Goal: Task Accomplishment & Management: Complete application form

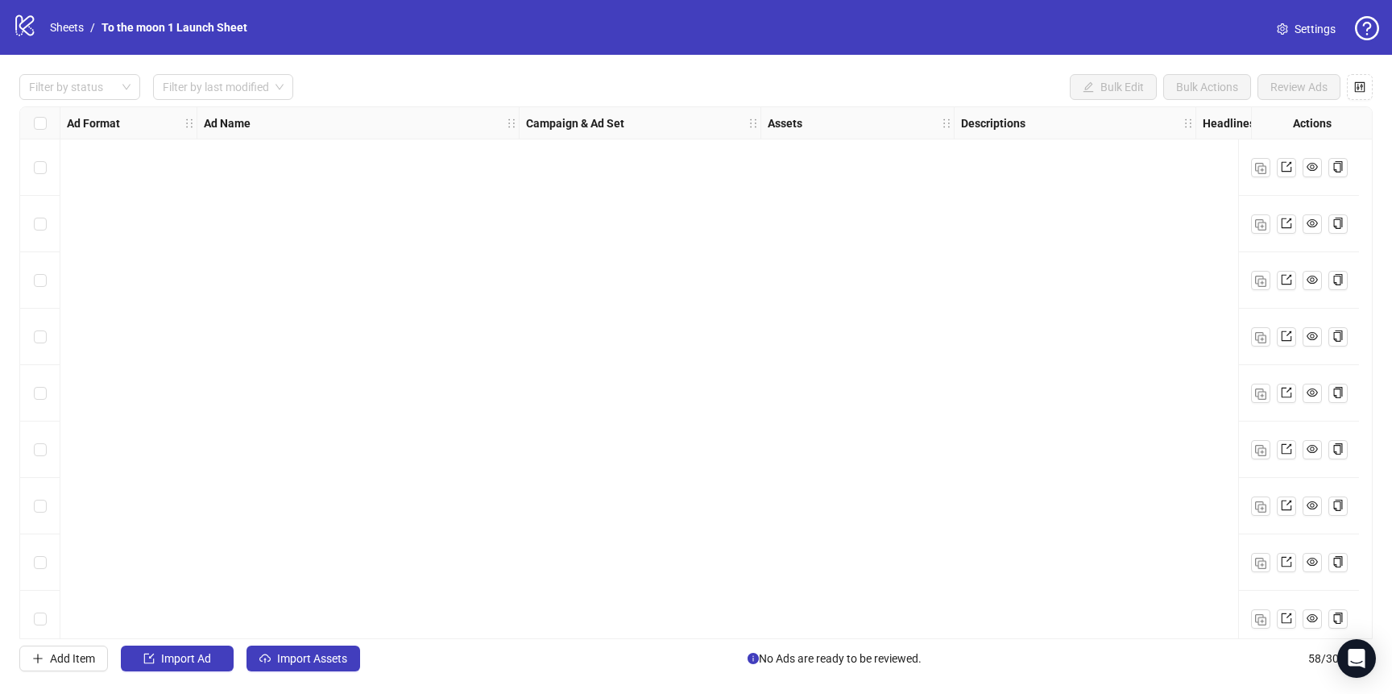
click at [72, 23] on link "Sheets" at bounding box center [67, 28] width 40 height 18
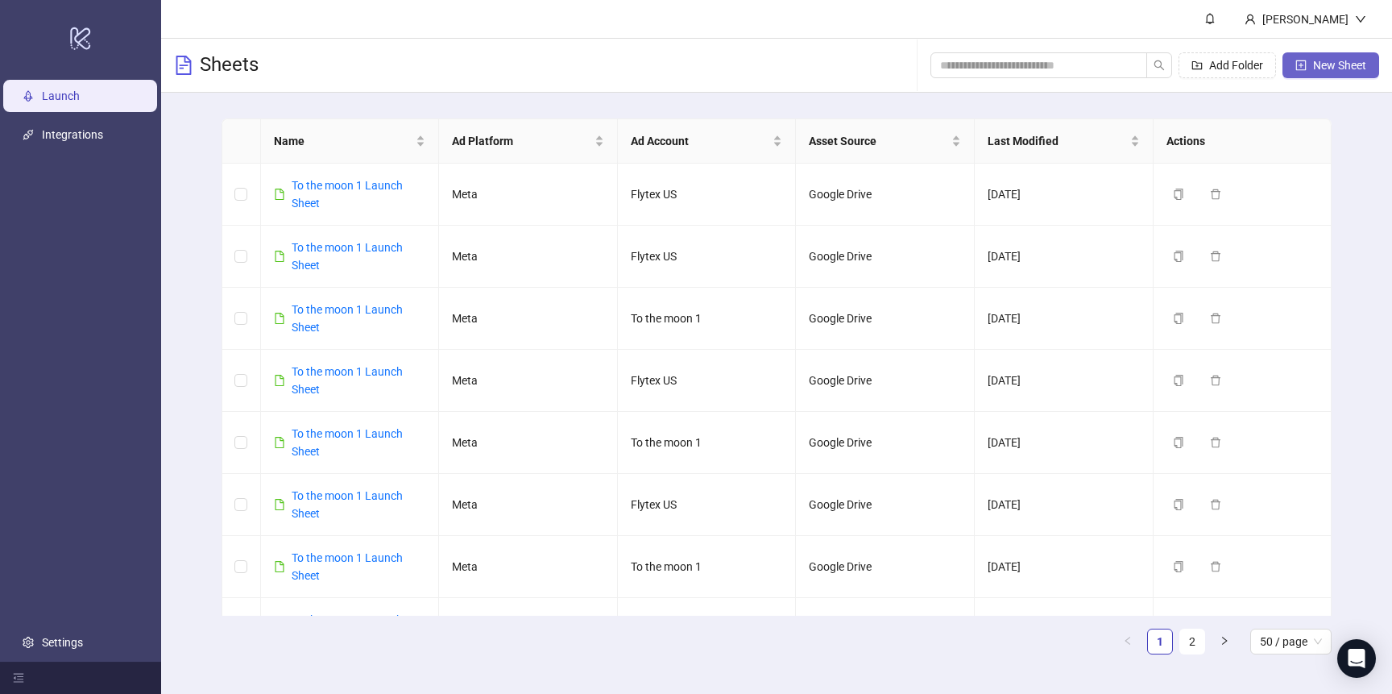
click at [1327, 54] on button "New Sheet" at bounding box center [1331, 65] width 97 height 26
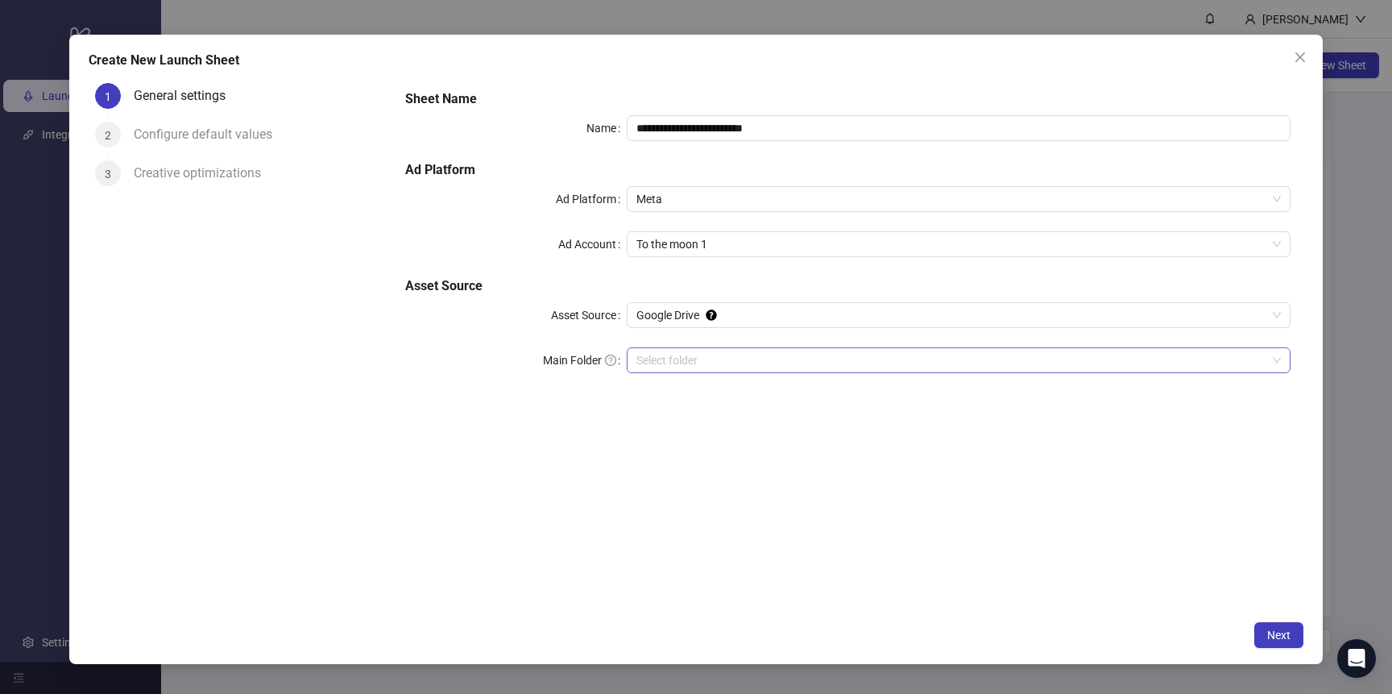
click at [719, 363] on input "Main Folder" at bounding box center [951, 360] width 630 height 24
click at [1276, 633] on span "Next" at bounding box center [1278, 634] width 23 height 13
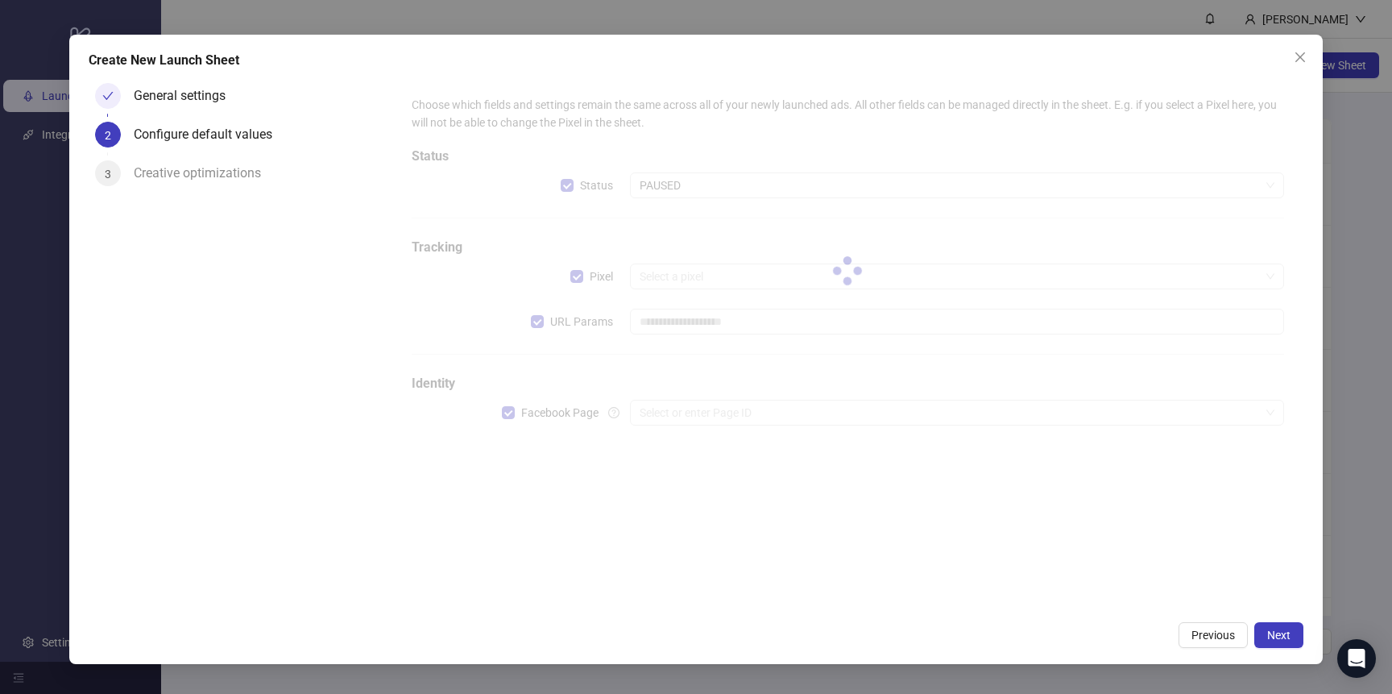
type input "**********"
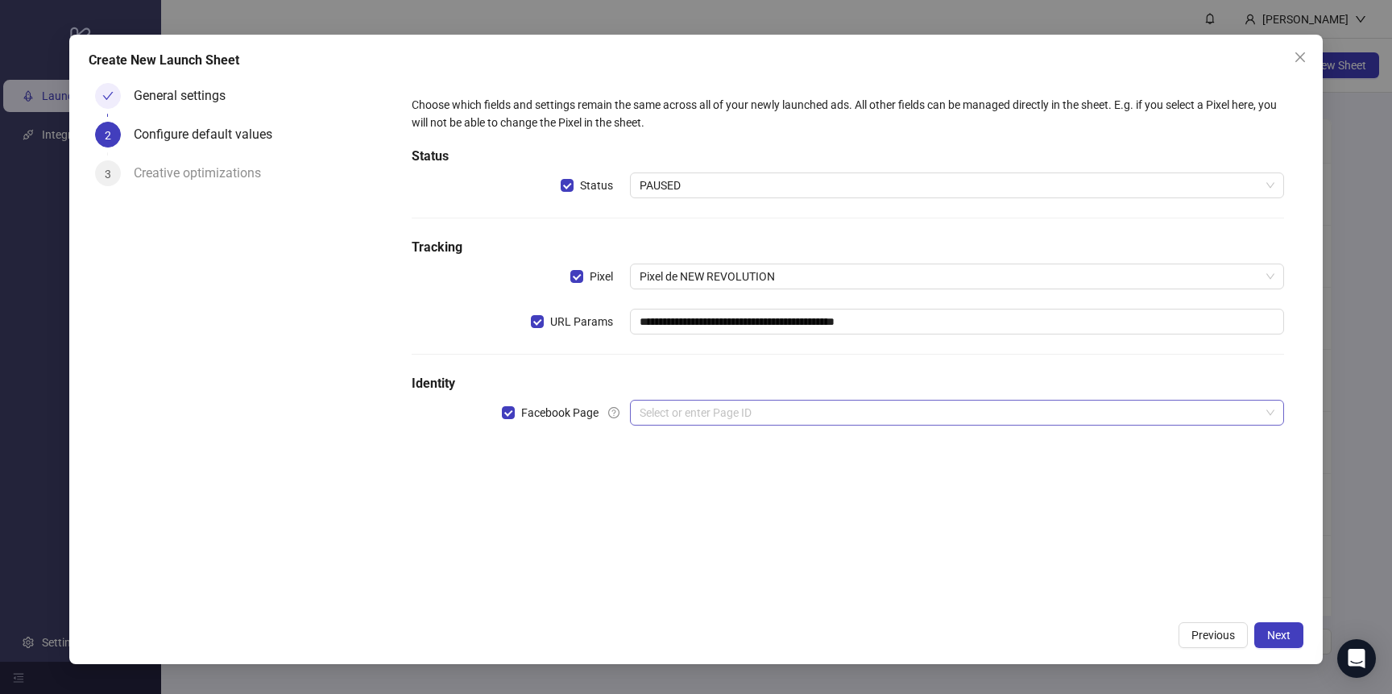
click at [711, 412] on input "search" at bounding box center [950, 412] width 620 height 24
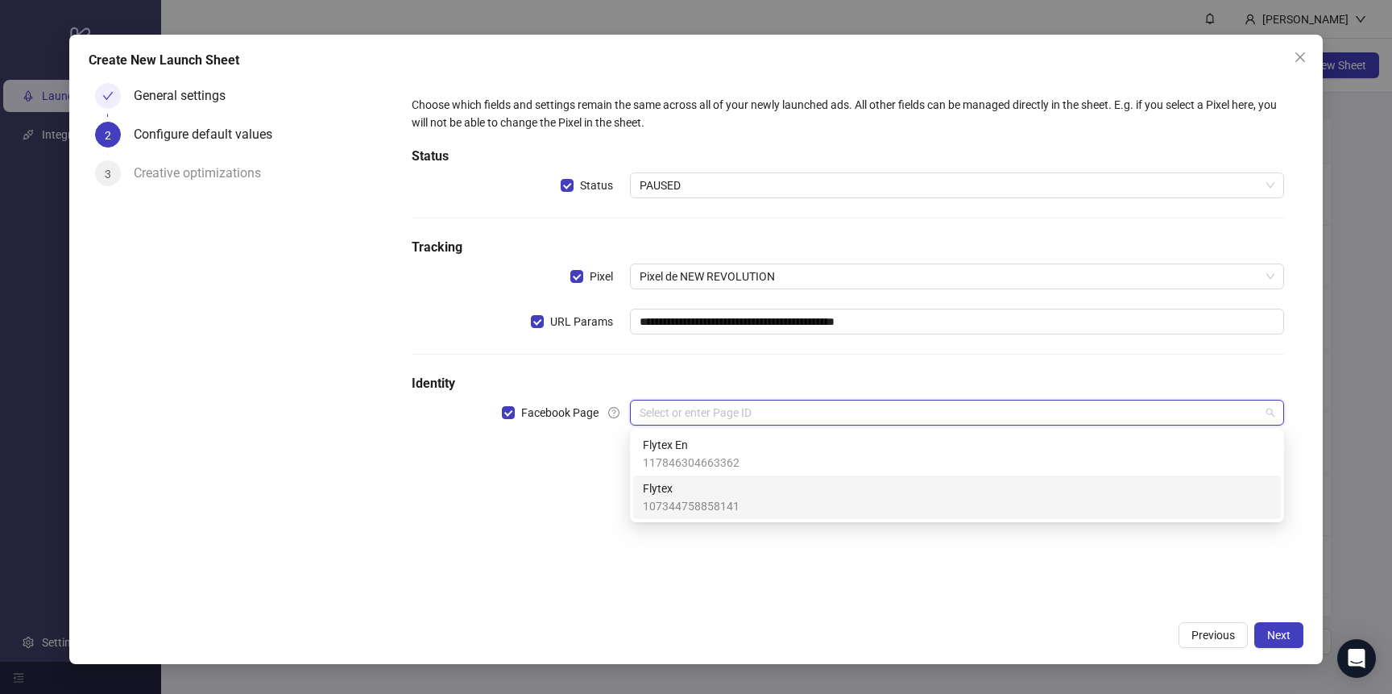
click at [703, 492] on span "Flytex" at bounding box center [691, 488] width 97 height 18
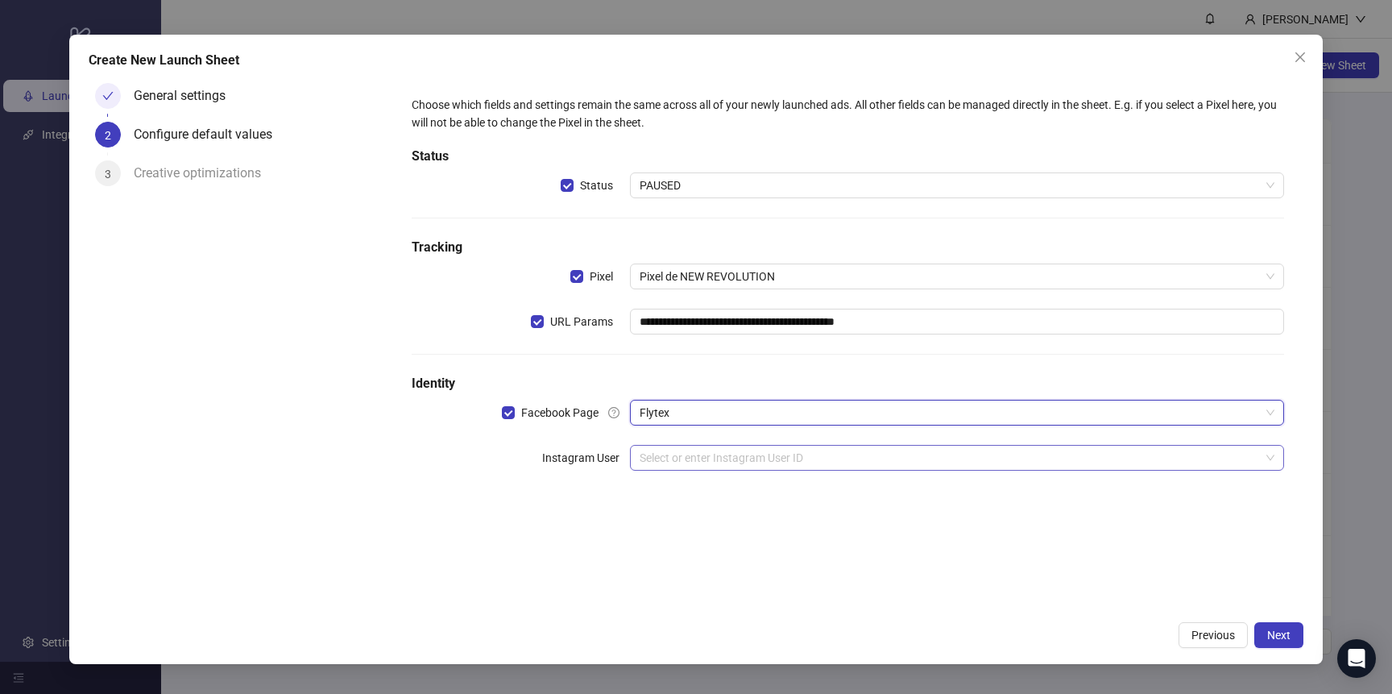
click at [735, 458] on input "search" at bounding box center [950, 458] width 620 height 24
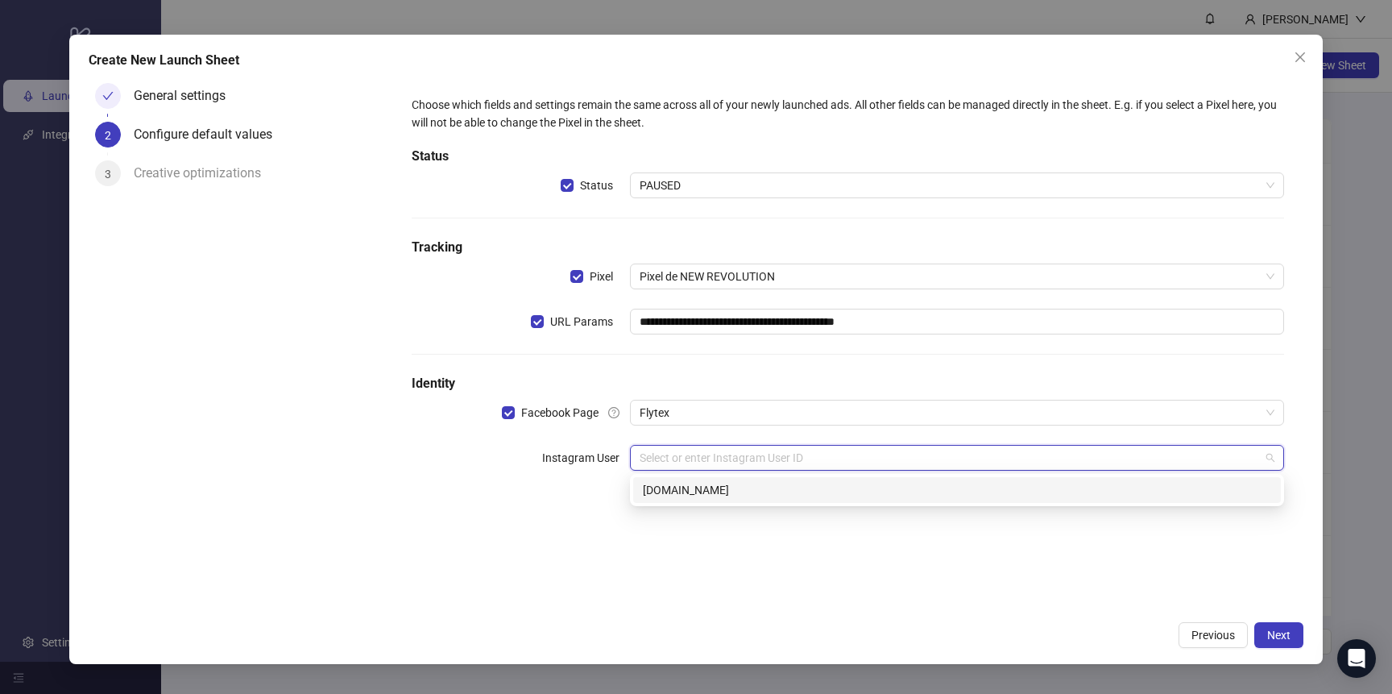
click at [726, 494] on div "[DOMAIN_NAME]" at bounding box center [957, 490] width 628 height 18
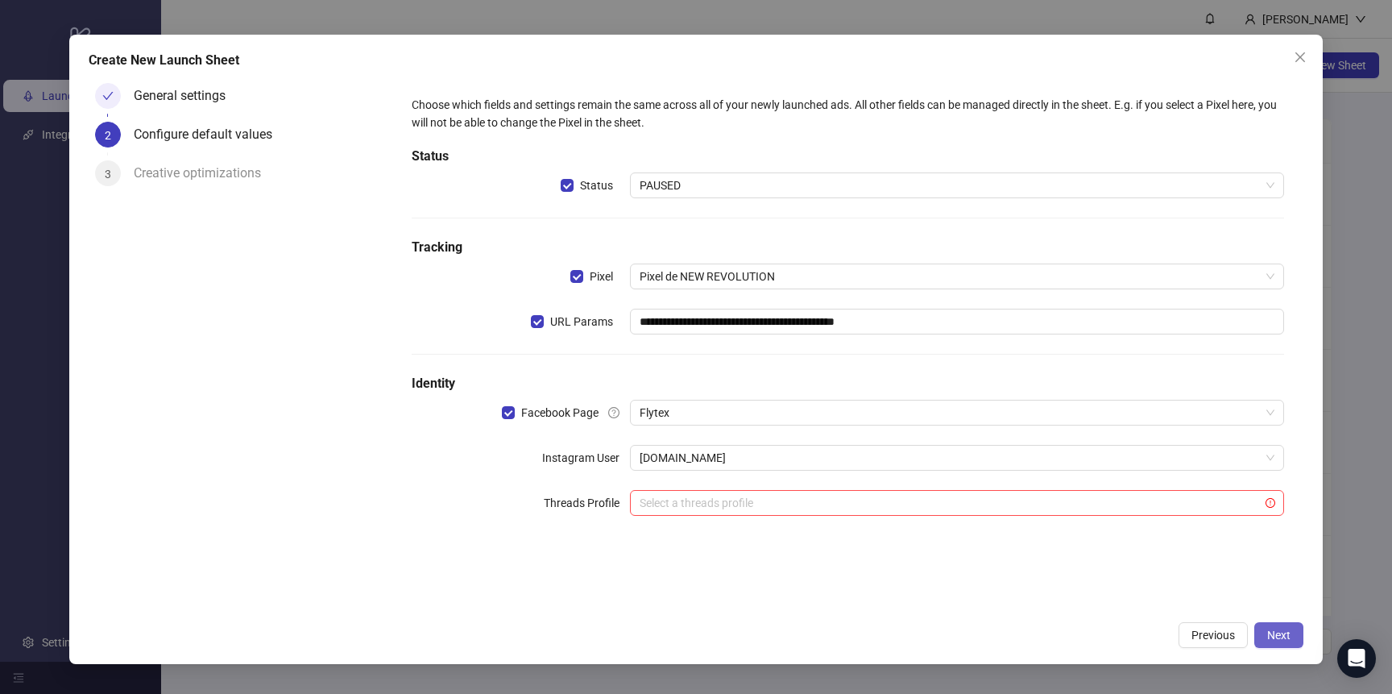
click at [1277, 630] on span "Next" at bounding box center [1278, 634] width 23 height 13
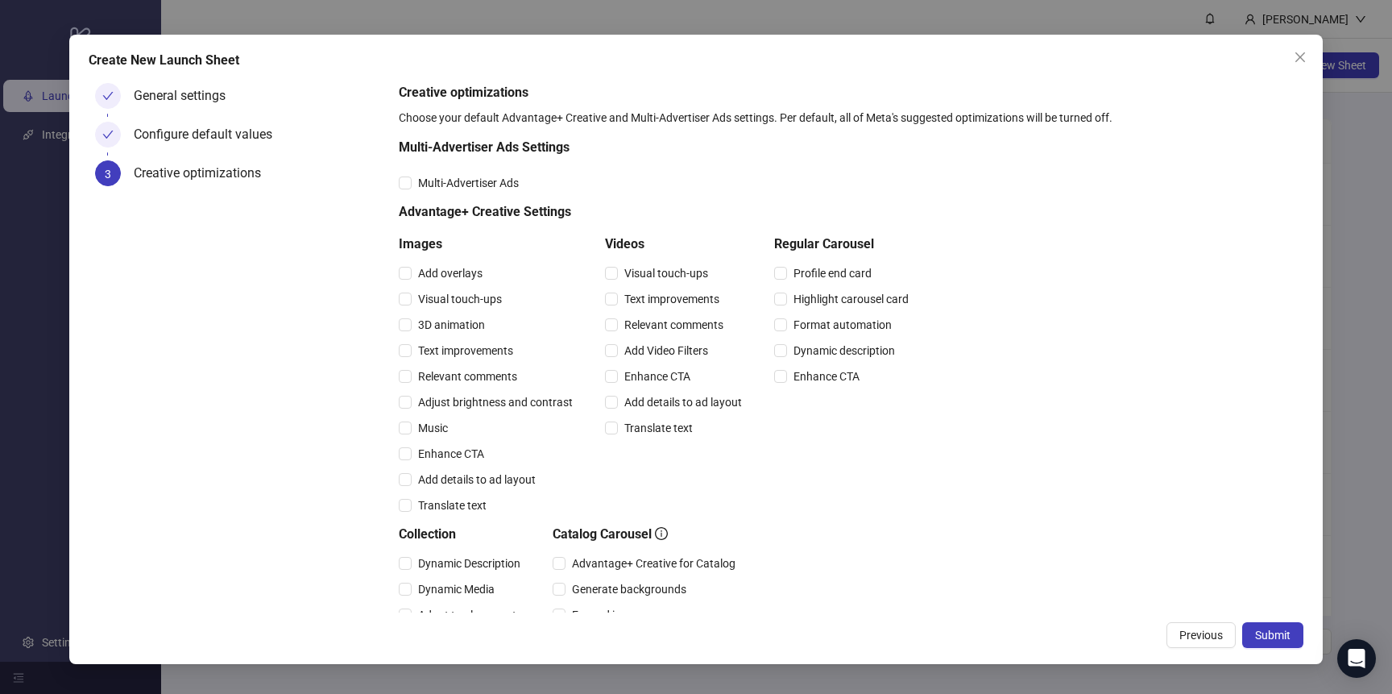
click at [1277, 630] on span "Submit" at bounding box center [1272, 634] width 35 height 13
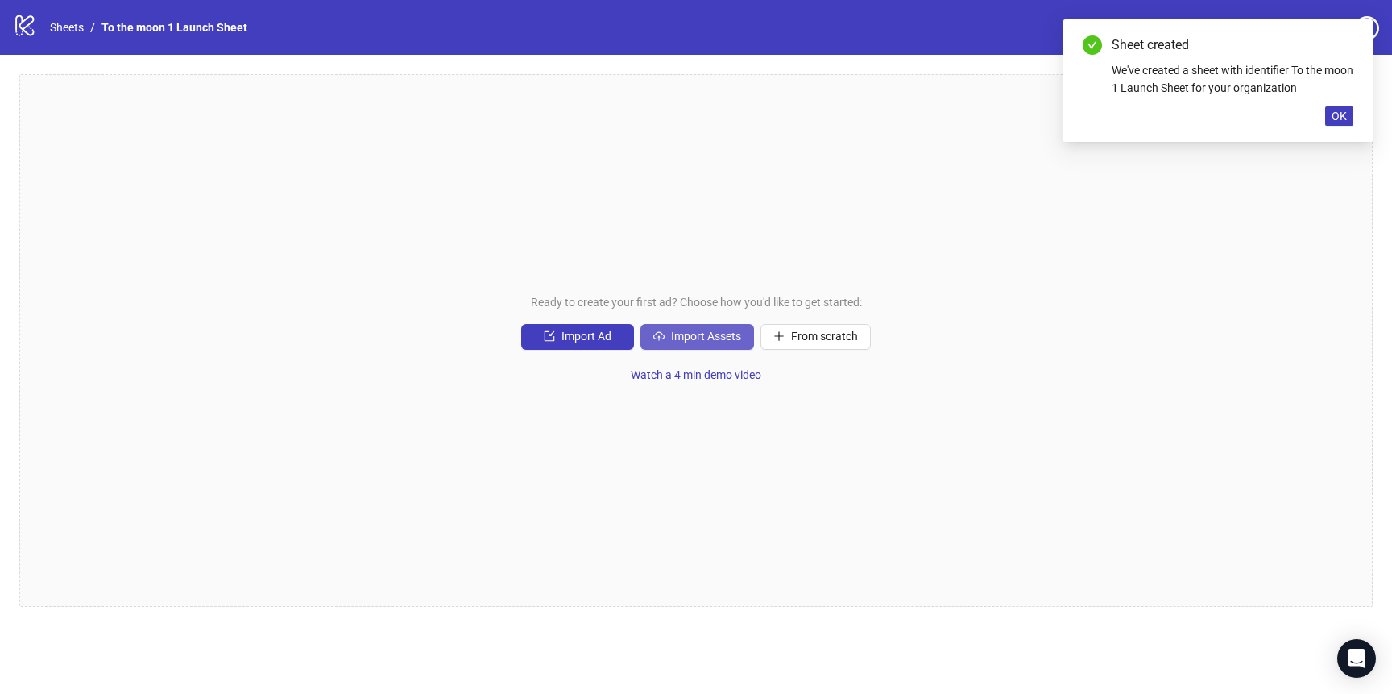
click at [694, 334] on span "Import Assets" at bounding box center [706, 336] width 70 height 13
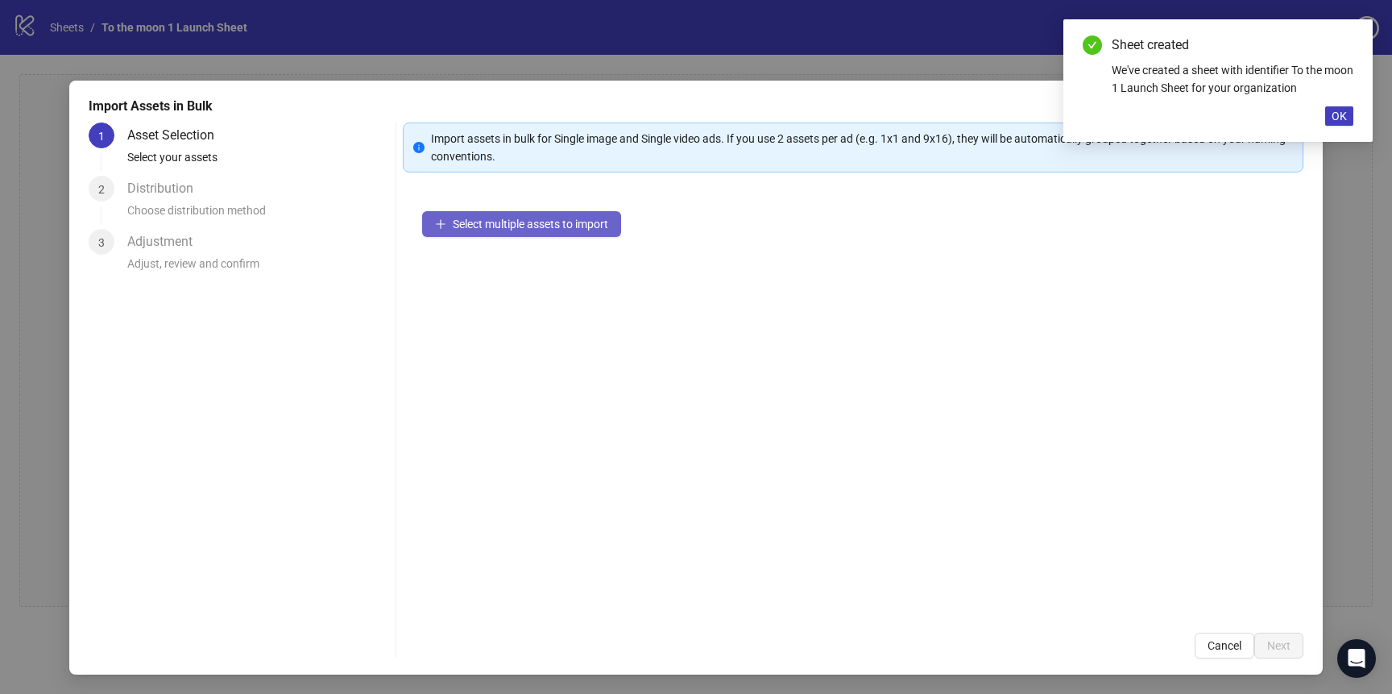
click at [587, 228] on span "Select multiple assets to import" at bounding box center [530, 224] width 155 height 13
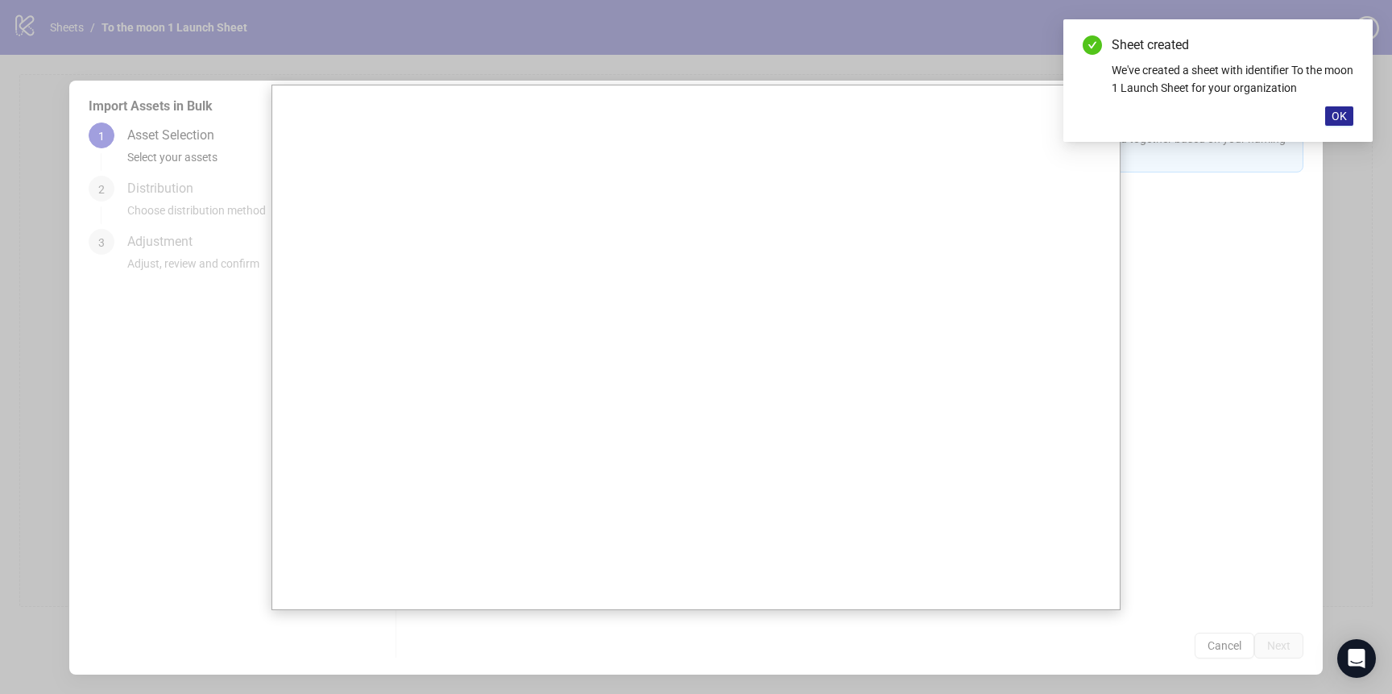
click at [1341, 120] on span "OK" at bounding box center [1339, 116] width 15 height 13
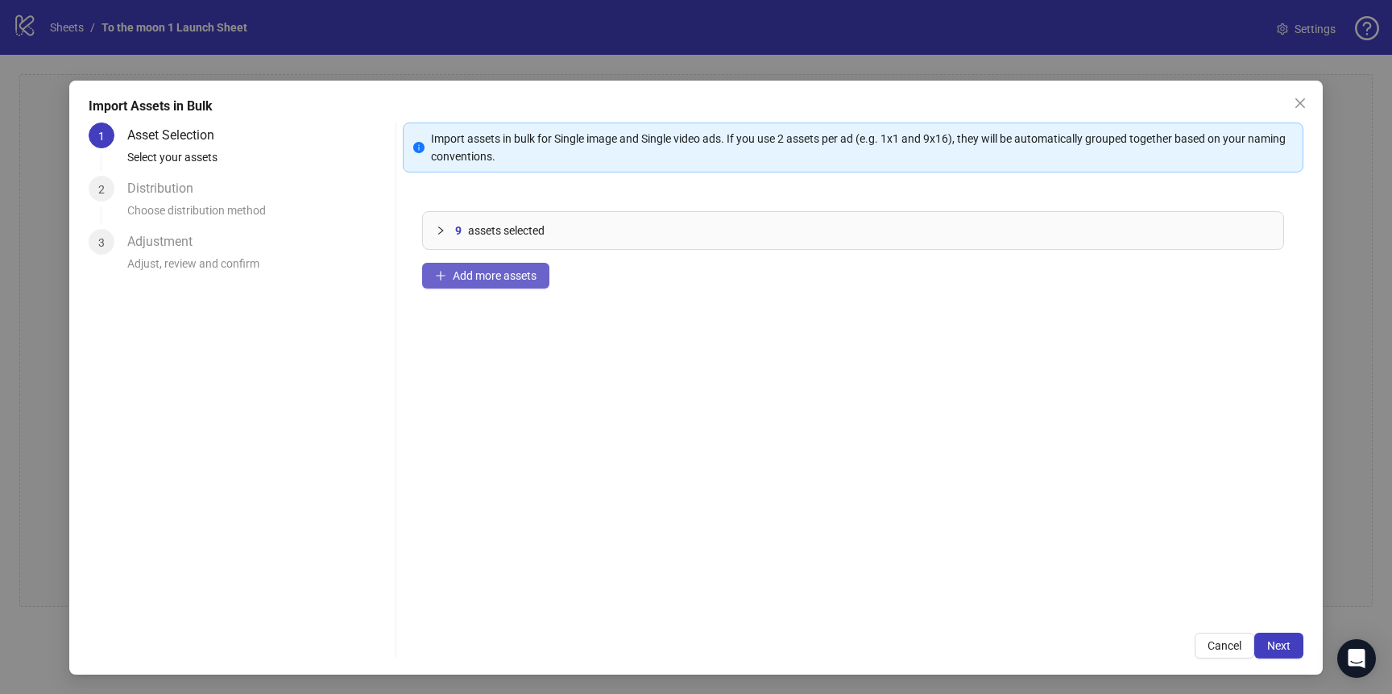
click at [487, 270] on span "Add more assets" at bounding box center [495, 275] width 84 height 13
click at [506, 280] on span "Add more assets" at bounding box center [495, 275] width 84 height 13
click at [517, 276] on span "Add more assets" at bounding box center [495, 275] width 84 height 13
click at [482, 274] on span "Add more assets" at bounding box center [495, 275] width 84 height 13
click at [466, 278] on span "Add more assets" at bounding box center [495, 275] width 84 height 13
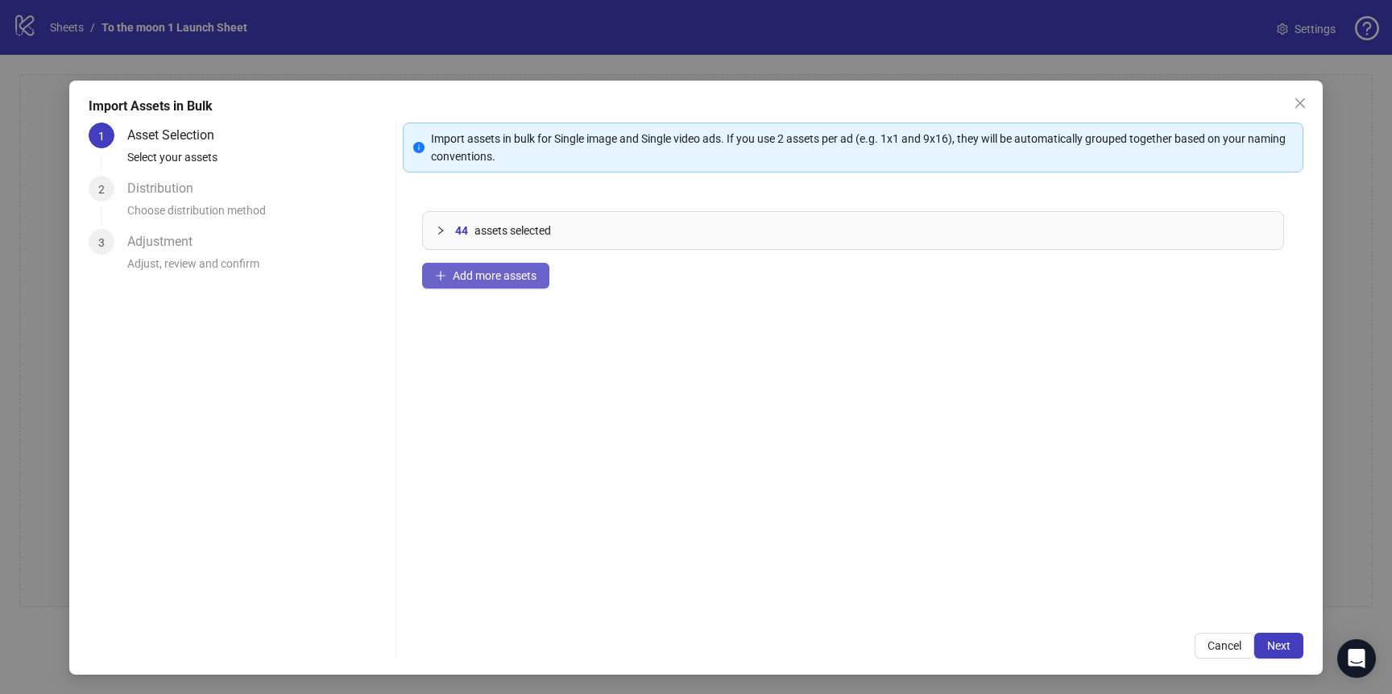
click at [491, 280] on span "Add more assets" at bounding box center [495, 275] width 84 height 13
click at [529, 276] on span "Add more assets" at bounding box center [495, 275] width 84 height 13
click at [506, 269] on span "Add more assets" at bounding box center [495, 275] width 84 height 13
click at [1273, 641] on span "Next" at bounding box center [1278, 645] width 23 height 13
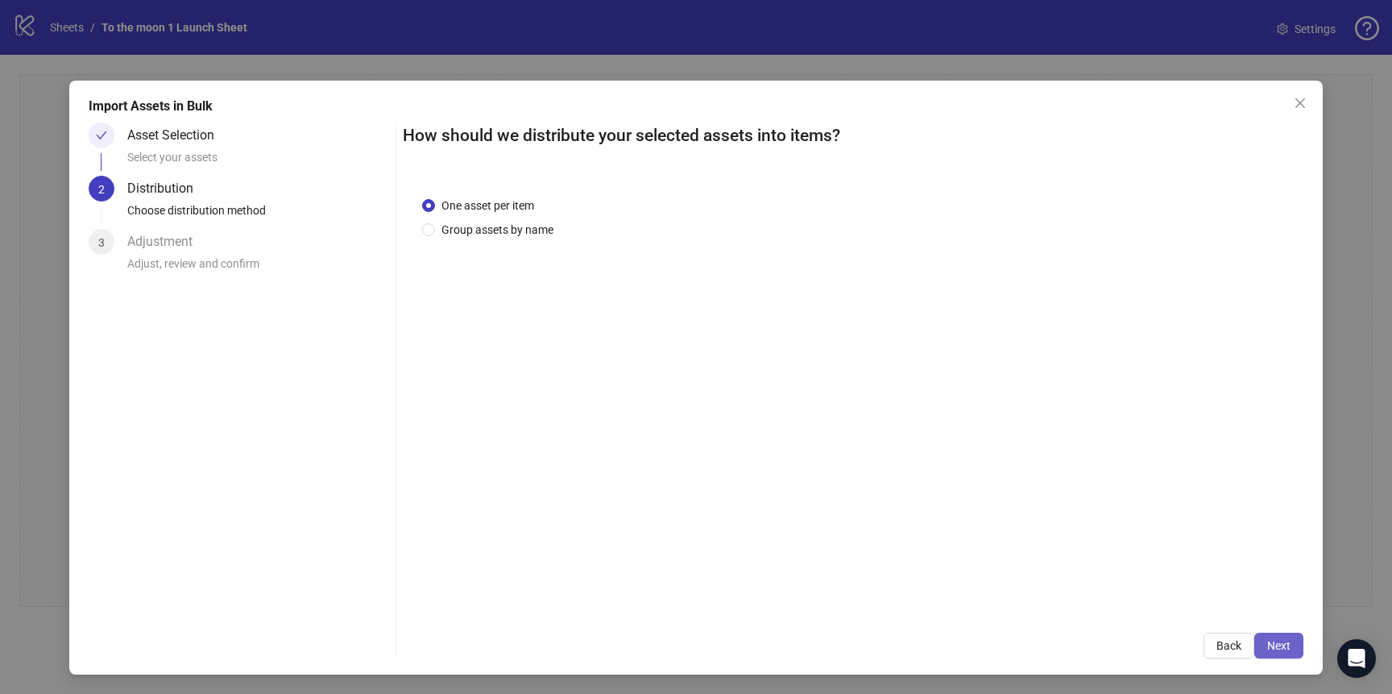
click at [1279, 648] on span "Next" at bounding box center [1278, 645] width 23 height 13
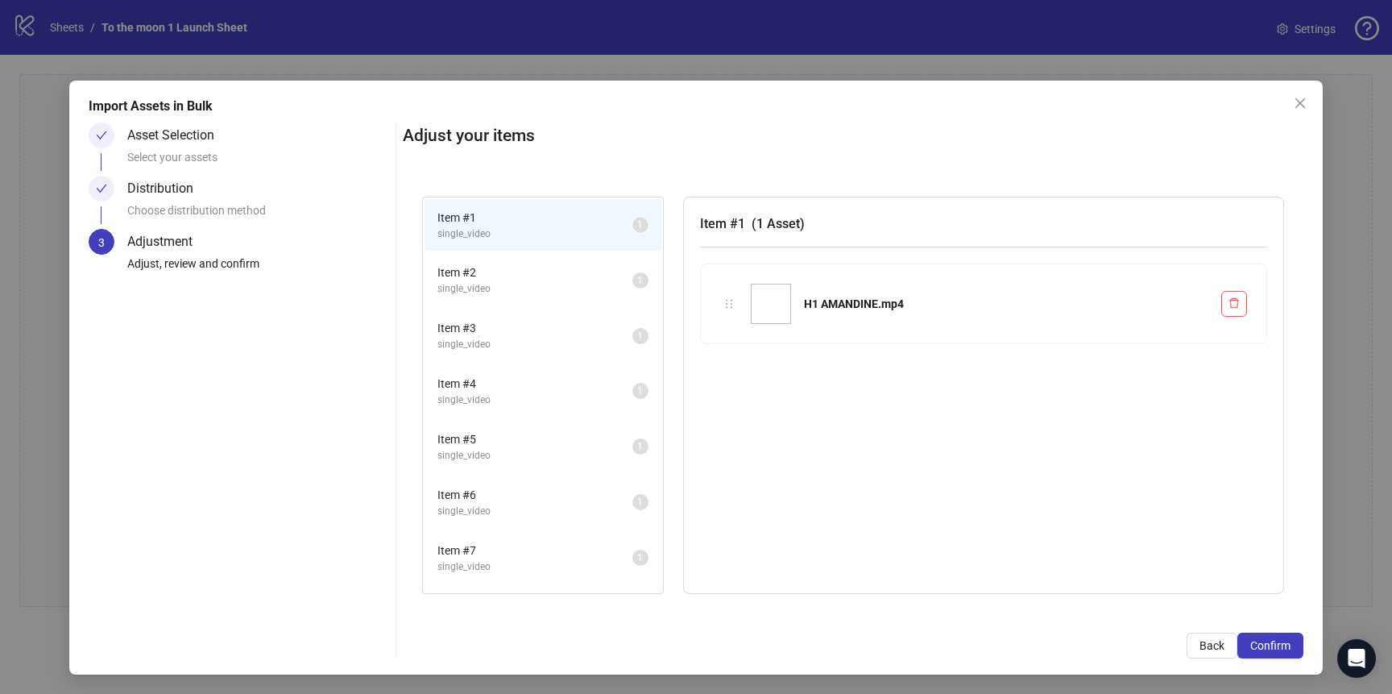
click at [1279, 648] on span "Confirm" at bounding box center [1270, 645] width 40 height 13
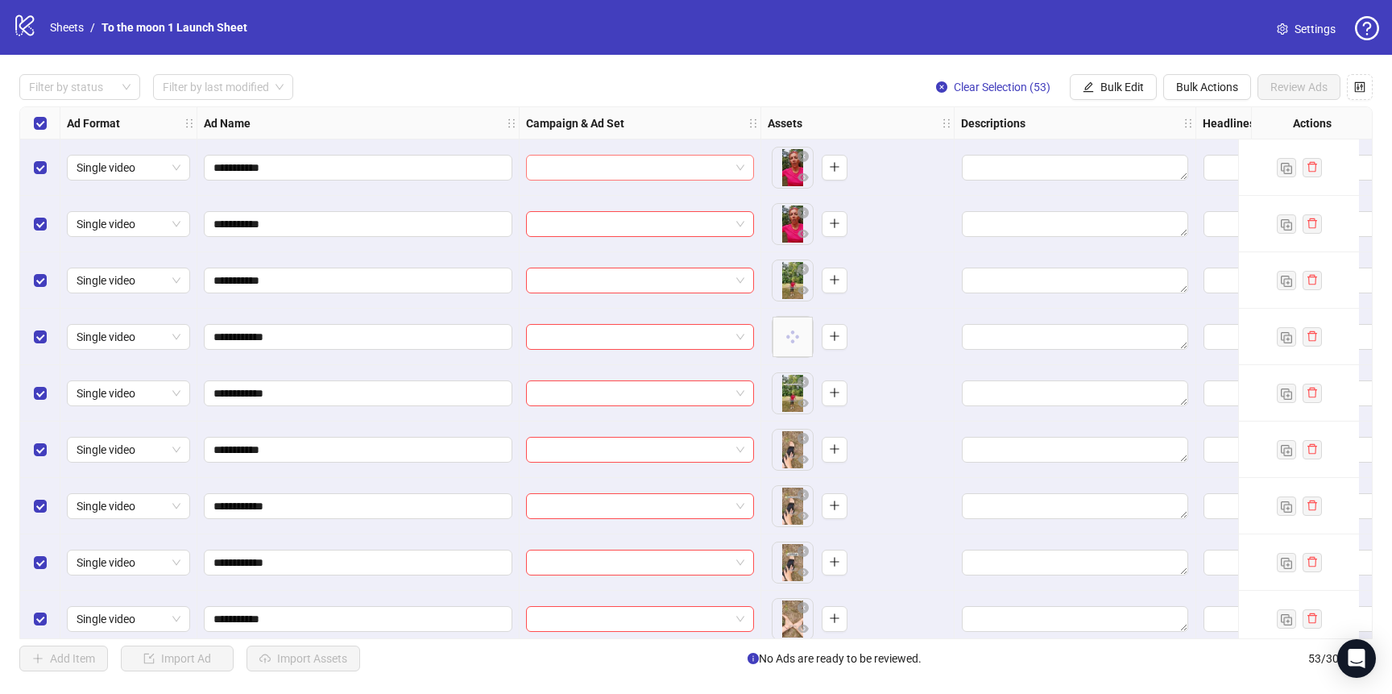
click at [735, 166] on span at bounding box center [640, 167] width 209 height 24
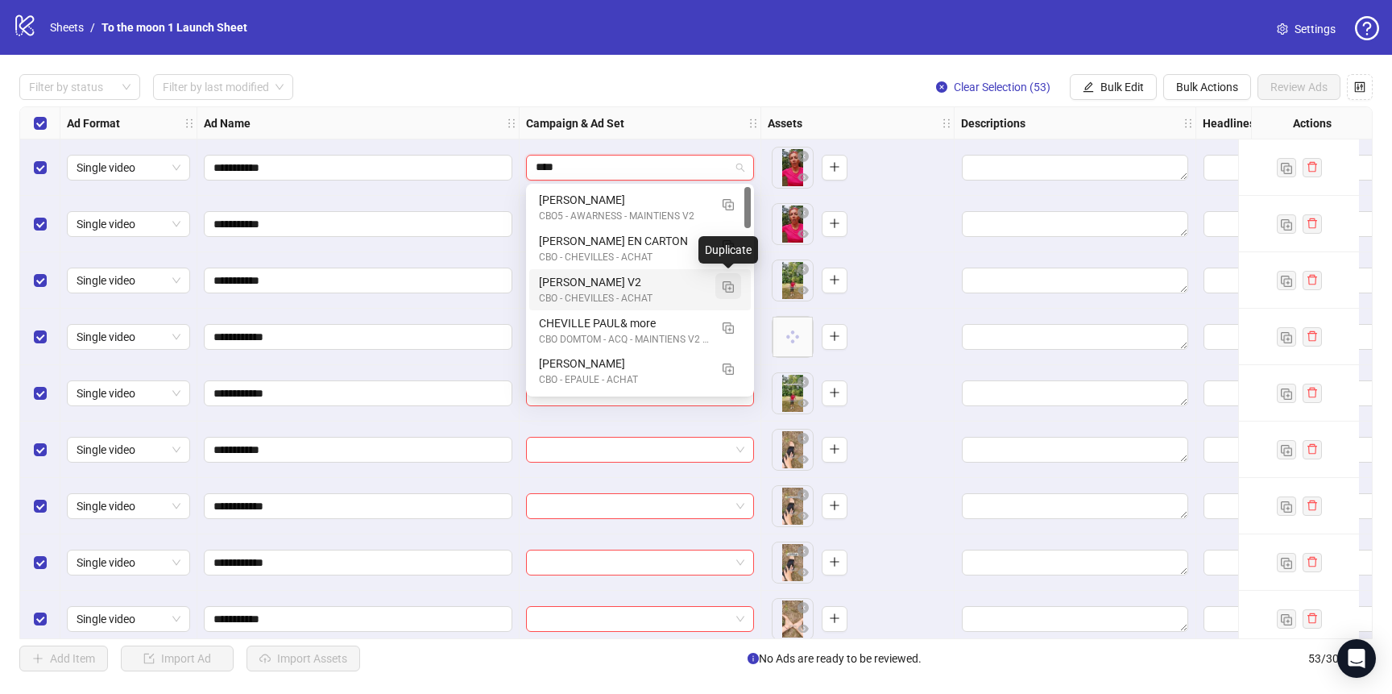
click at [731, 283] on img "button" at bounding box center [728, 286] width 11 height 11
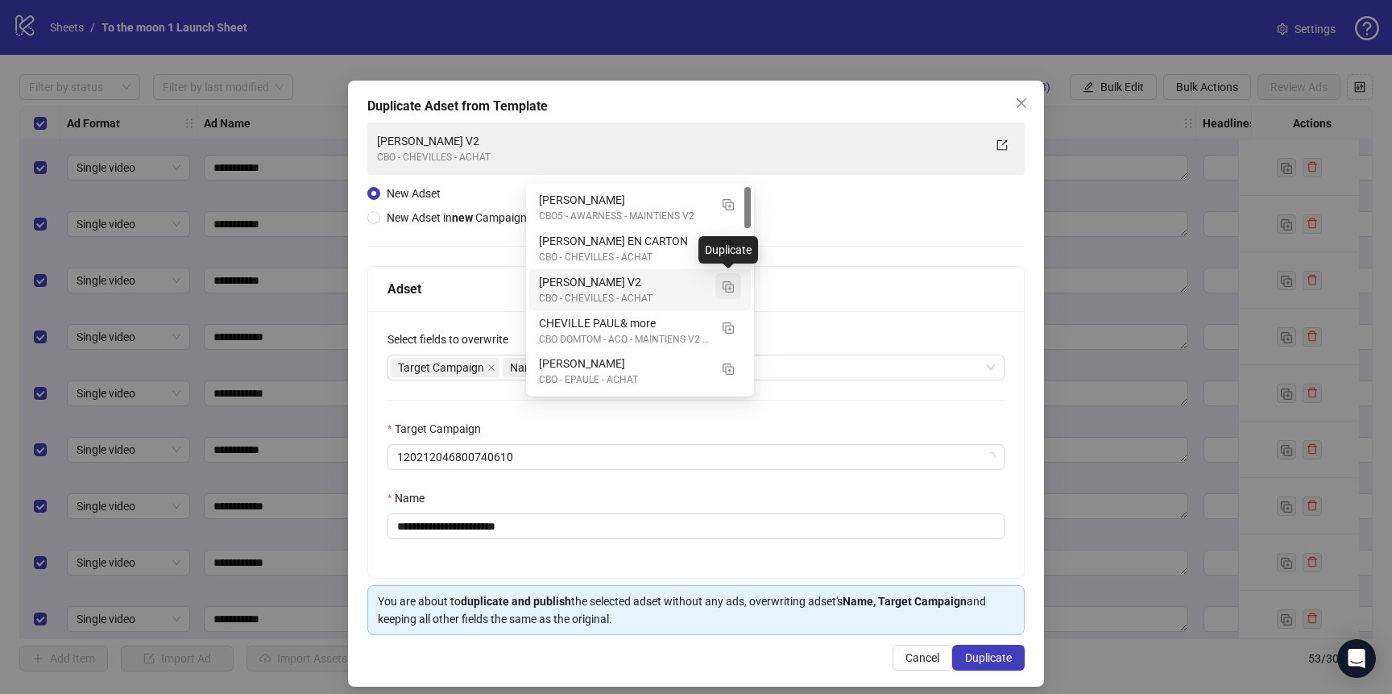
type input "****"
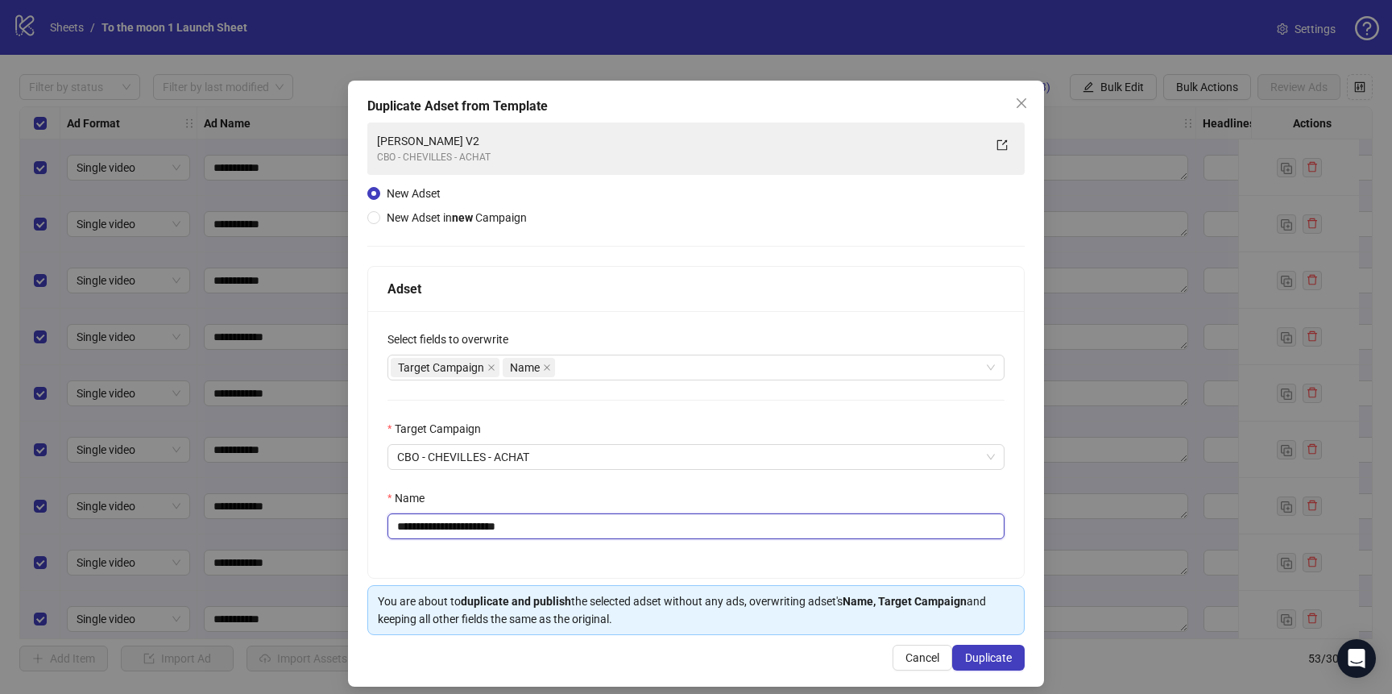
click at [557, 533] on input "**********" at bounding box center [696, 526] width 617 height 26
type input "********"
click at [976, 661] on span "Duplicate" at bounding box center [988, 657] width 47 height 13
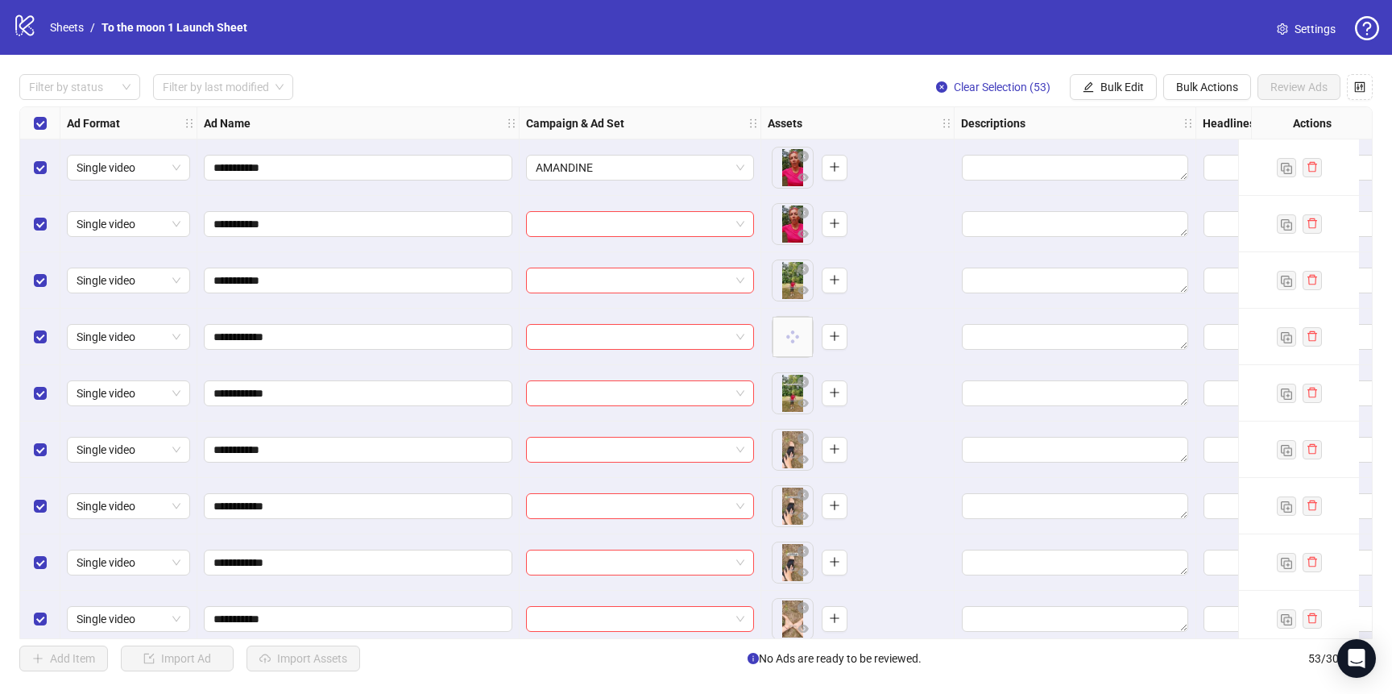
click at [634, 226] on input "search" at bounding box center [633, 224] width 194 height 24
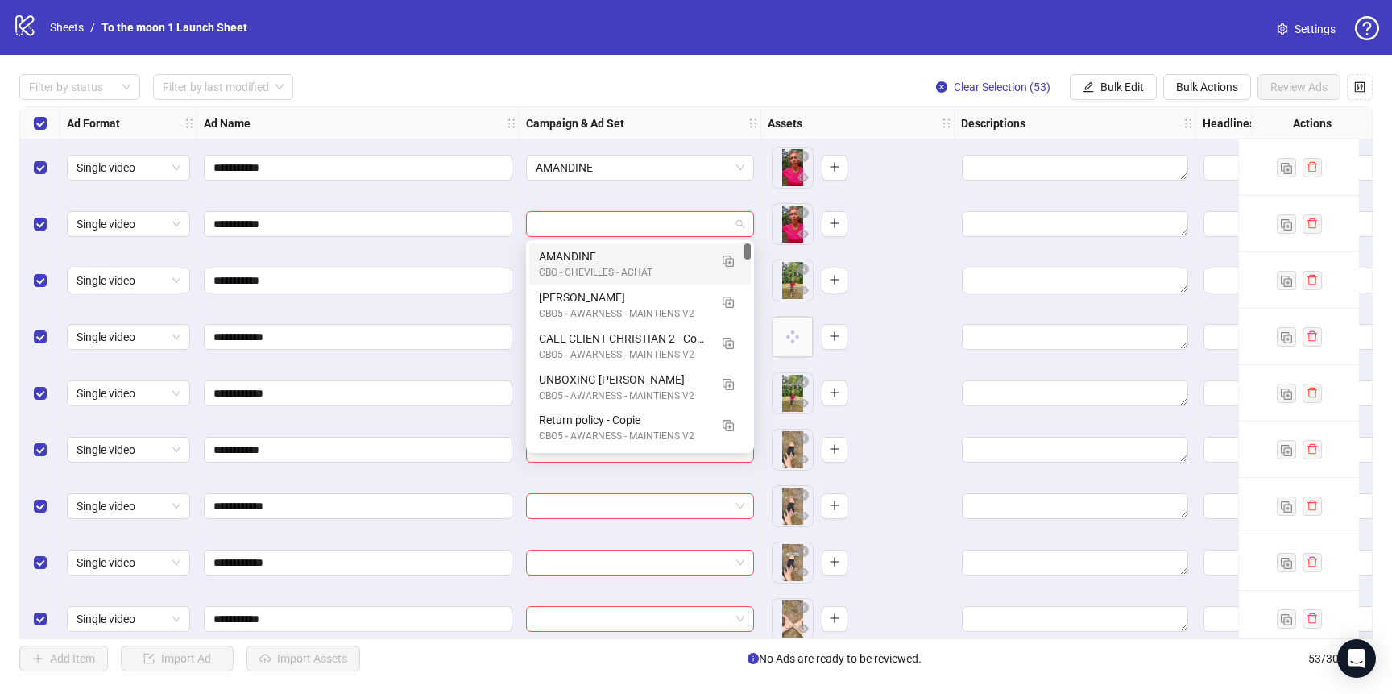
click at [603, 269] on div "CBO - CHEVILLES - ACHAT" at bounding box center [624, 272] width 170 height 15
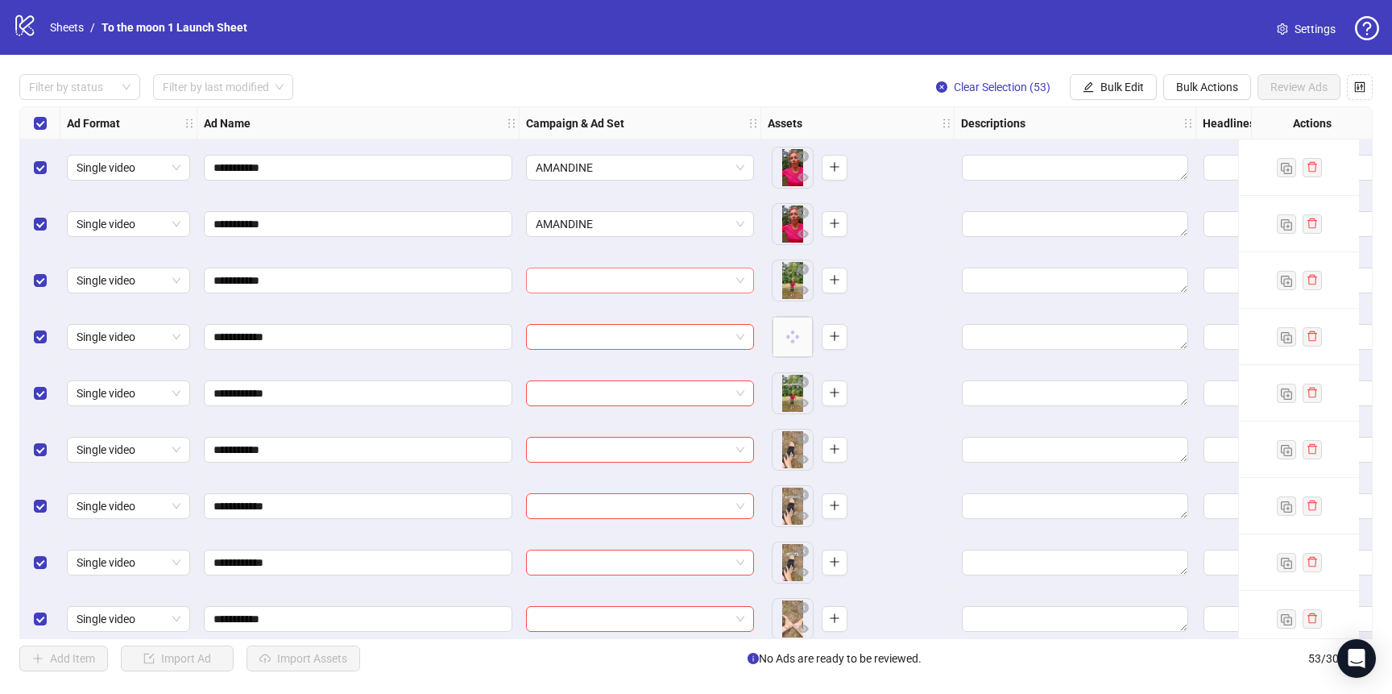
click at [599, 290] on input "search" at bounding box center [633, 280] width 194 height 24
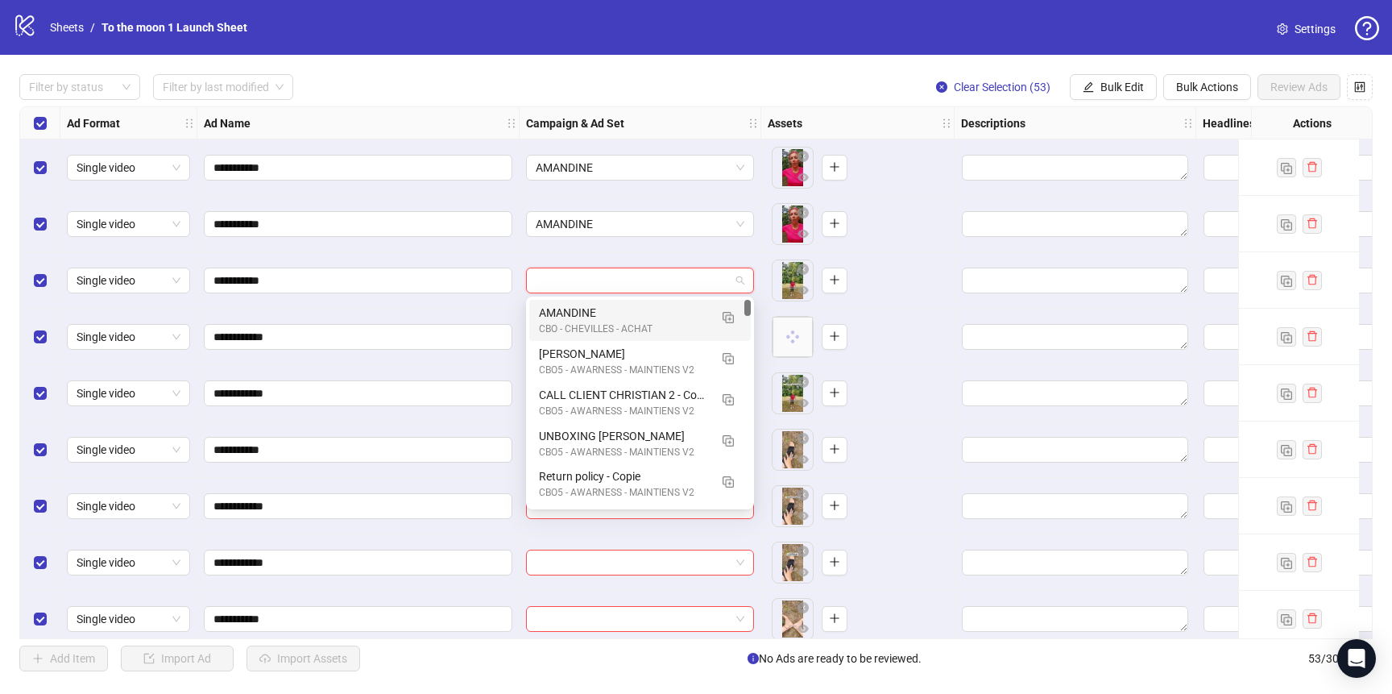
click at [599, 339] on div "AMANDINE CBO - CHEVILLES - ACHAT" at bounding box center [640, 320] width 222 height 41
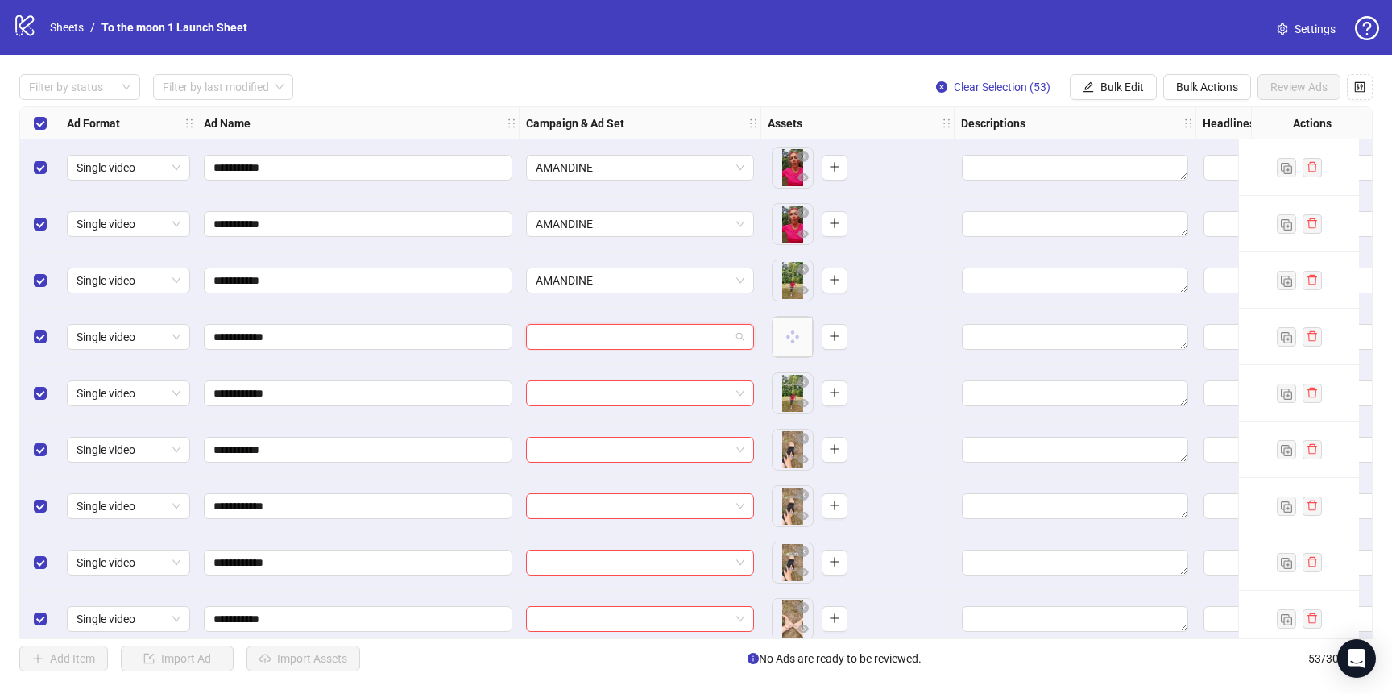
click at [599, 341] on input "search" at bounding box center [633, 337] width 194 height 24
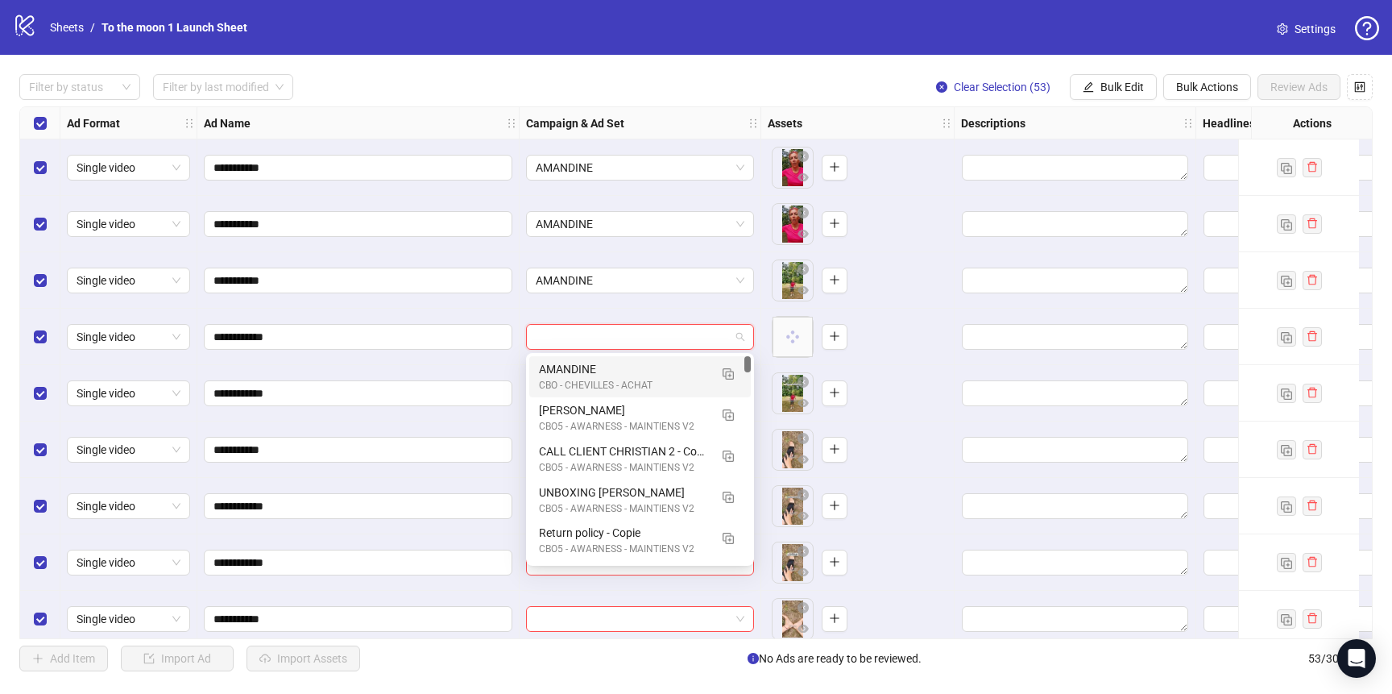
click at [599, 379] on div "CBO - CHEVILLES - ACHAT" at bounding box center [624, 385] width 170 height 15
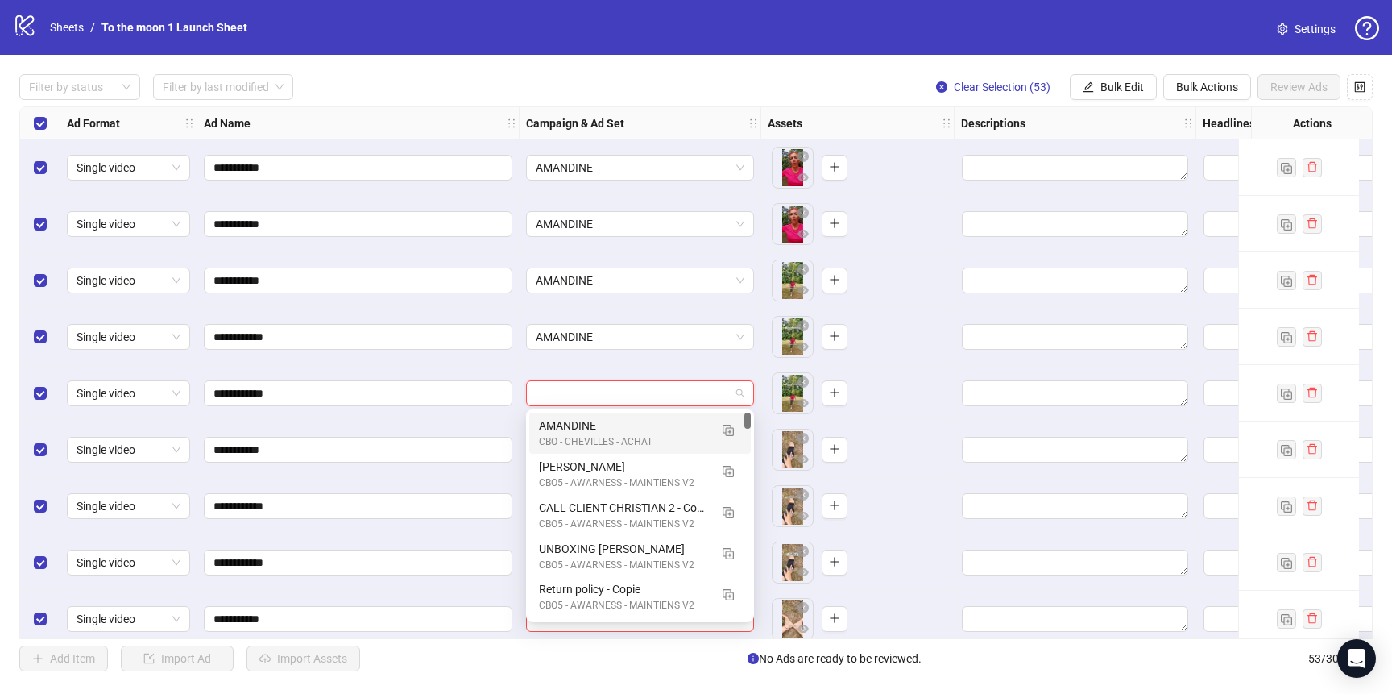
click at [599, 394] on input "search" at bounding box center [633, 393] width 194 height 24
click at [599, 431] on div "AMANDINE" at bounding box center [624, 426] width 170 height 18
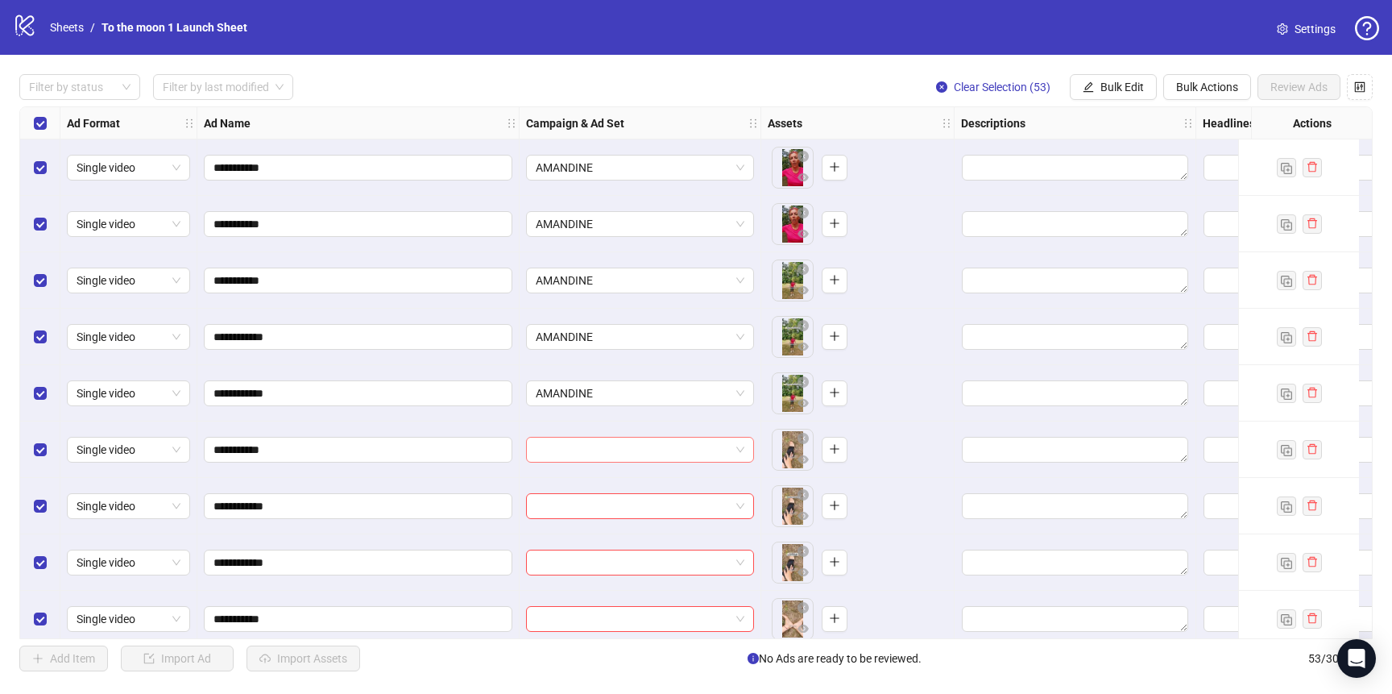
click at [599, 449] on input "search" at bounding box center [633, 449] width 194 height 24
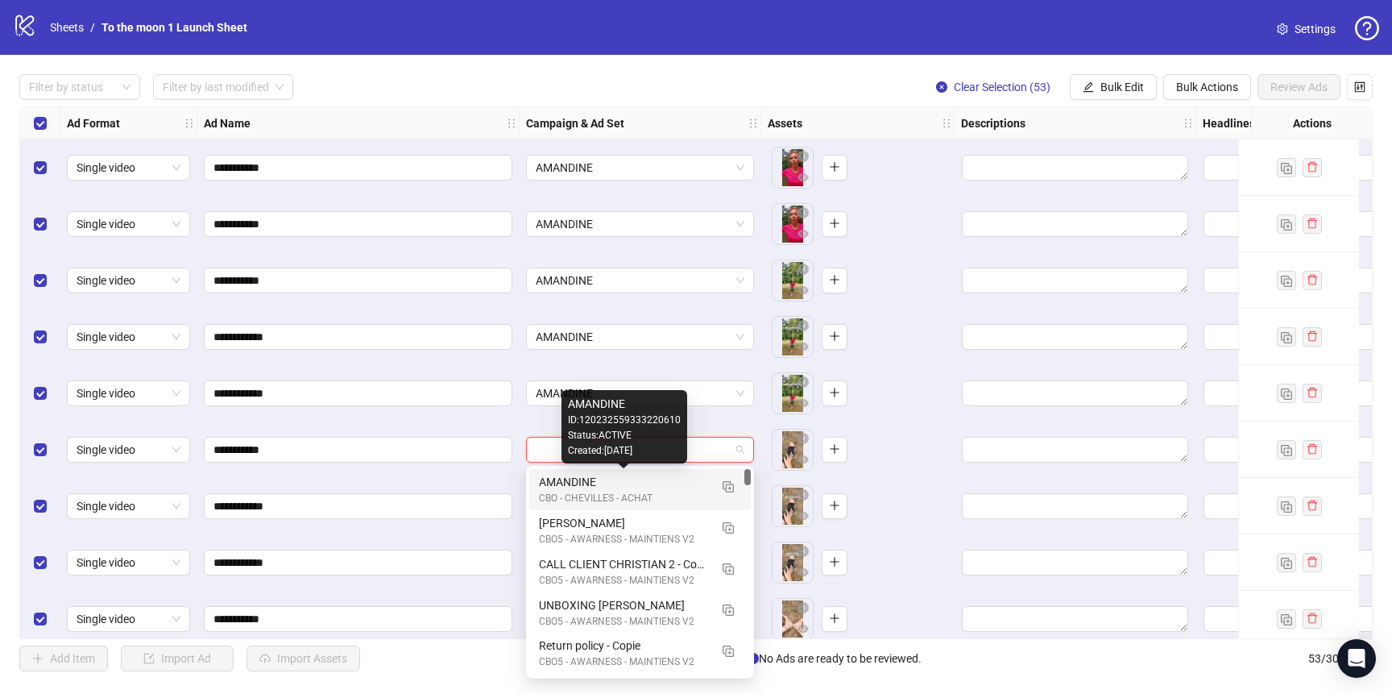
click at [599, 479] on div "AMANDINE" at bounding box center [624, 482] width 170 height 18
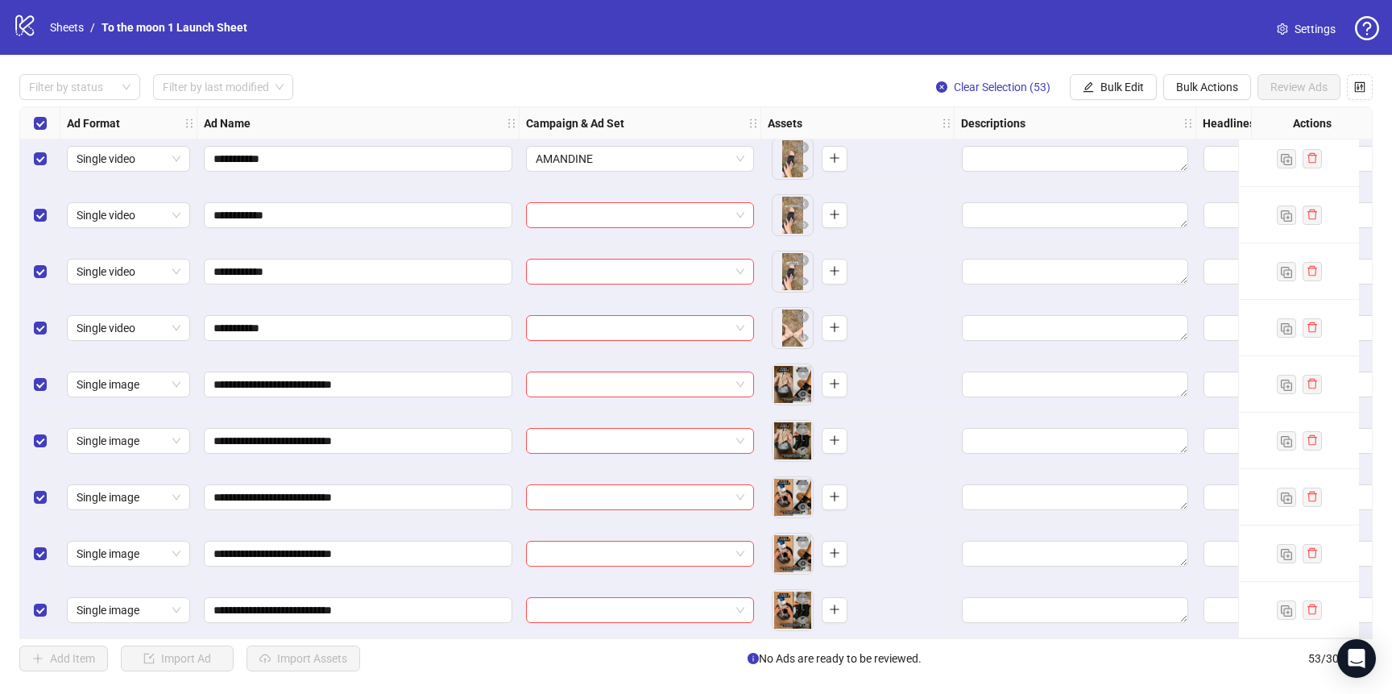
scroll to position [279, 0]
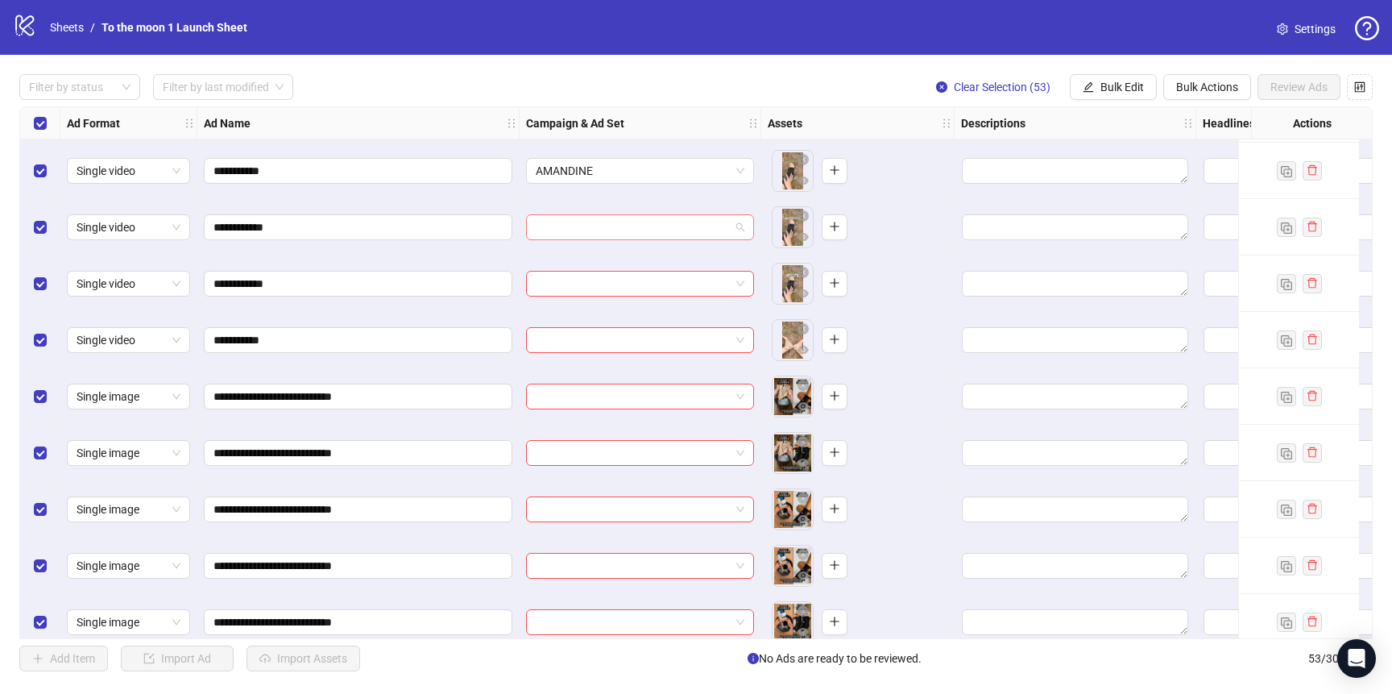
click at [606, 226] on input "search" at bounding box center [633, 227] width 194 height 24
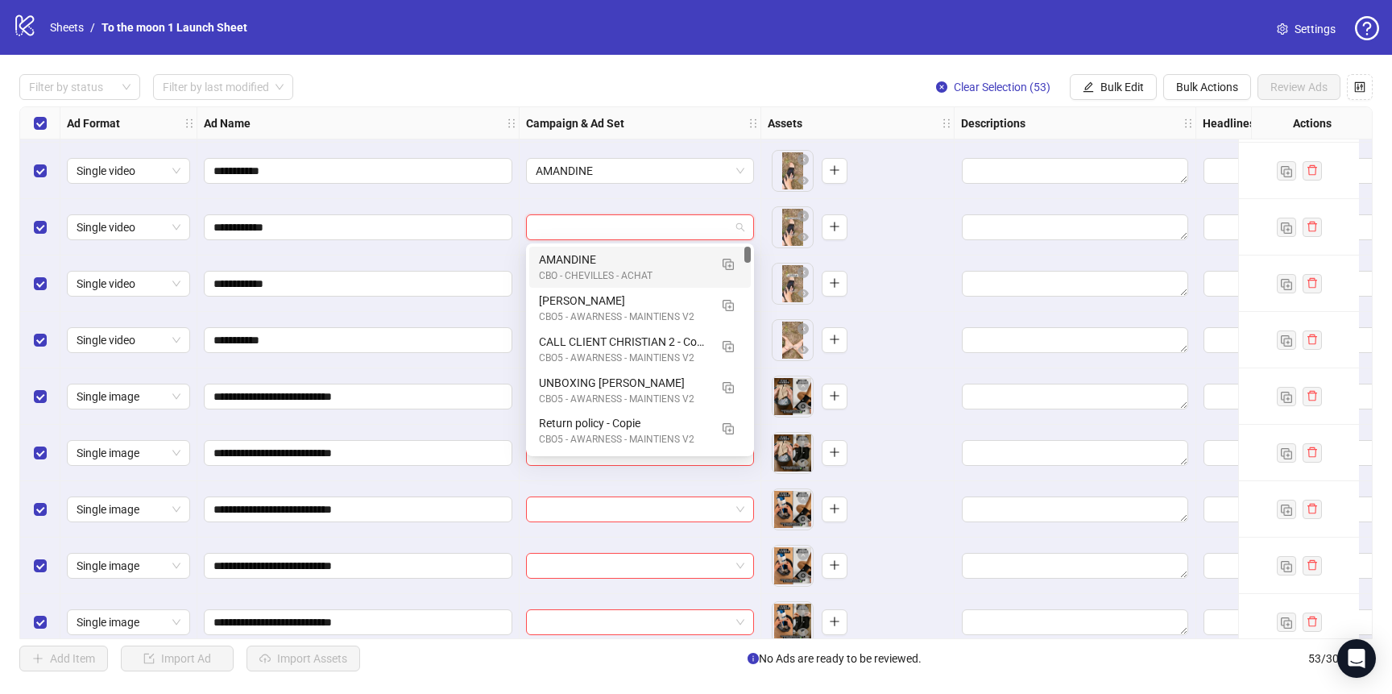
click at [606, 269] on div "CBO - CHEVILLES - ACHAT" at bounding box center [624, 275] width 170 height 15
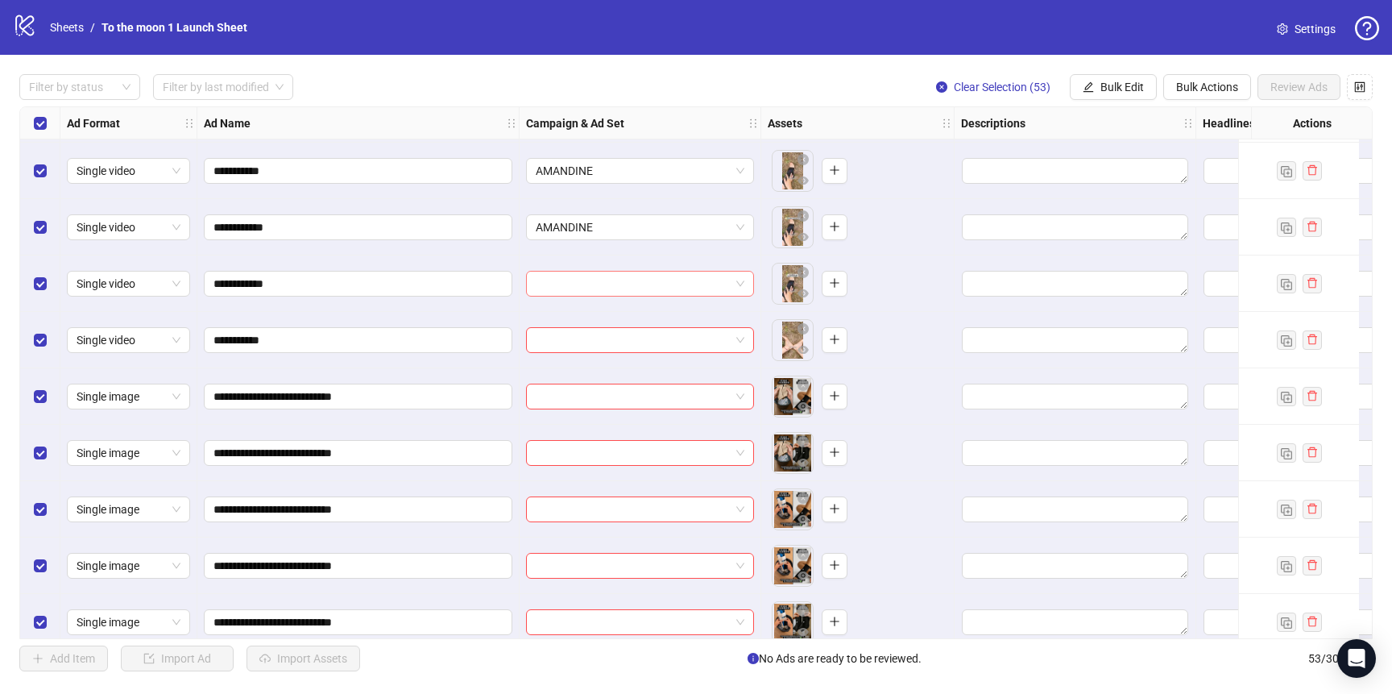
click at [604, 292] on input "search" at bounding box center [633, 284] width 194 height 24
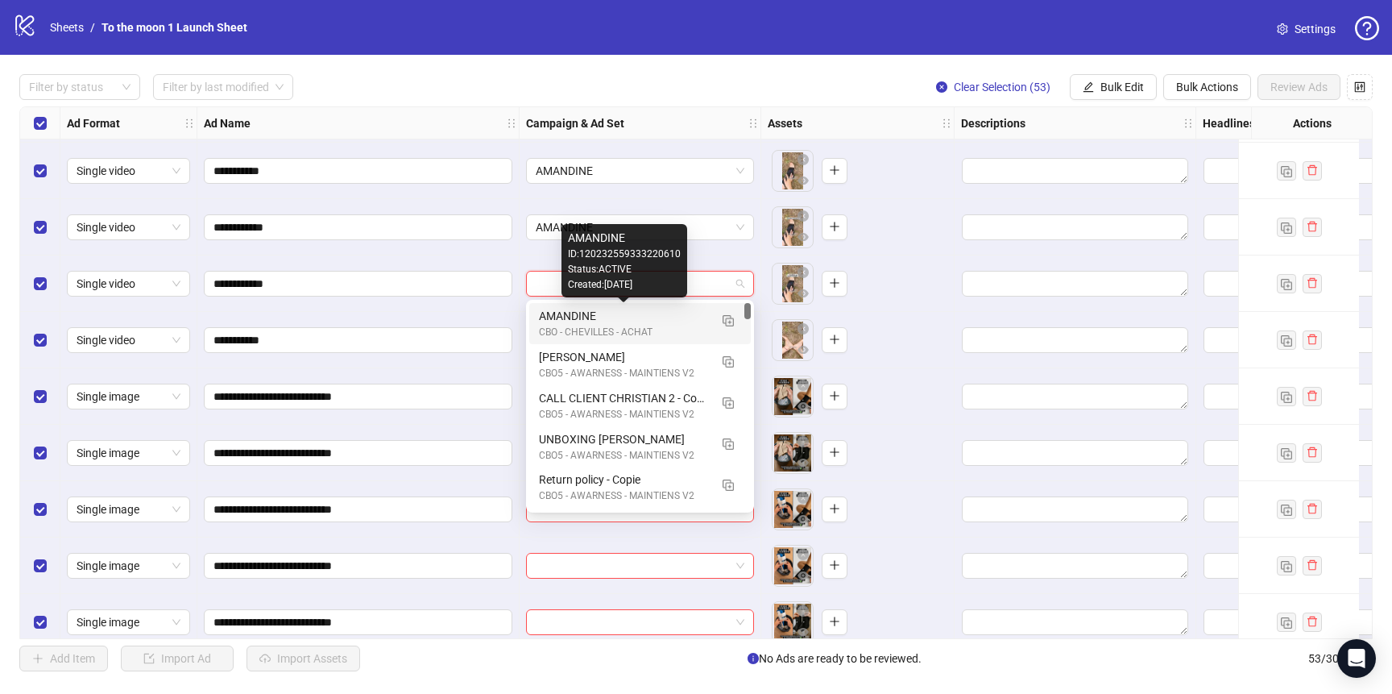
click at [604, 321] on div "AMANDINE" at bounding box center [624, 316] width 170 height 18
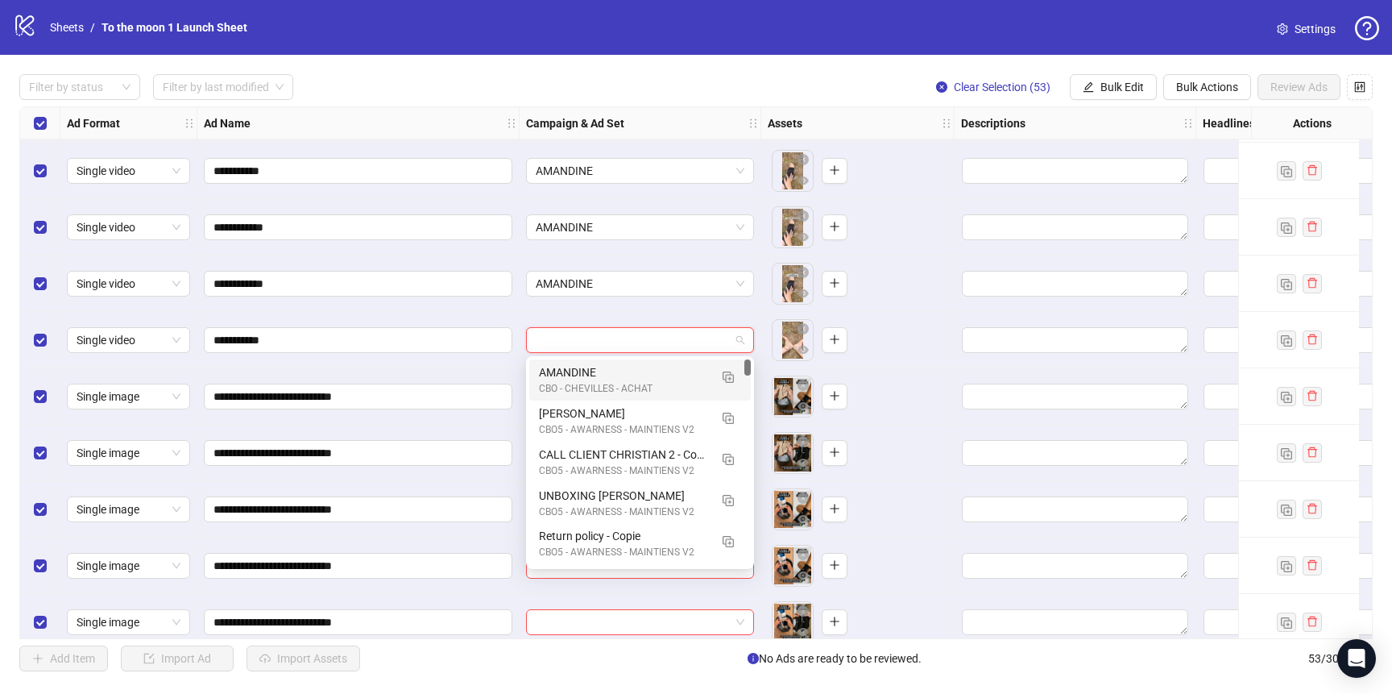
click at [604, 336] on input "search" at bounding box center [633, 340] width 194 height 24
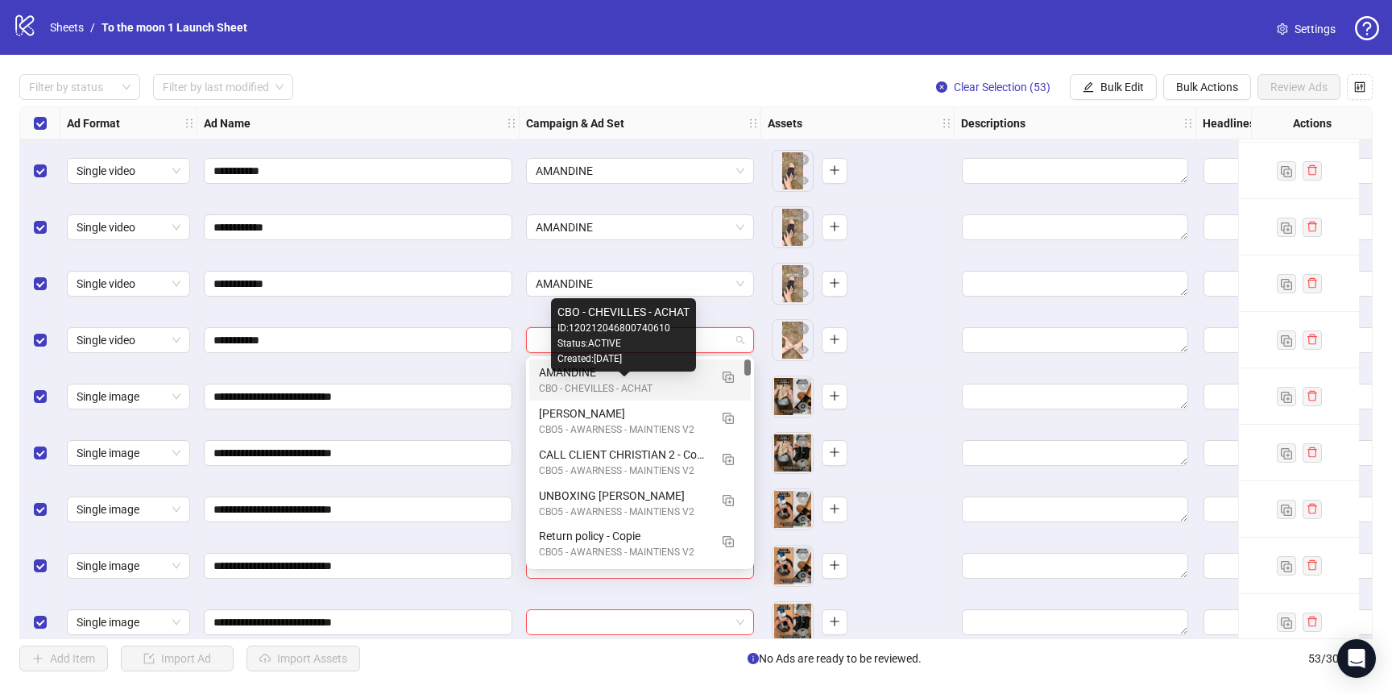
click at [599, 383] on div "CBO - CHEVILLES - ACHAT" at bounding box center [624, 388] width 170 height 15
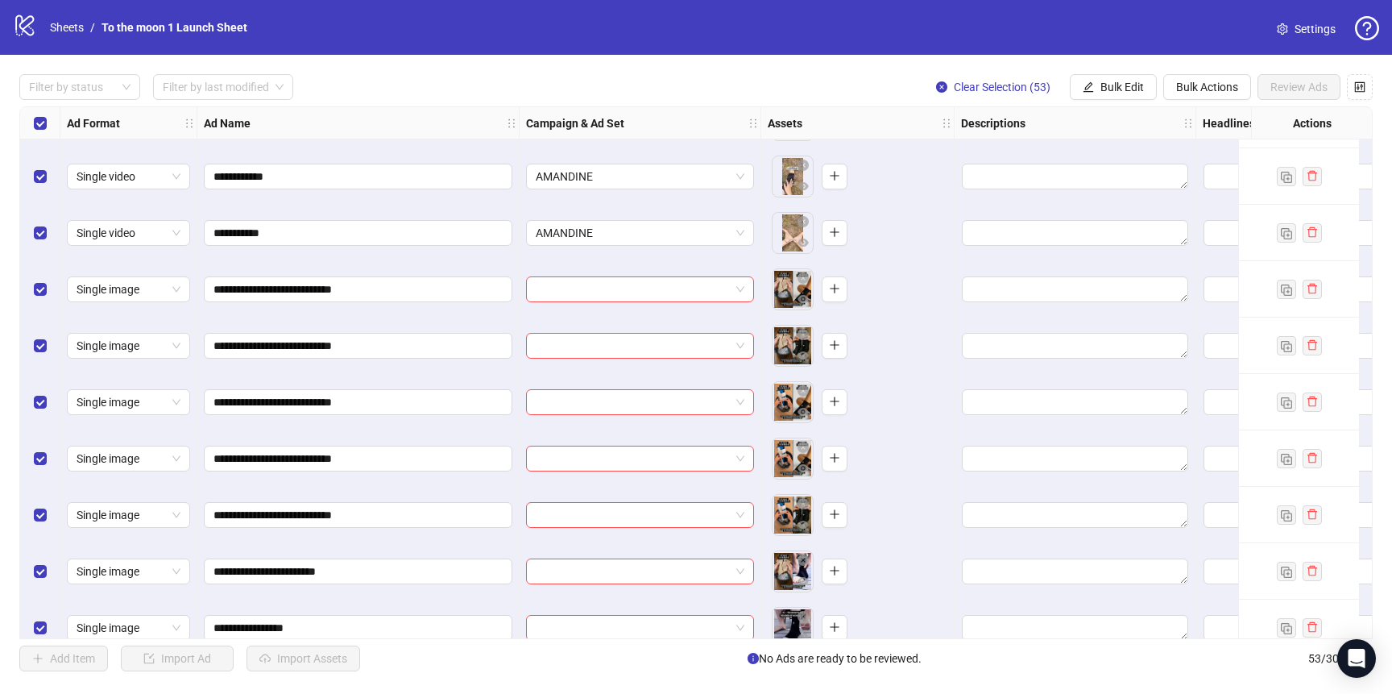
scroll to position [410, 0]
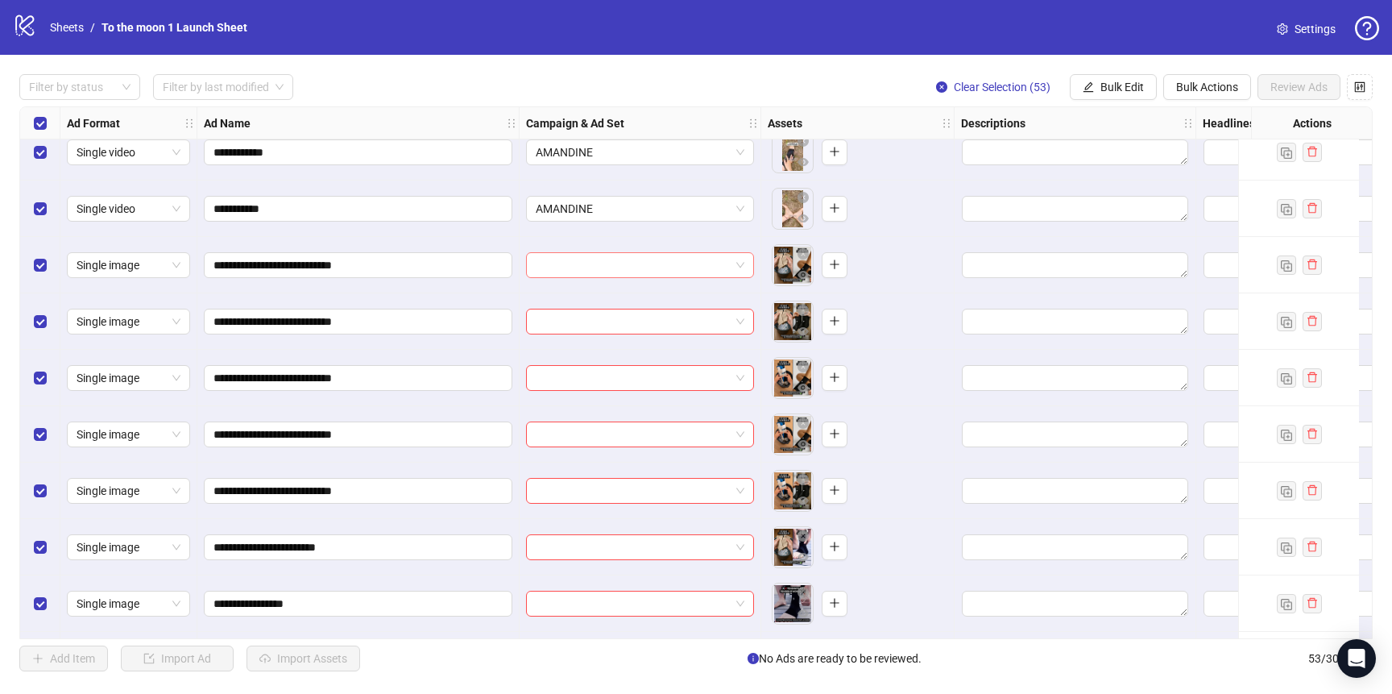
click at [705, 275] on input "search" at bounding box center [633, 265] width 194 height 24
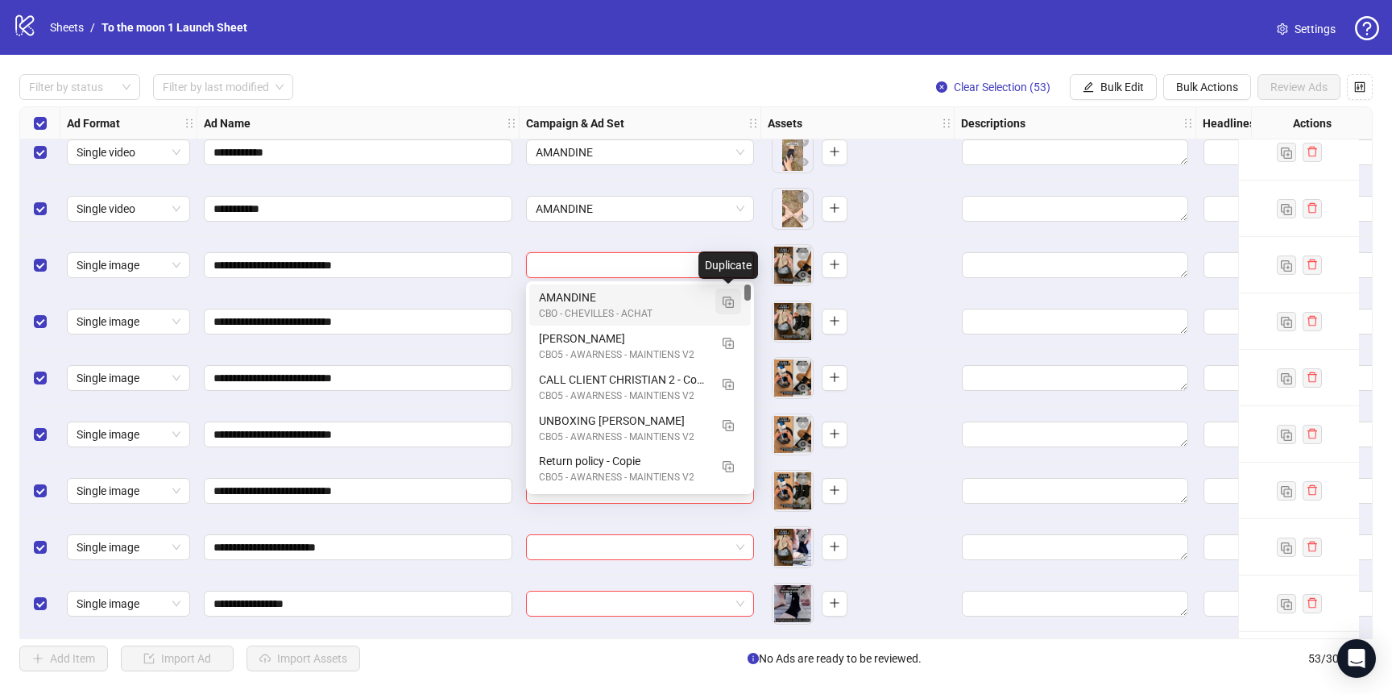
click at [728, 305] on img "button" at bounding box center [728, 301] width 11 height 11
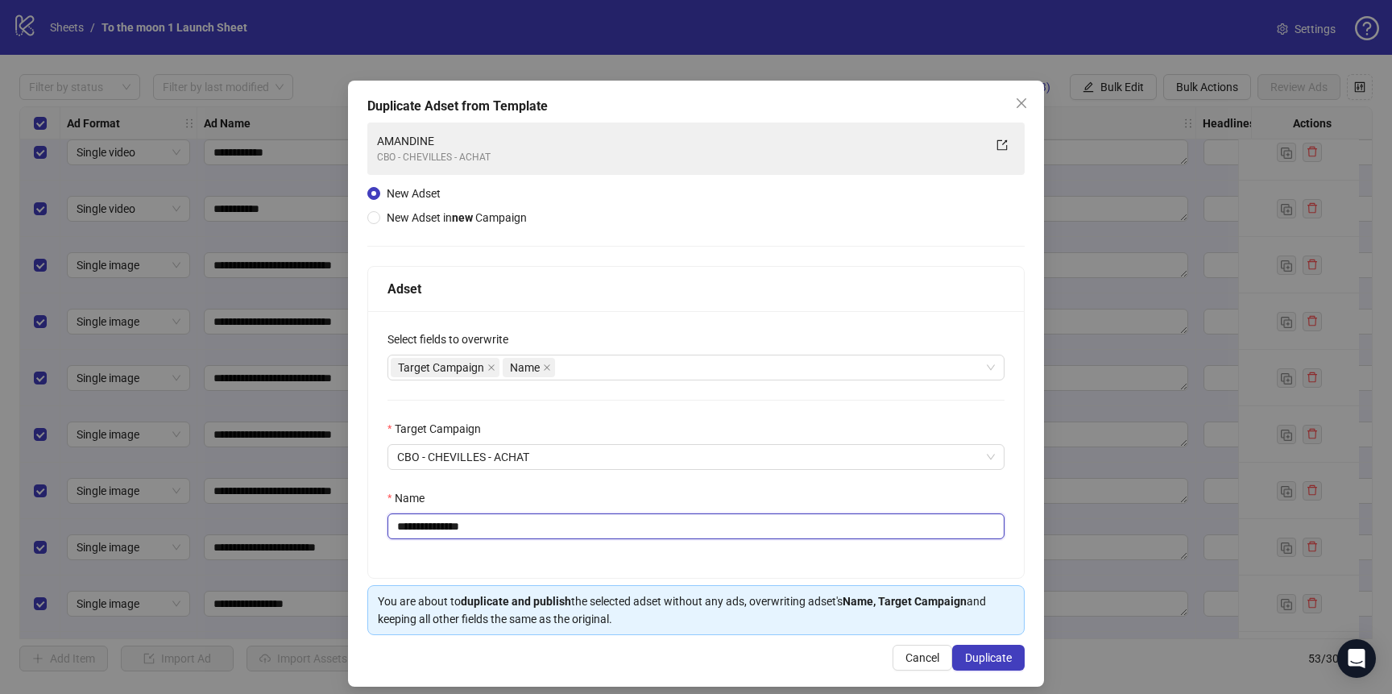
click at [502, 531] on input "**********" at bounding box center [696, 526] width 617 height 26
paste input "**********"
type input "**********"
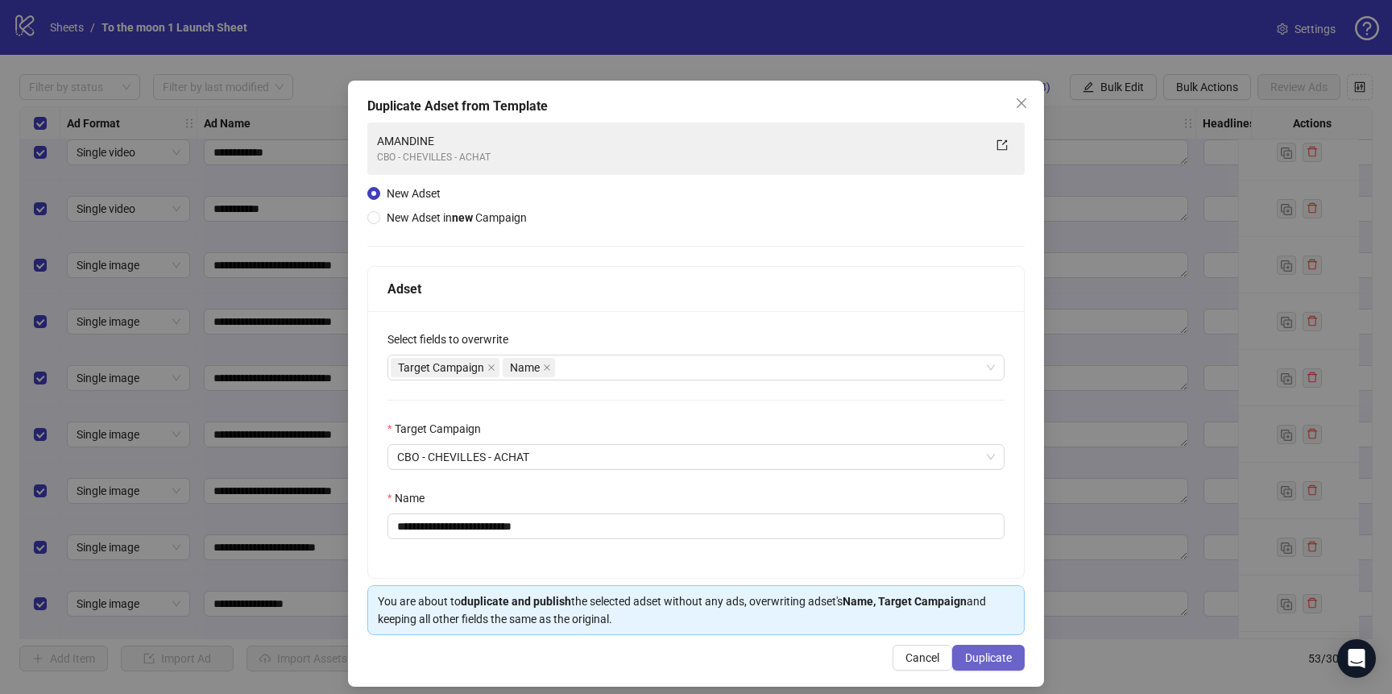
click at [1000, 658] on span "Duplicate" at bounding box center [988, 657] width 47 height 13
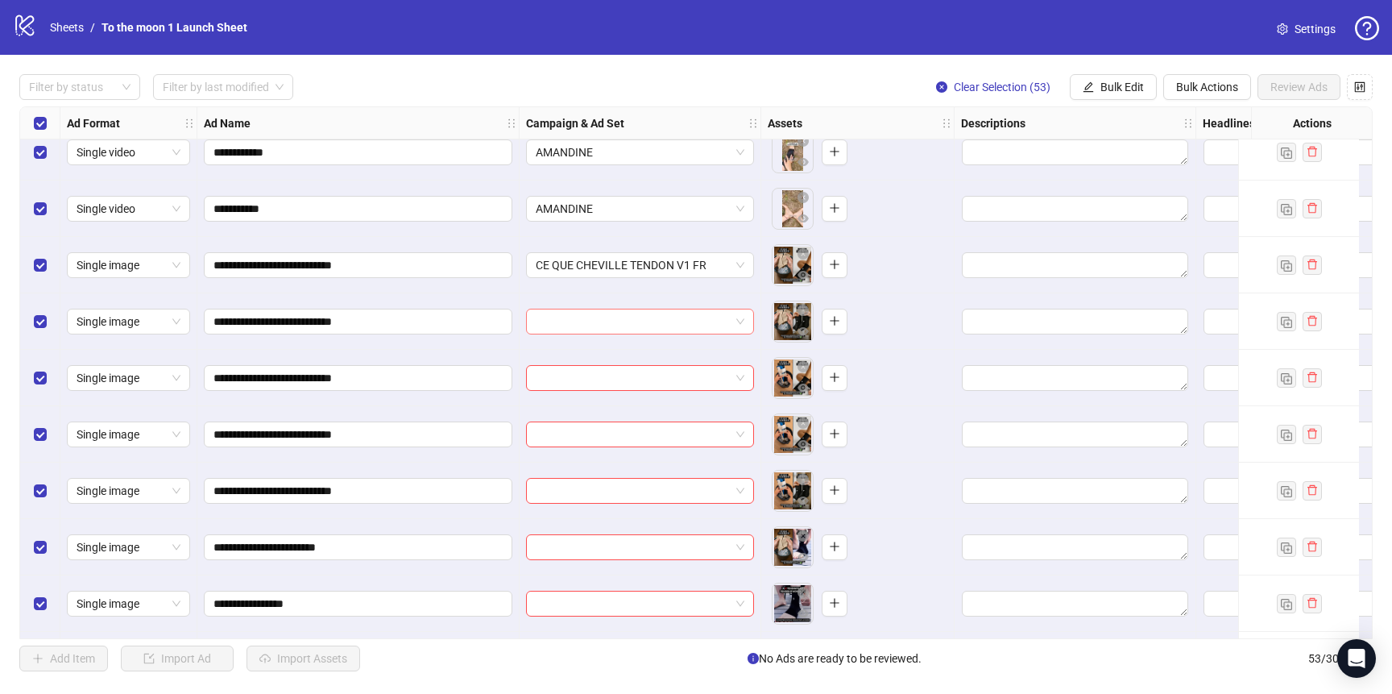
click at [670, 318] on input "search" at bounding box center [633, 321] width 194 height 24
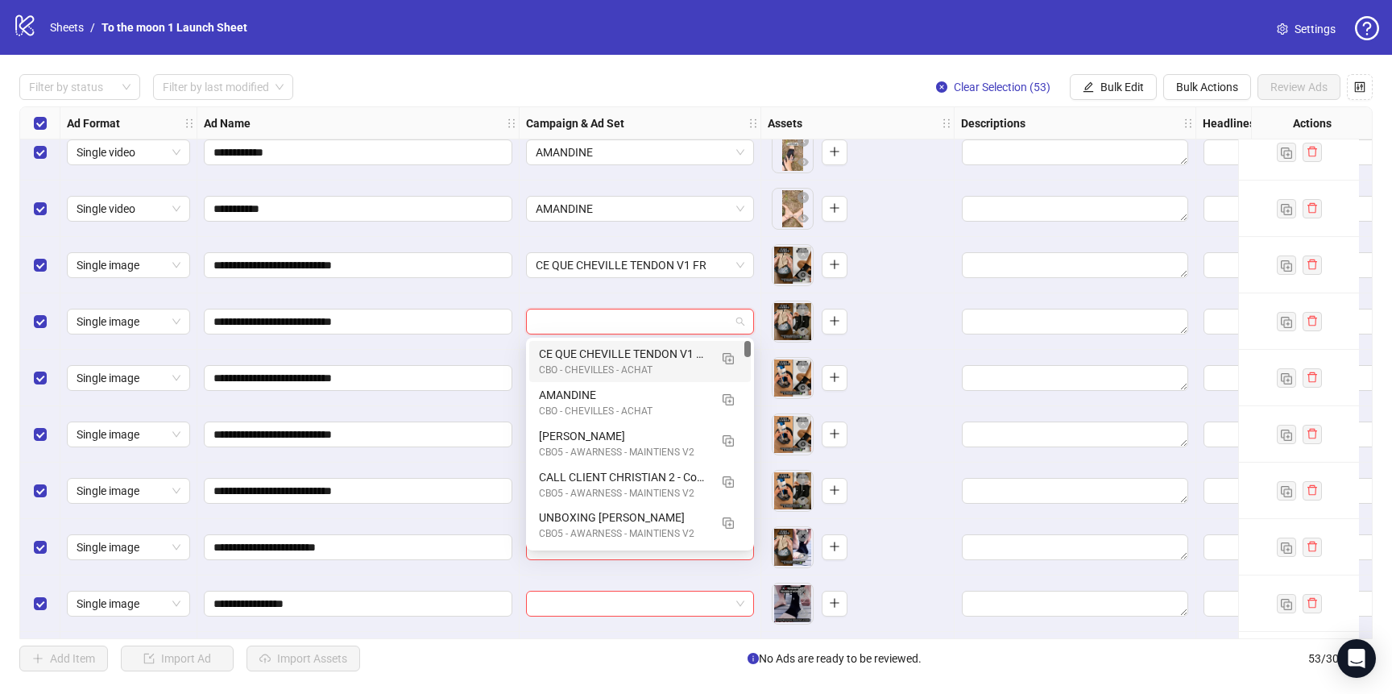
click at [647, 363] on div "CBO - CHEVILLES - ACHAT" at bounding box center [624, 370] width 170 height 15
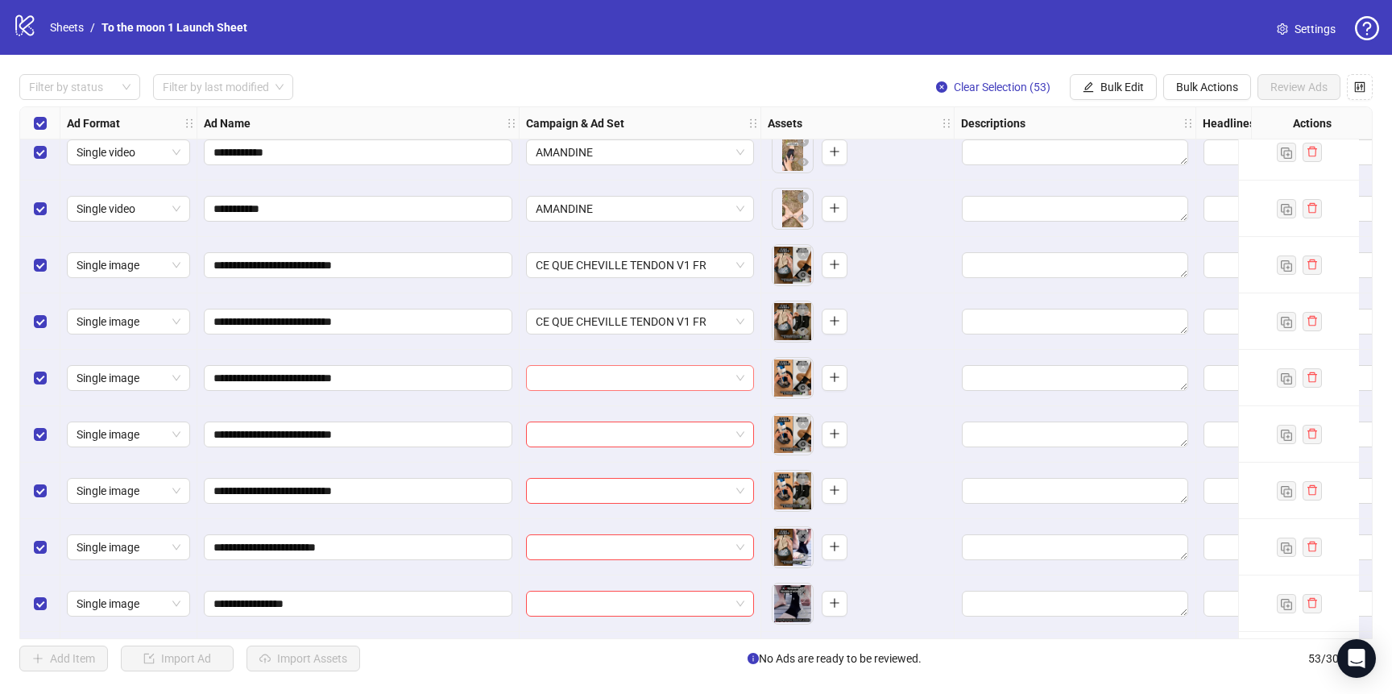
click at [633, 386] on input "search" at bounding box center [633, 378] width 194 height 24
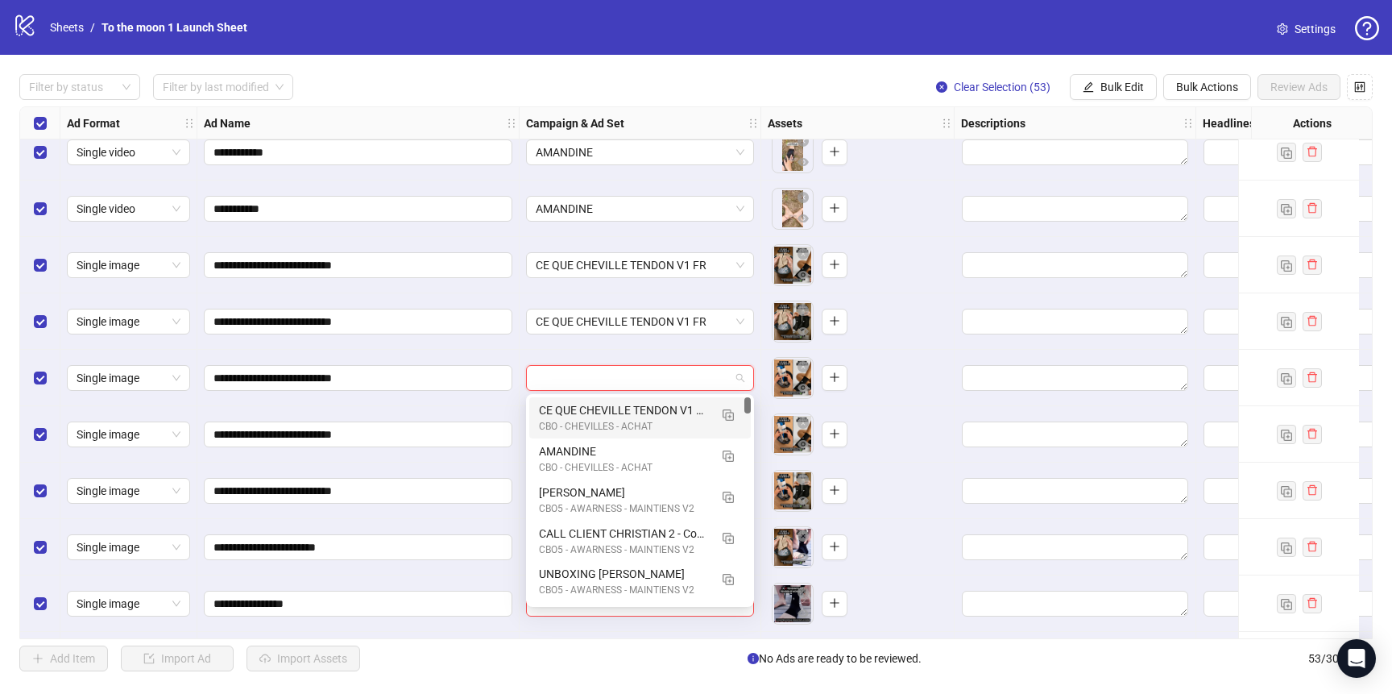
click at [633, 408] on div "CE QUE CHEVILLE TENDON V1 FR" at bounding box center [624, 410] width 170 height 18
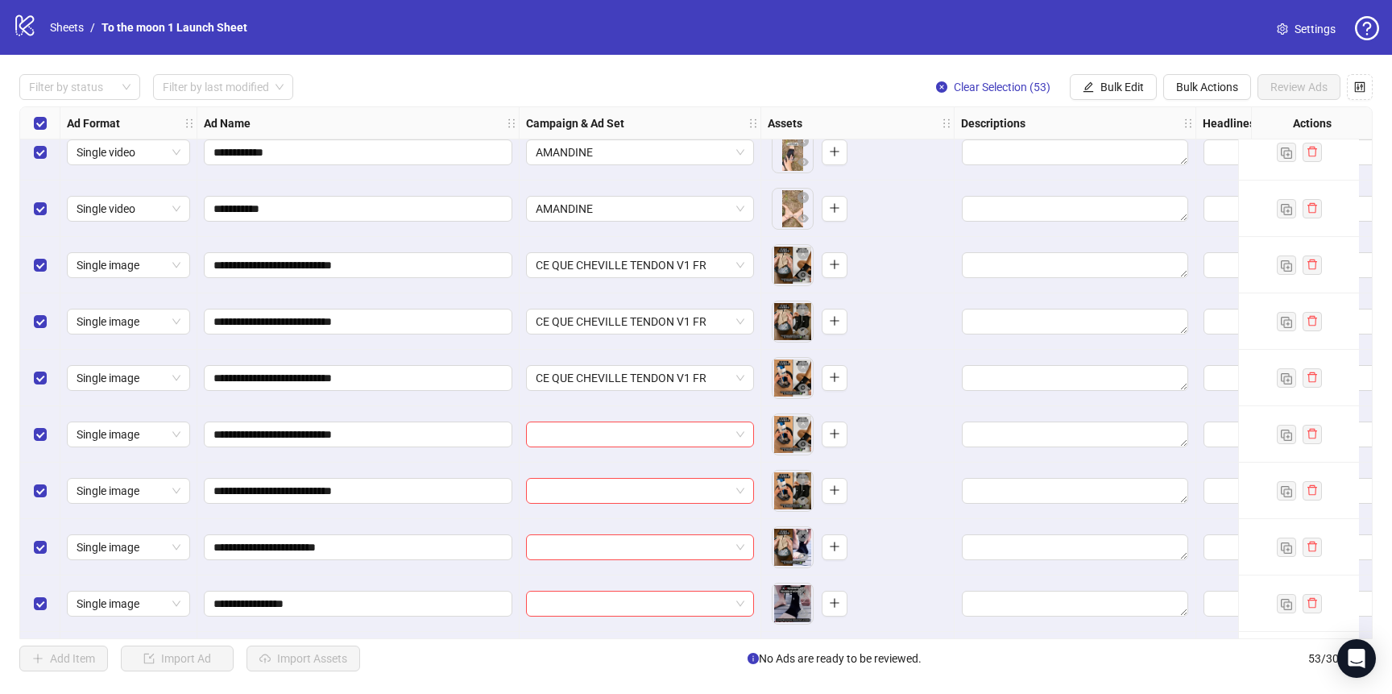
scroll to position [606, 0]
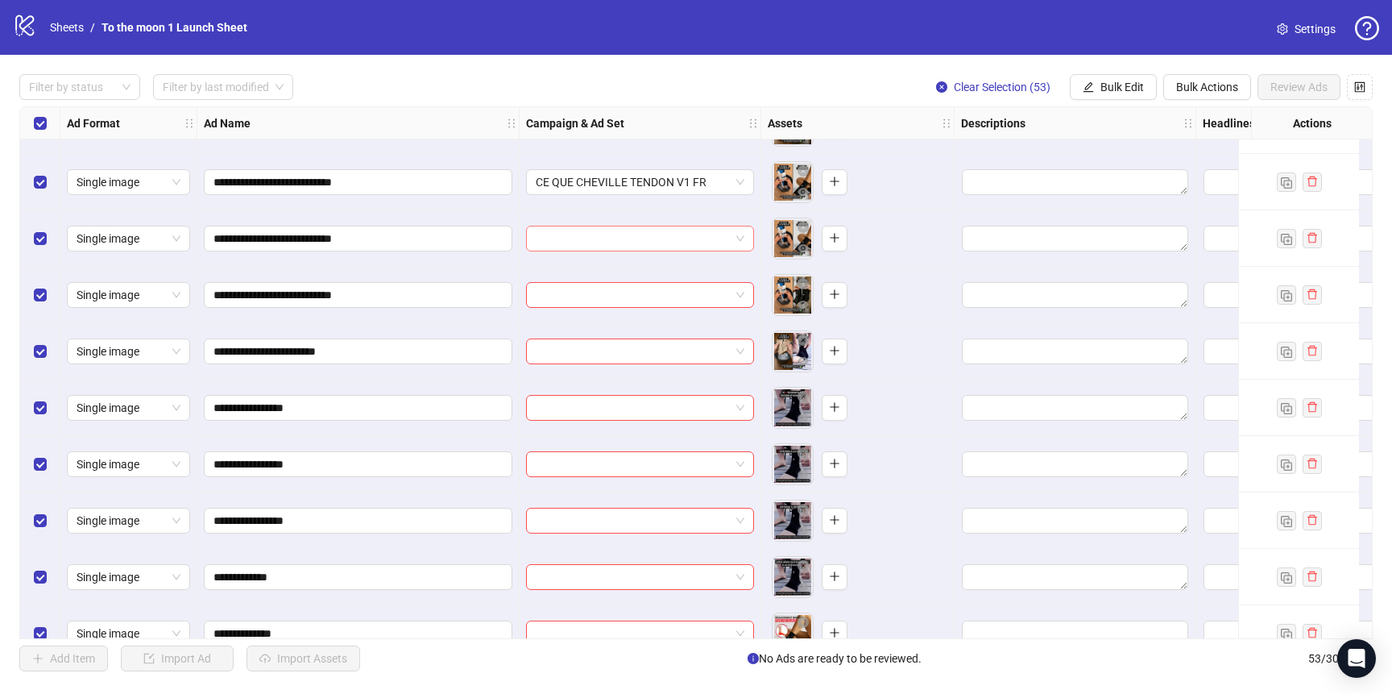
click at [625, 230] on input "search" at bounding box center [633, 238] width 194 height 24
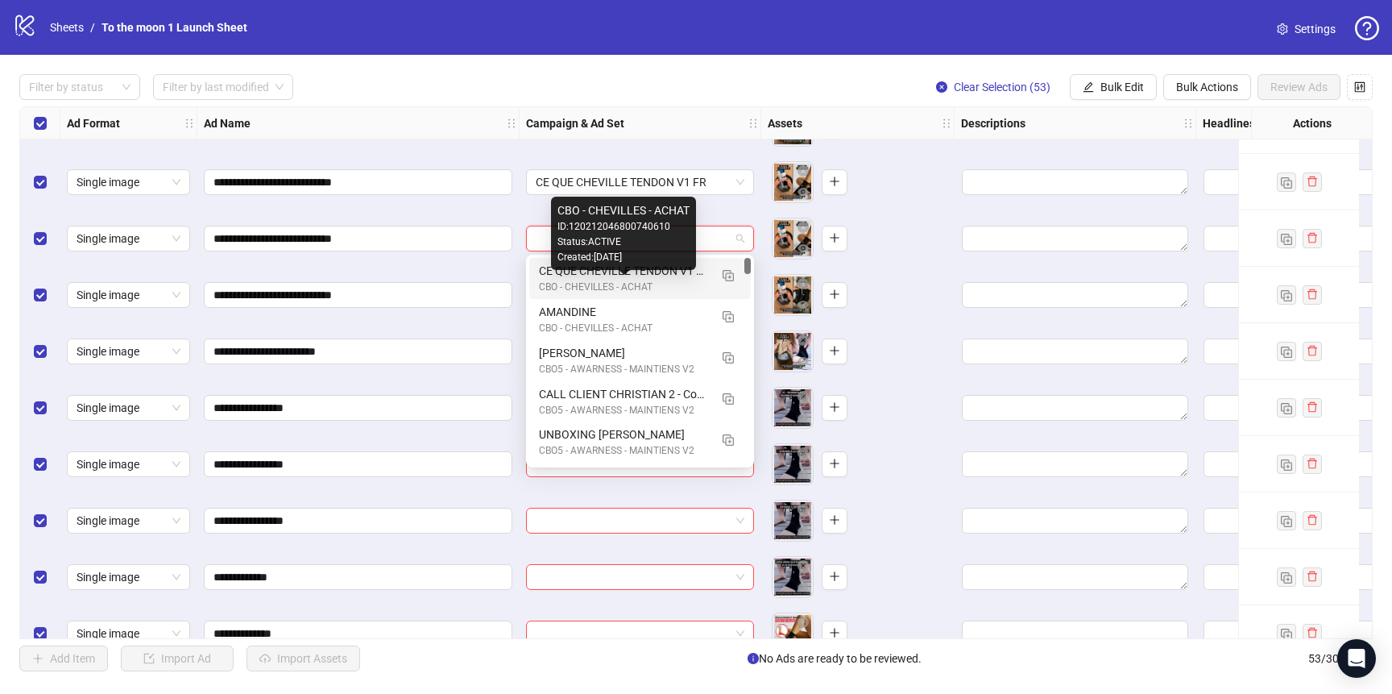
click at [631, 277] on div "CE QUE CHEVILLE TENDON V1 FR" at bounding box center [624, 271] width 170 height 18
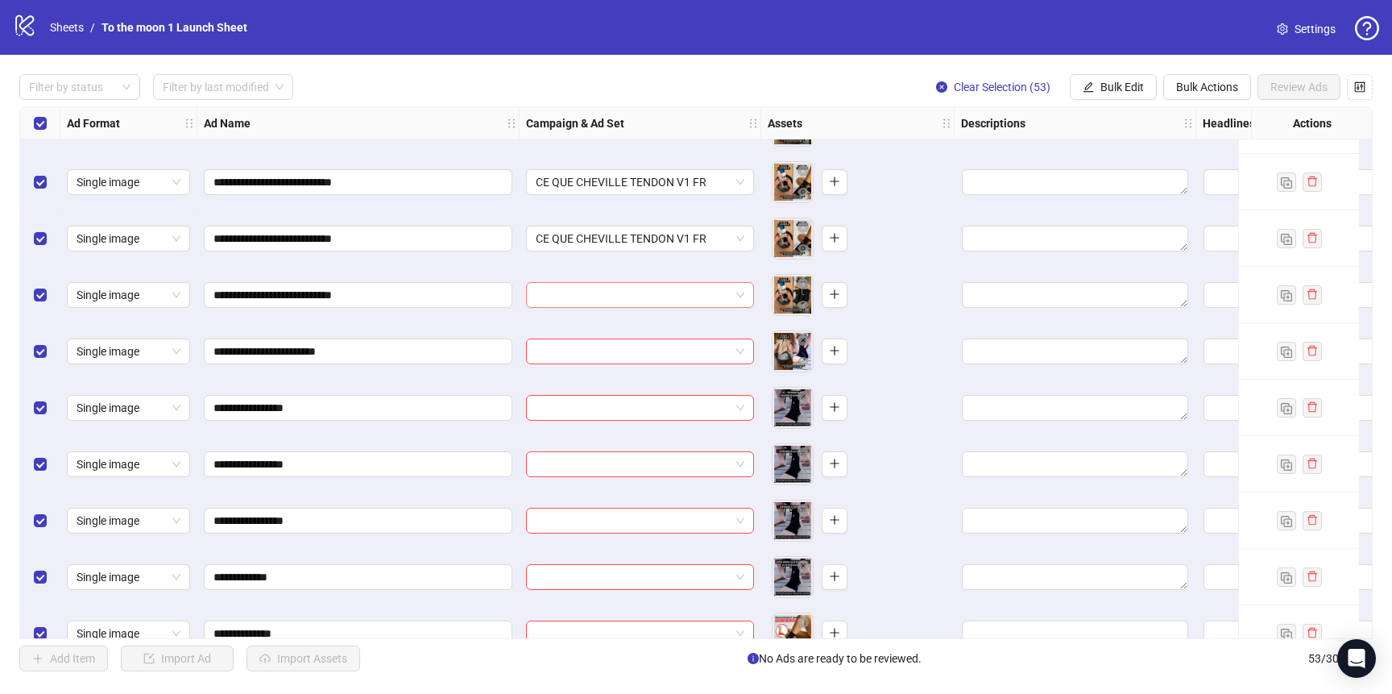
click at [613, 288] on input "search" at bounding box center [633, 295] width 194 height 24
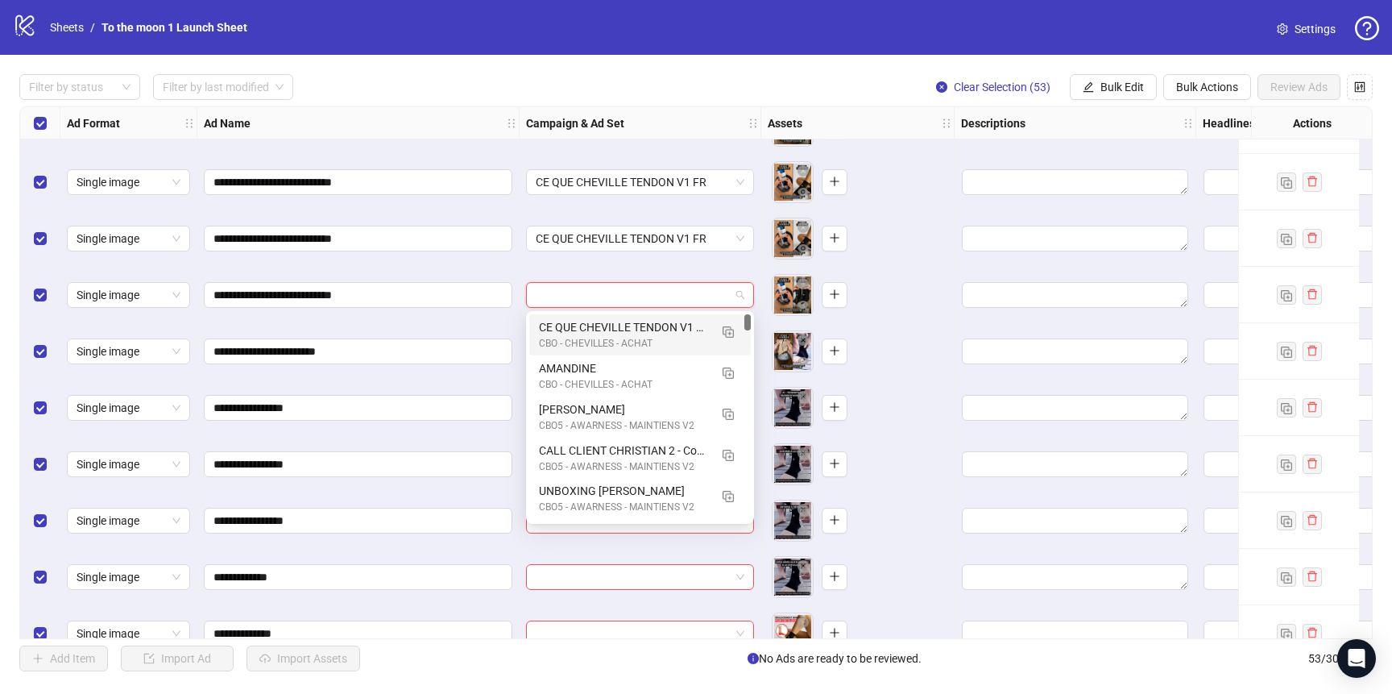
click at [613, 325] on div "CE QUE CHEVILLE TENDON V1 FR" at bounding box center [624, 327] width 170 height 18
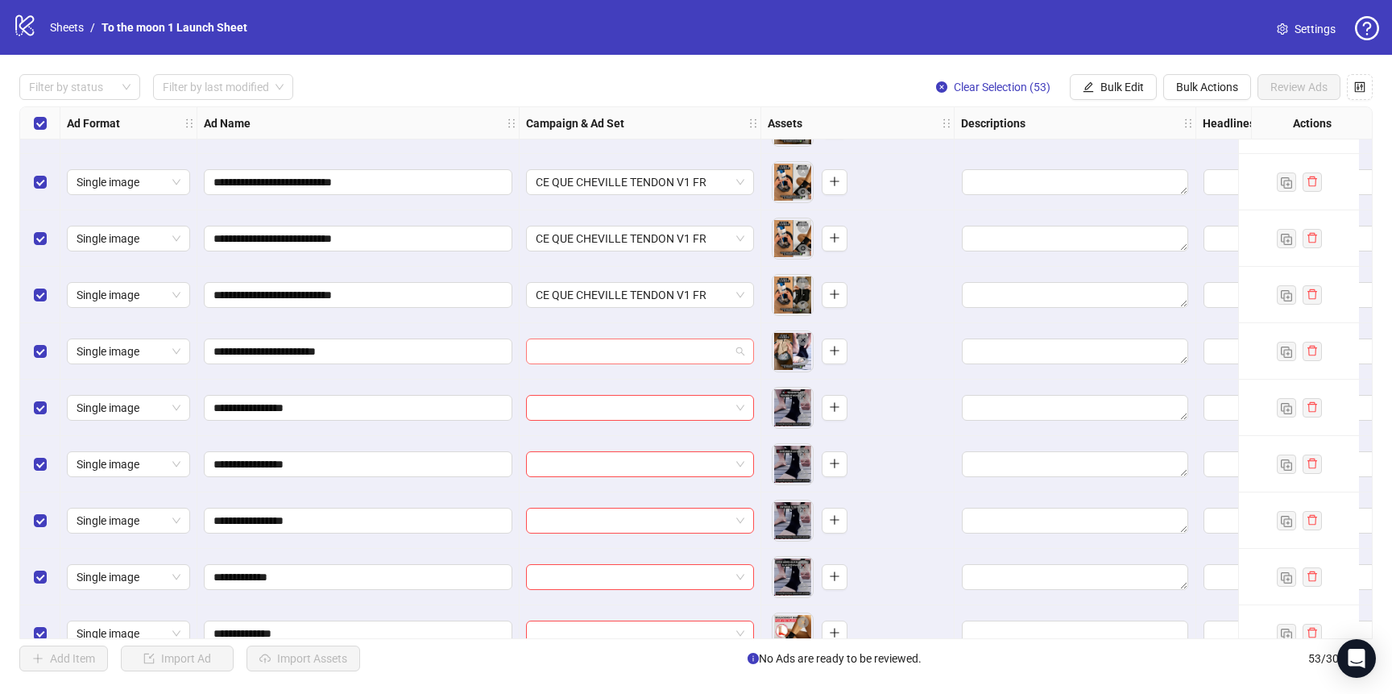
click at [613, 363] on div at bounding box center [640, 351] width 228 height 26
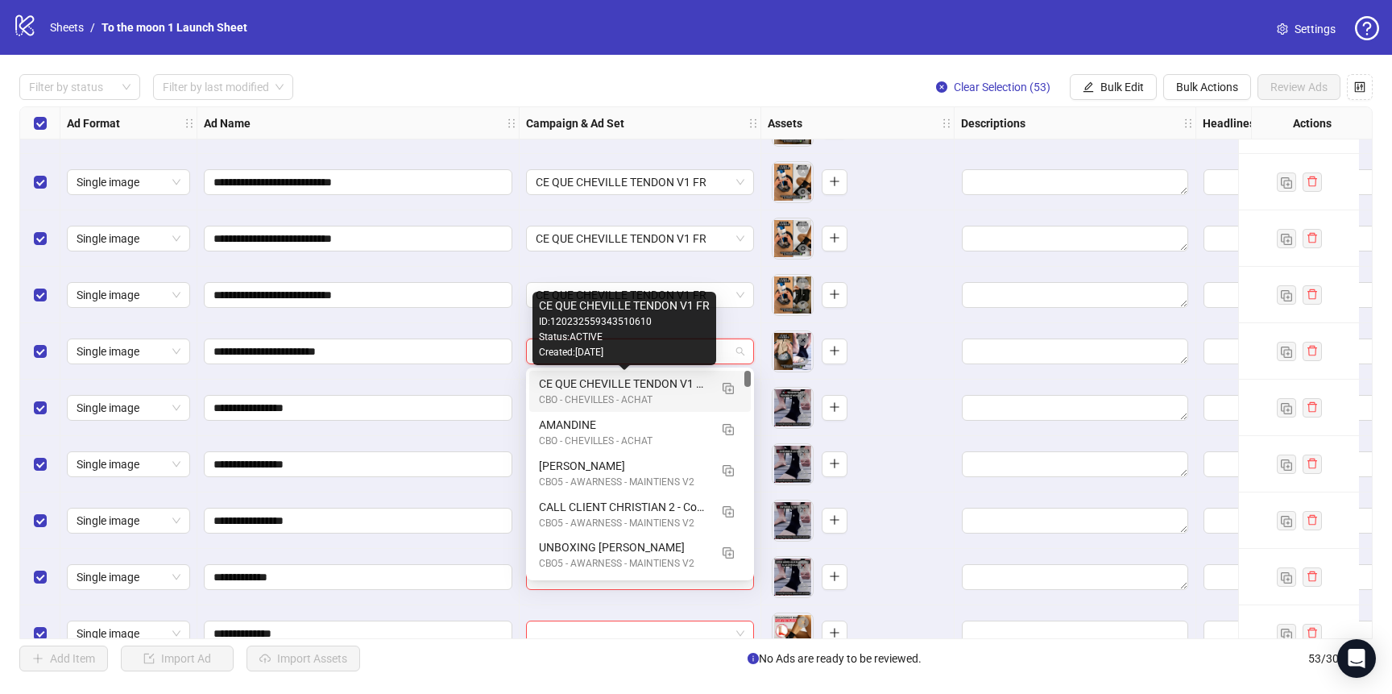
click at [613, 382] on div "CE QUE CHEVILLE TENDON V1 FR" at bounding box center [624, 384] width 170 height 18
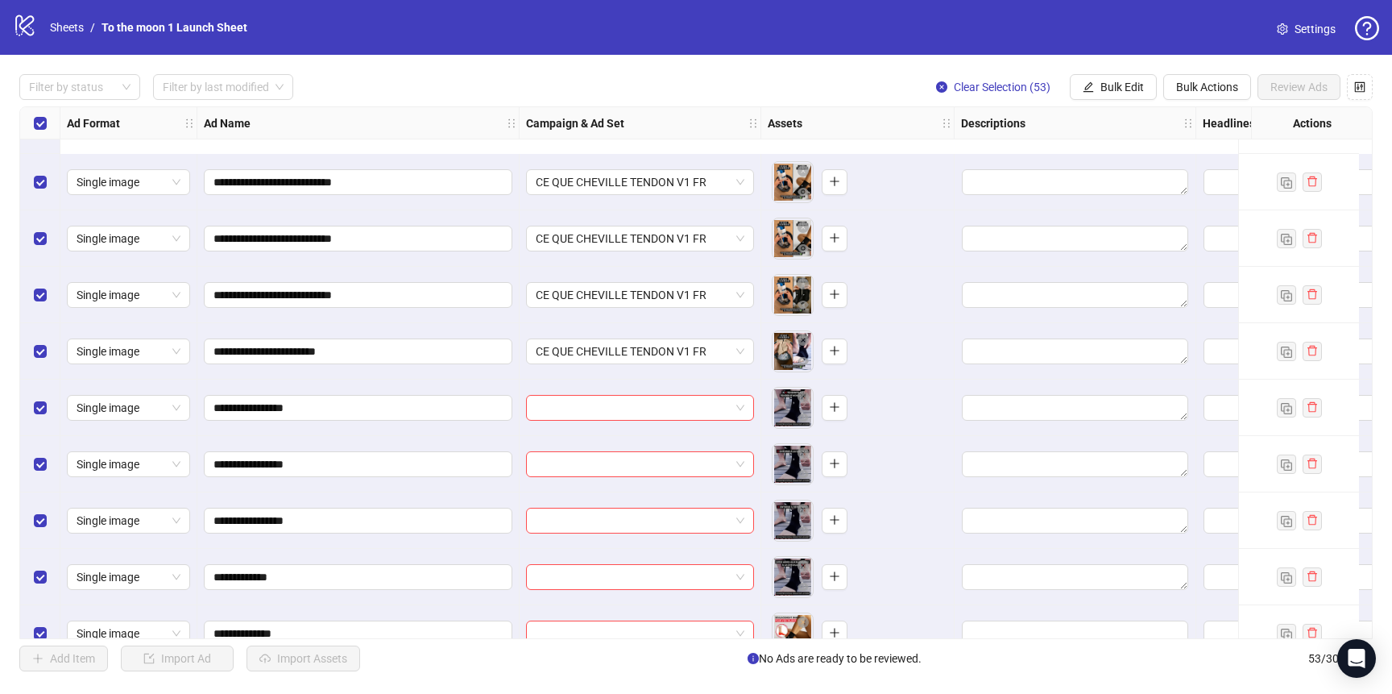
scroll to position [773, 0]
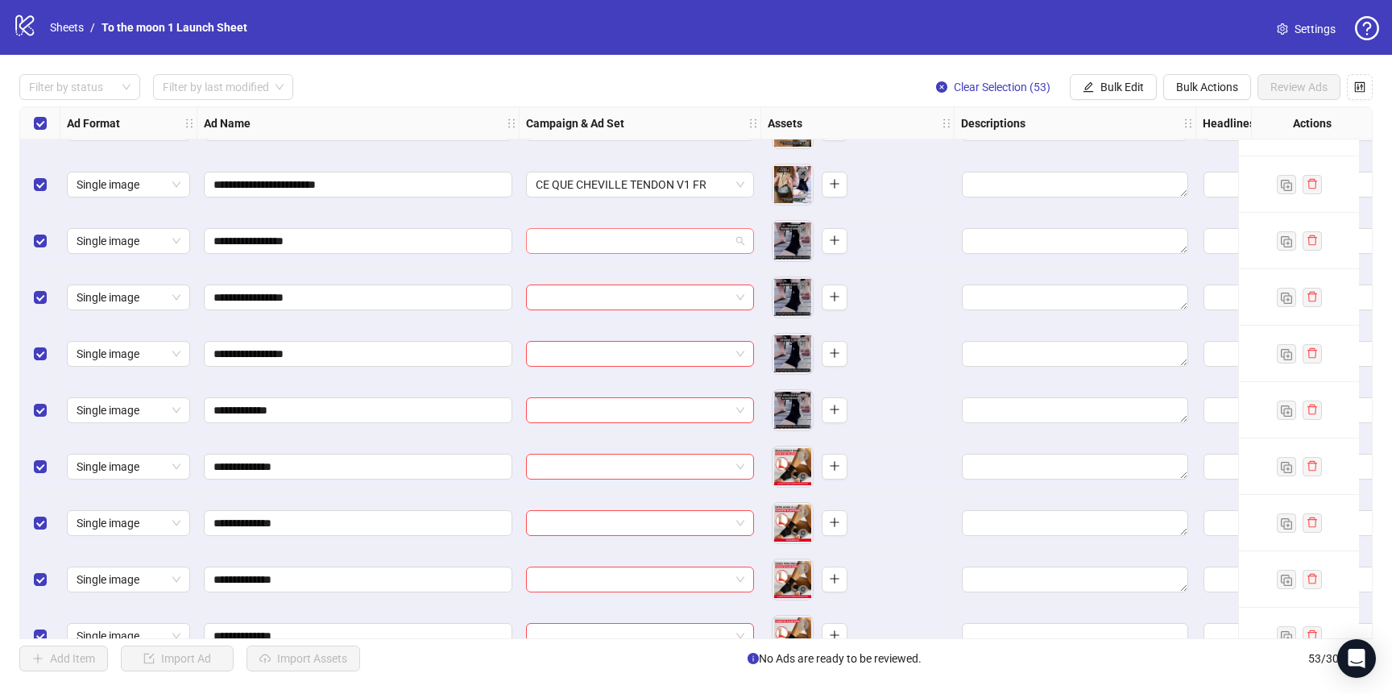
click at [634, 244] on input "search" at bounding box center [633, 241] width 194 height 24
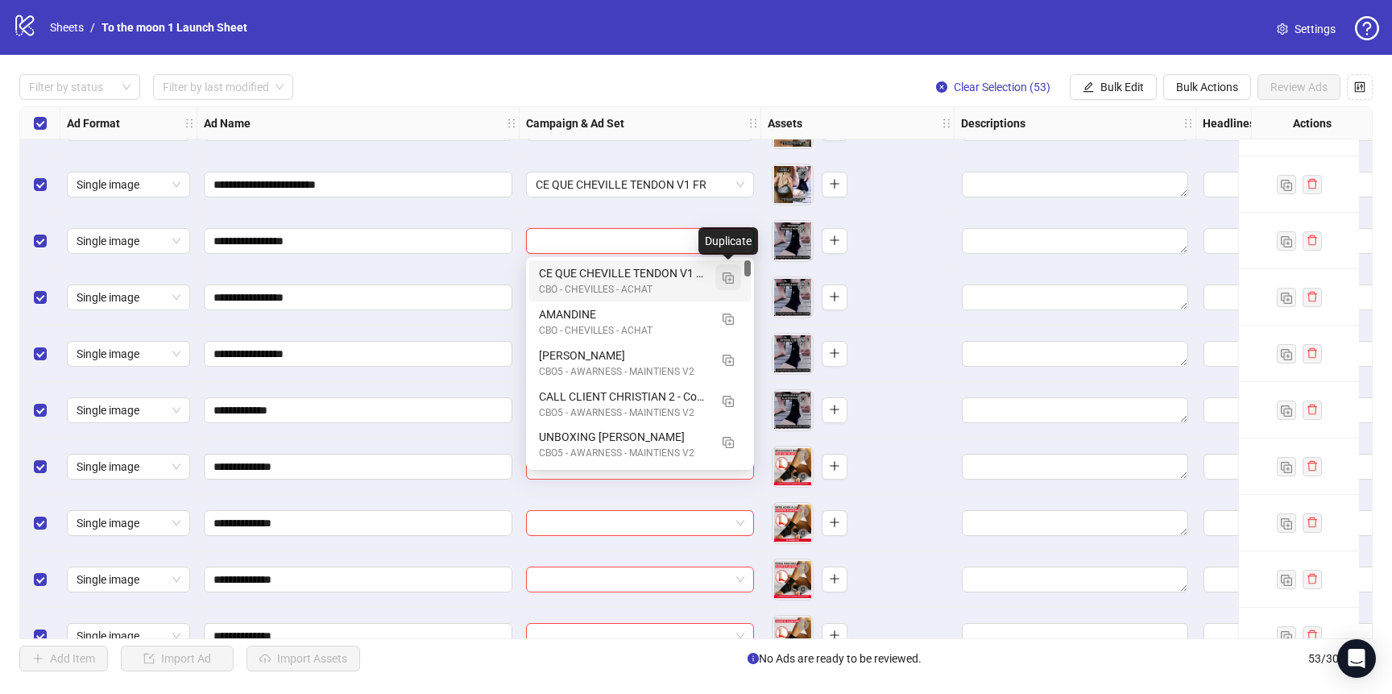
click at [723, 275] on img "button" at bounding box center [728, 277] width 11 height 11
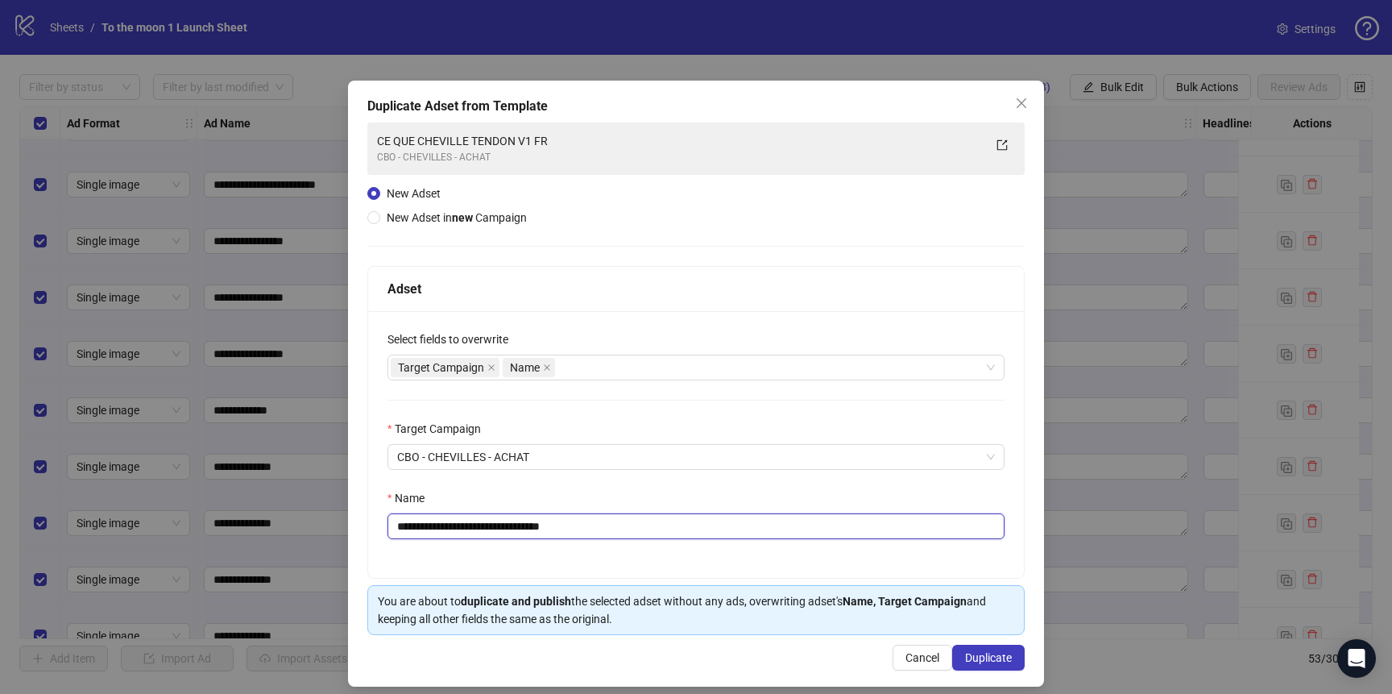
click at [573, 519] on input "**********" at bounding box center [696, 526] width 617 height 26
paste input "text"
type input "**********"
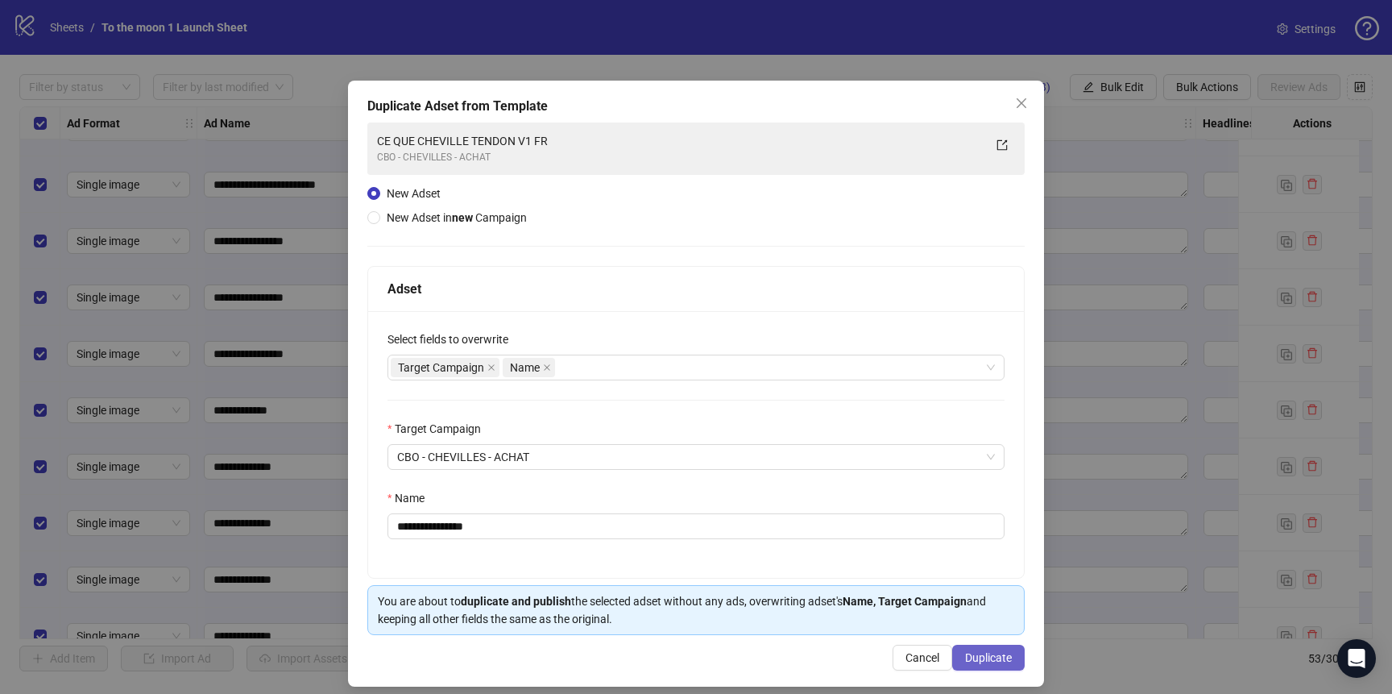
click at [986, 657] on span "Duplicate" at bounding box center [988, 657] width 47 height 13
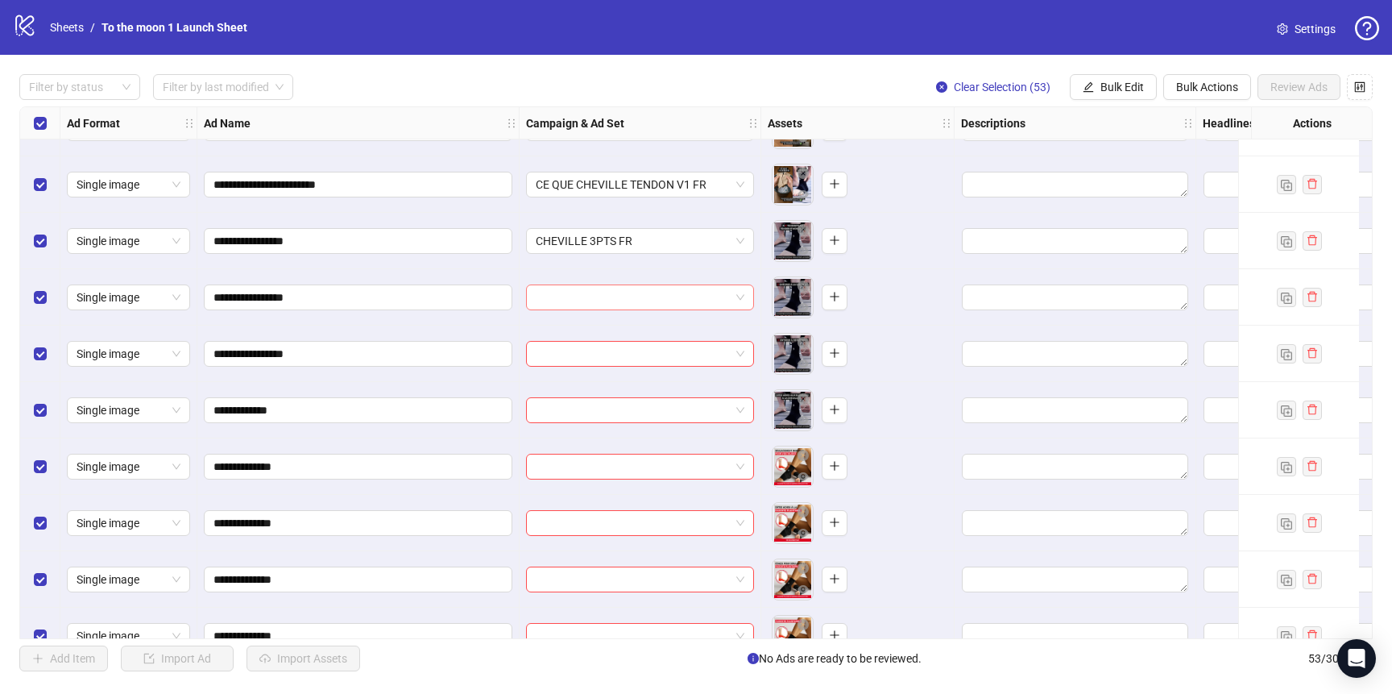
click at [608, 298] on input "search" at bounding box center [633, 297] width 194 height 24
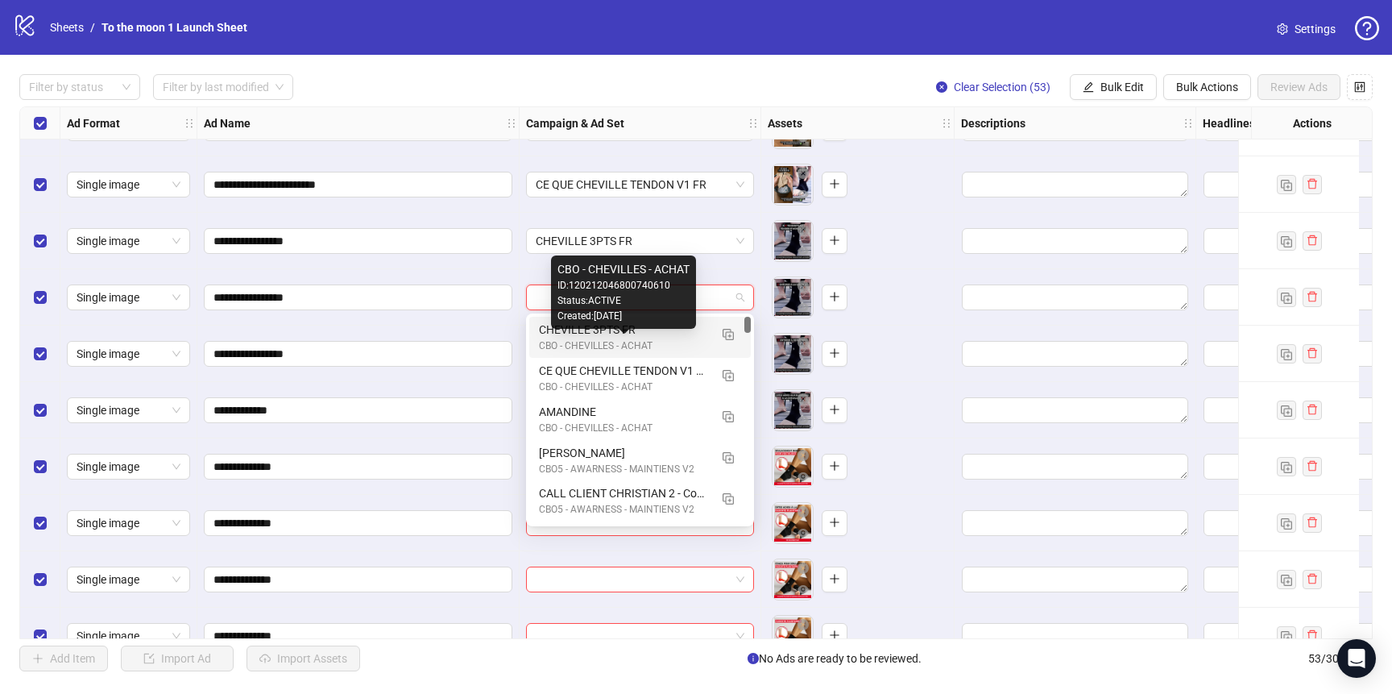
click at [608, 344] on div "CBO - CHEVILLES - ACHAT" at bounding box center [624, 345] width 170 height 15
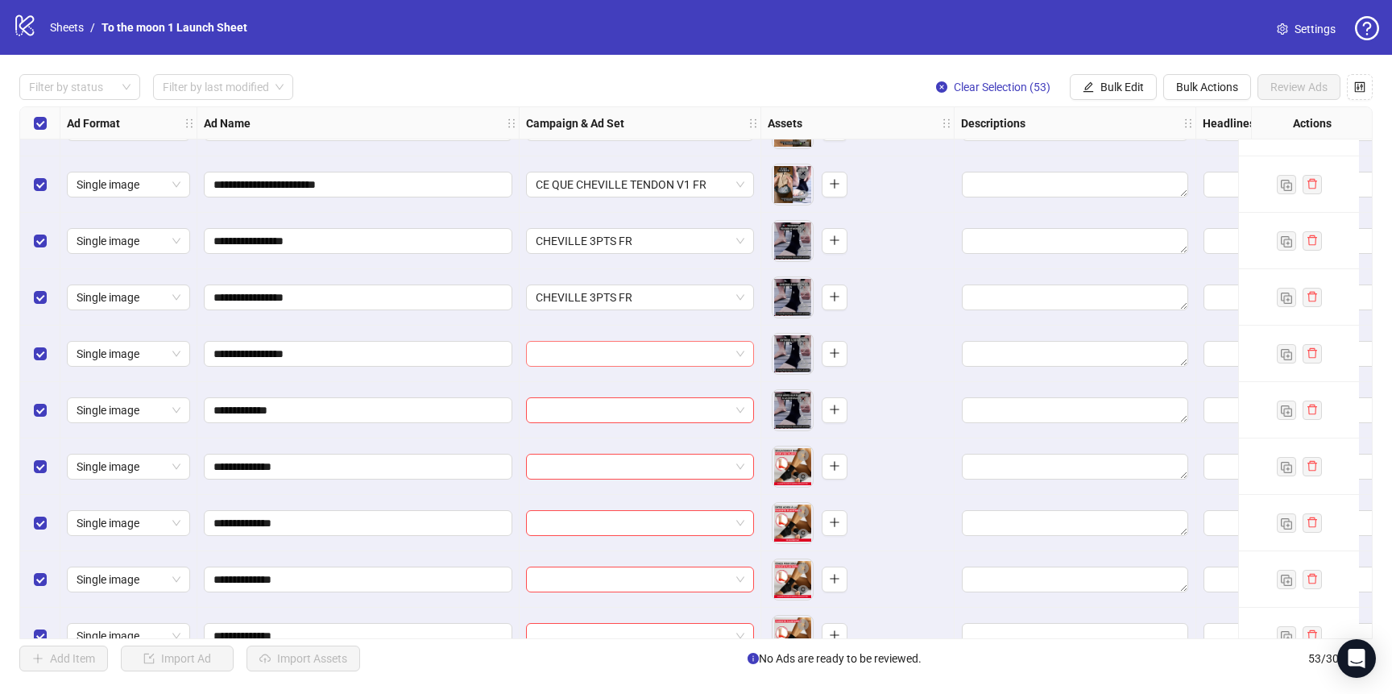
click at [608, 356] on input "search" at bounding box center [633, 354] width 194 height 24
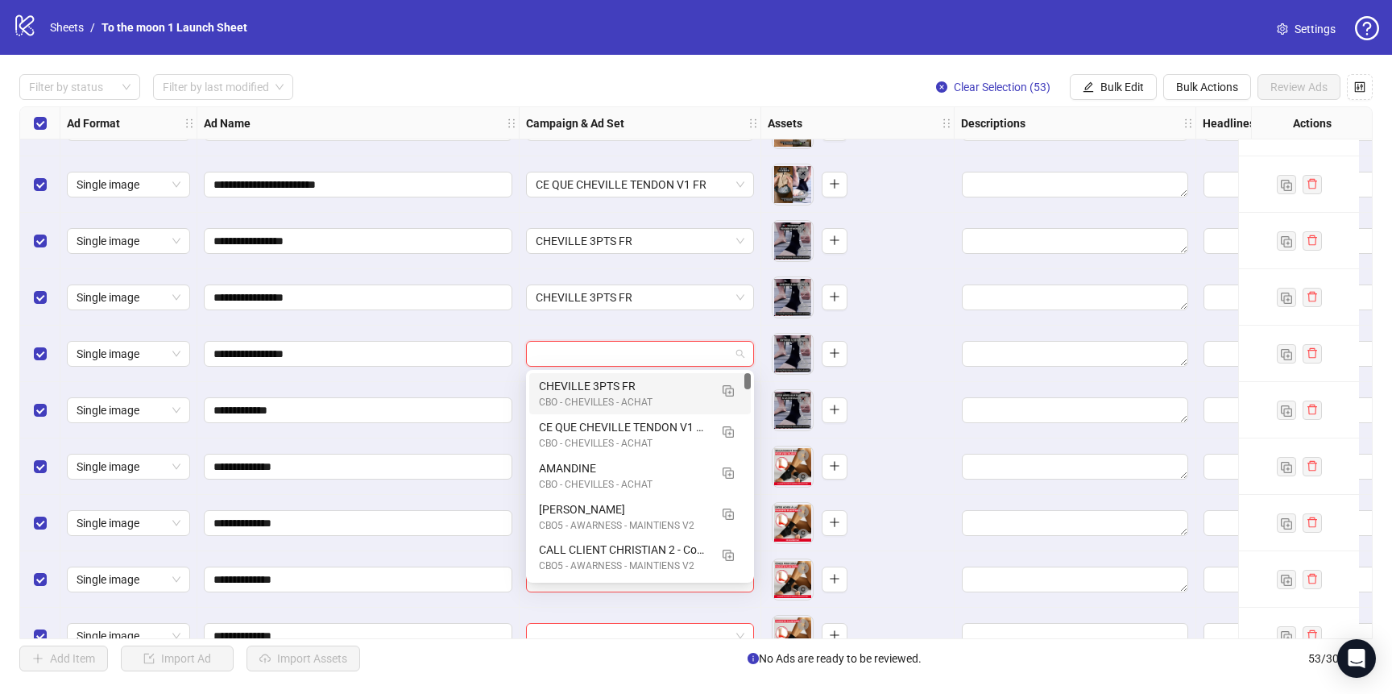
click at [608, 386] on div "CHEVILLE 3PTS FR" at bounding box center [624, 386] width 170 height 18
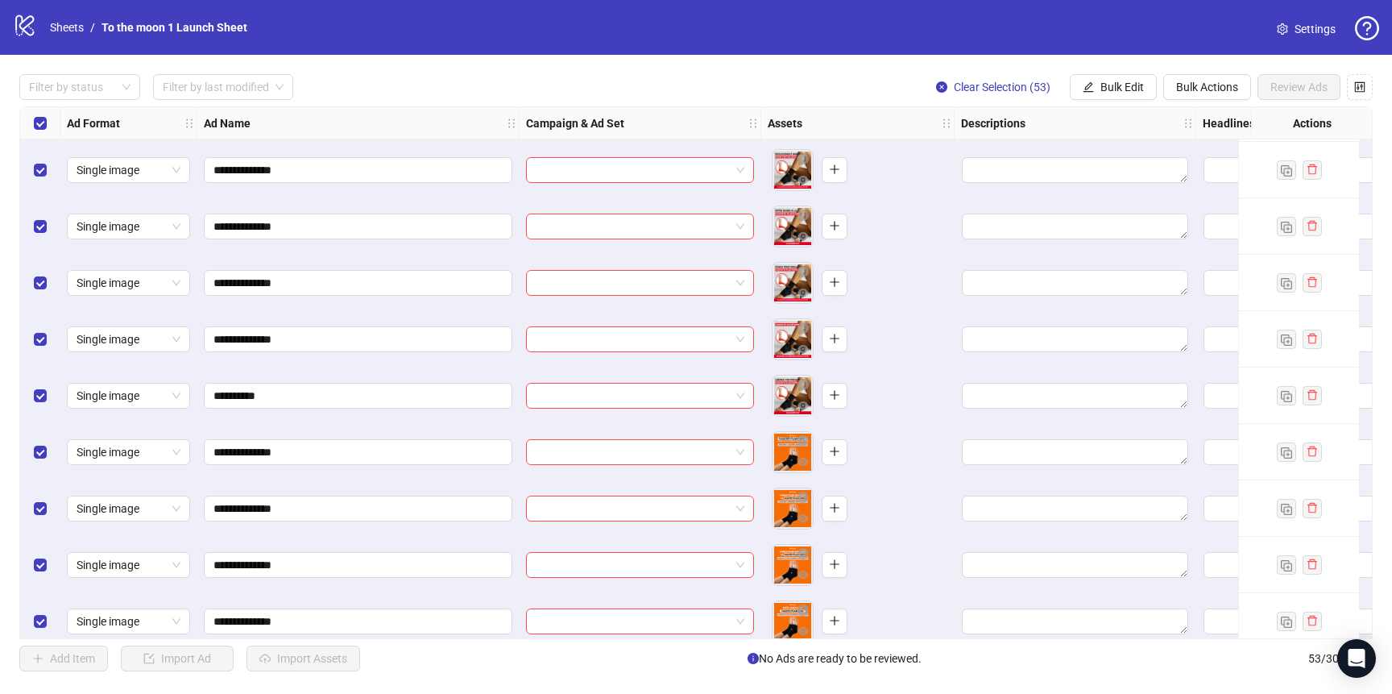
scroll to position [938, 0]
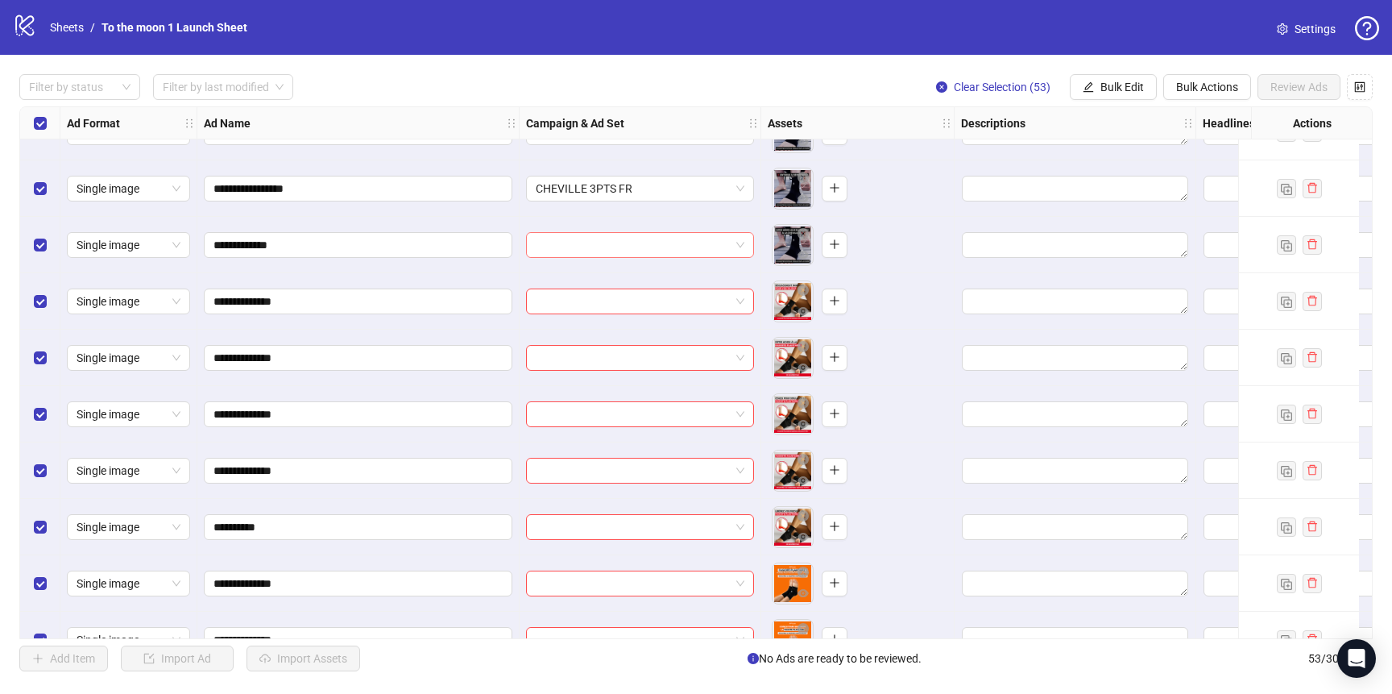
click at [624, 249] on input "search" at bounding box center [633, 245] width 194 height 24
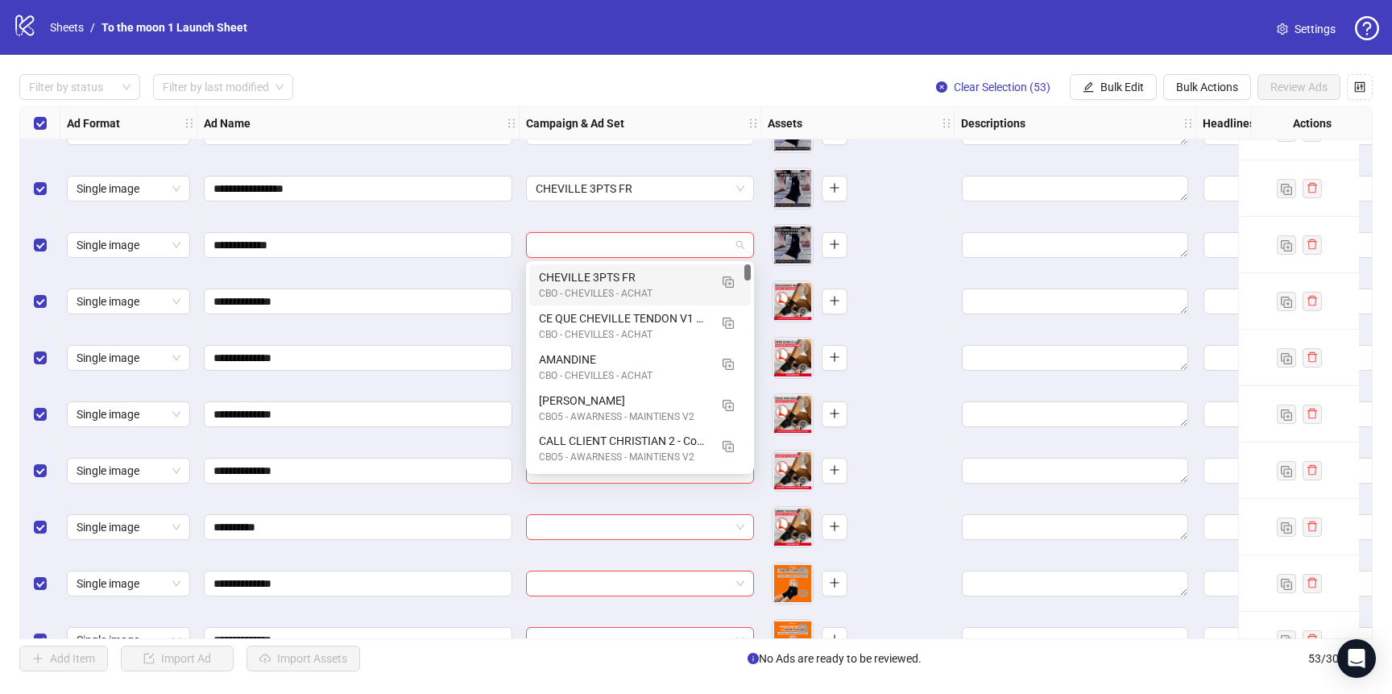
click at [624, 288] on div "CBO - CHEVILLES - ACHAT" at bounding box center [624, 293] width 170 height 15
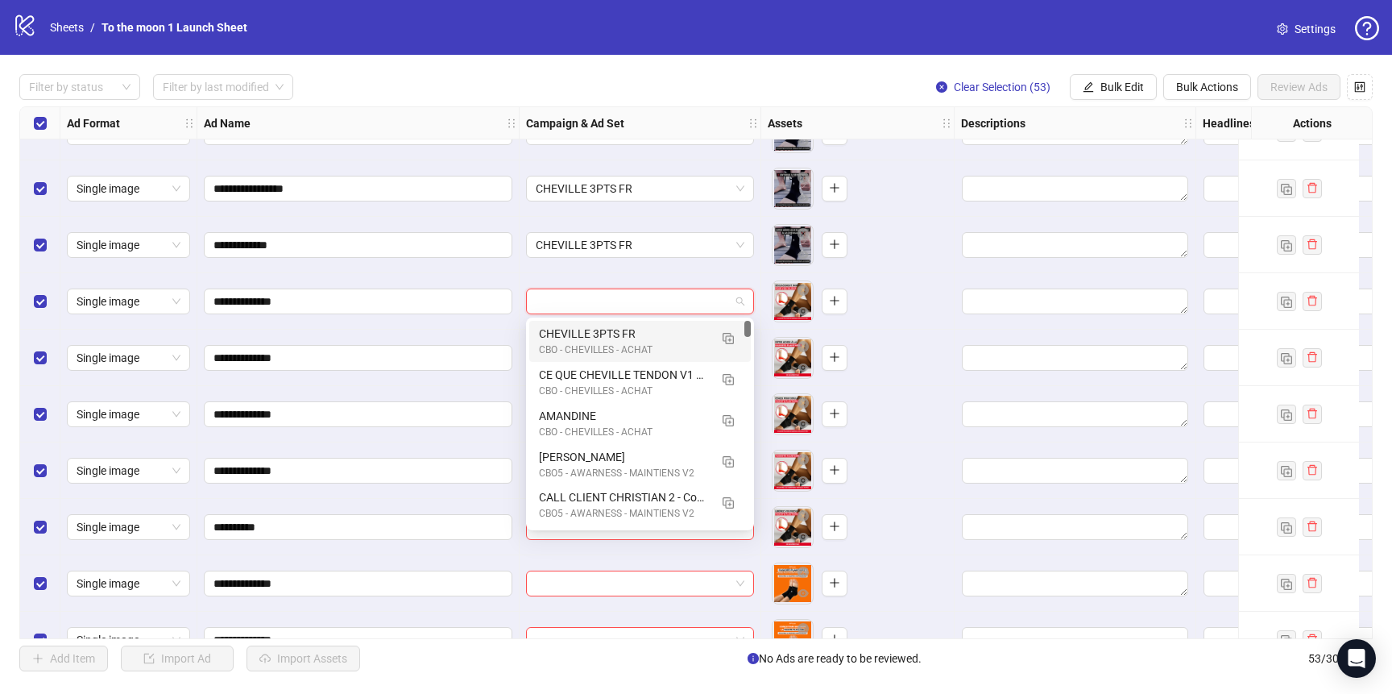
click at [624, 310] on input "search" at bounding box center [633, 301] width 194 height 24
click at [624, 334] on div "CHEVILLE 3PTS FR" at bounding box center [624, 334] width 170 height 18
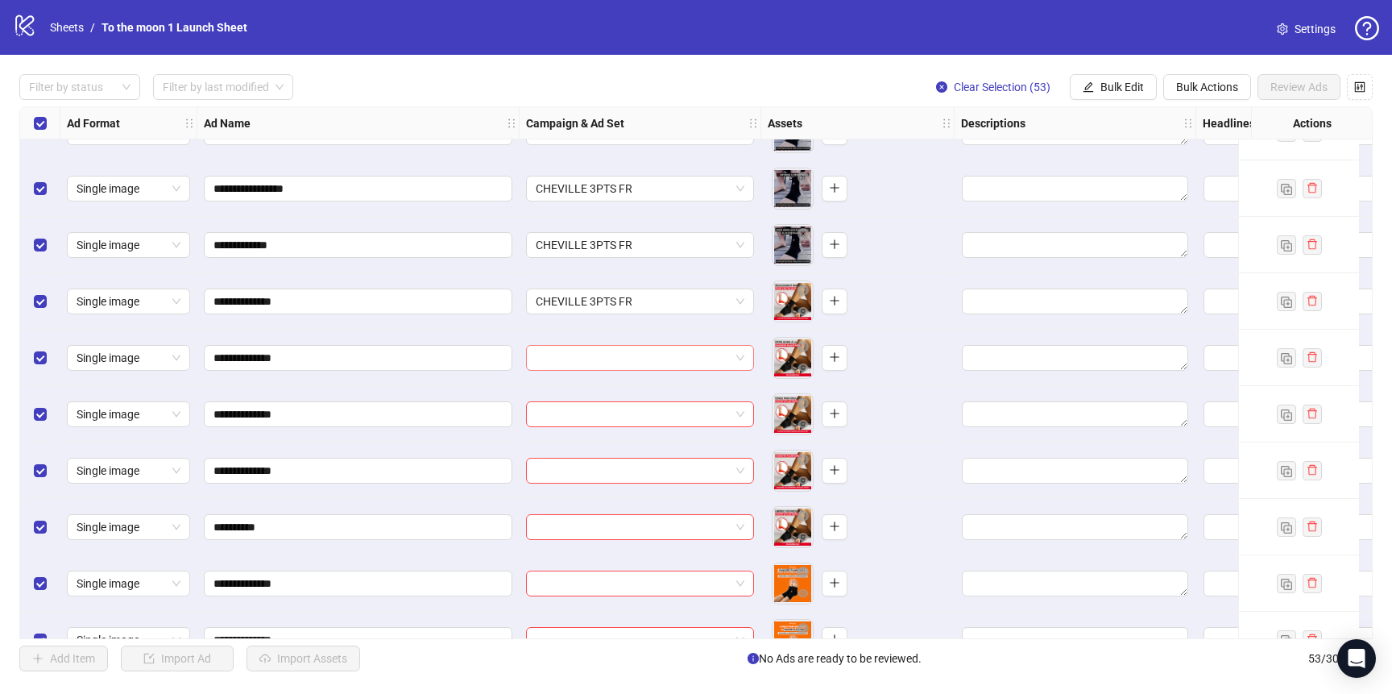
click at [624, 347] on input "search" at bounding box center [633, 358] width 194 height 24
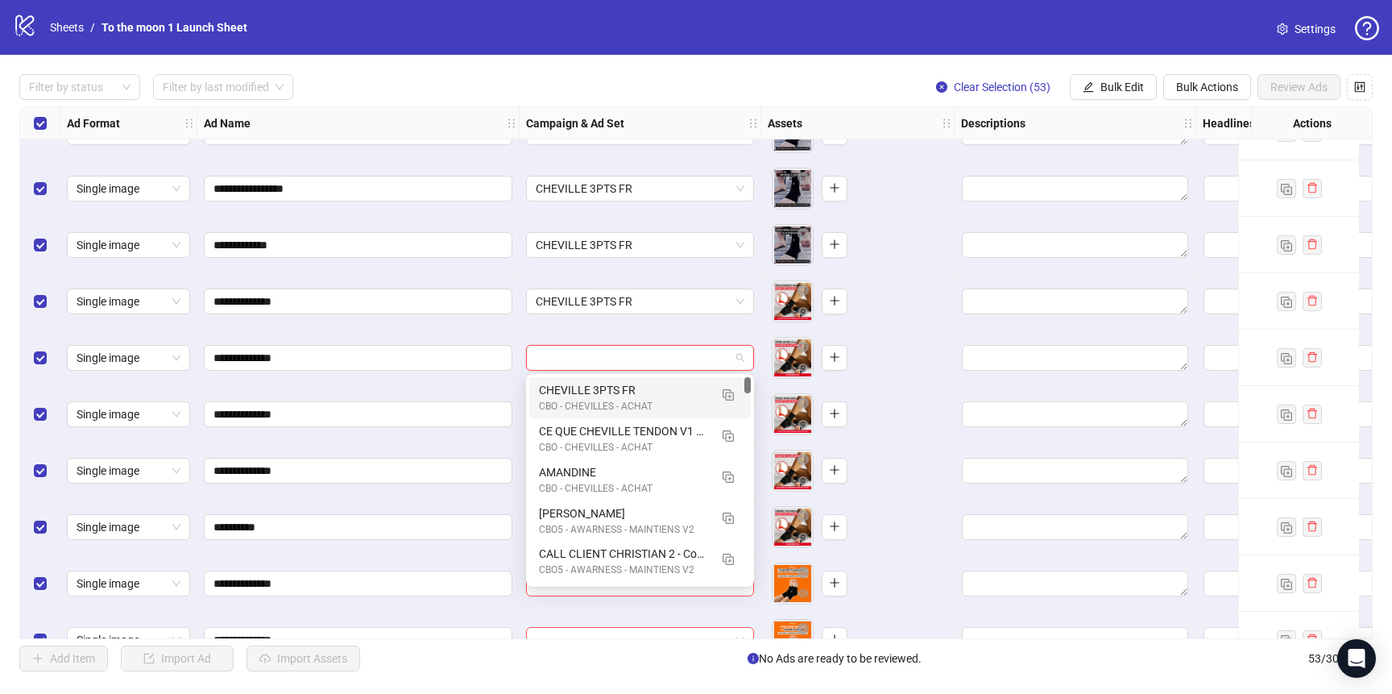
click at [628, 396] on div "CHEVILLE 3PTS FR" at bounding box center [624, 390] width 170 height 18
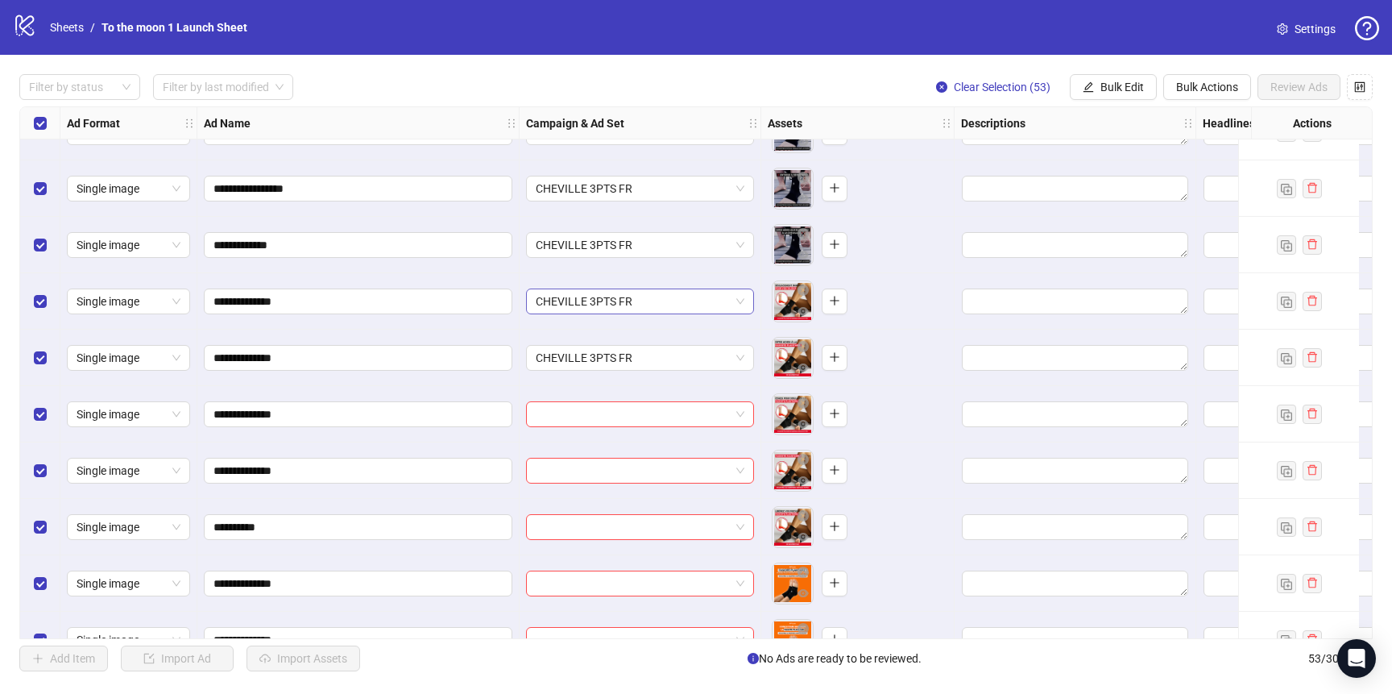
click at [661, 295] on span "CHEVILLE 3PTS FR" at bounding box center [640, 301] width 209 height 24
click at [673, 301] on span "CHEVILLE 3PTS FR" at bounding box center [640, 301] width 209 height 24
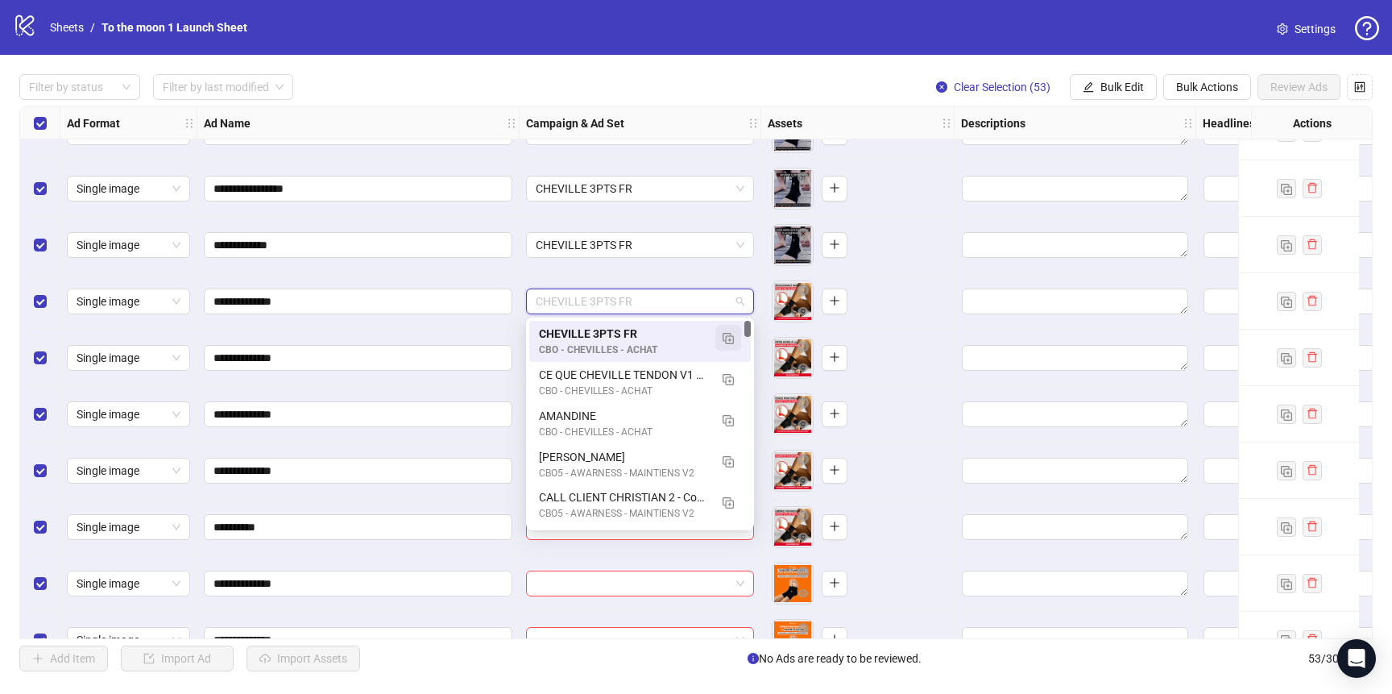
click at [724, 336] on img "button" at bounding box center [728, 338] width 11 height 11
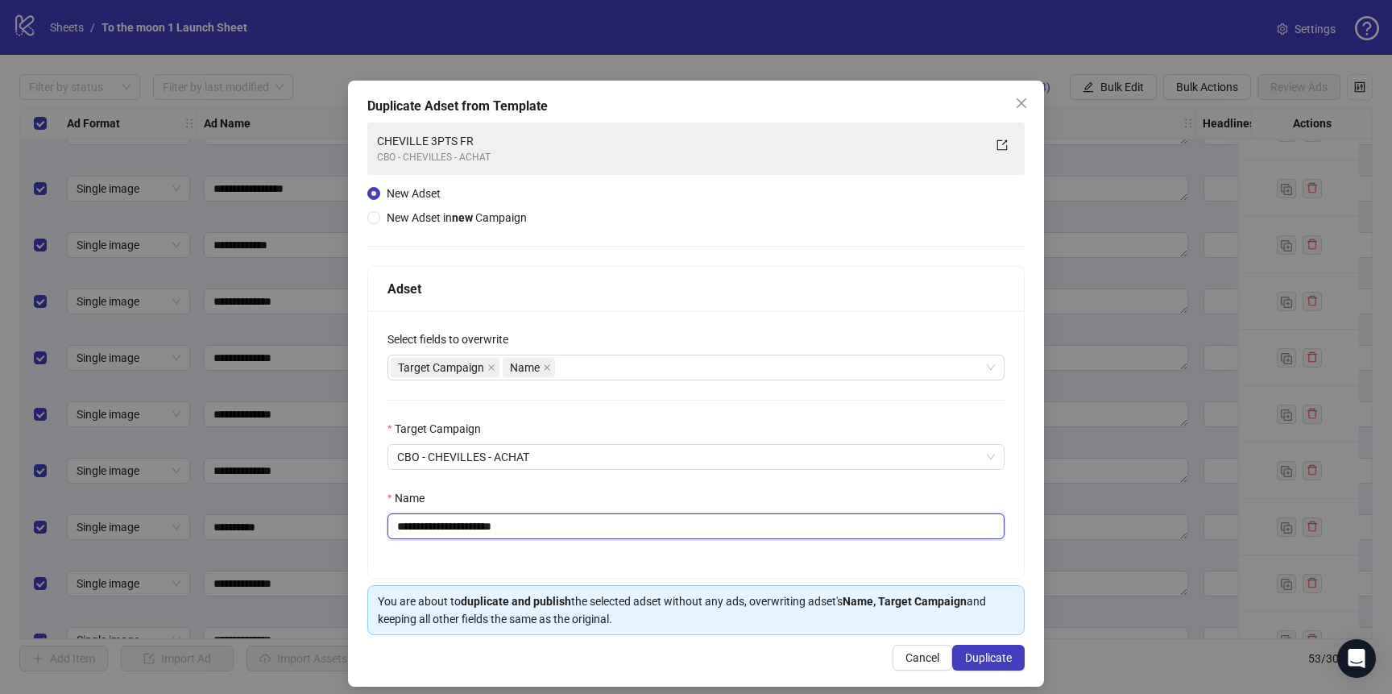
click at [504, 531] on input "**********" at bounding box center [696, 526] width 617 height 26
paste input "text"
type input "**********"
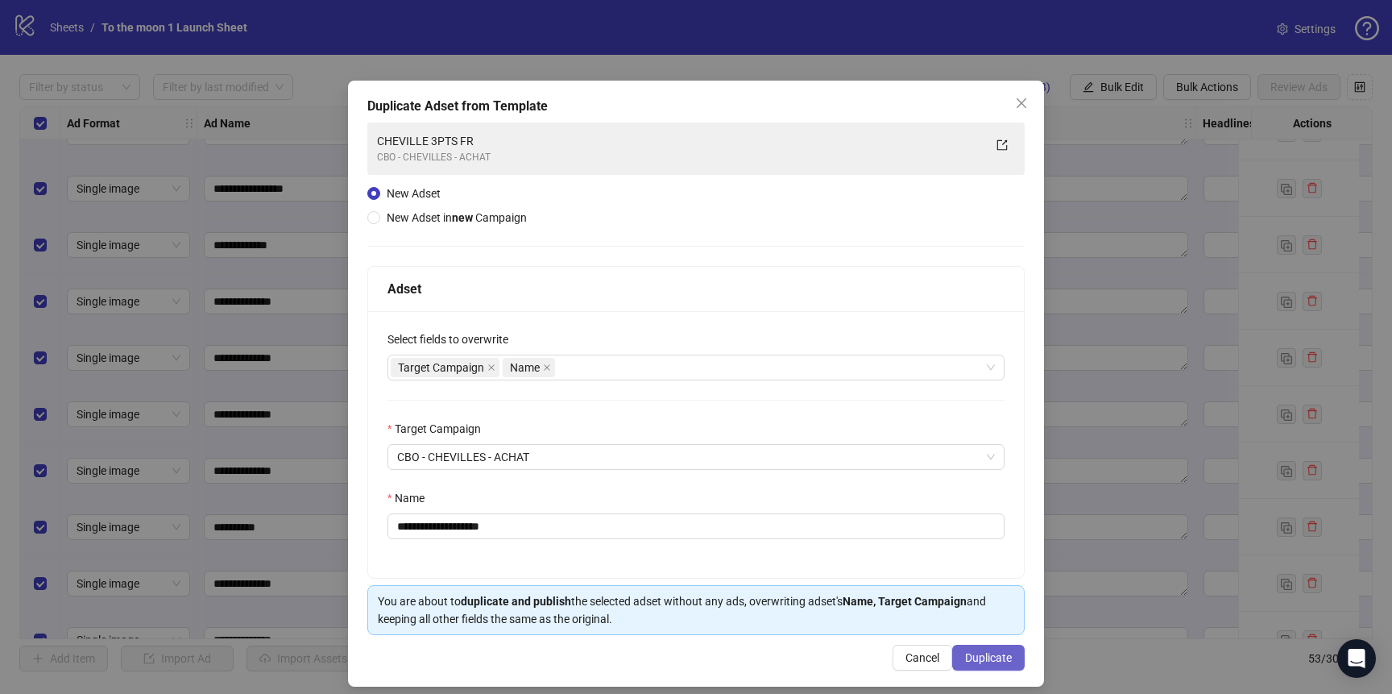
click at [1005, 653] on span "Duplicate" at bounding box center [988, 657] width 47 height 13
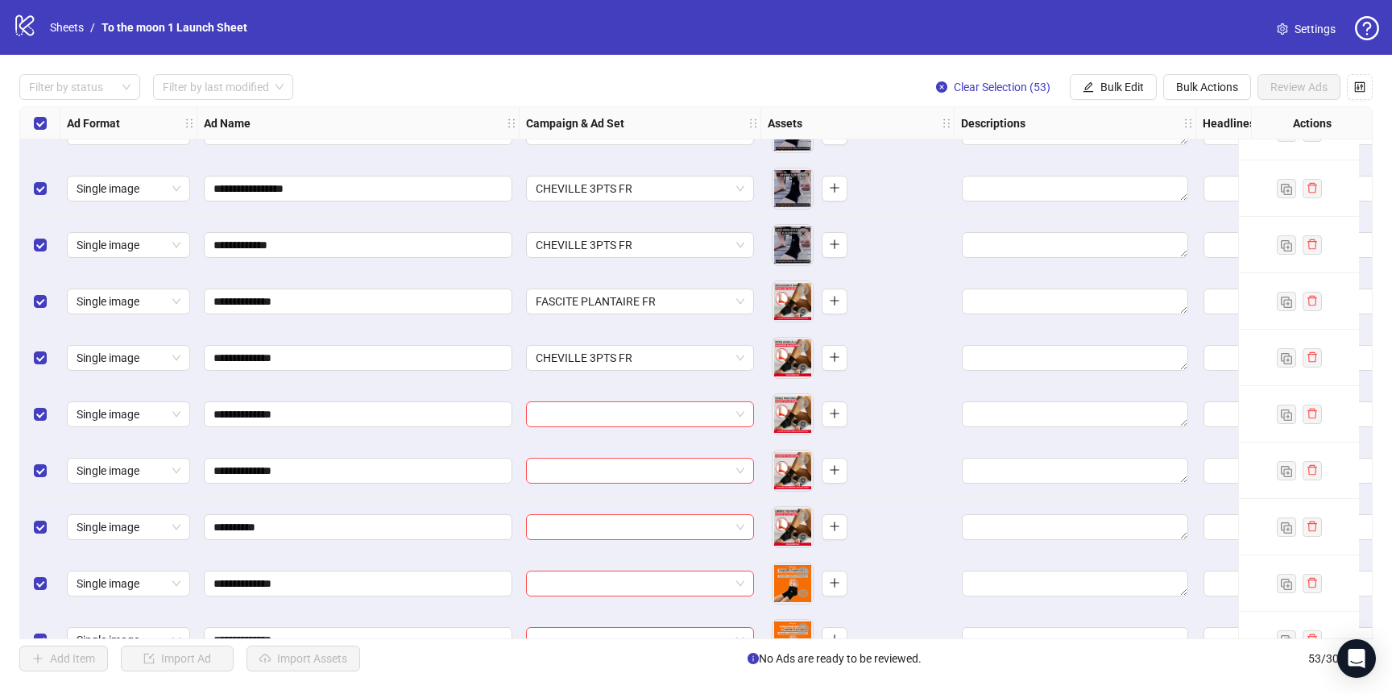
click at [631, 409] on input "search" at bounding box center [633, 414] width 194 height 24
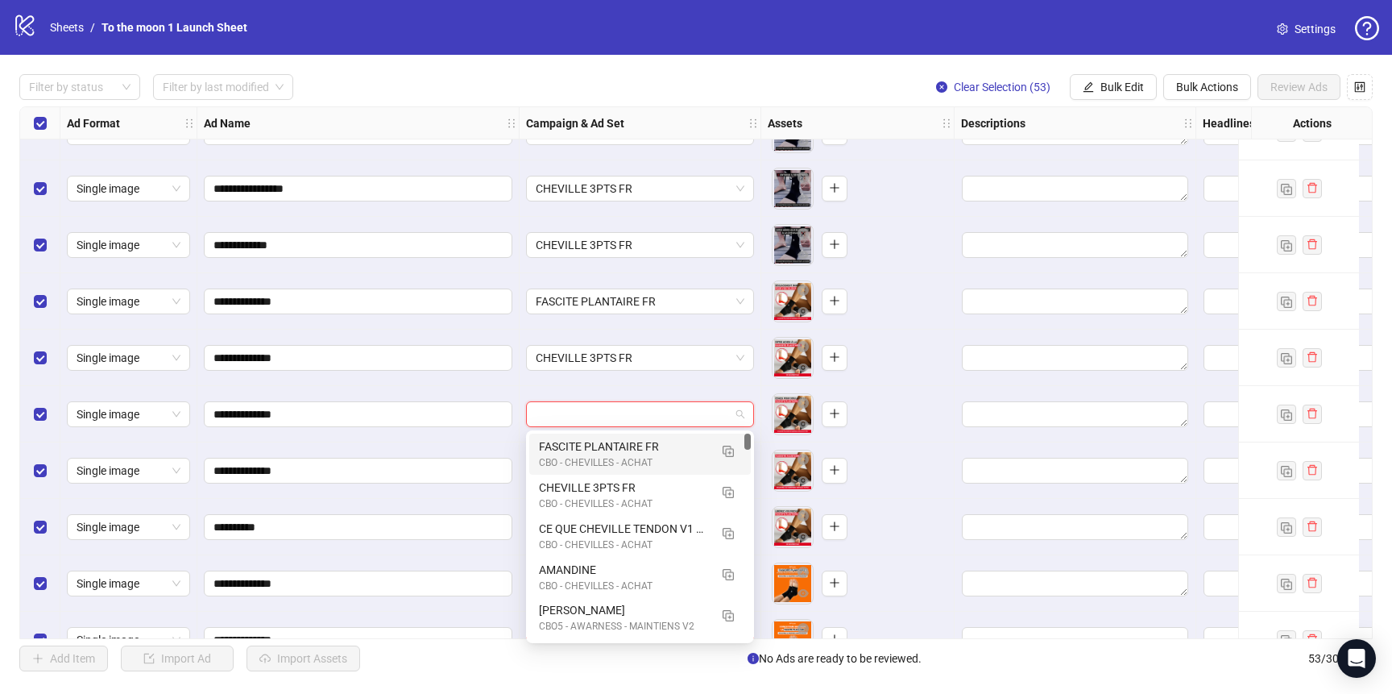
click at [631, 450] on div "FASCITE PLANTAIRE FR" at bounding box center [624, 446] width 170 height 18
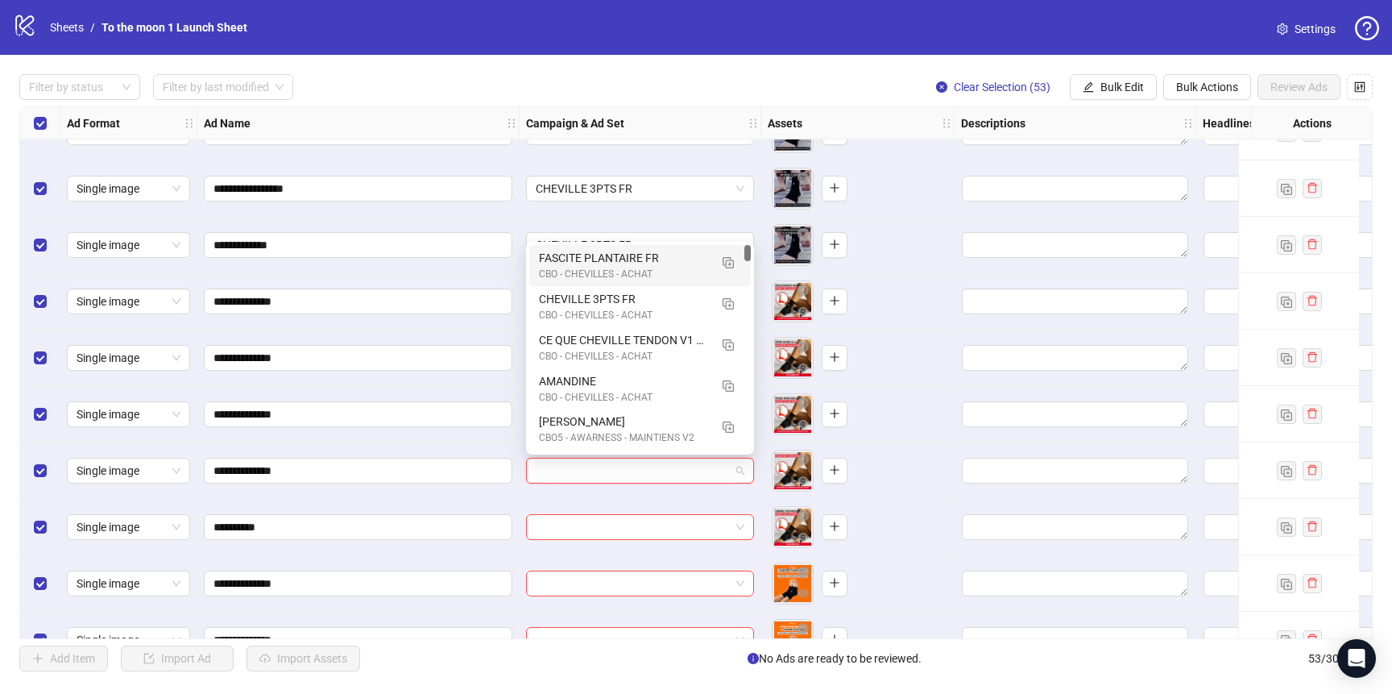
click at [628, 482] on input "search" at bounding box center [633, 470] width 194 height 24
click at [631, 273] on div "CBO - CHEVILLES - ACHAT" at bounding box center [624, 274] width 170 height 15
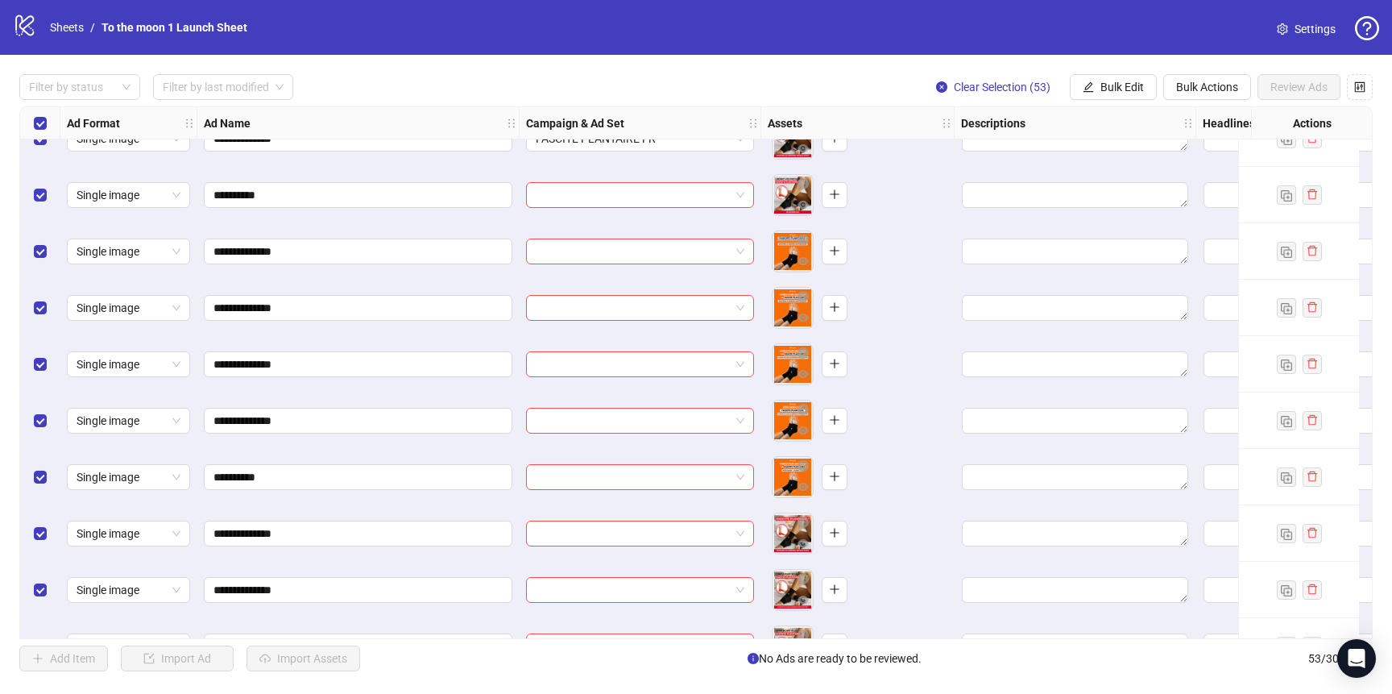
scroll to position [1267, 0]
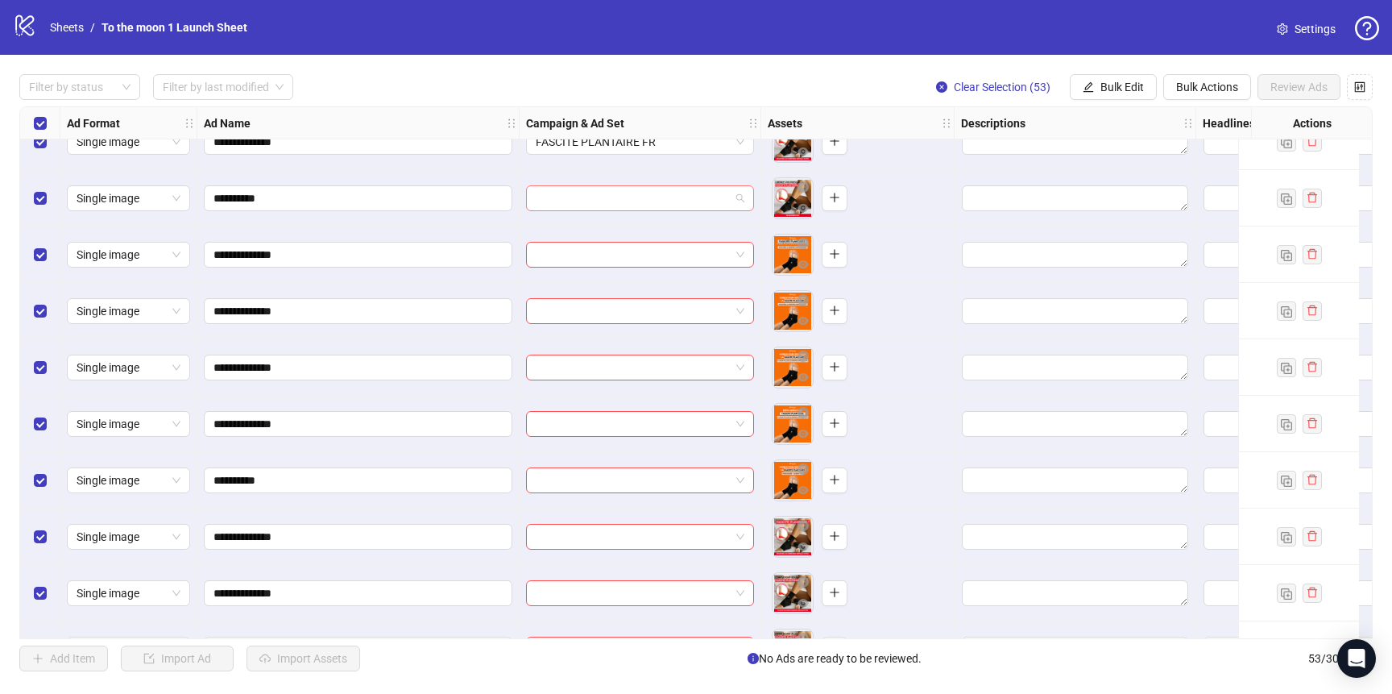
click at [620, 196] on input "search" at bounding box center [633, 198] width 194 height 24
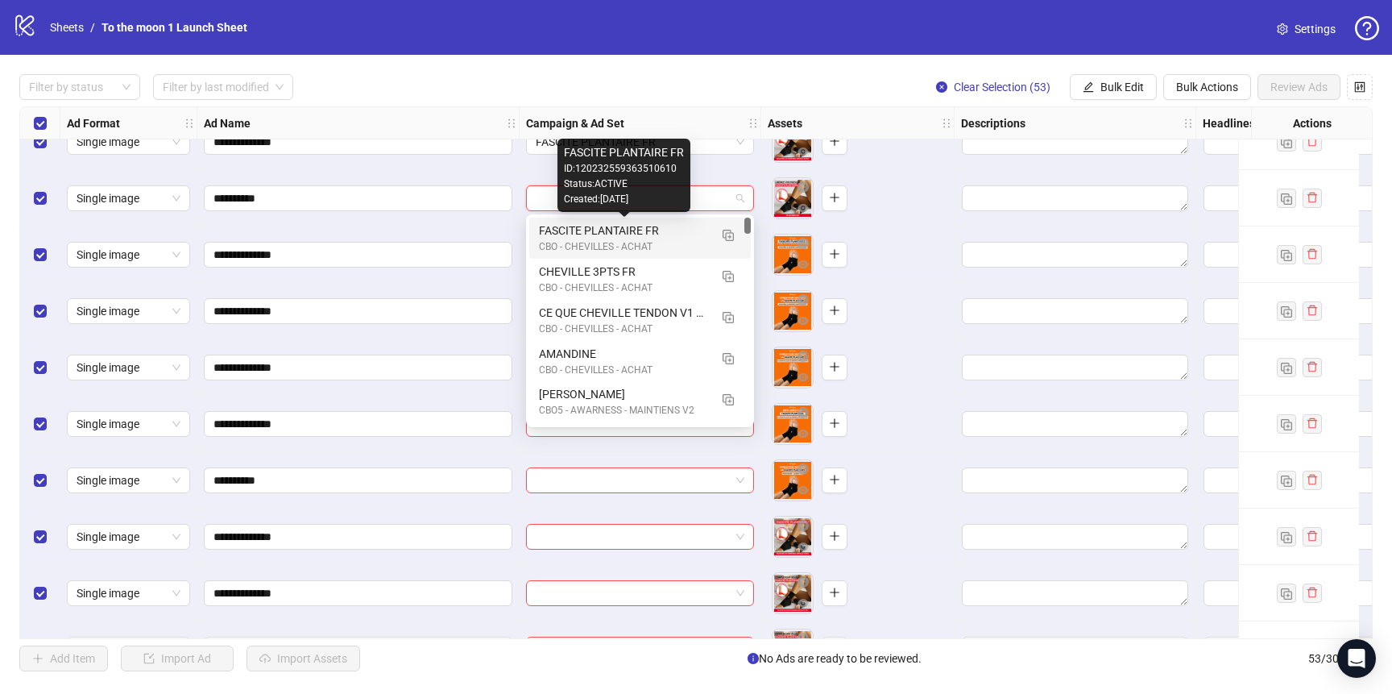
click at [620, 234] on div "FASCITE PLANTAIRE FR" at bounding box center [624, 231] width 170 height 18
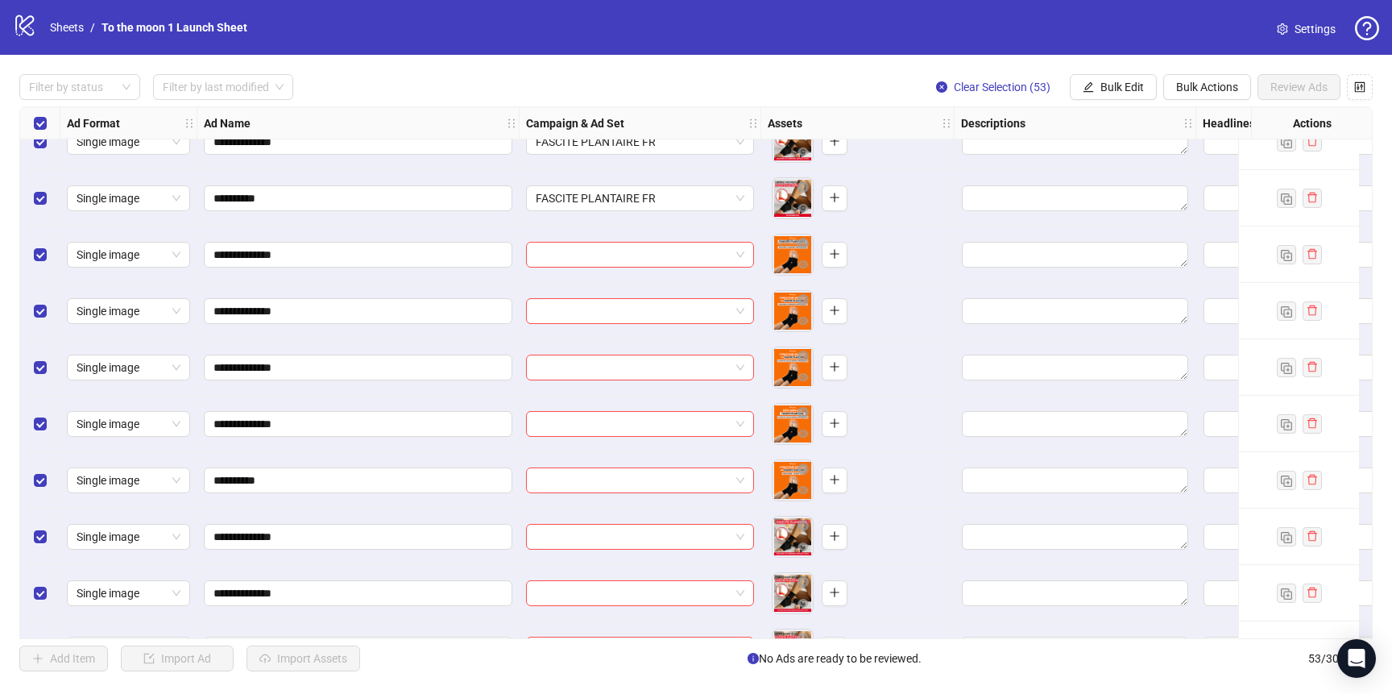
click at [620, 268] on div at bounding box center [641, 254] width 242 height 56
click at [621, 251] on input "search" at bounding box center [633, 255] width 194 height 24
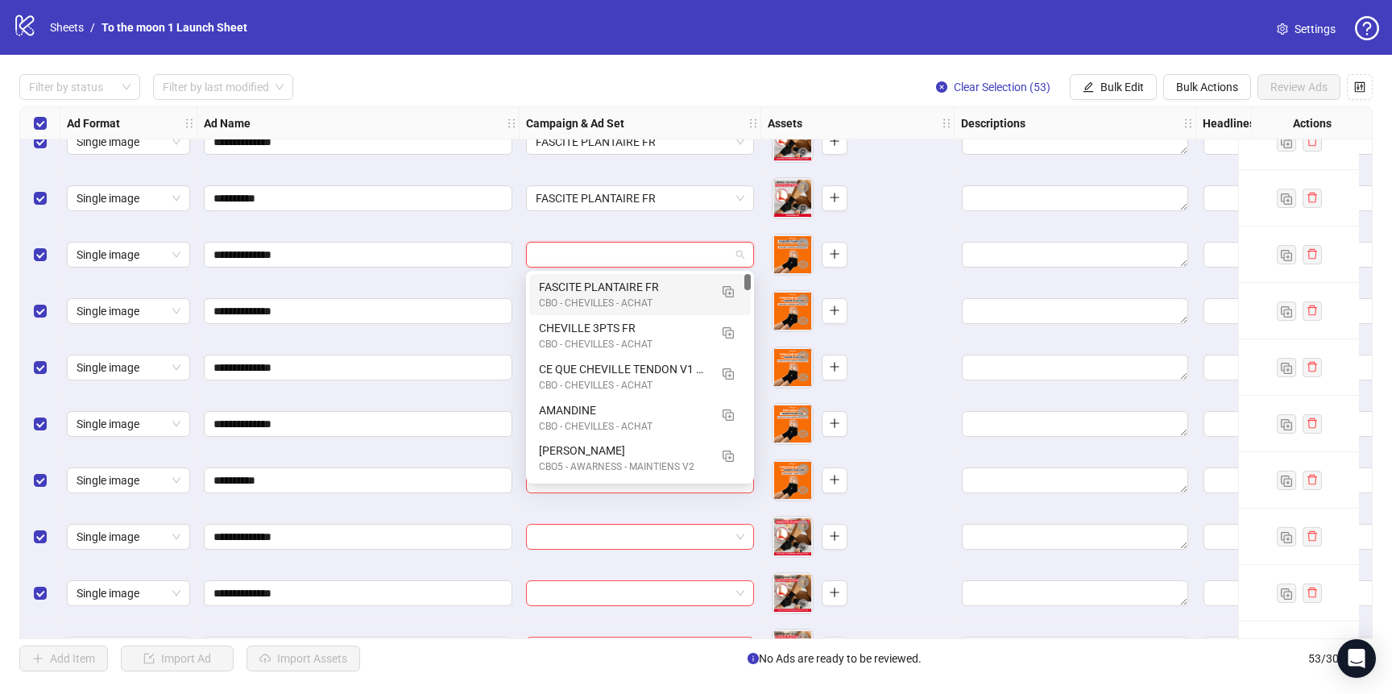
click at [621, 288] on div "FASCITE PLANTAIRE FR" at bounding box center [624, 287] width 170 height 18
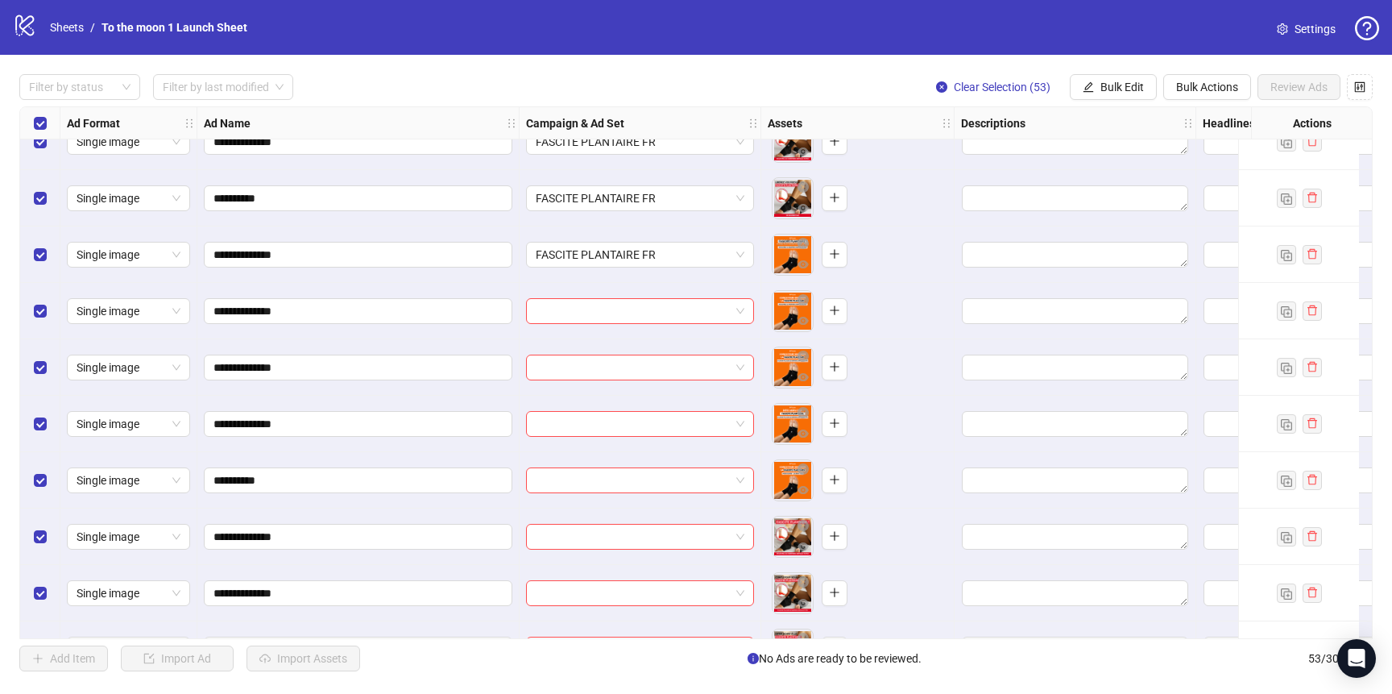
click at [620, 330] on div at bounding box center [641, 311] width 242 height 56
click at [620, 319] on input "search" at bounding box center [633, 311] width 194 height 24
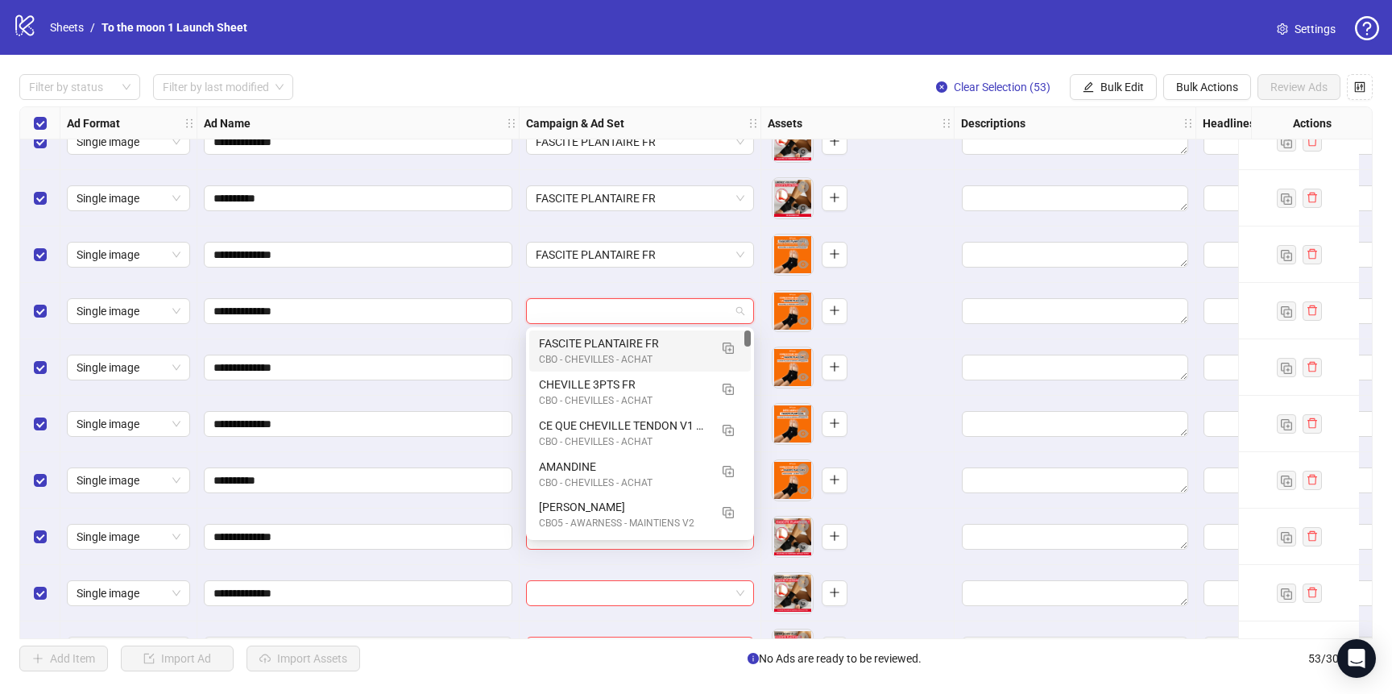
click at [620, 342] on div "FASCITE PLANTAIRE FR" at bounding box center [624, 343] width 170 height 18
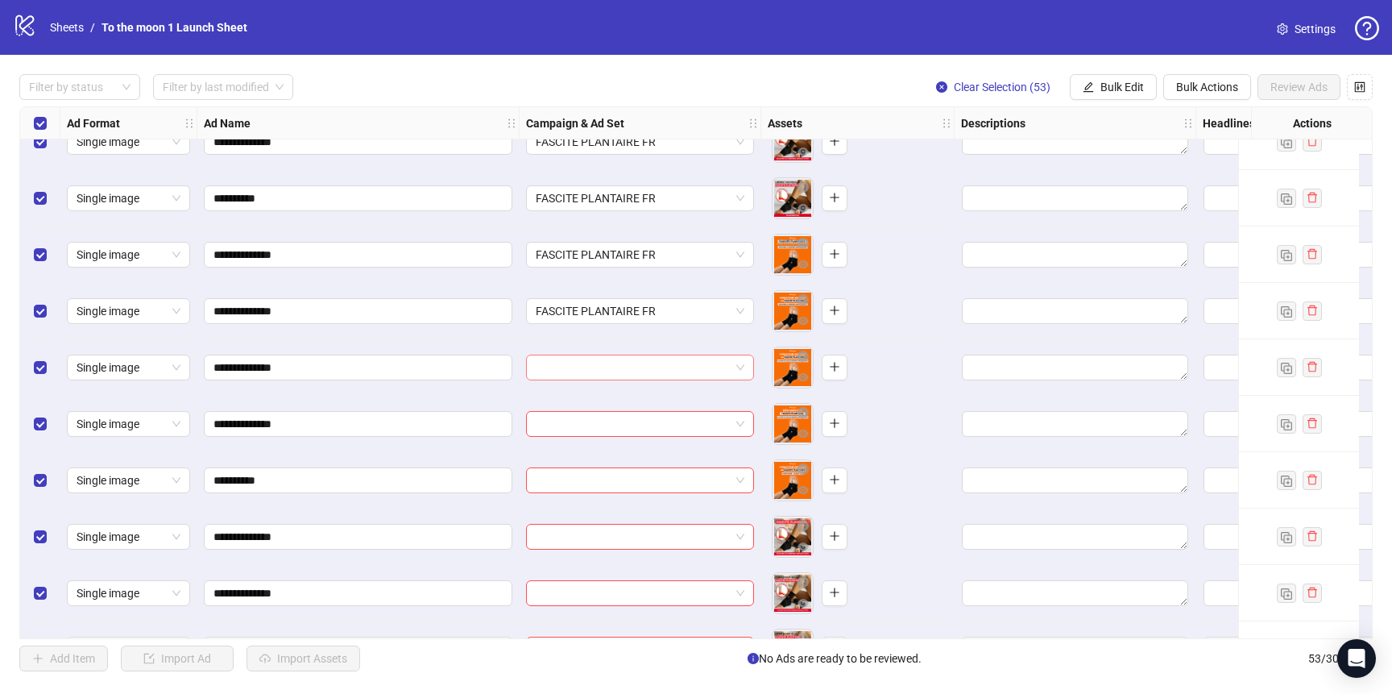
click at [620, 370] on input "search" at bounding box center [633, 367] width 194 height 24
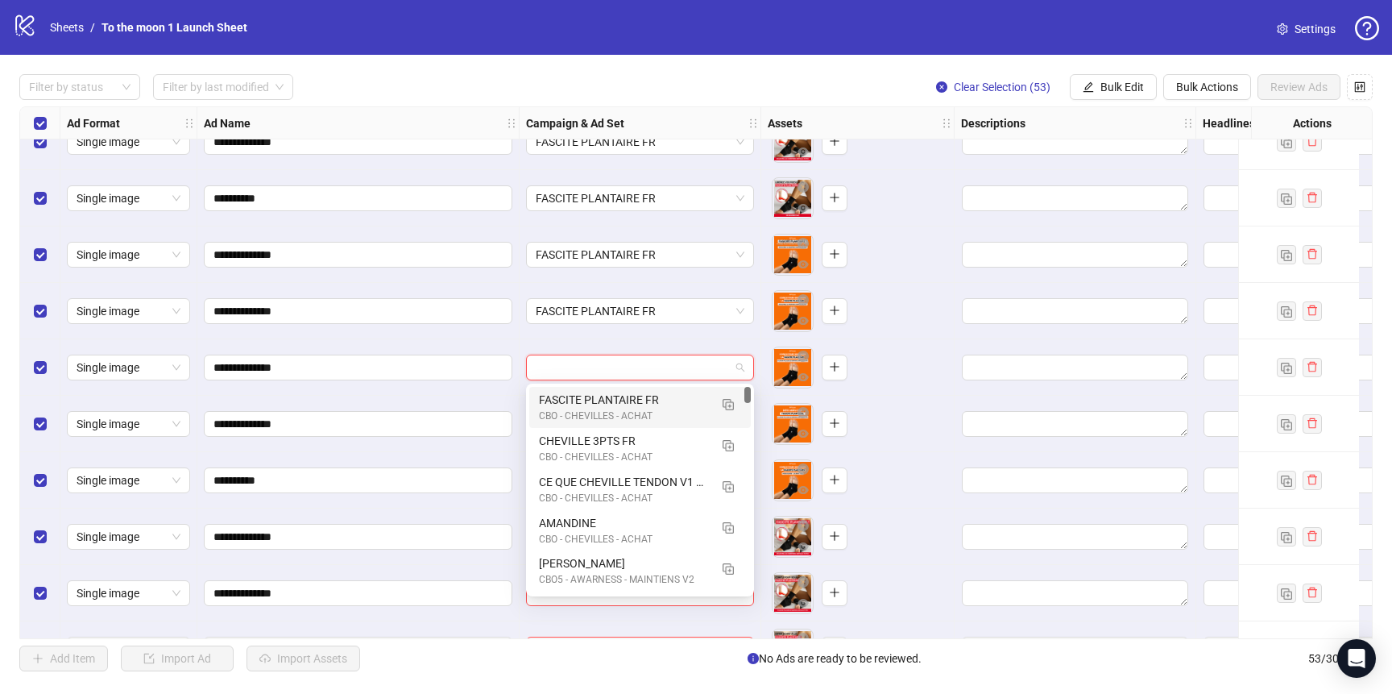
click at [618, 399] on div "FASCITE PLANTAIRE FR" at bounding box center [624, 400] width 170 height 18
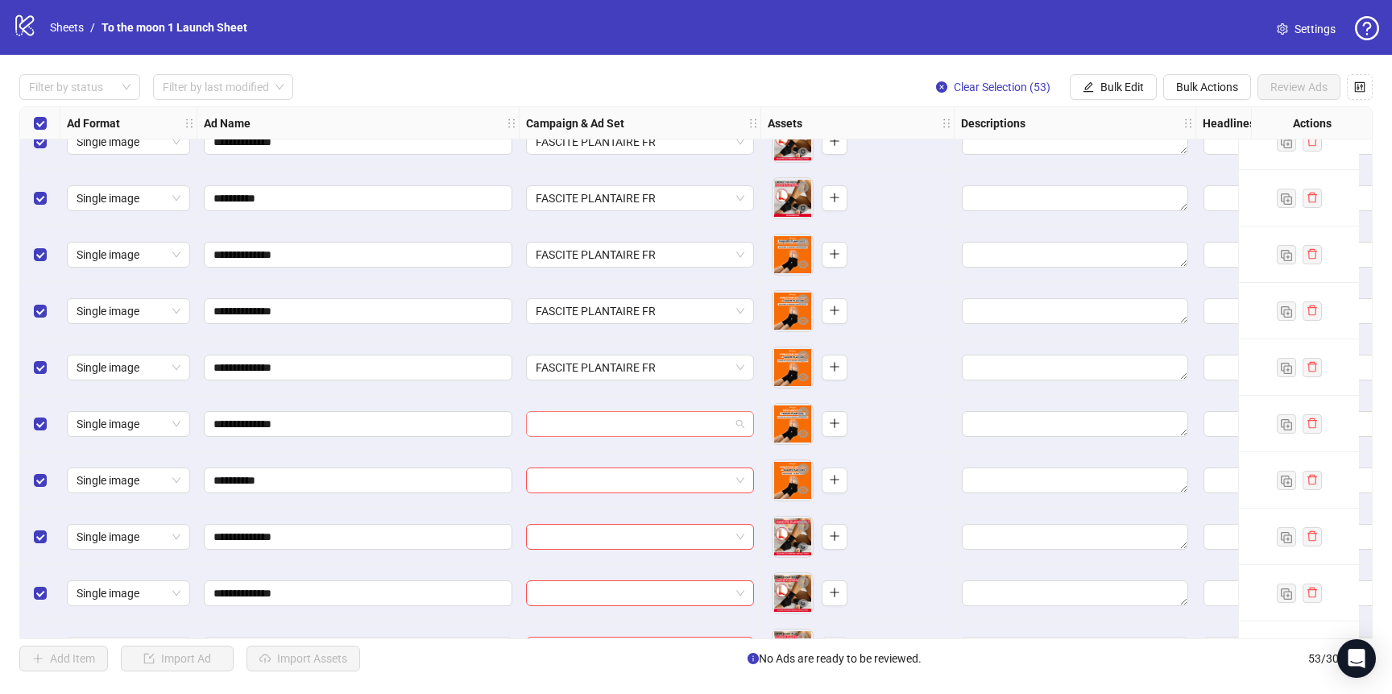
click at [618, 417] on input "search" at bounding box center [633, 424] width 194 height 24
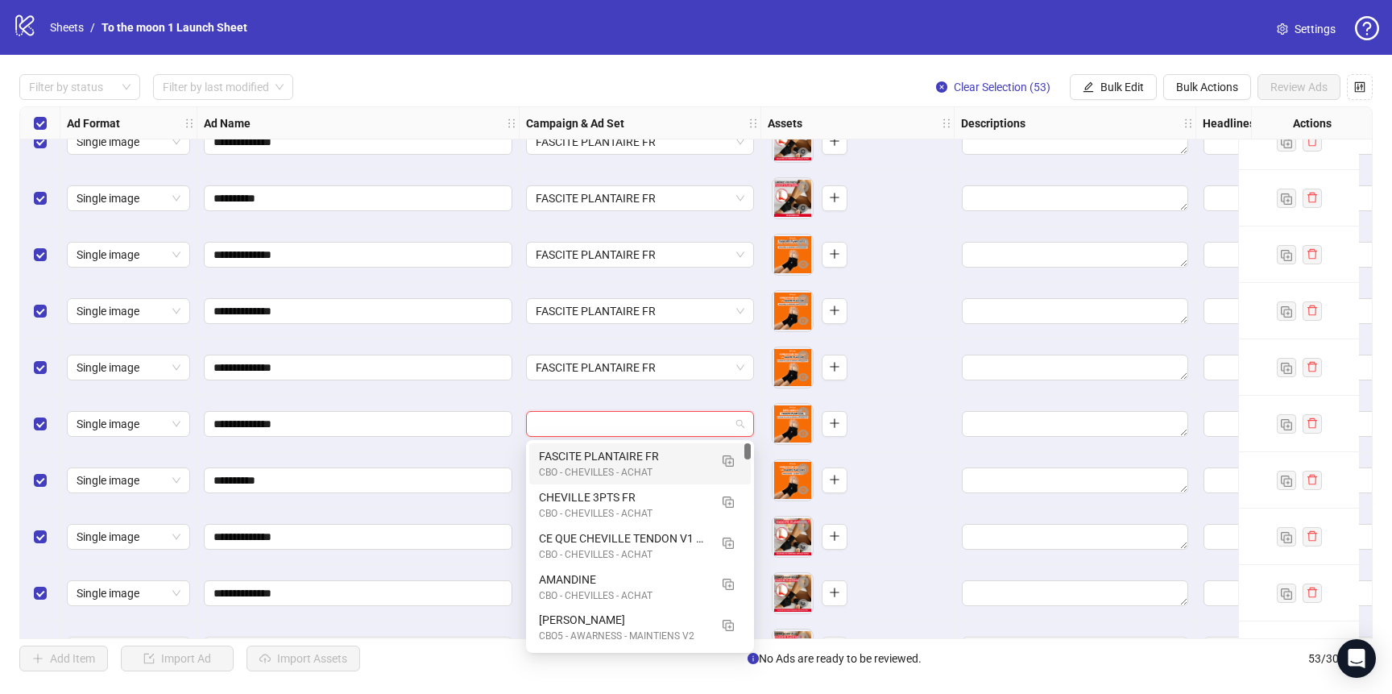
click at [618, 446] on div "FASCITE PLANTAIRE FR CBO - CHEVILLES - ACHAT" at bounding box center [640, 463] width 222 height 41
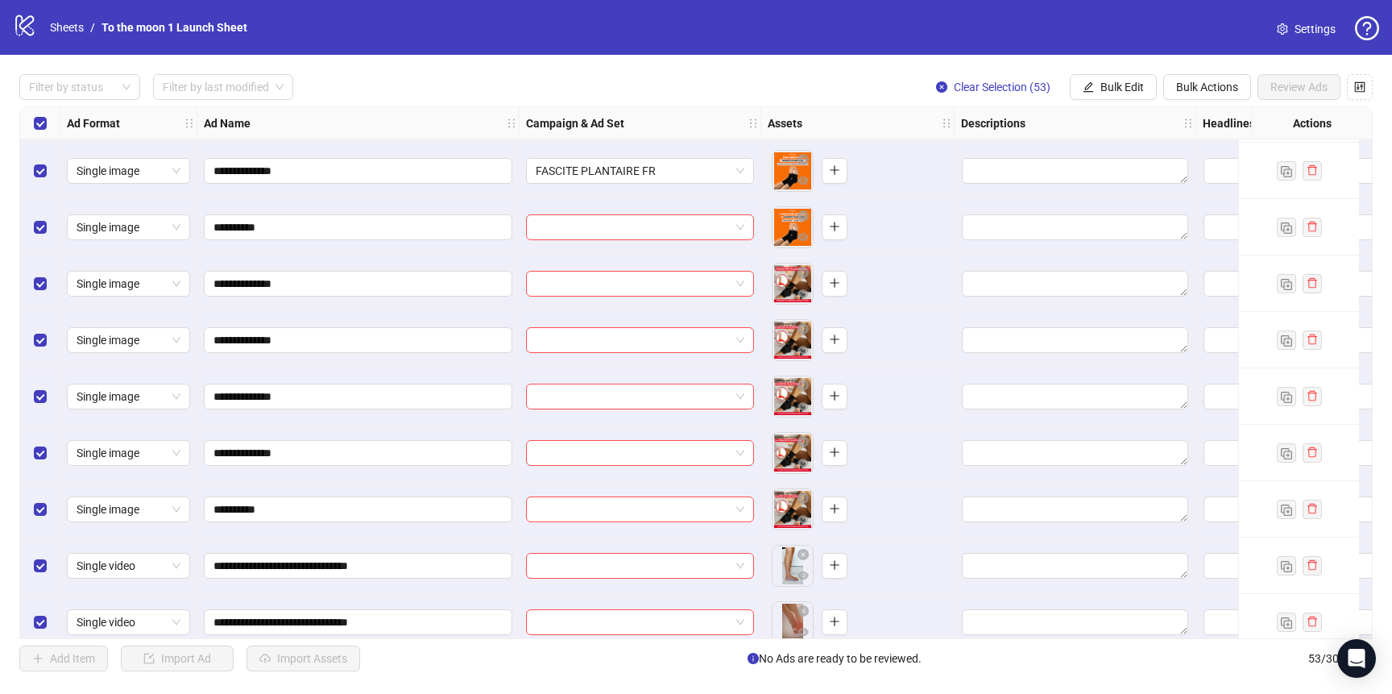
scroll to position [1526, 0]
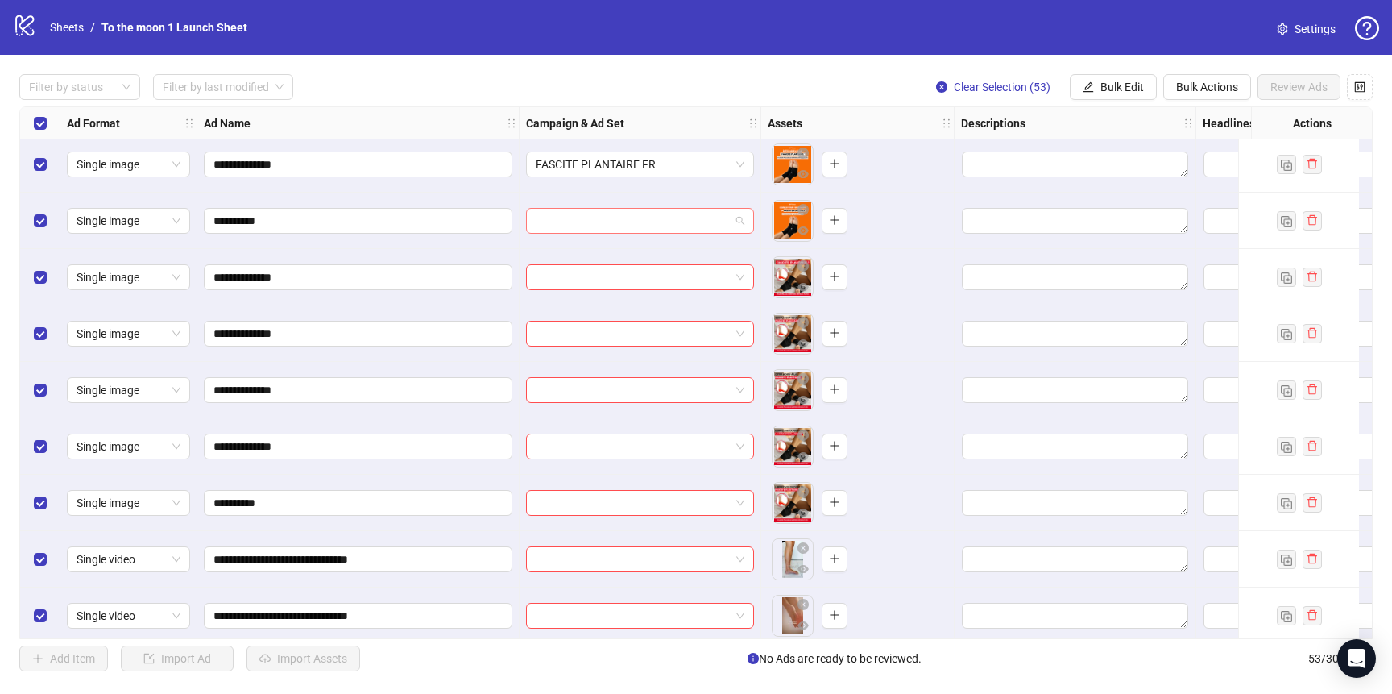
click at [648, 222] on input "search" at bounding box center [633, 221] width 194 height 24
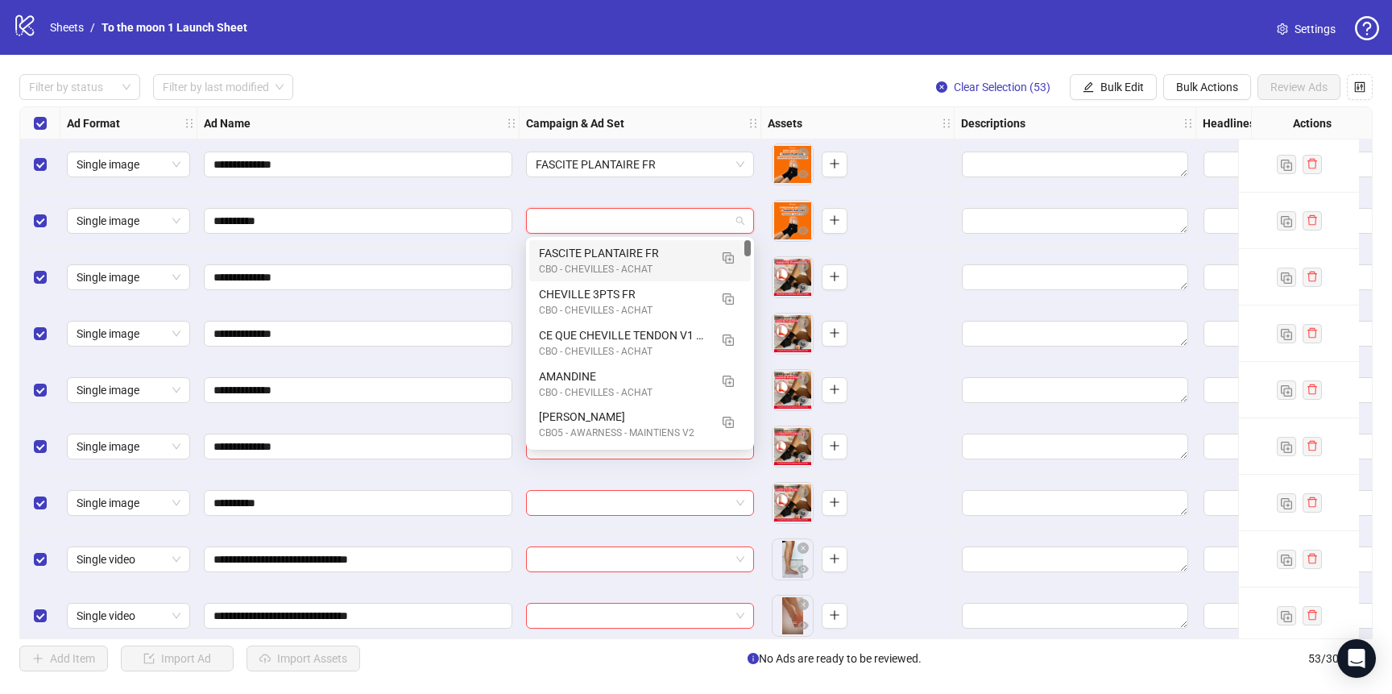
click at [643, 263] on div "CBO - CHEVILLES - ACHAT" at bounding box center [624, 269] width 170 height 15
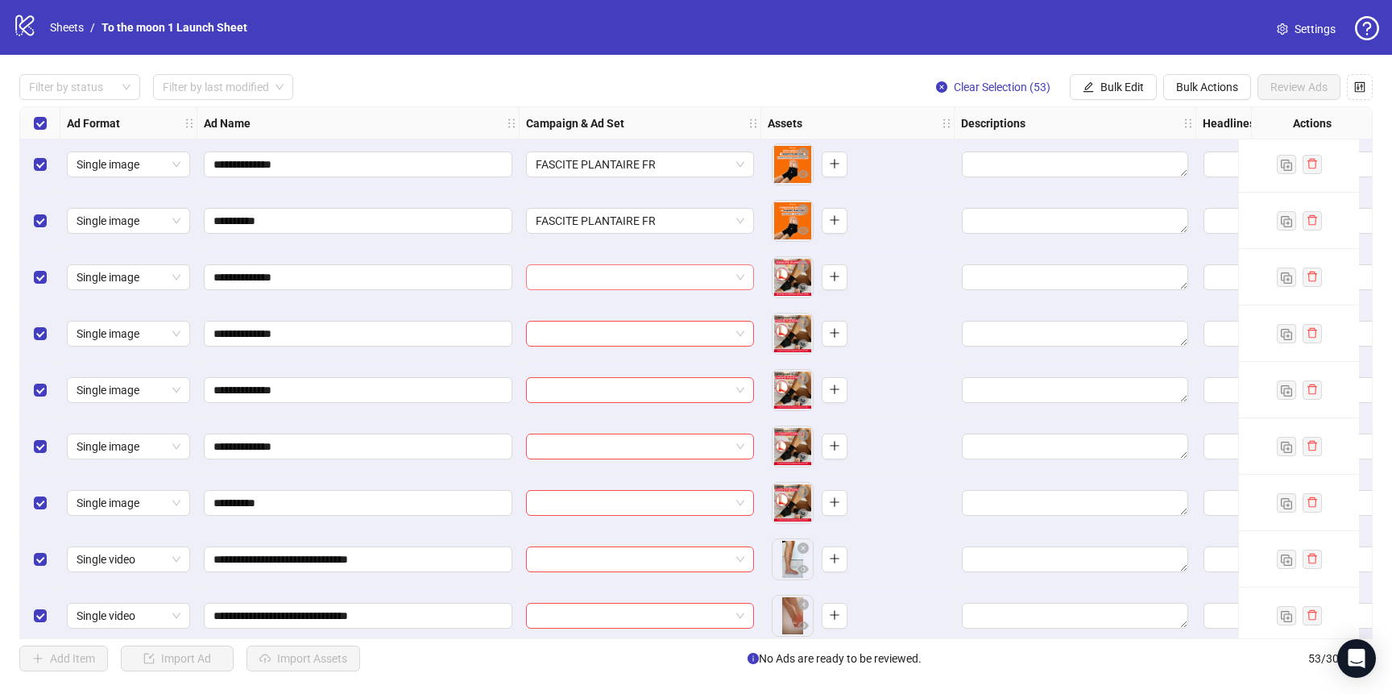
click at [637, 288] on input "search" at bounding box center [633, 277] width 194 height 24
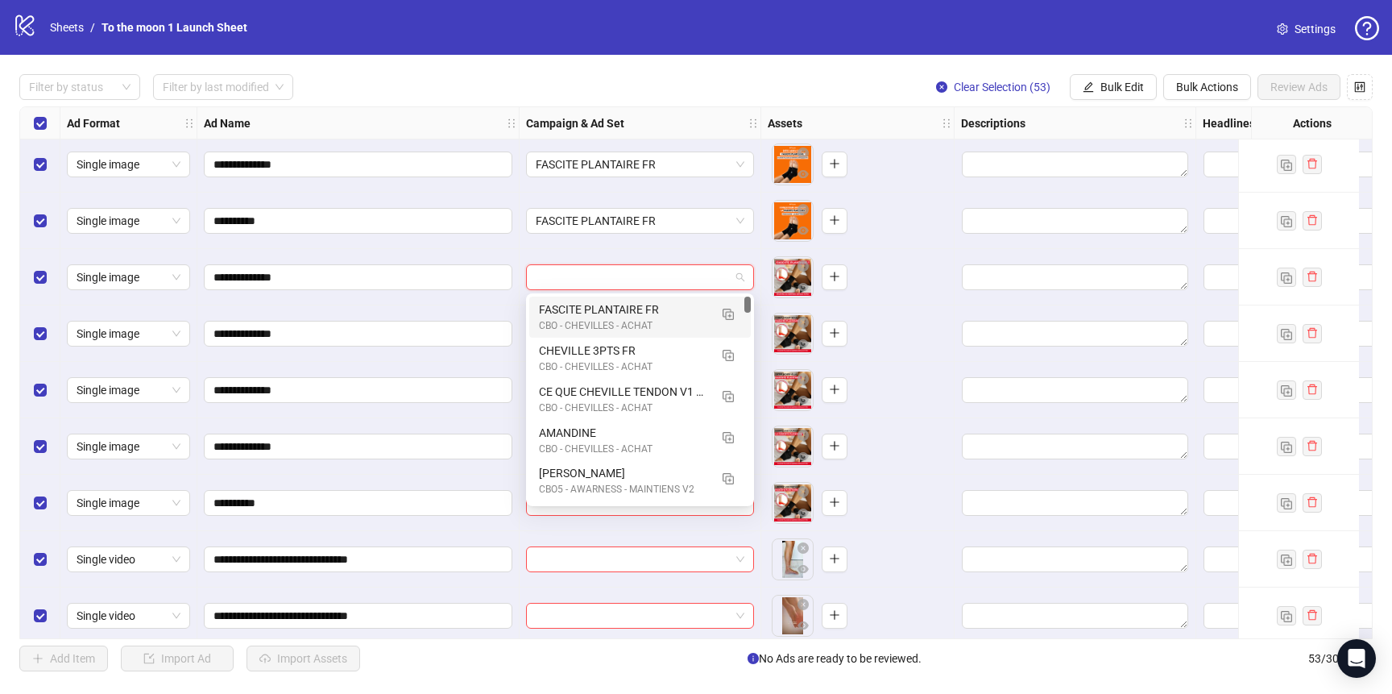
click at [637, 321] on div "CBO - CHEVILLES - ACHAT" at bounding box center [624, 325] width 170 height 15
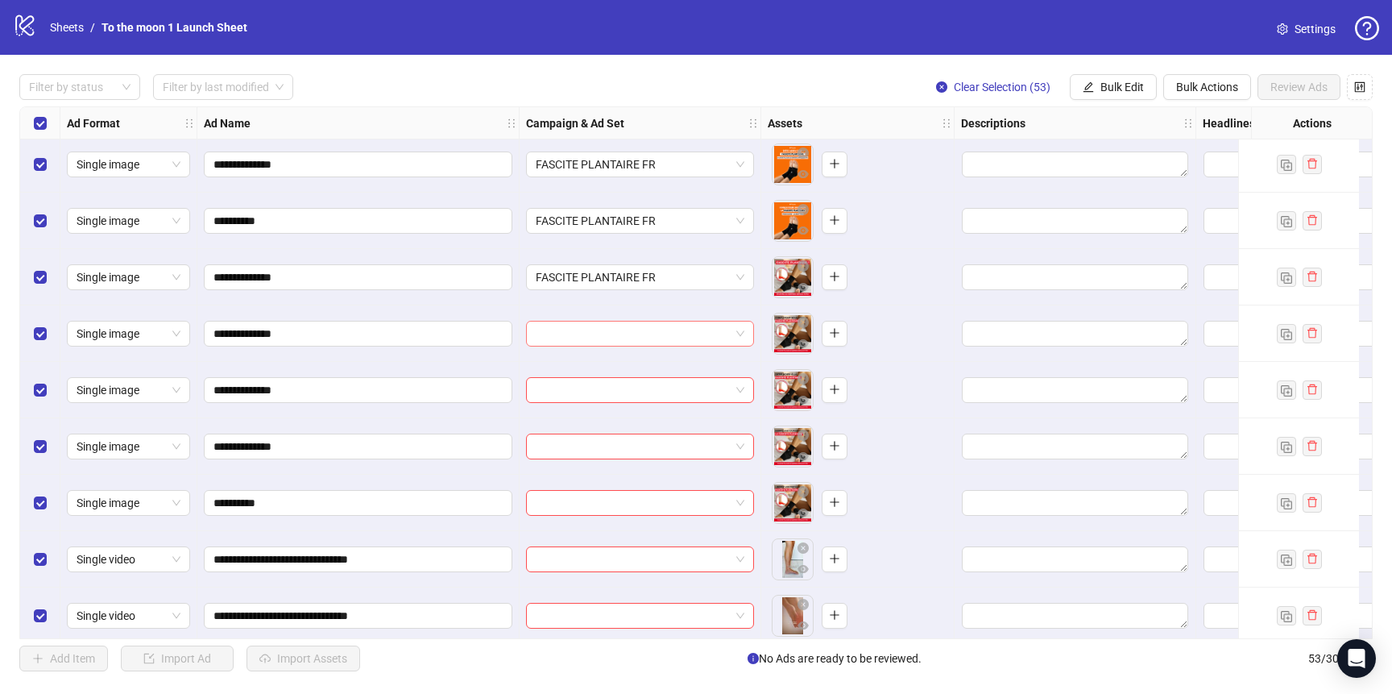
click at [637, 331] on input "search" at bounding box center [633, 333] width 194 height 24
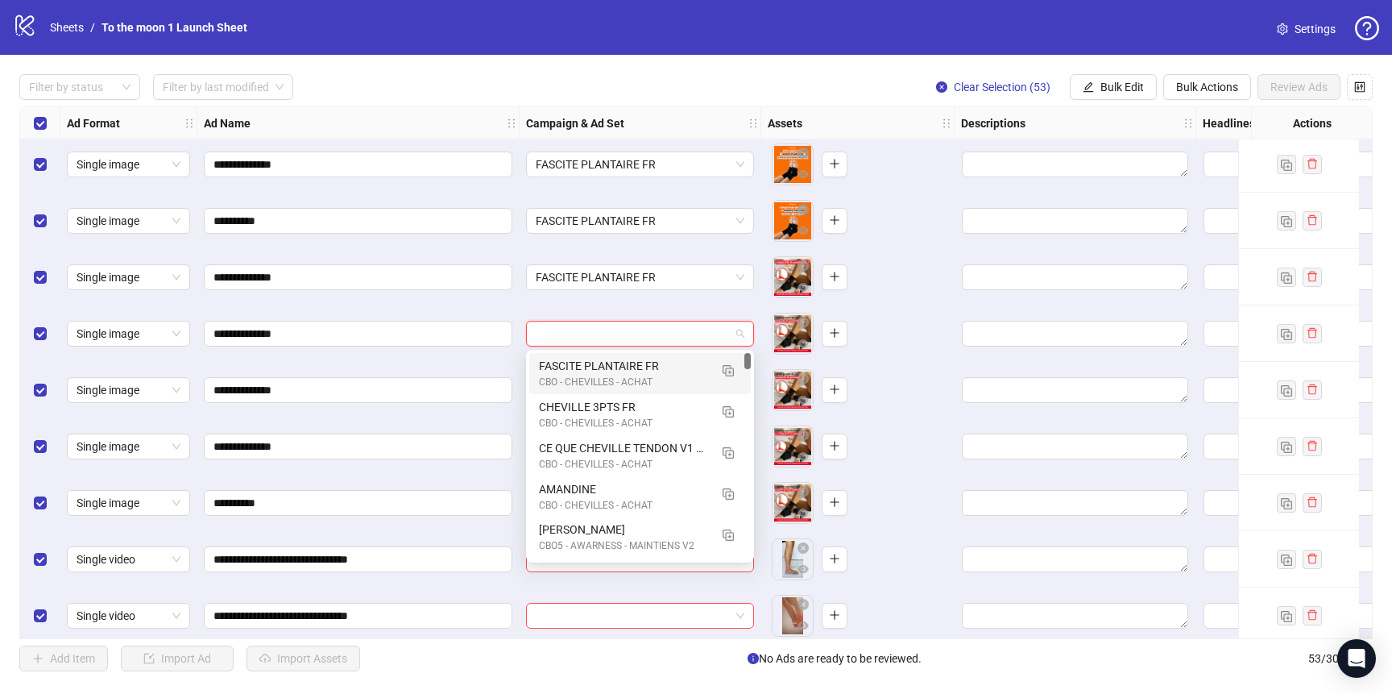
click at [637, 373] on div "FASCITE PLANTAIRE FR" at bounding box center [624, 366] width 170 height 18
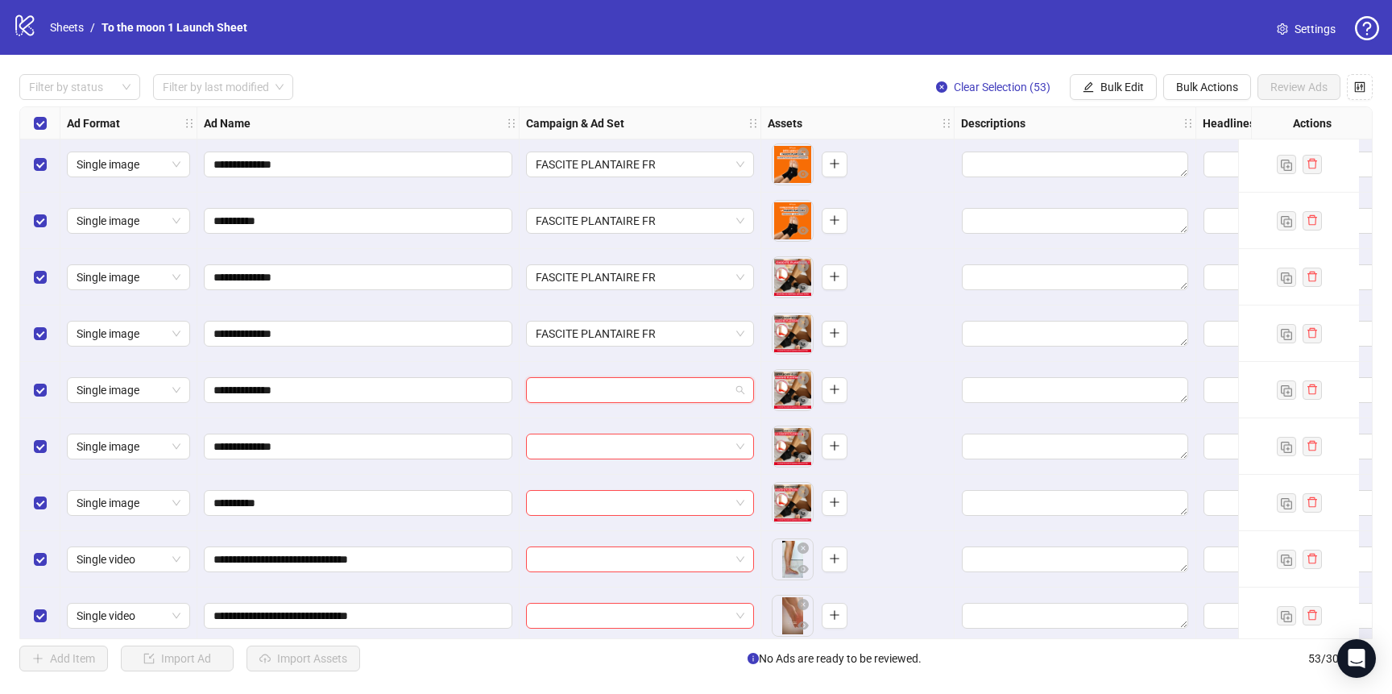
click at [634, 392] on input "search" at bounding box center [633, 390] width 194 height 24
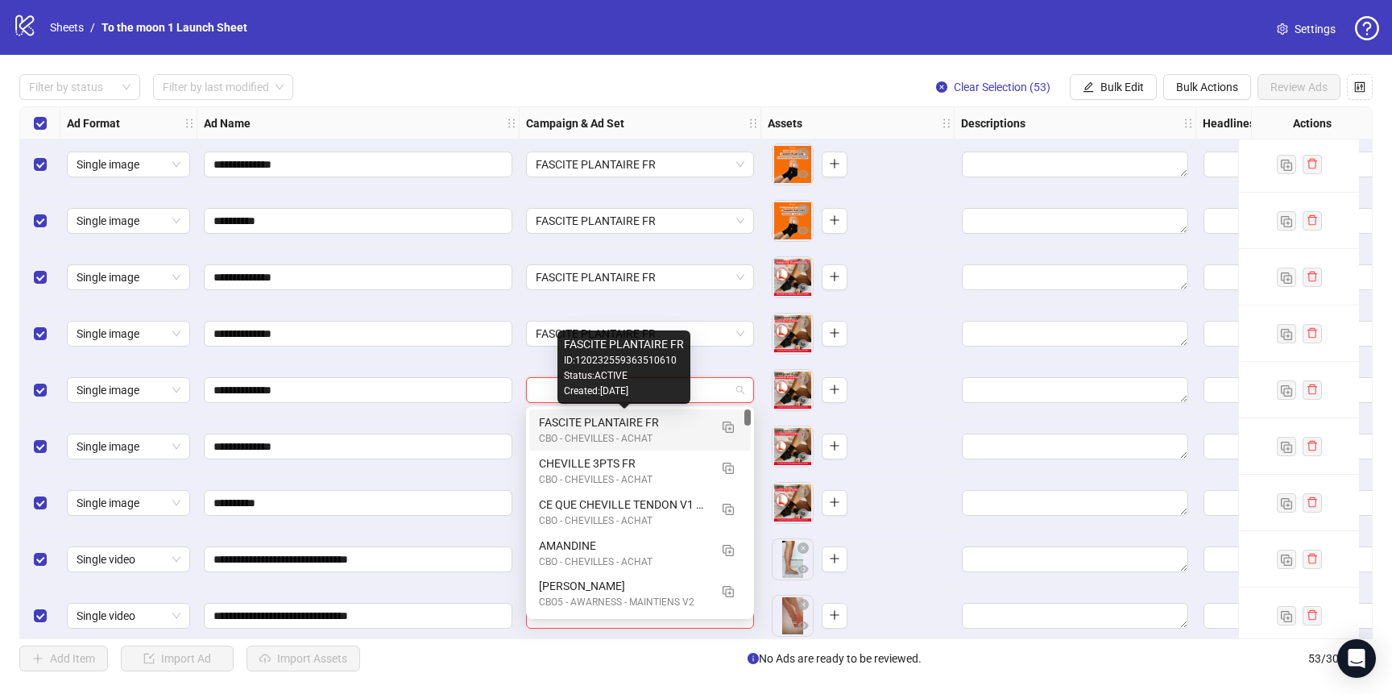
click at [632, 425] on div "FASCITE PLANTAIRE FR" at bounding box center [624, 422] width 170 height 18
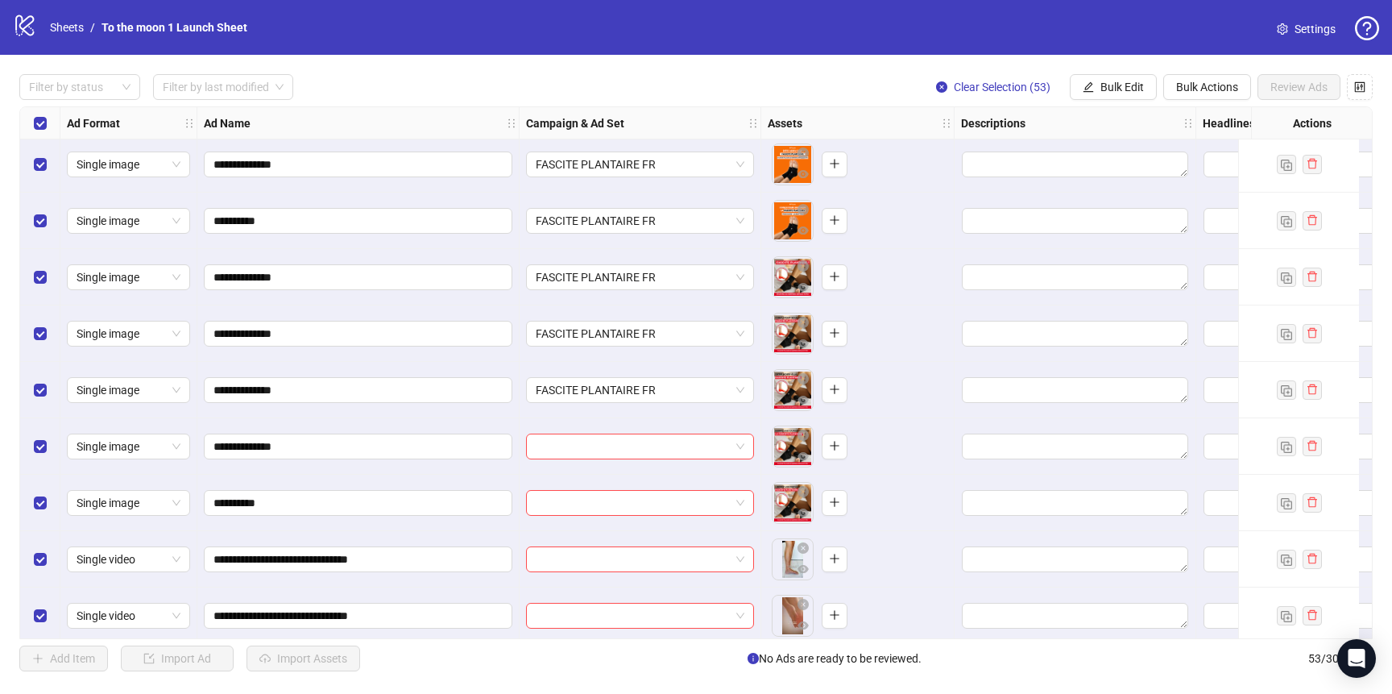
click at [627, 464] on div at bounding box center [641, 446] width 242 height 56
click at [629, 449] on input "search" at bounding box center [633, 446] width 194 height 24
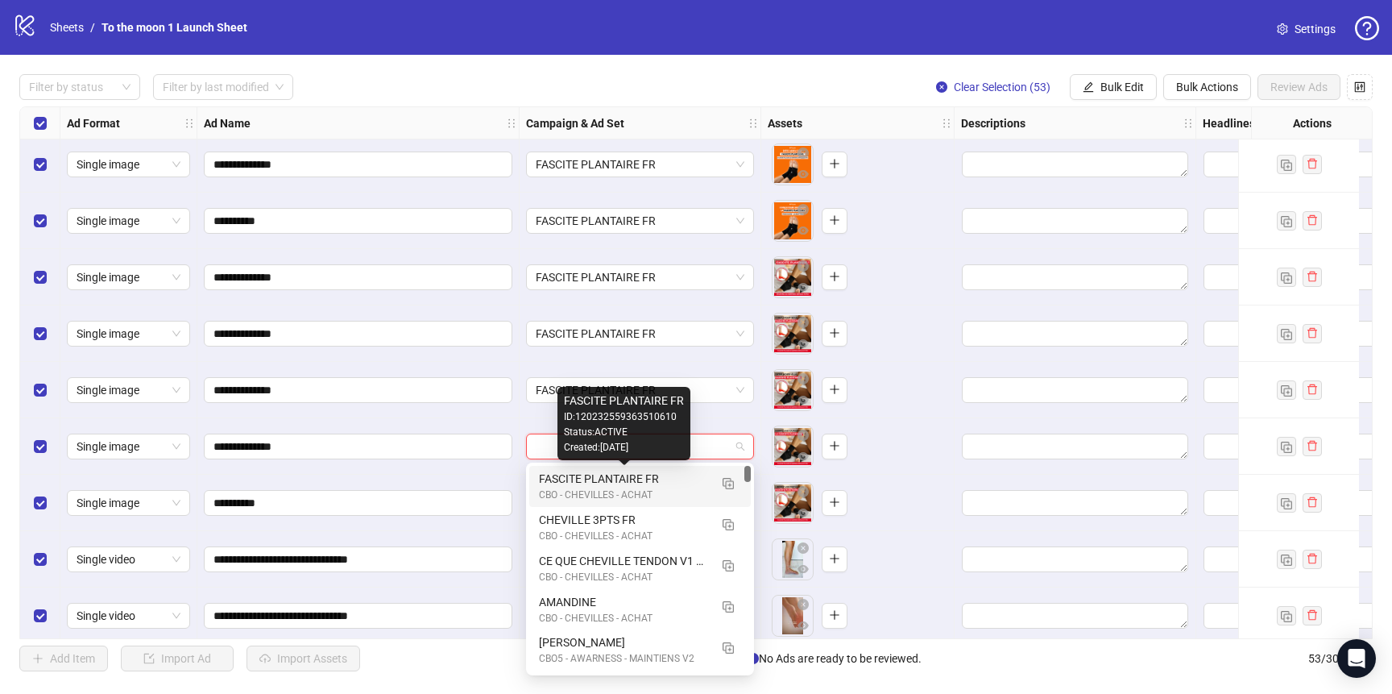
click at [628, 482] on div "FASCITE PLANTAIRE FR" at bounding box center [624, 479] width 170 height 18
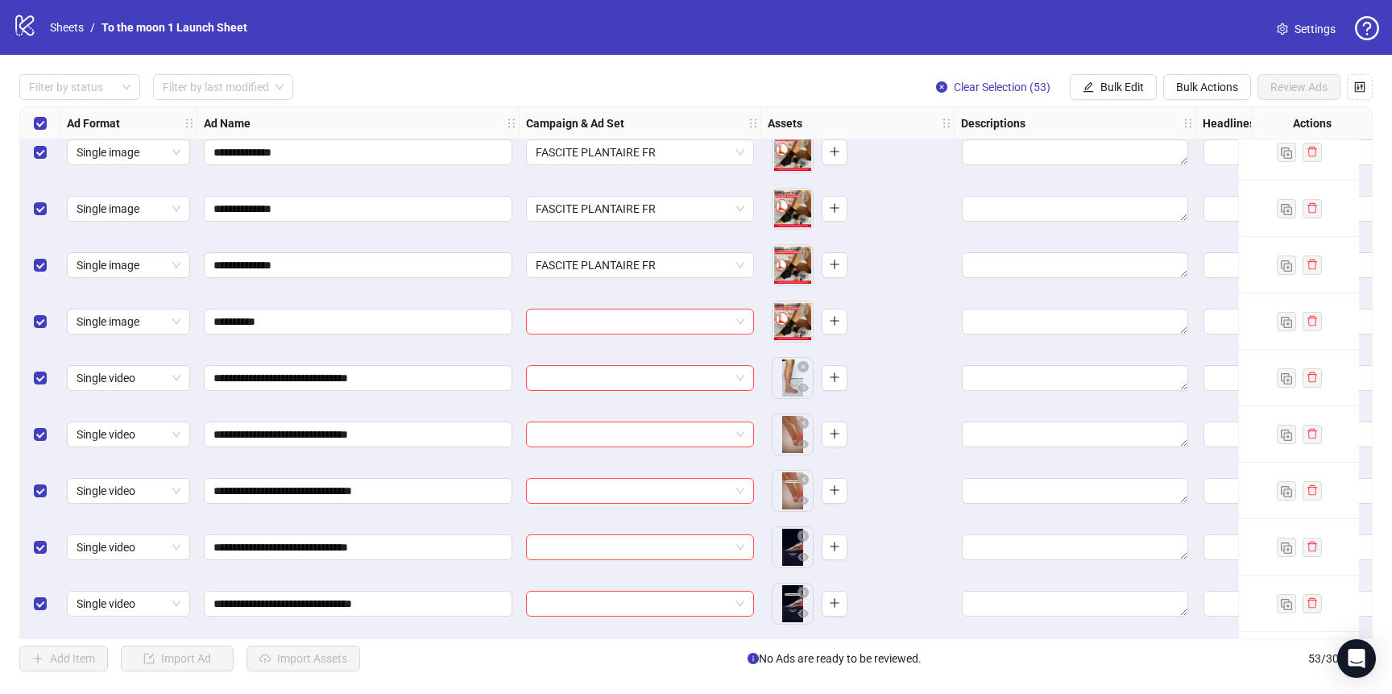
scroll to position [1772, 0]
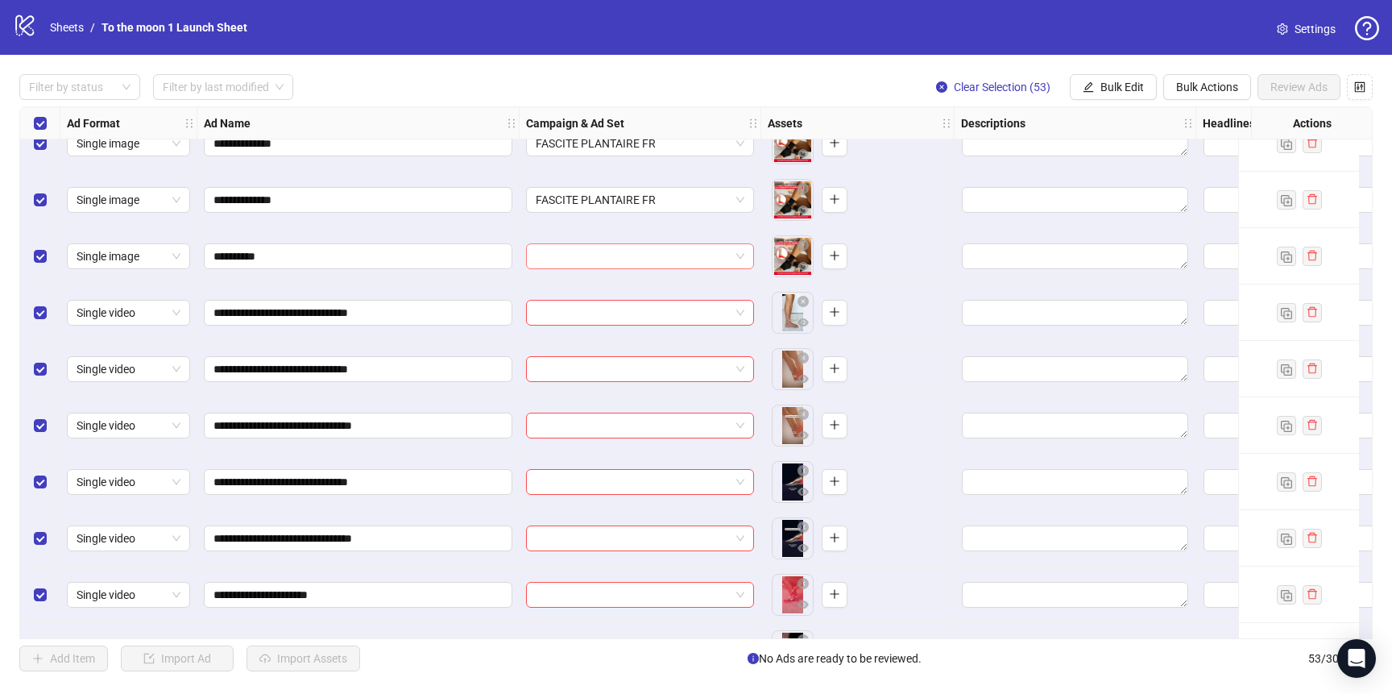
click at [631, 245] on input "search" at bounding box center [633, 256] width 194 height 24
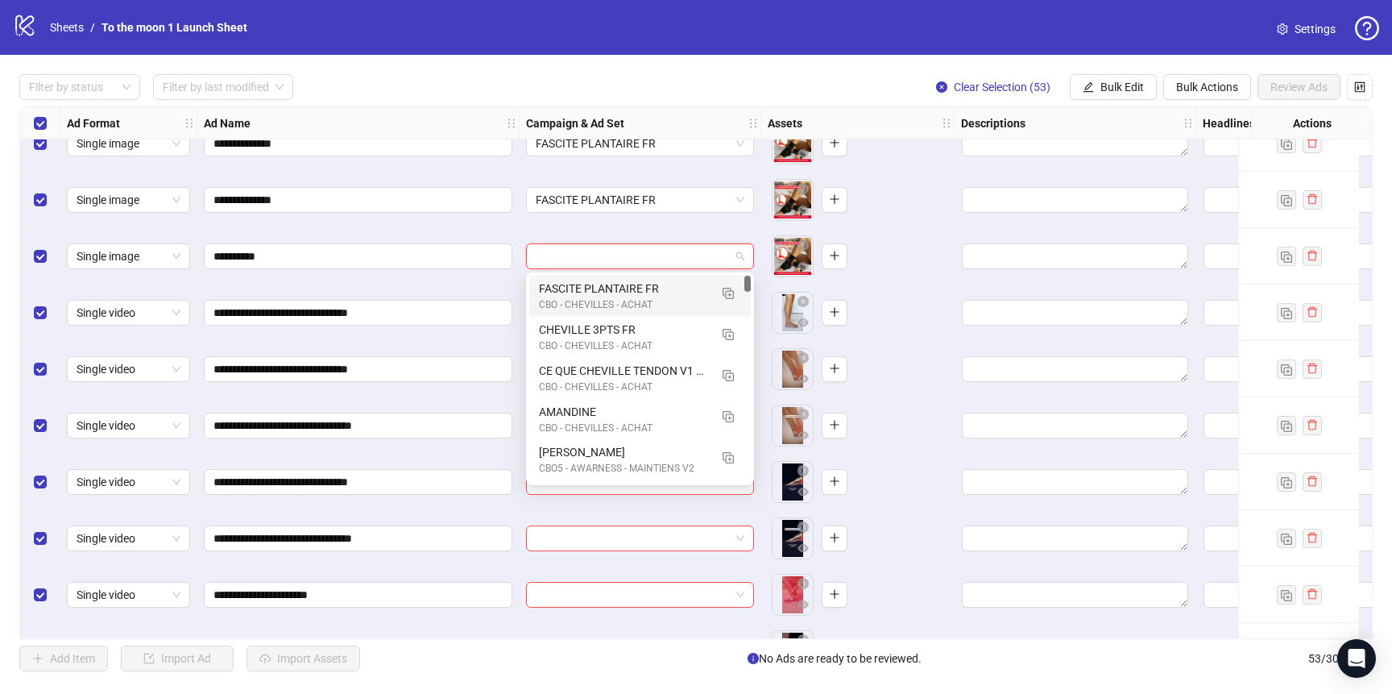
click at [626, 291] on div "FASCITE PLANTAIRE FR" at bounding box center [624, 289] width 170 height 18
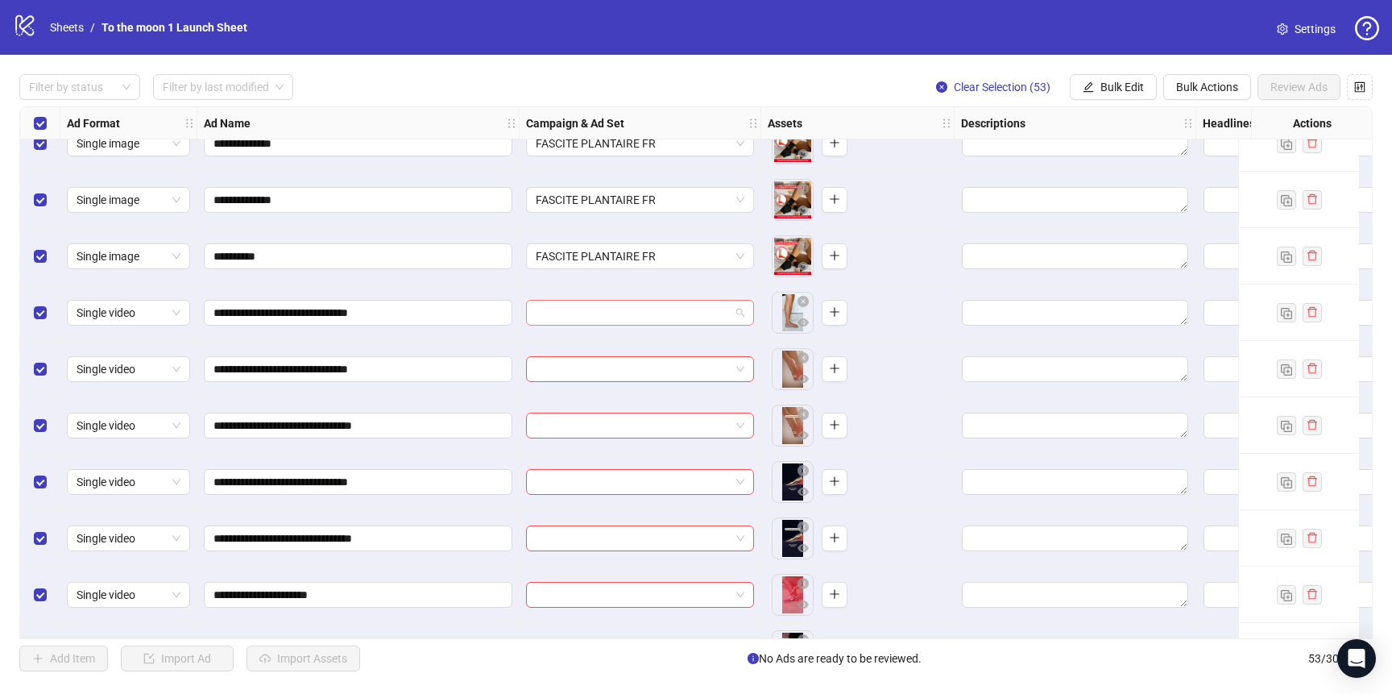
click at [629, 320] on input "search" at bounding box center [633, 313] width 194 height 24
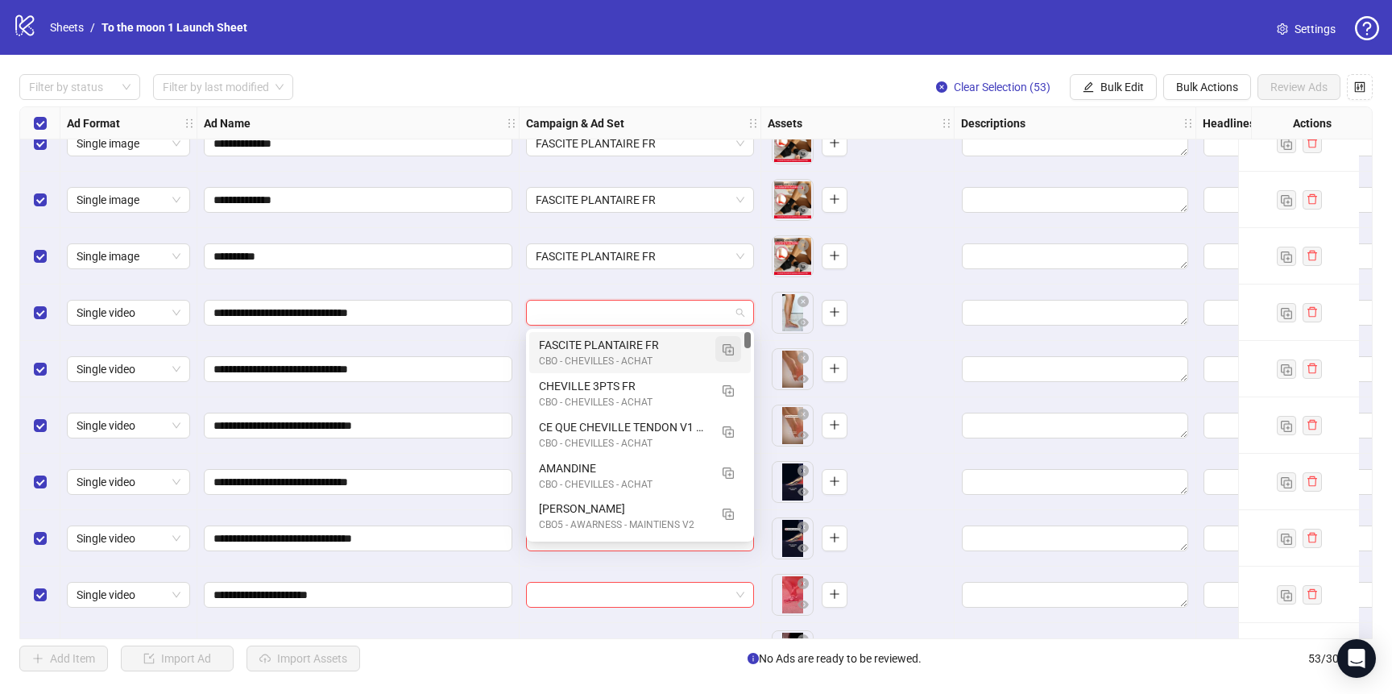
click at [729, 346] on img "button" at bounding box center [728, 349] width 11 height 11
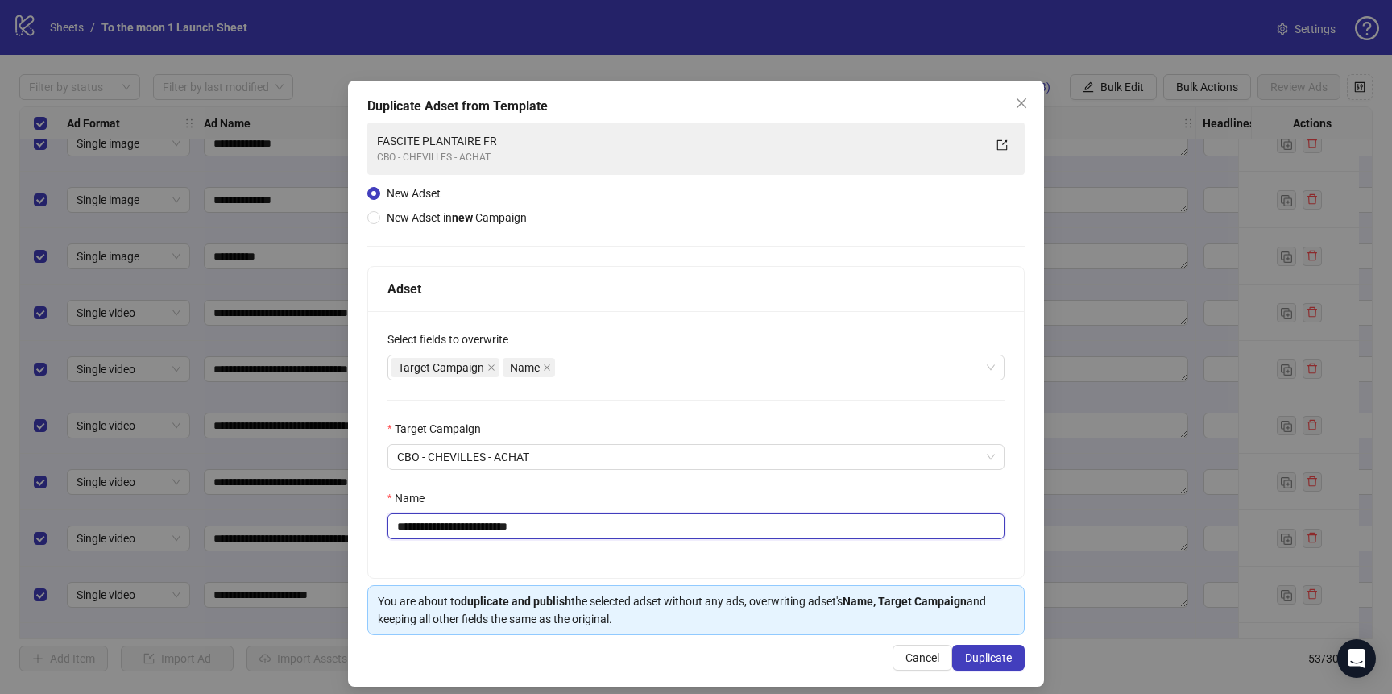
click at [568, 525] on input "**********" at bounding box center [696, 526] width 617 height 26
paste input "text"
type input "**********"
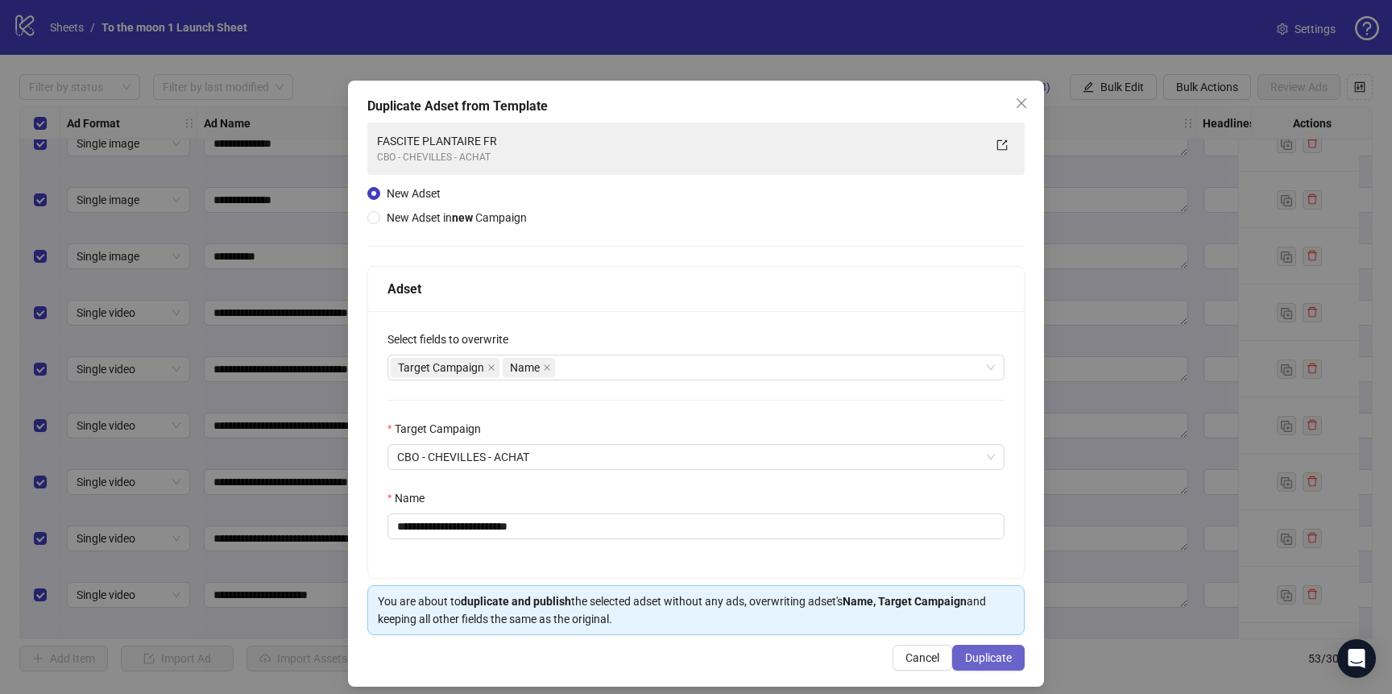
click at [1004, 655] on span "Duplicate" at bounding box center [988, 657] width 47 height 13
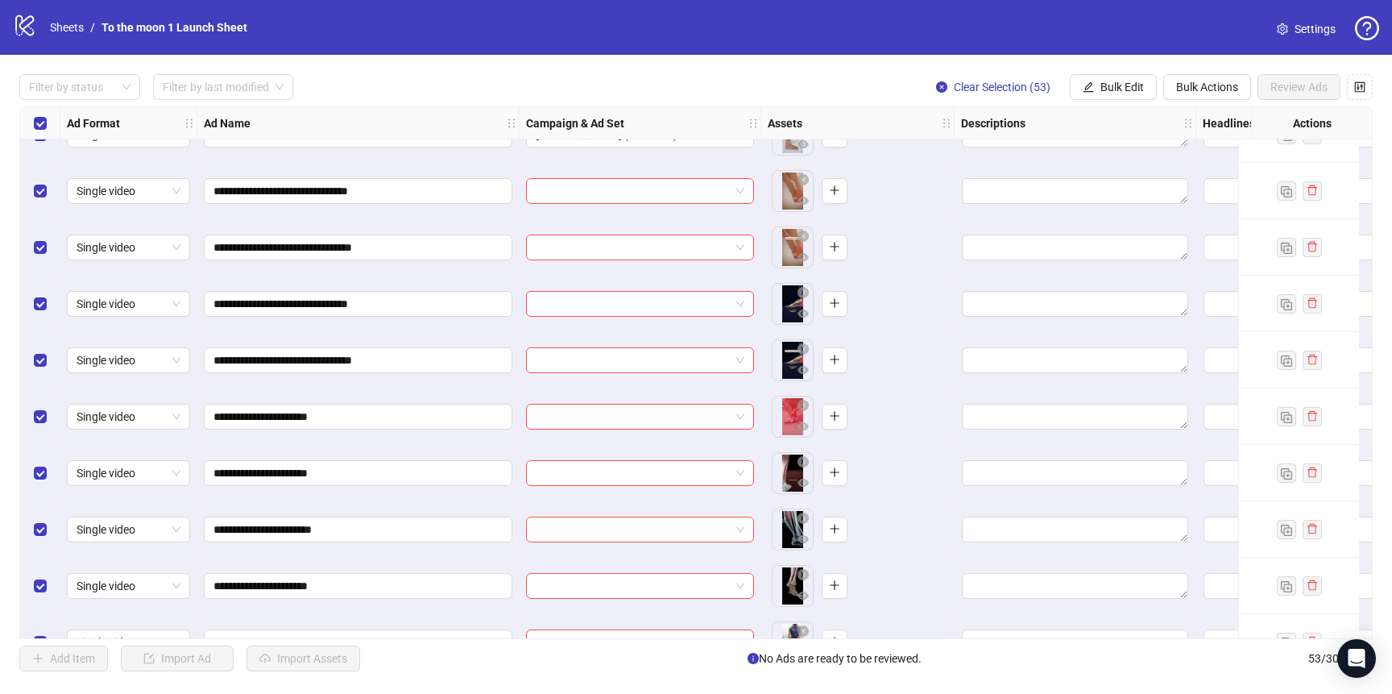
scroll to position [1968, 0]
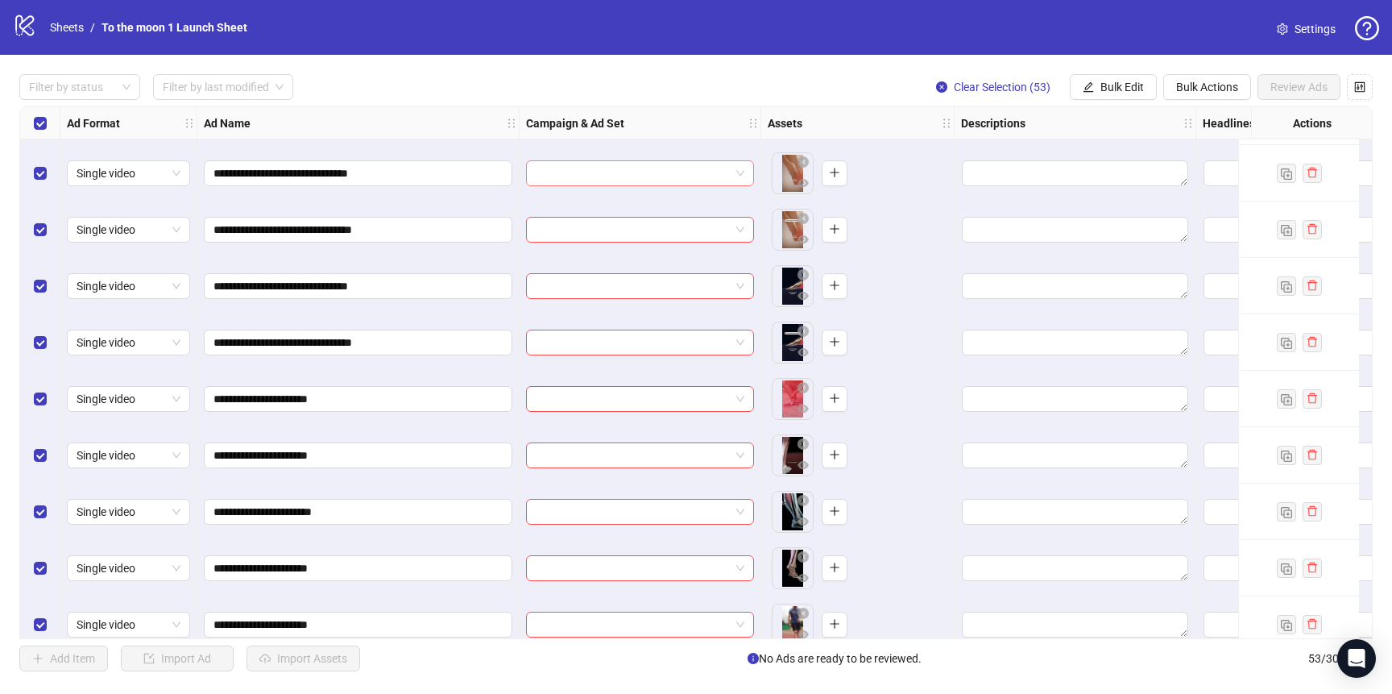
click at [629, 172] on input "search" at bounding box center [633, 173] width 194 height 24
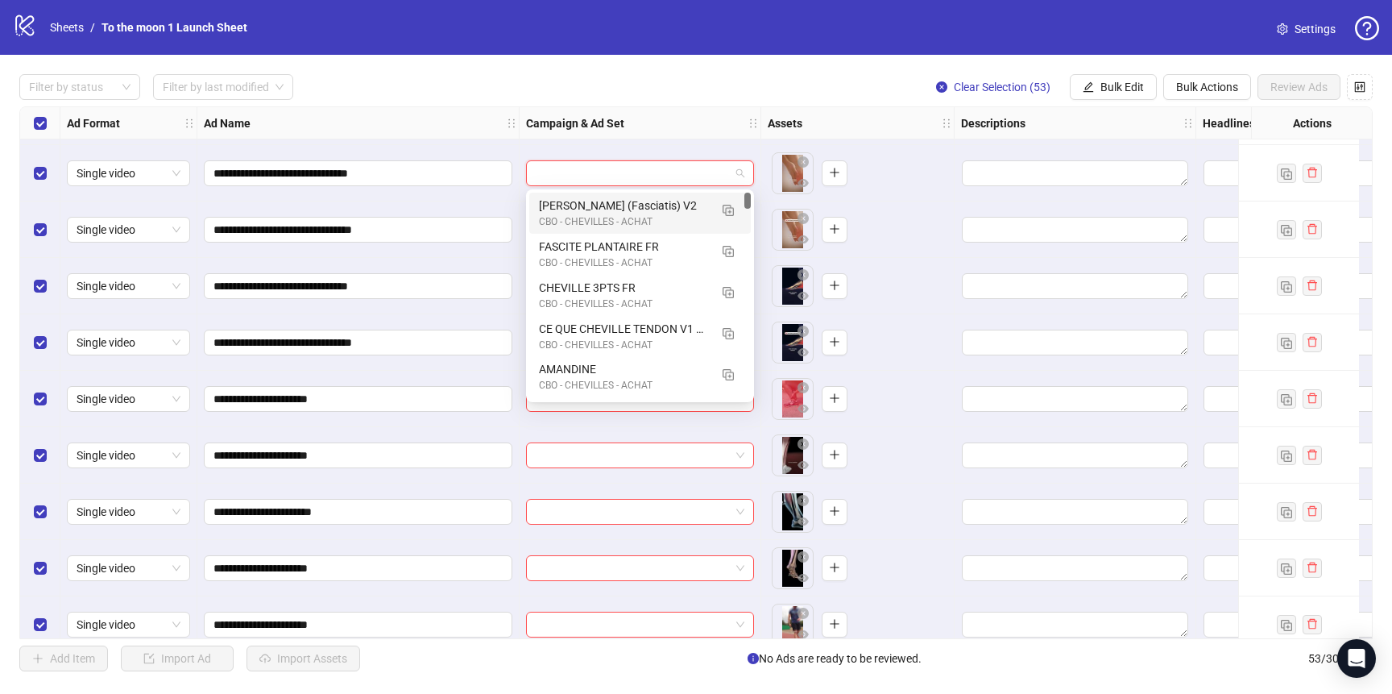
click at [624, 209] on div "[PERSON_NAME] (Fasciatis) V2" at bounding box center [624, 206] width 170 height 18
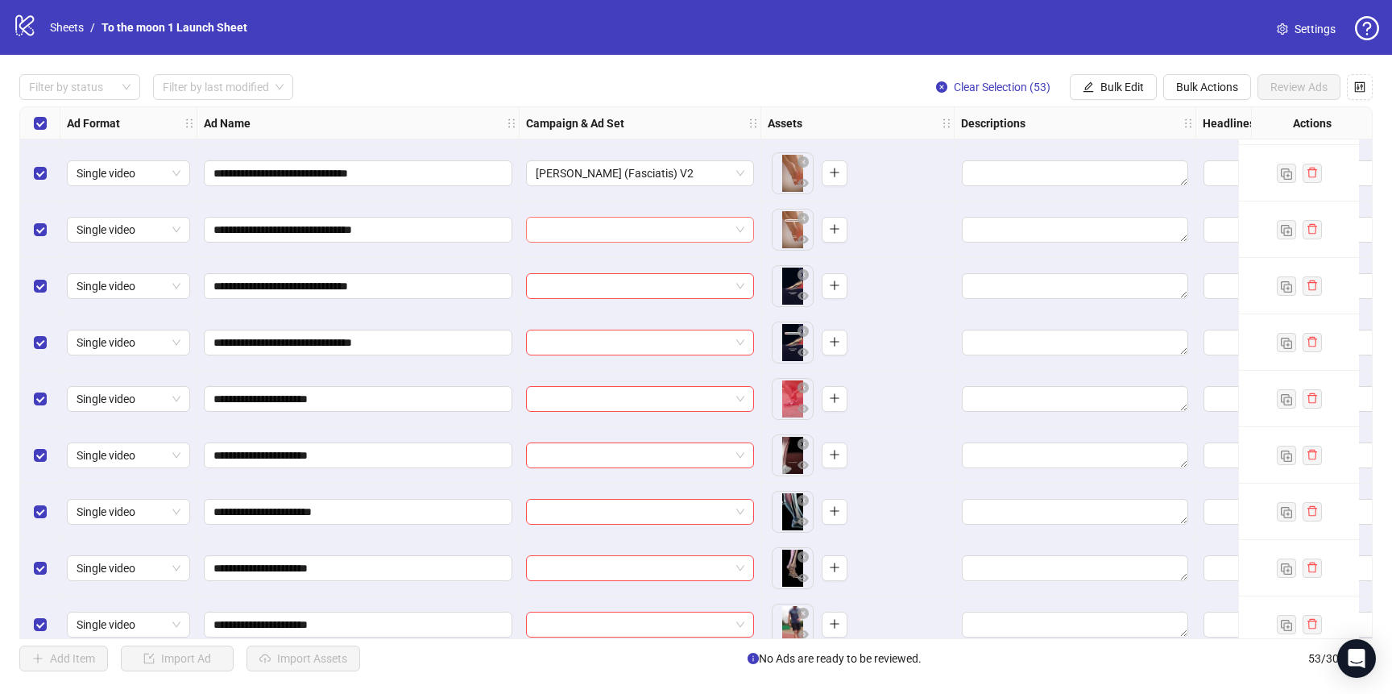
click at [613, 242] on div at bounding box center [640, 230] width 228 height 26
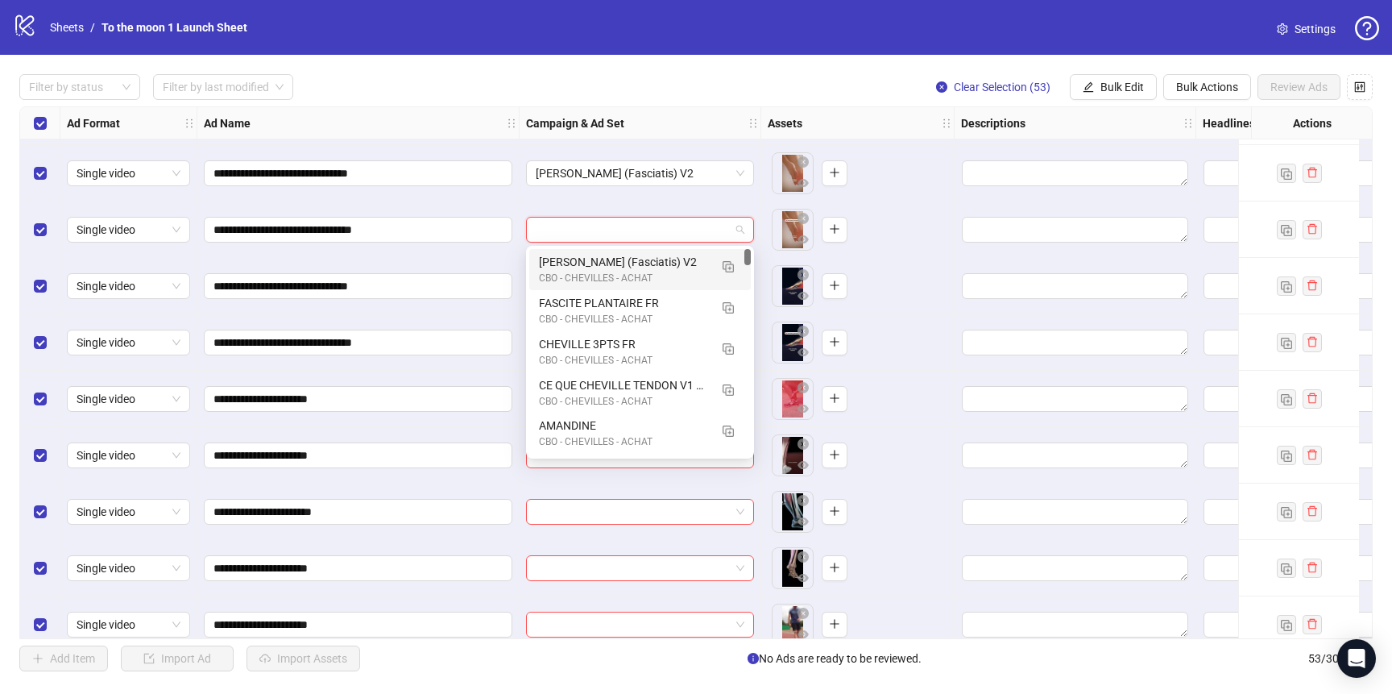
click at [610, 272] on div "CBO - CHEVILLES - ACHAT" at bounding box center [624, 278] width 170 height 15
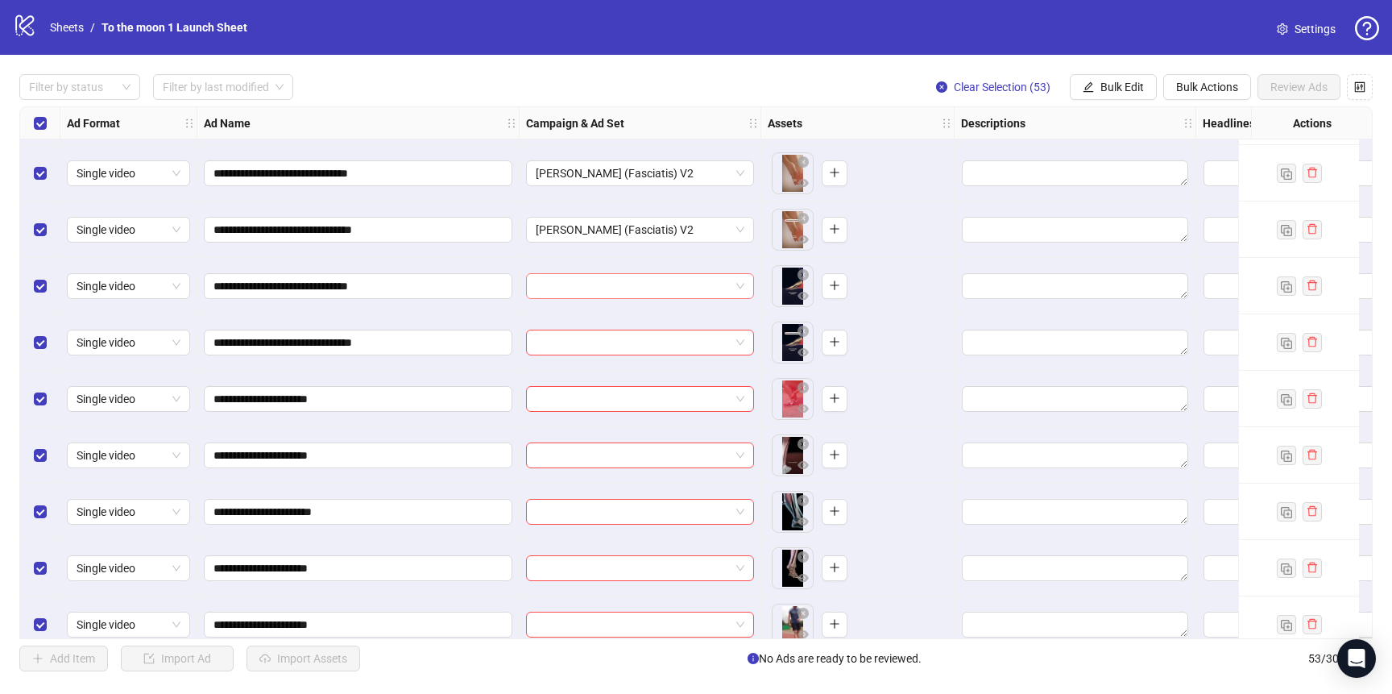
click at [607, 291] on input "search" at bounding box center [633, 286] width 194 height 24
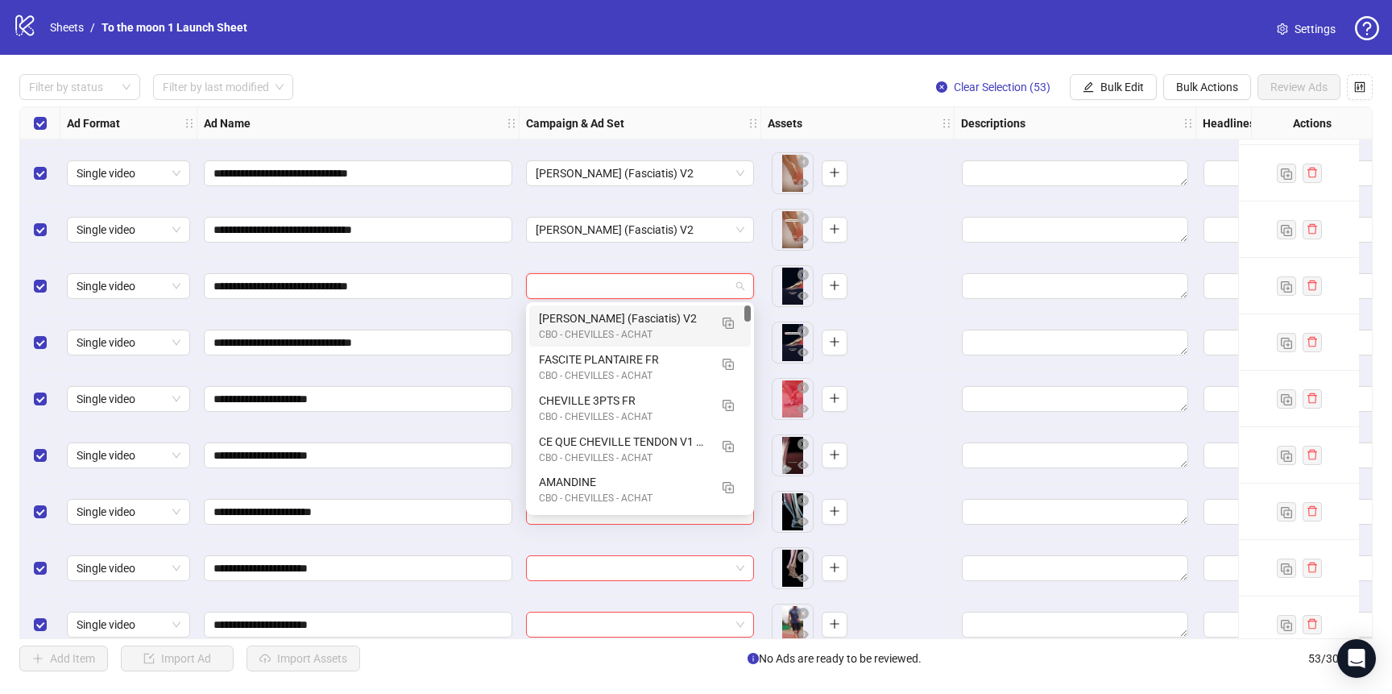
click at [607, 314] on div "[PERSON_NAME] (Fasciatis) V2" at bounding box center [624, 318] width 170 height 18
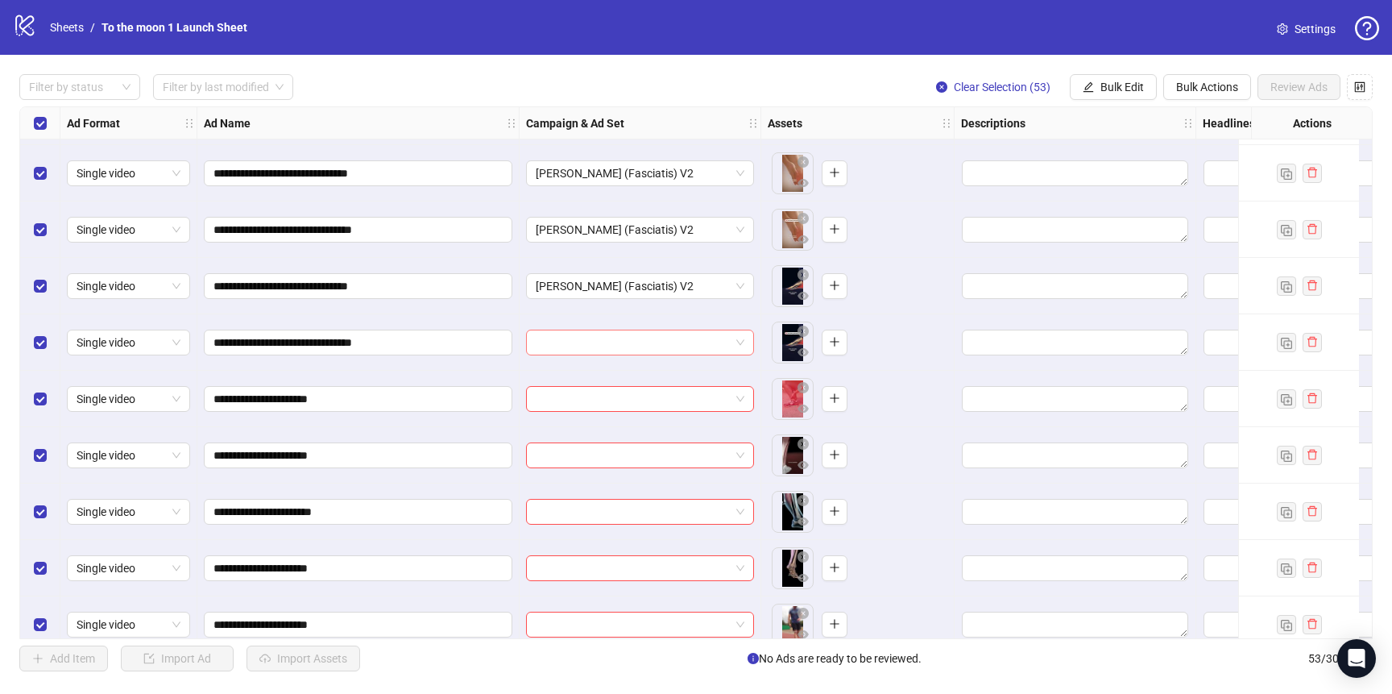
click at [607, 348] on input "search" at bounding box center [633, 342] width 194 height 24
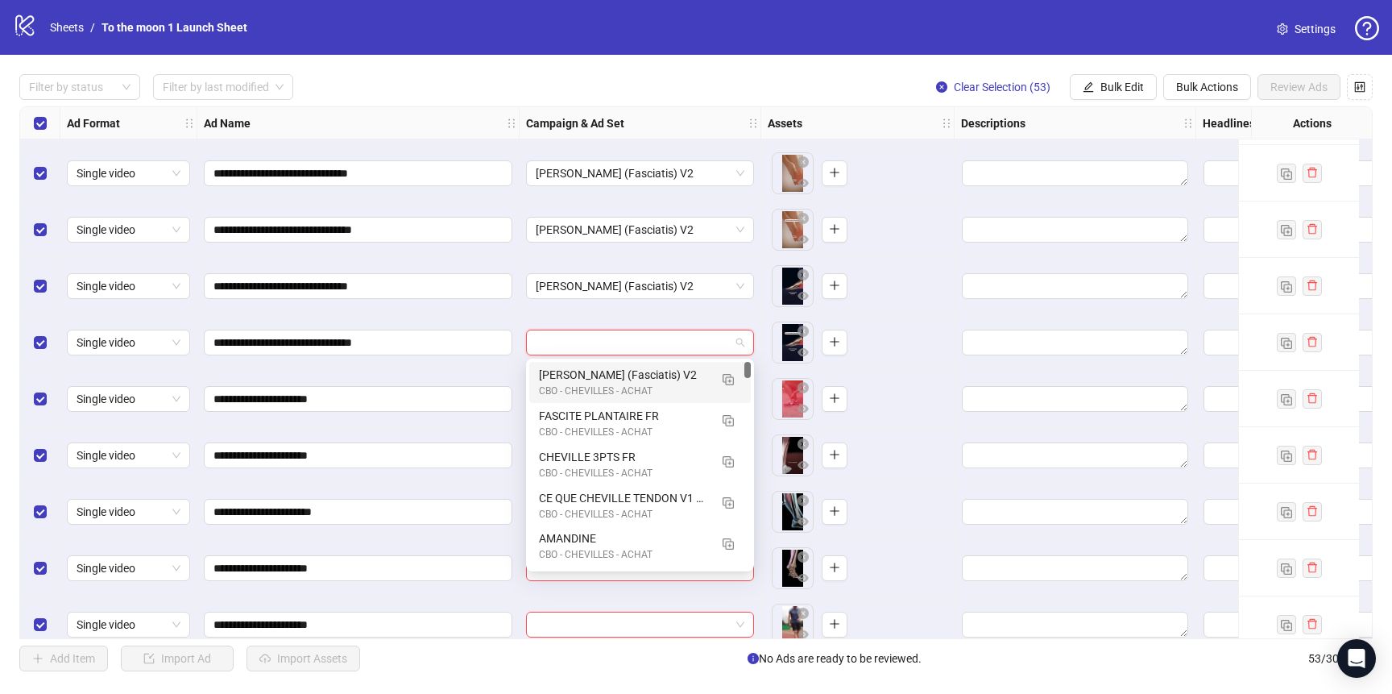
click at [607, 371] on div "[PERSON_NAME] (Fasciatis) V2" at bounding box center [624, 375] width 170 height 18
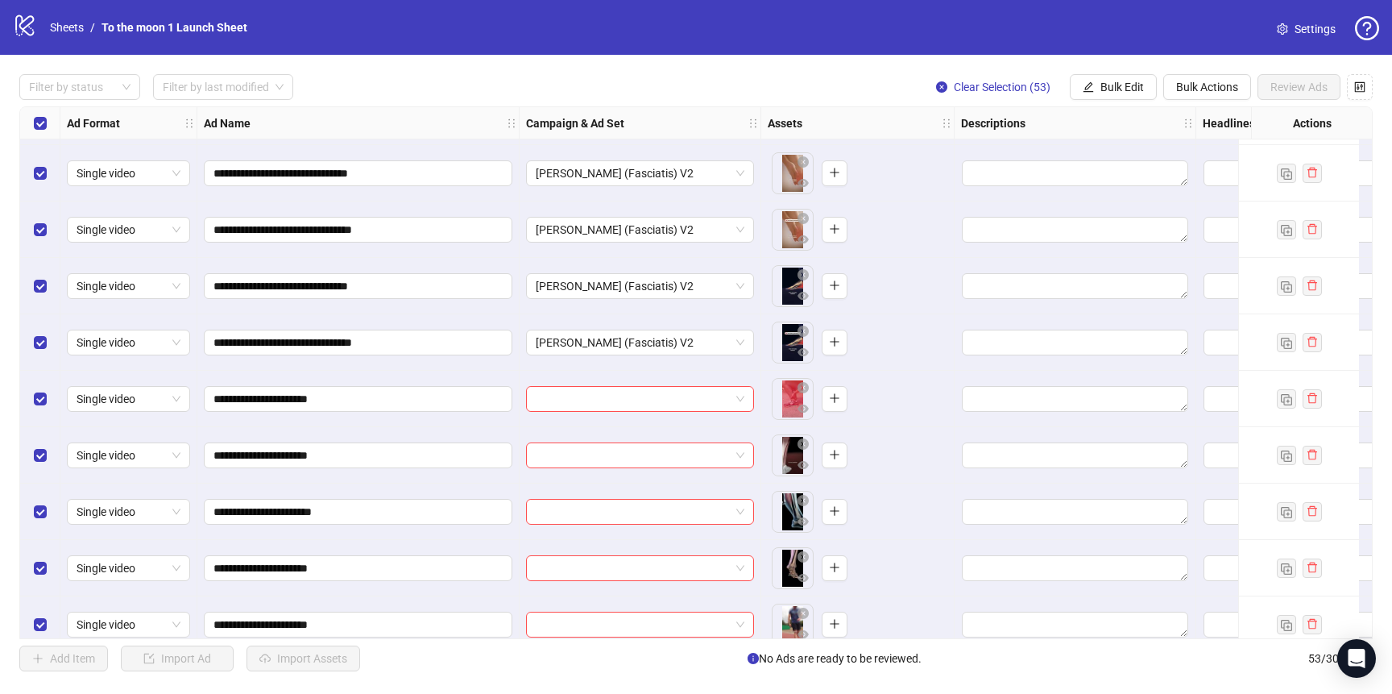
scroll to position [2121, 0]
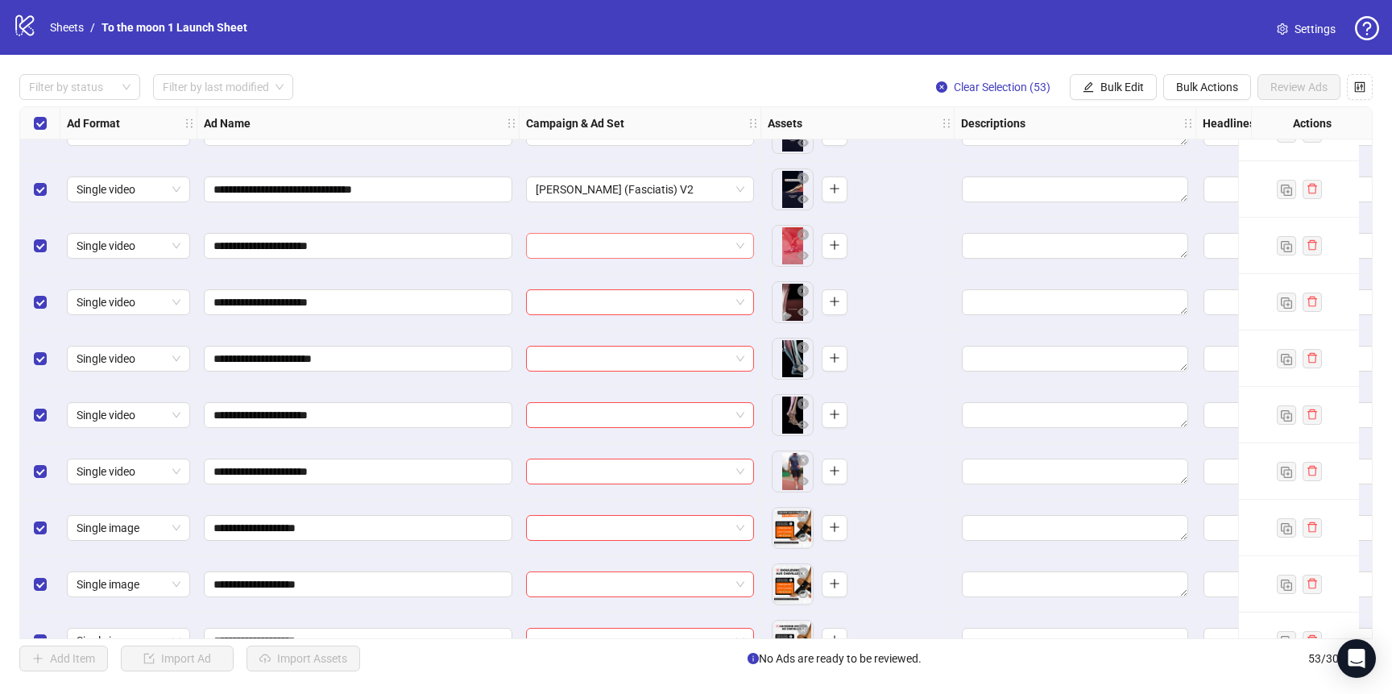
click at [737, 242] on span at bounding box center [640, 246] width 209 height 24
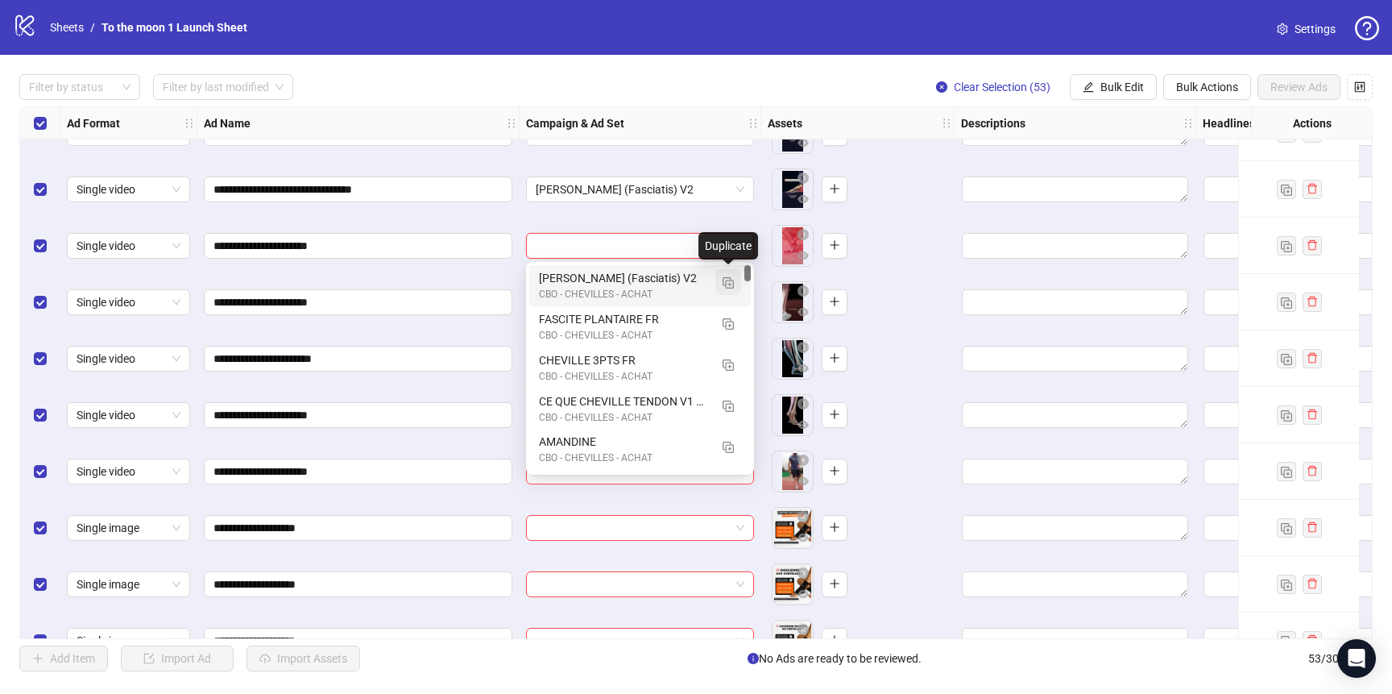
click at [727, 281] on img "button" at bounding box center [728, 282] width 11 height 11
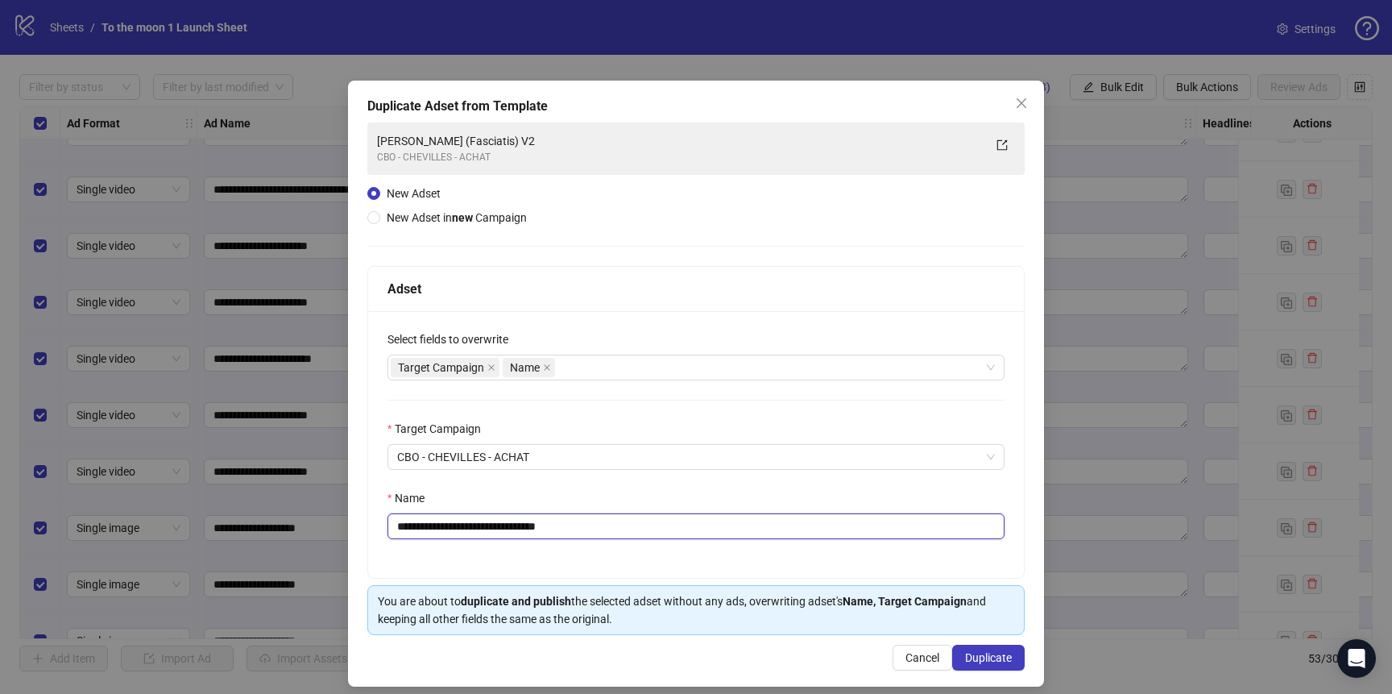
click at [562, 529] on input "**********" at bounding box center [696, 526] width 617 height 26
paste input "text"
type input "**********"
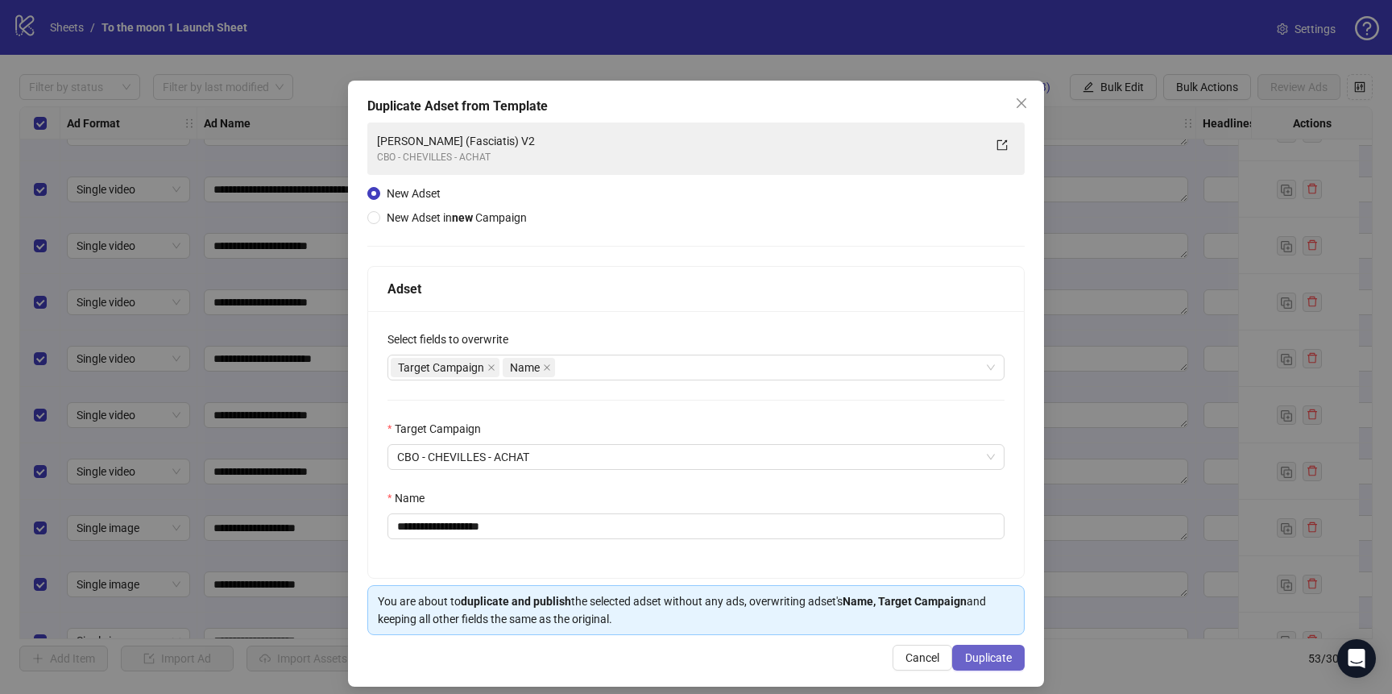
click at [992, 660] on span "Duplicate" at bounding box center [988, 657] width 47 height 13
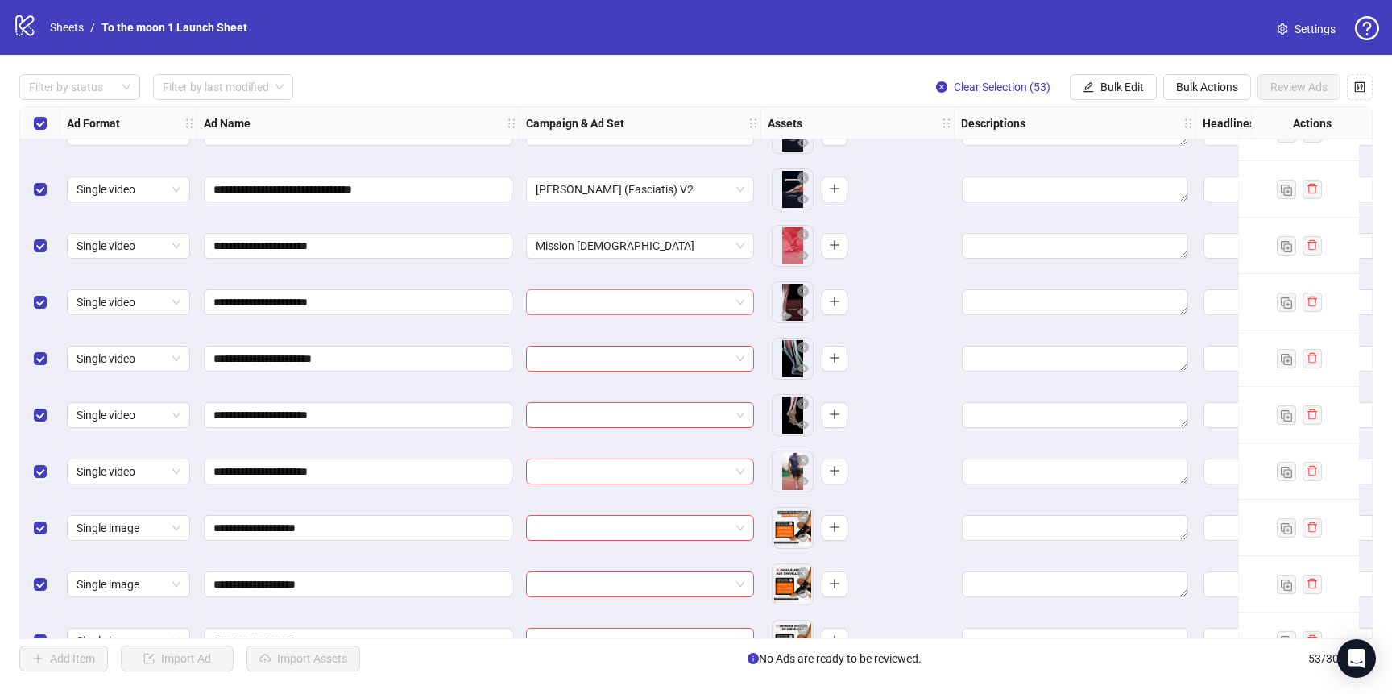
click at [676, 301] on input "search" at bounding box center [633, 302] width 194 height 24
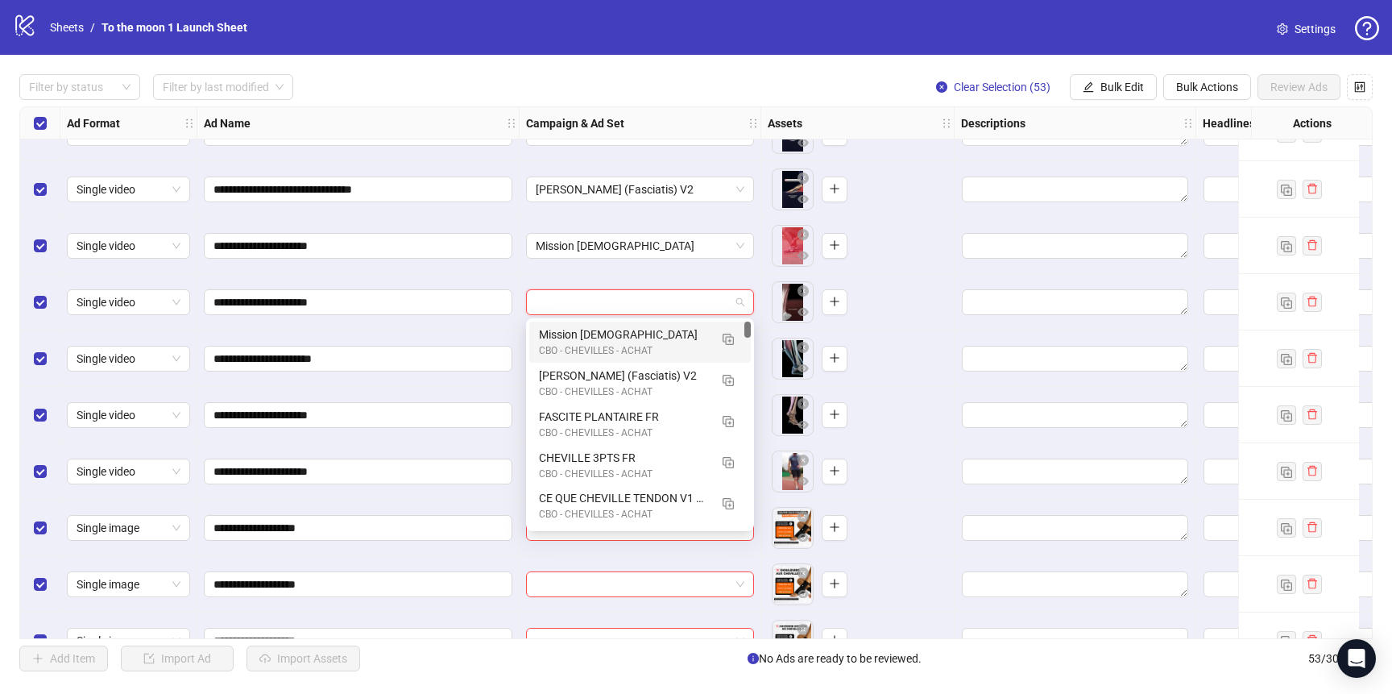
click at [665, 338] on div "Mission [DEMOGRAPHIC_DATA]" at bounding box center [624, 334] width 170 height 18
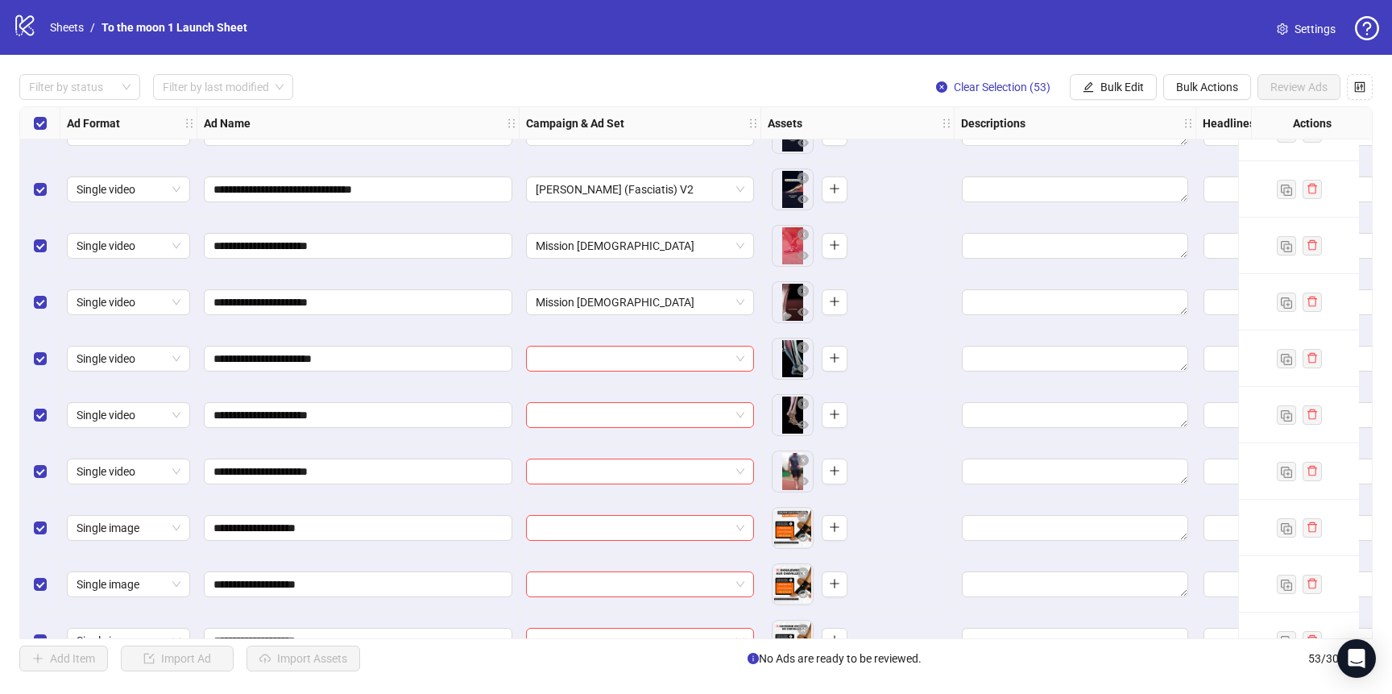
click at [649, 377] on div at bounding box center [641, 358] width 242 height 56
click at [643, 365] on input "search" at bounding box center [633, 358] width 194 height 24
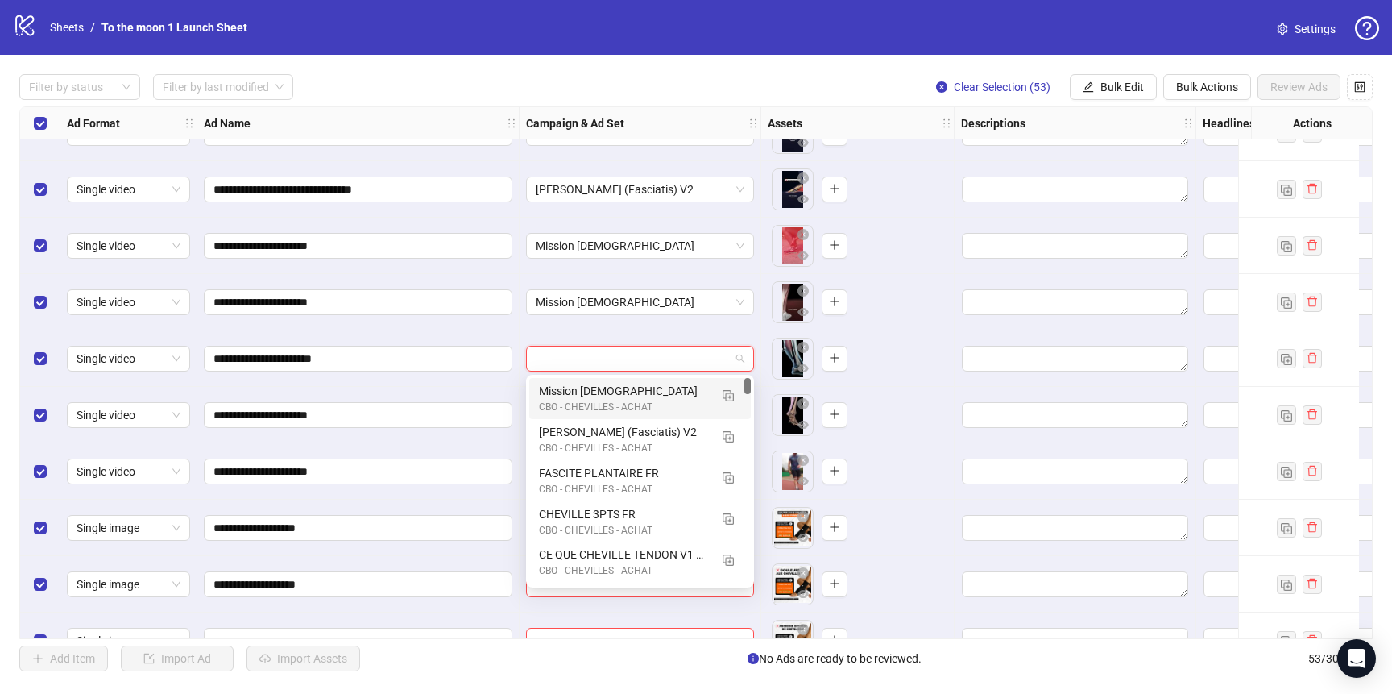
click at [642, 390] on div "Mission [DEMOGRAPHIC_DATA]" at bounding box center [624, 391] width 170 height 18
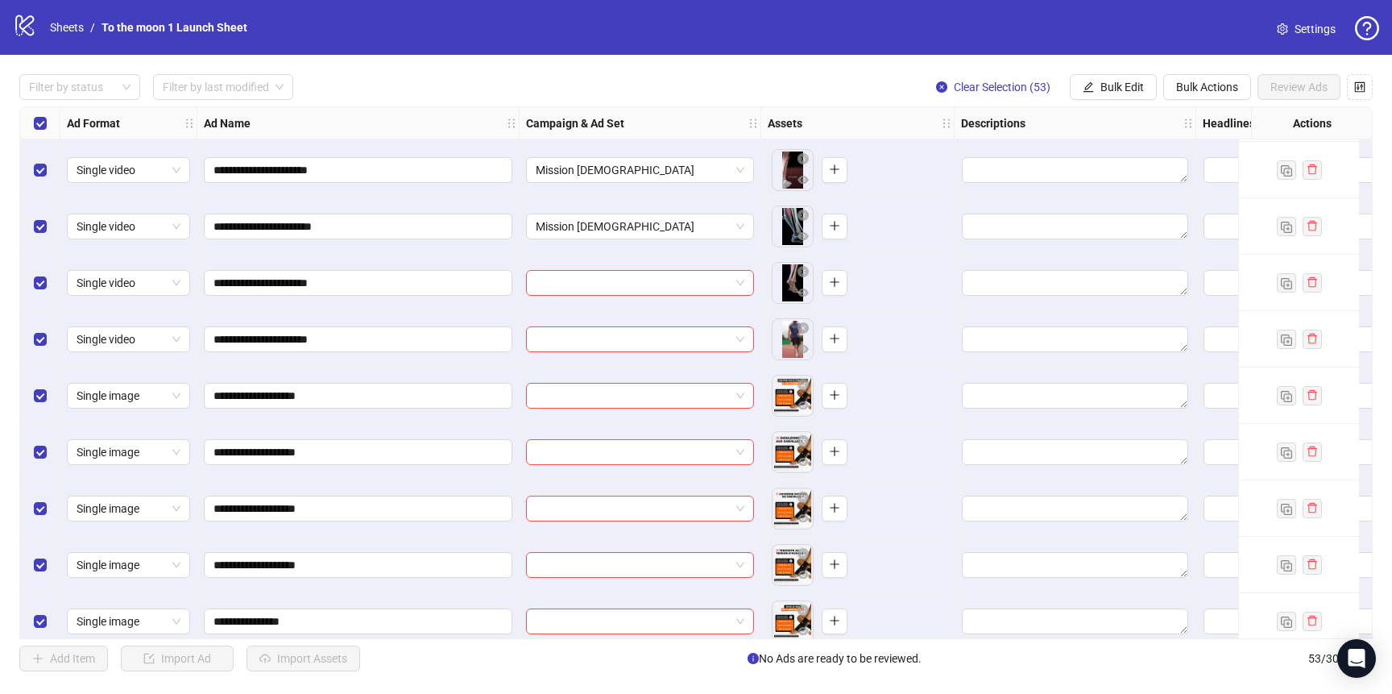
scroll to position [2326, 0]
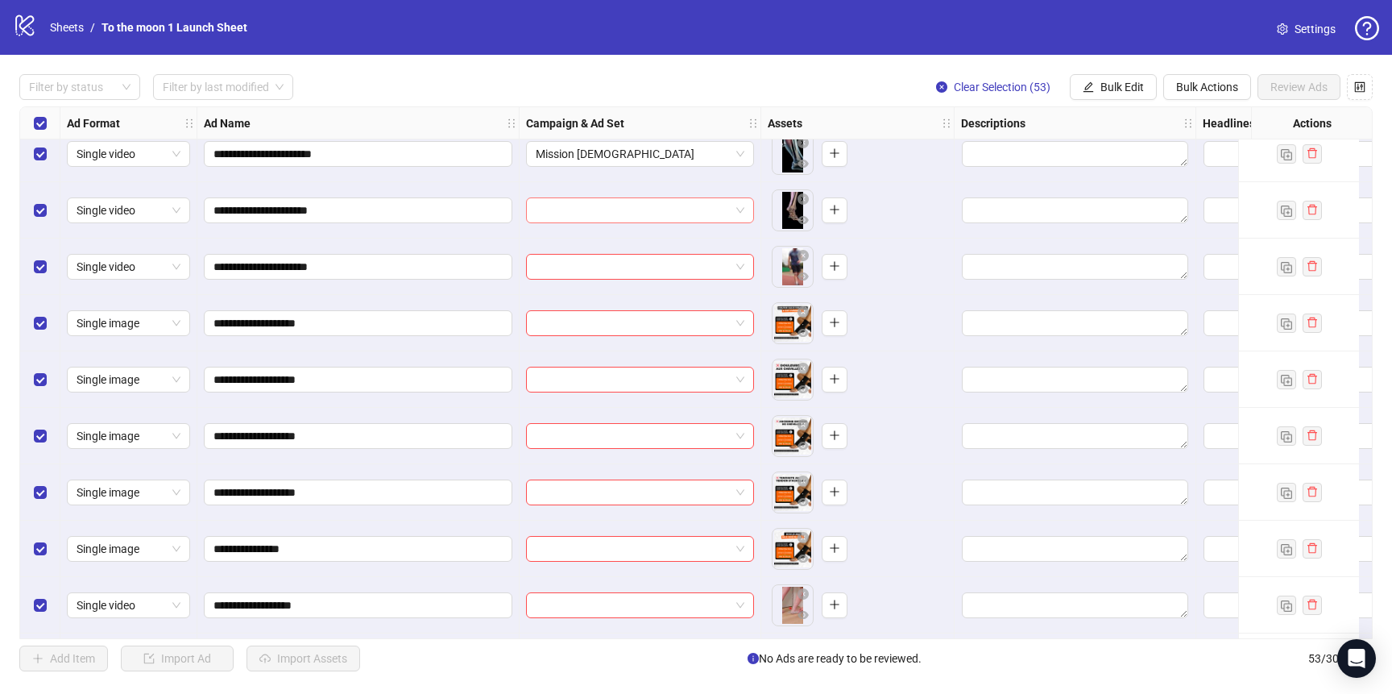
click at [646, 216] on input "search" at bounding box center [633, 210] width 194 height 24
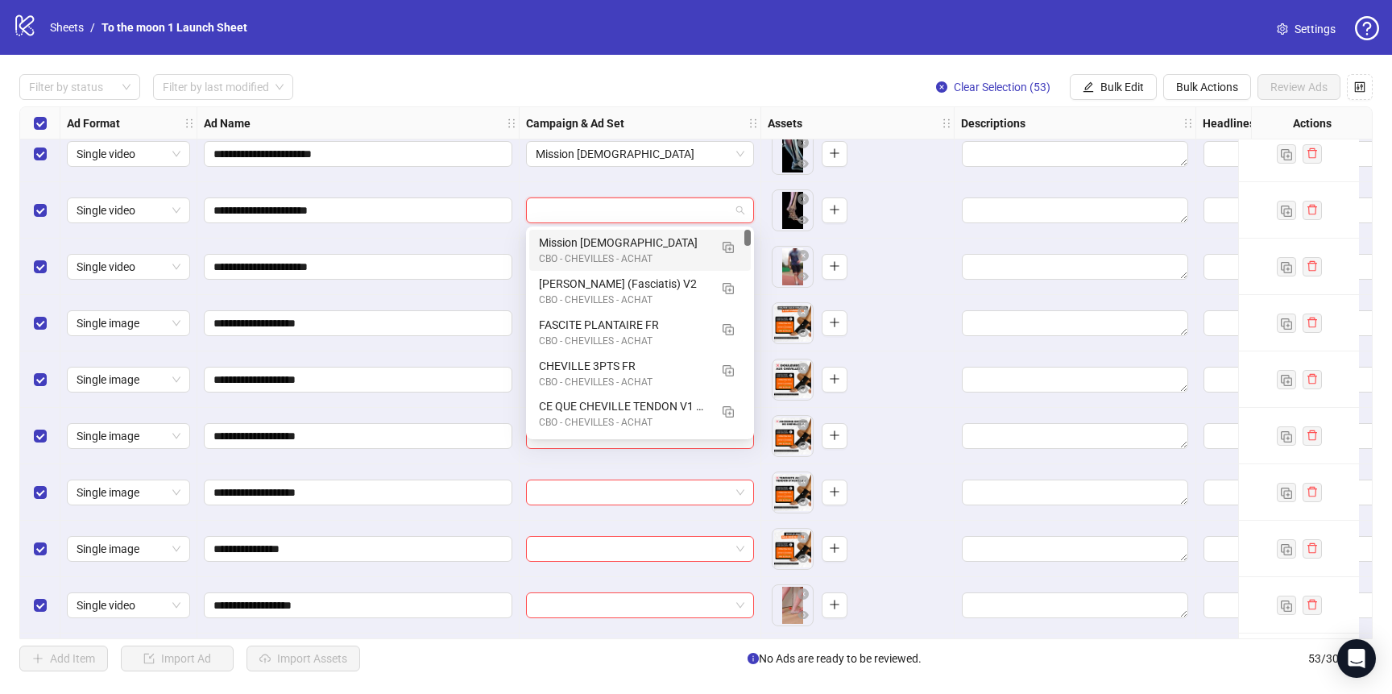
click at [645, 253] on div "CBO - CHEVILLES - ACHAT" at bounding box center [624, 258] width 170 height 15
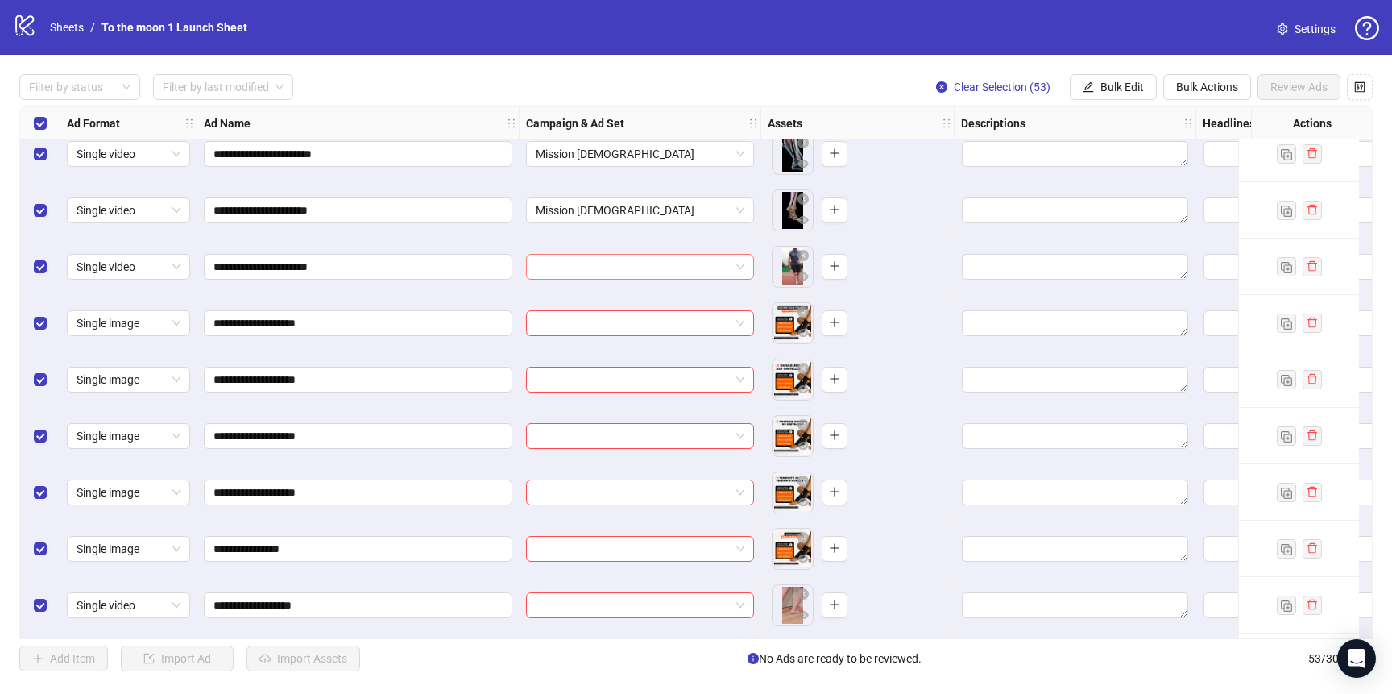
click at [645, 263] on input "search" at bounding box center [633, 267] width 194 height 24
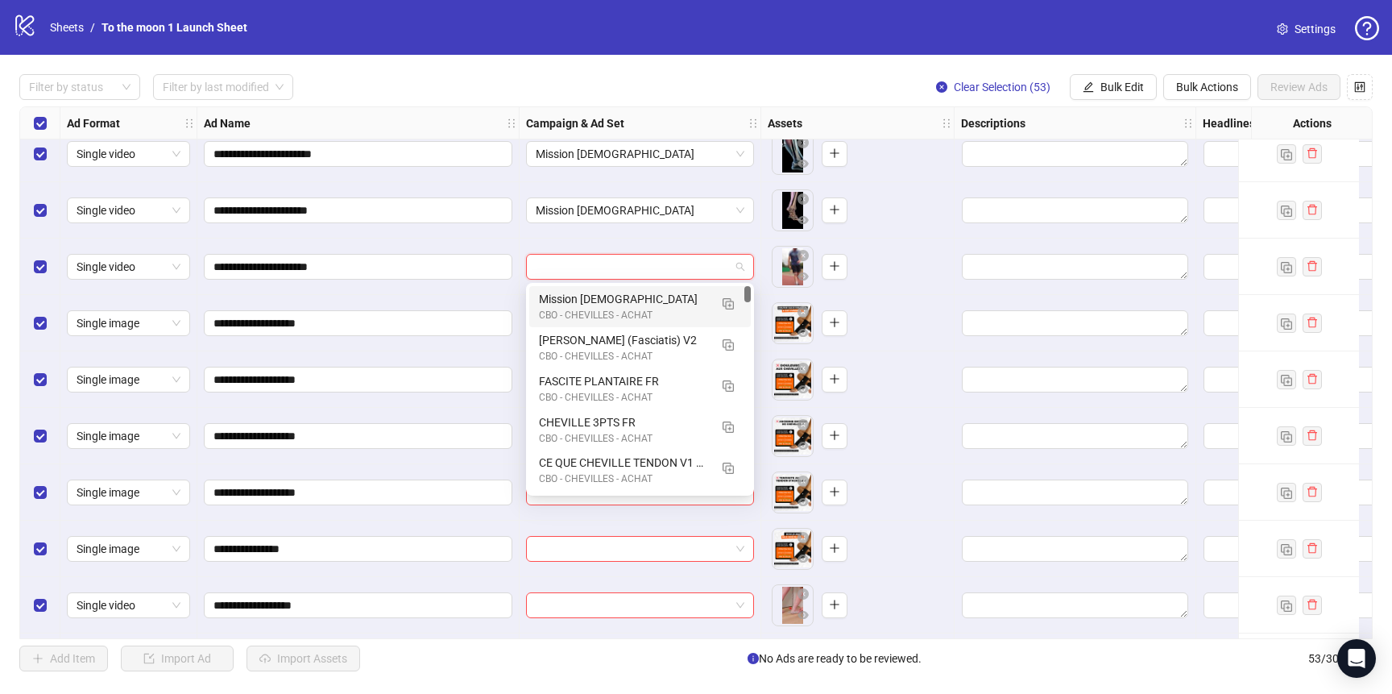
click at [636, 284] on div "120232559423960610 120232559409210610 Mission Test - Lukas CBO - CHEVILLES - AC…" at bounding box center [640, 389] width 228 height 213
click at [636, 301] on div "Mission [DEMOGRAPHIC_DATA]" at bounding box center [624, 299] width 170 height 18
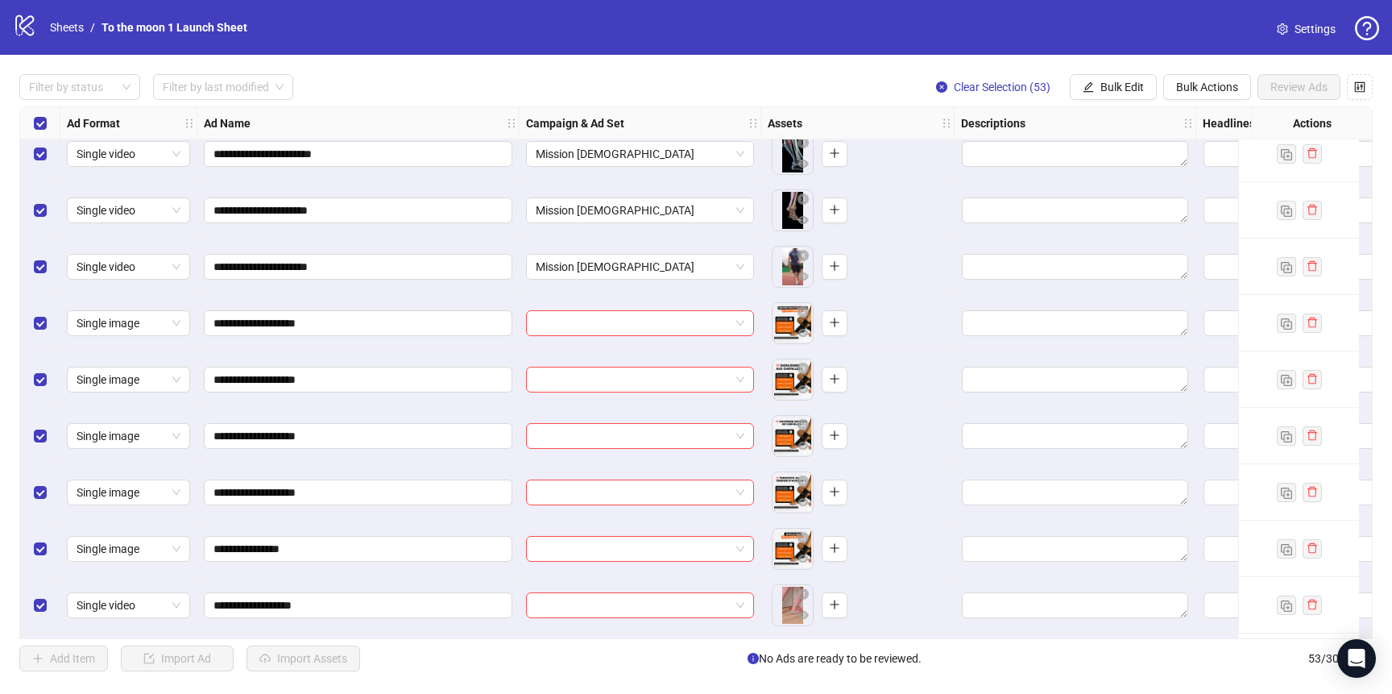
scroll to position [2382, 0]
click at [711, 272] on input "search" at bounding box center [633, 267] width 194 height 24
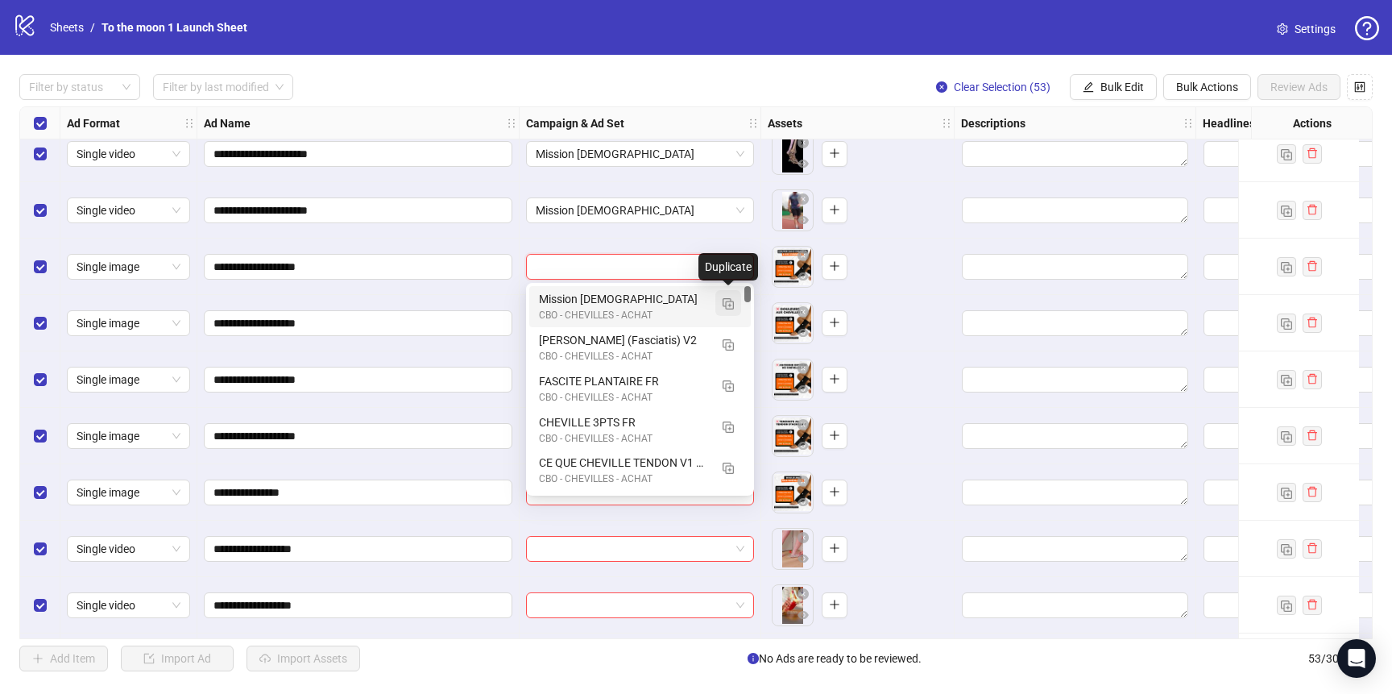
click at [726, 303] on img "button" at bounding box center [728, 303] width 11 height 11
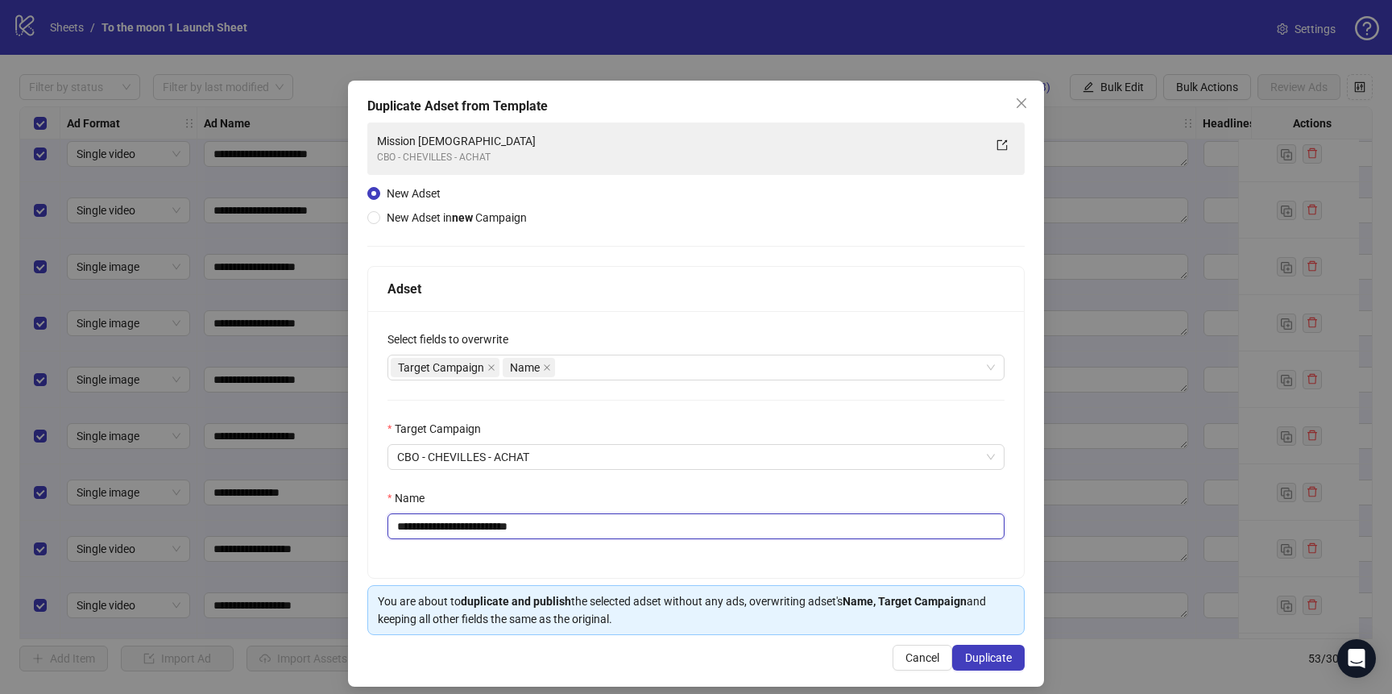
click at [524, 527] on input "**********" at bounding box center [696, 526] width 617 height 26
paste input "text"
type input "**********"
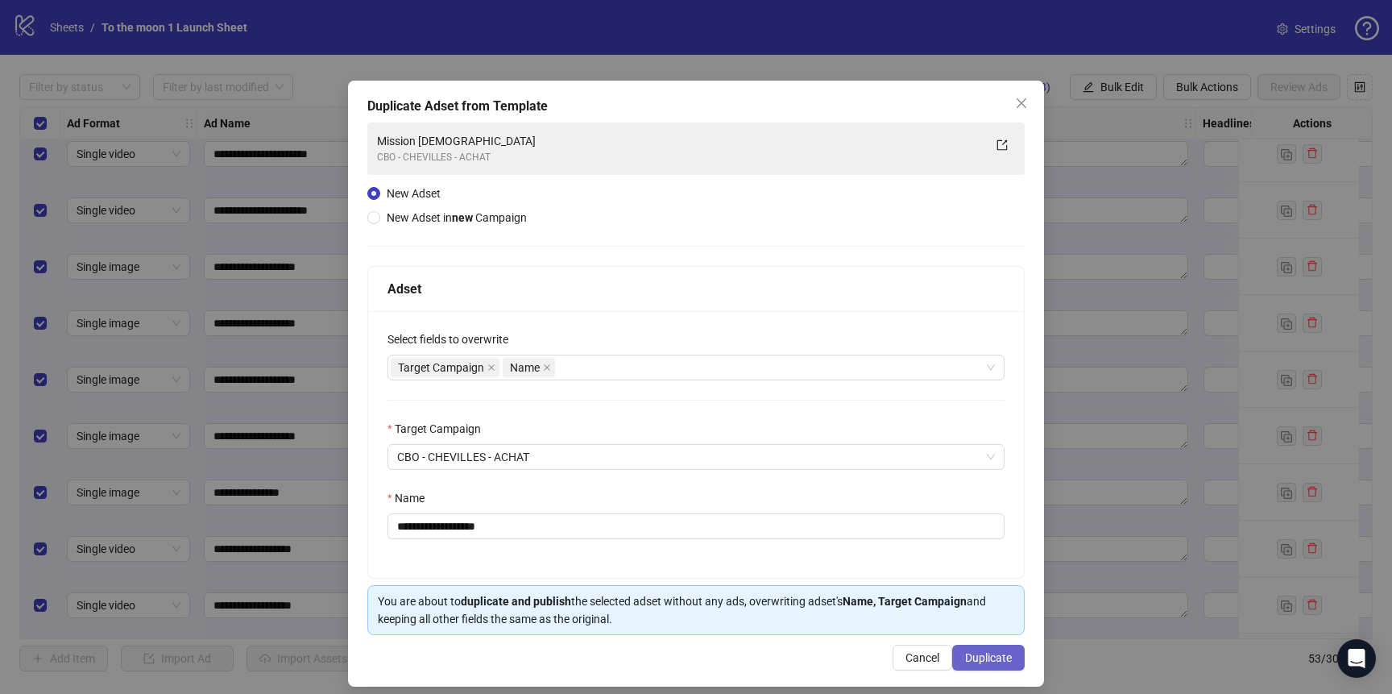
click at [989, 660] on span "Duplicate" at bounding box center [988, 657] width 47 height 13
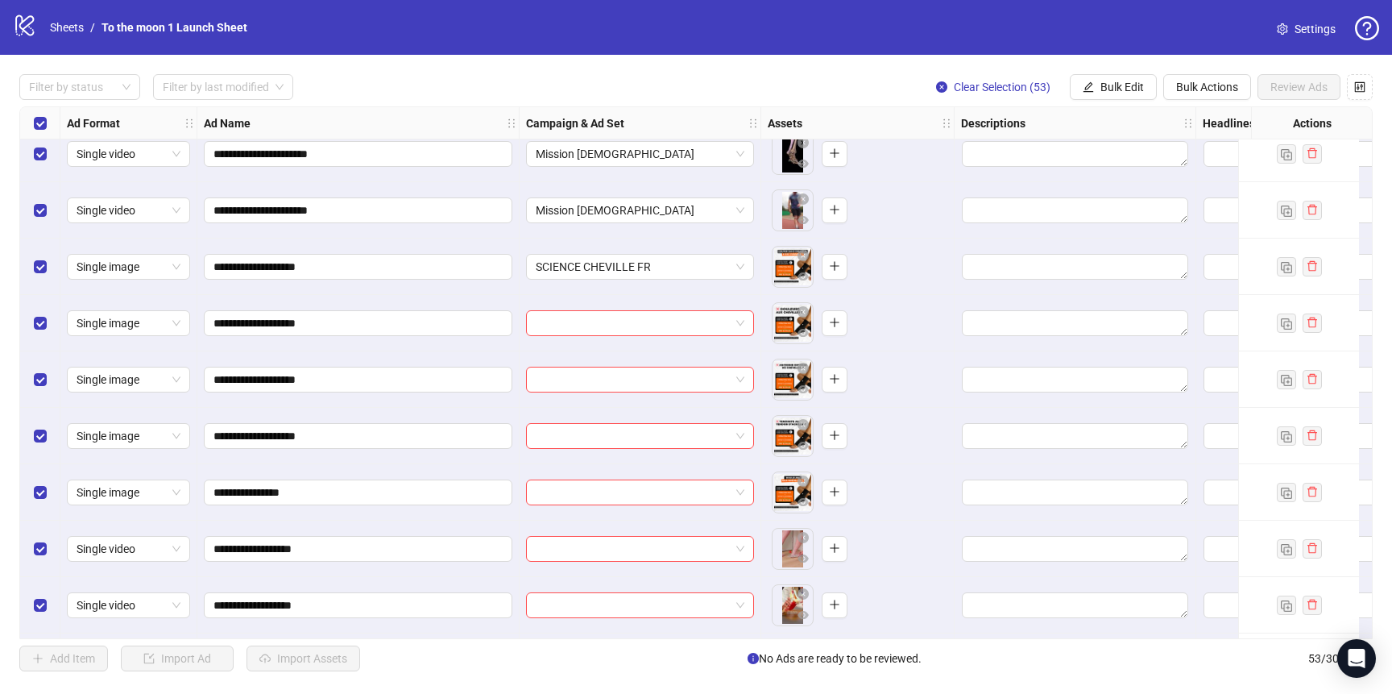
scroll to position [2497, 0]
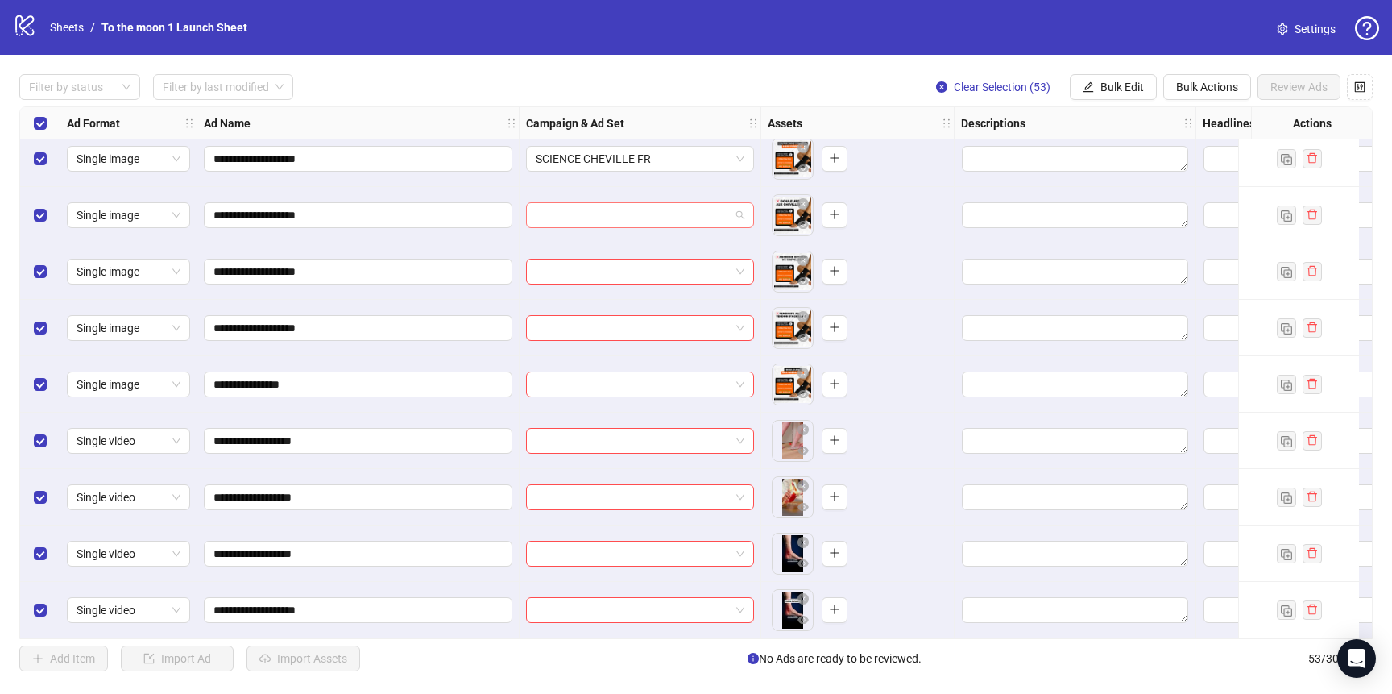
click at [657, 206] on input "search" at bounding box center [633, 215] width 194 height 24
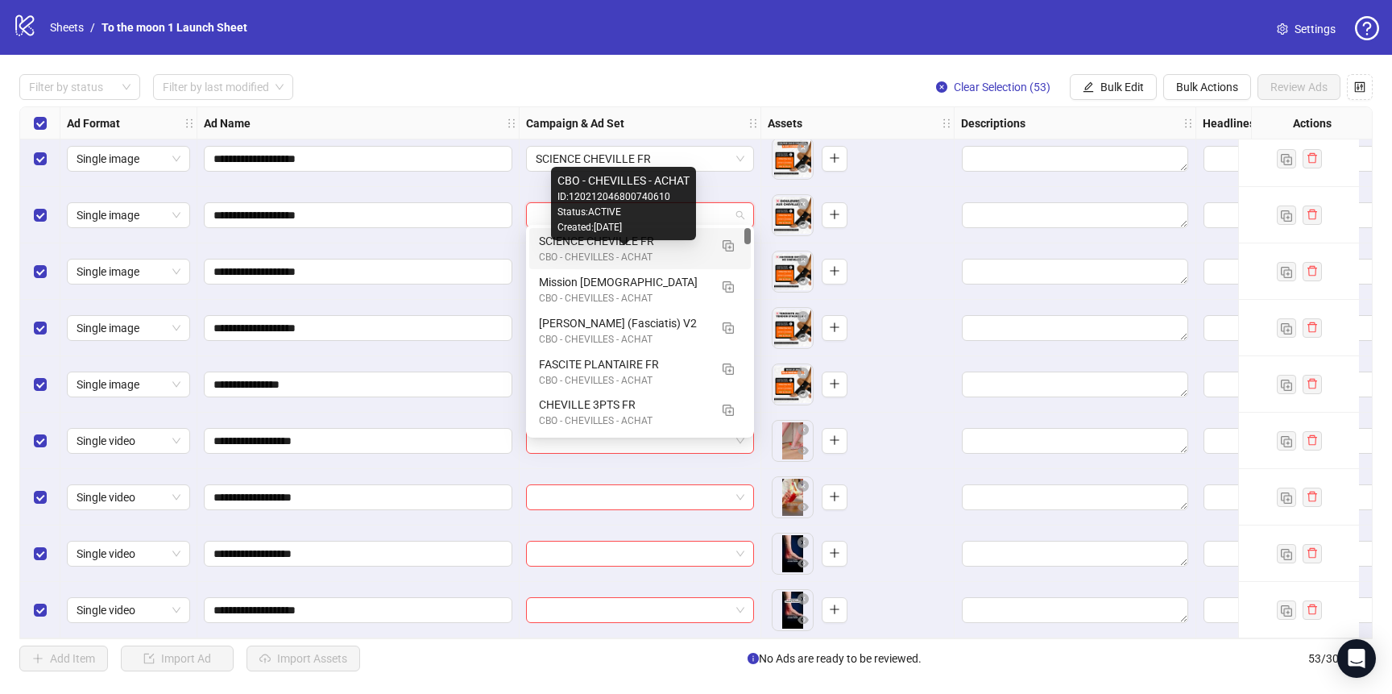
click at [647, 250] on div "CBO - CHEVILLES - ACHAT" at bounding box center [624, 257] width 170 height 15
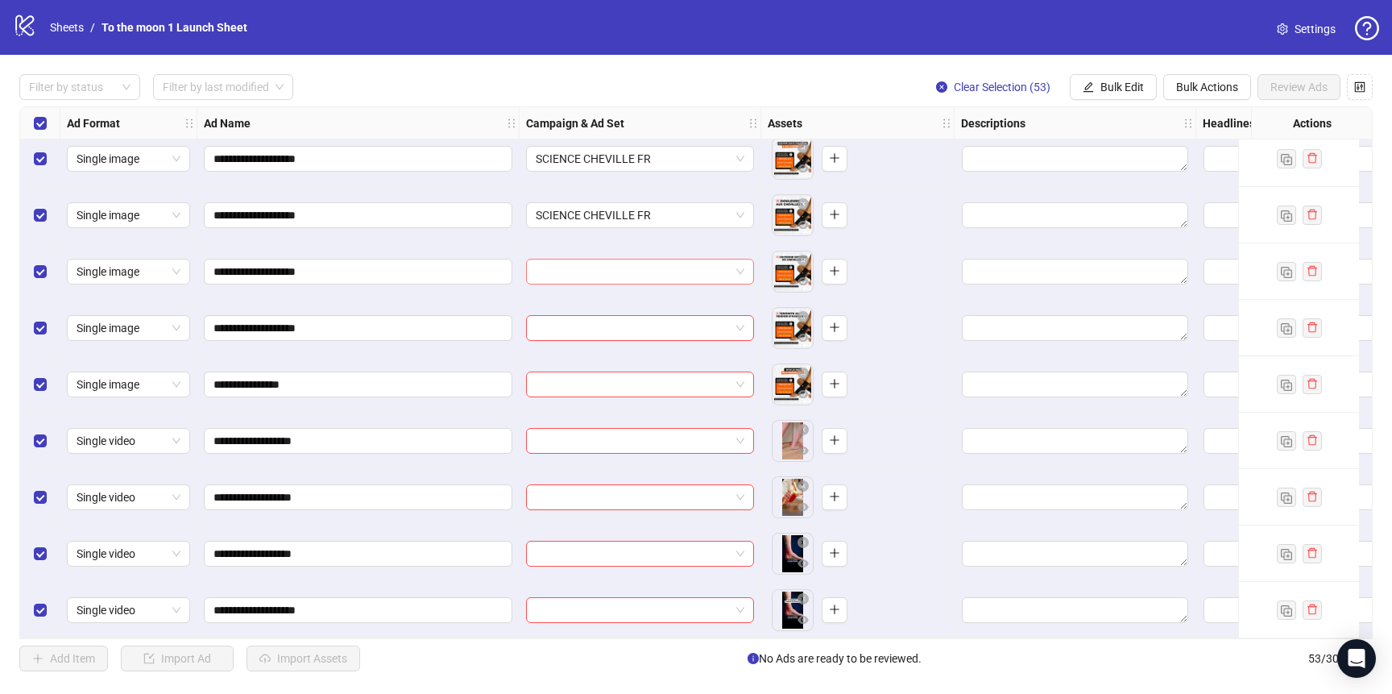
click at [643, 270] on input "search" at bounding box center [633, 271] width 194 height 24
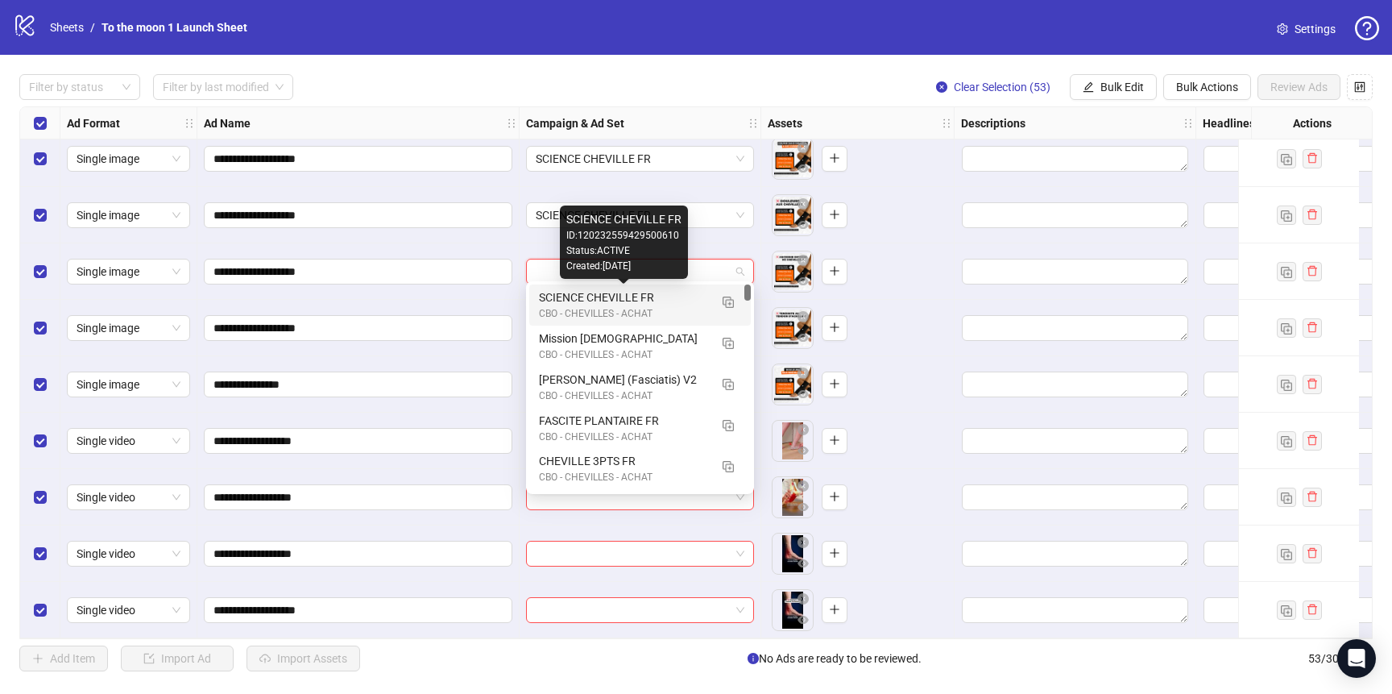
click at [643, 299] on div "SCIENCE CHEVILLE FR" at bounding box center [624, 297] width 170 height 18
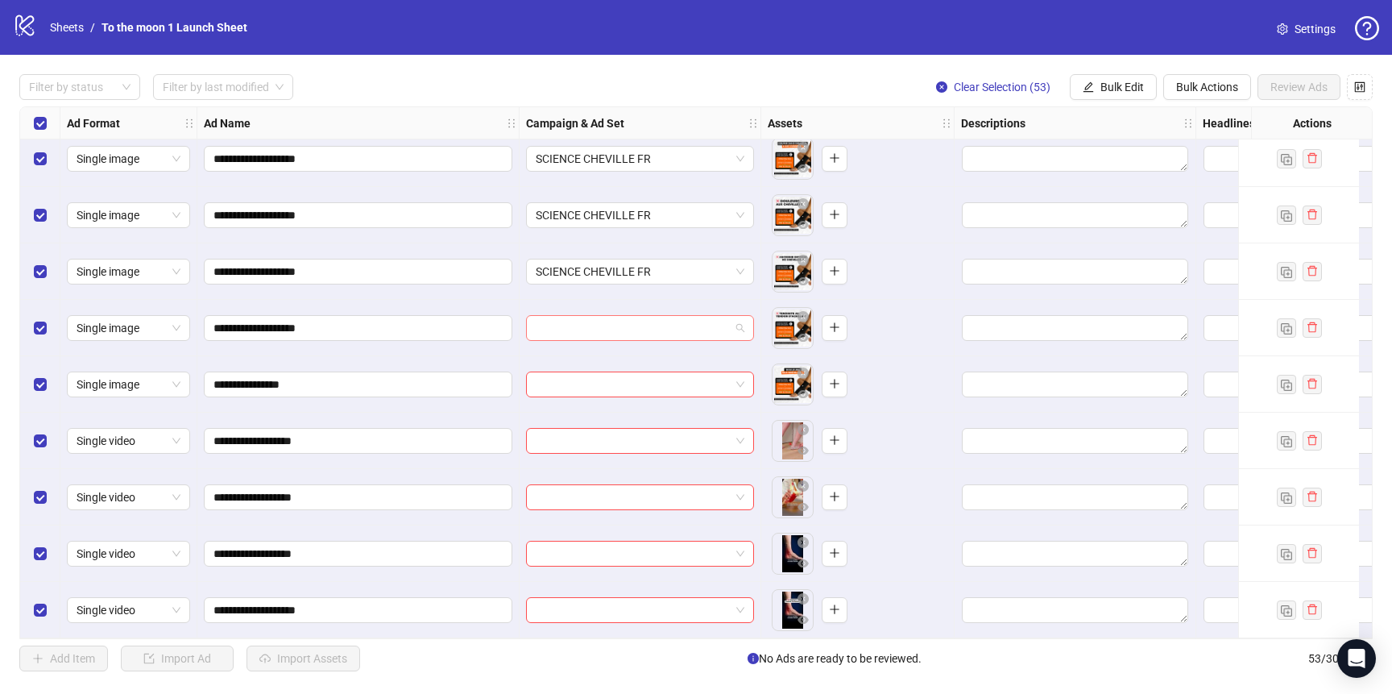
click at [643, 325] on input "search" at bounding box center [633, 328] width 194 height 24
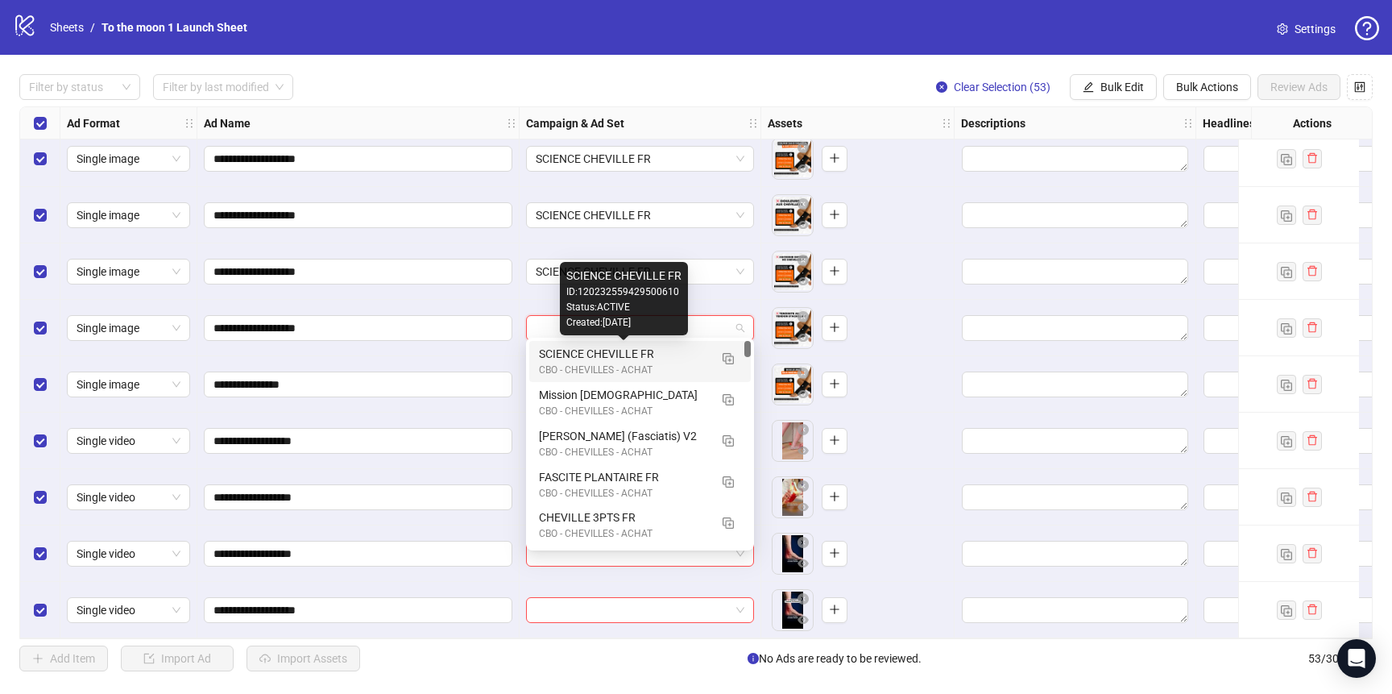
click at [639, 360] on div "SCIENCE CHEVILLE FR" at bounding box center [624, 354] width 170 height 18
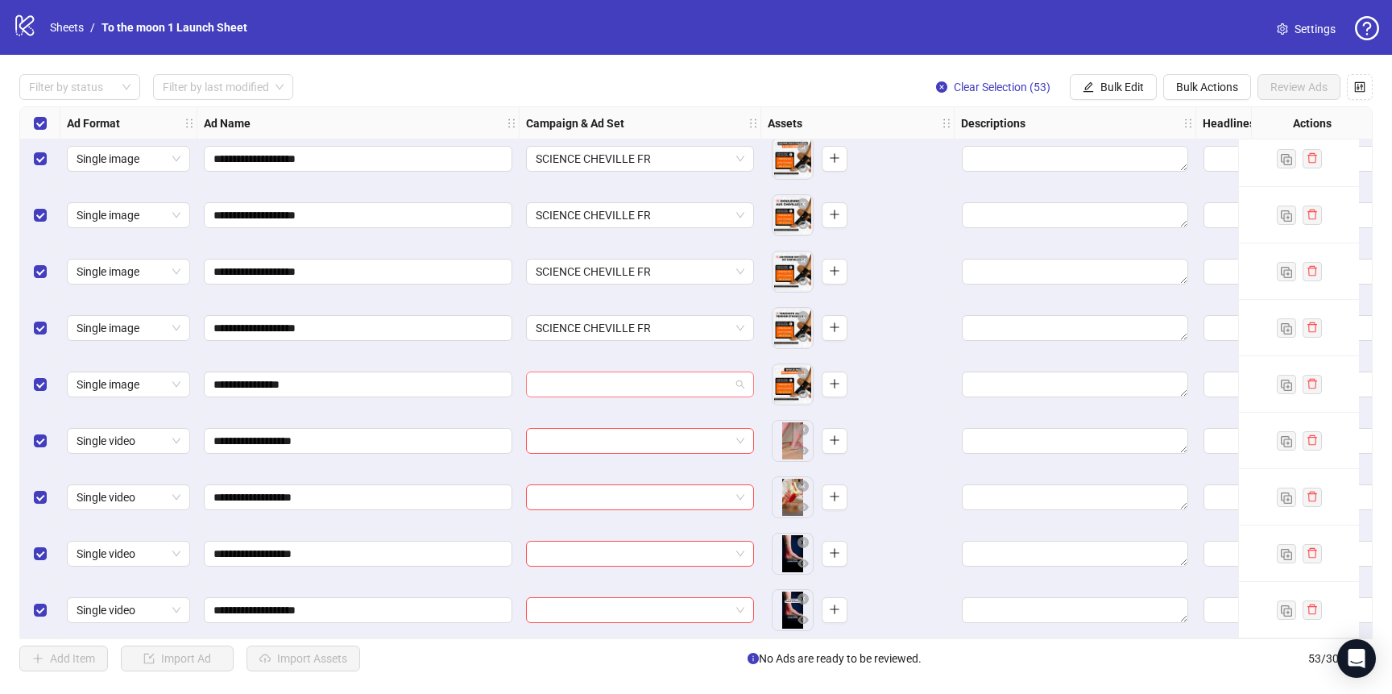
click at [650, 372] on input "search" at bounding box center [633, 384] width 194 height 24
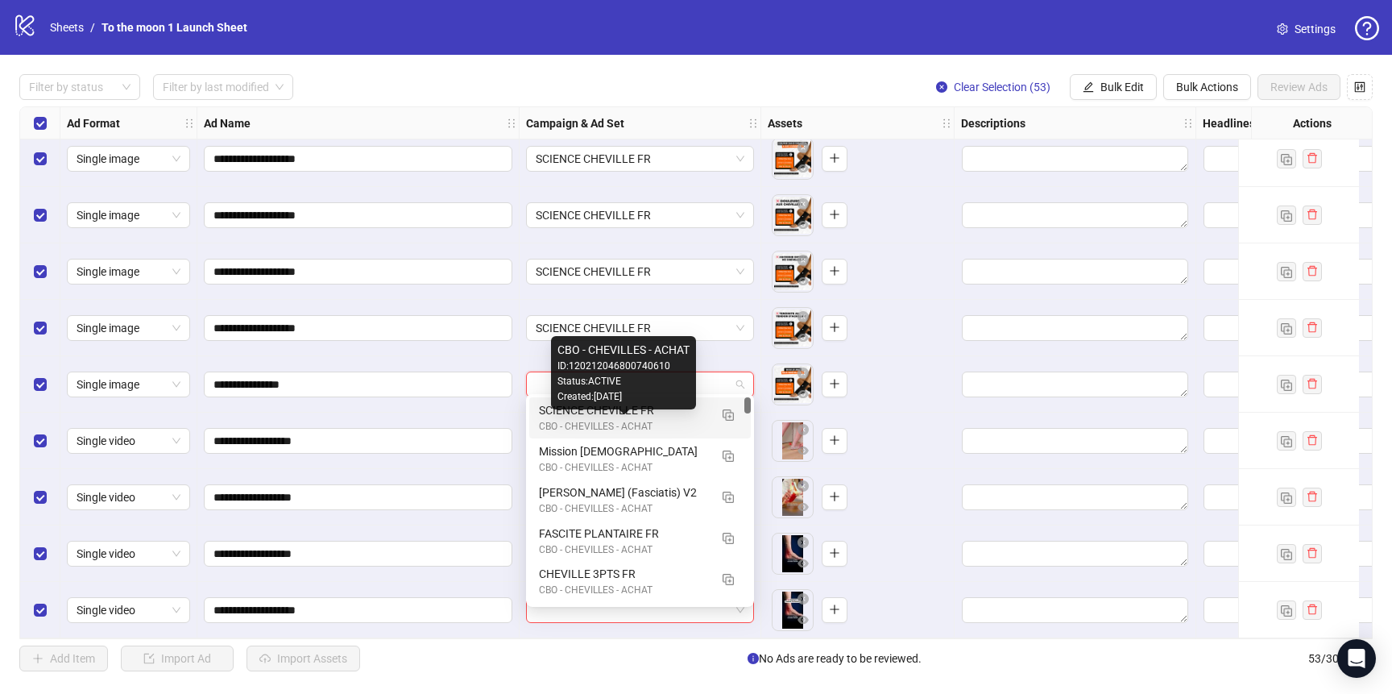
click at [645, 432] on div "CBO - CHEVILLES - ACHAT" at bounding box center [624, 426] width 170 height 15
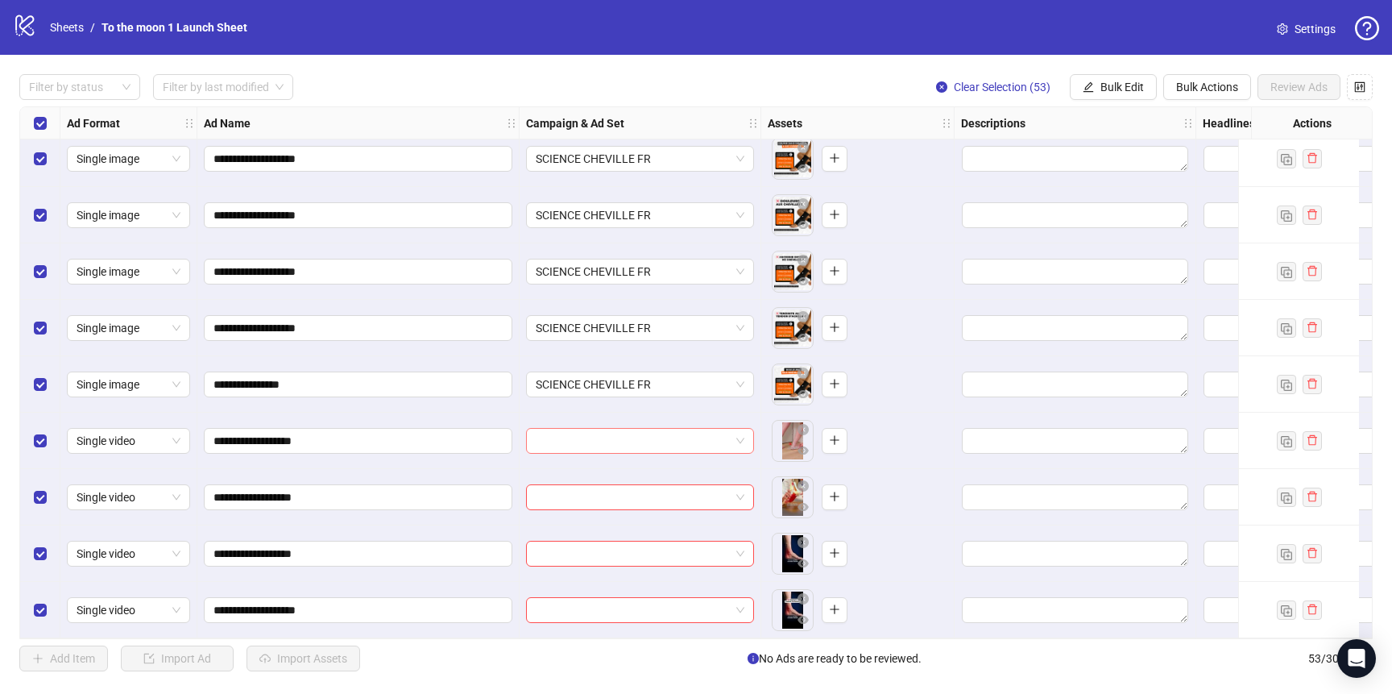
click at [645, 440] on input "search" at bounding box center [633, 441] width 194 height 24
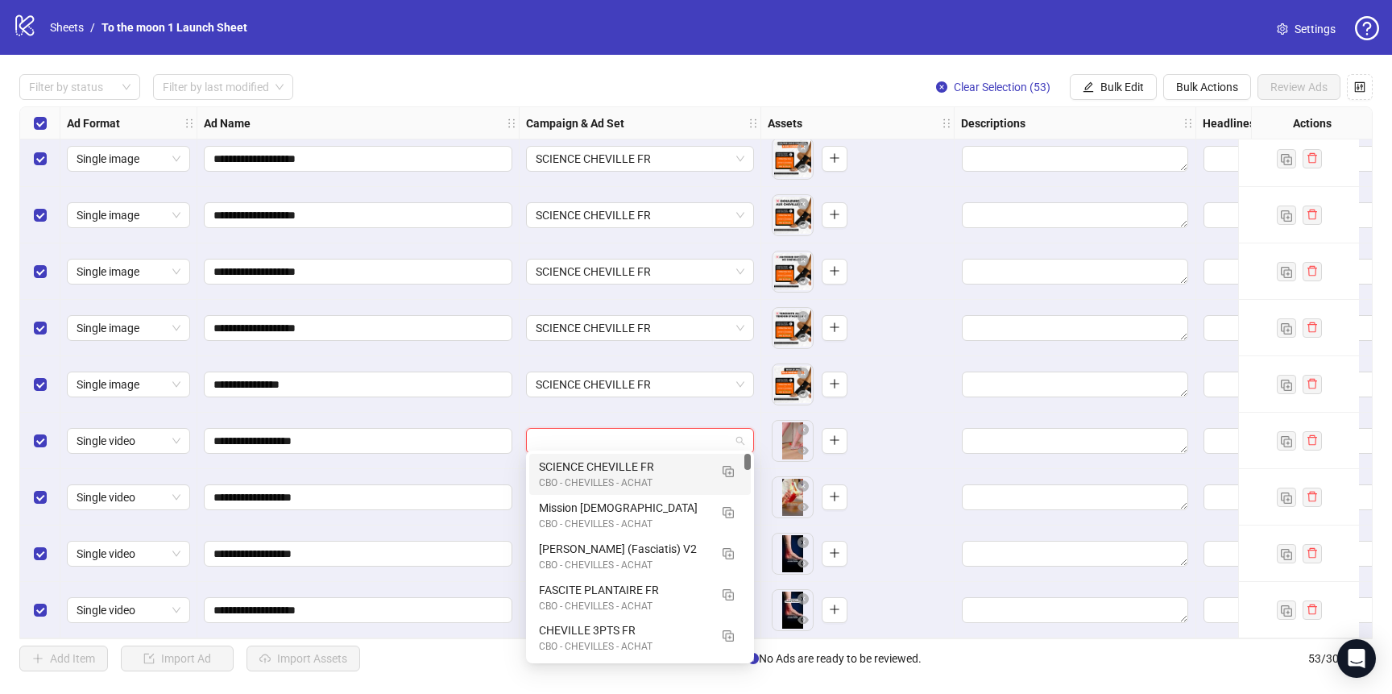
click at [696, 445] on input "search" at bounding box center [633, 441] width 194 height 24
click at [729, 469] on img "button" at bounding box center [728, 471] width 11 height 11
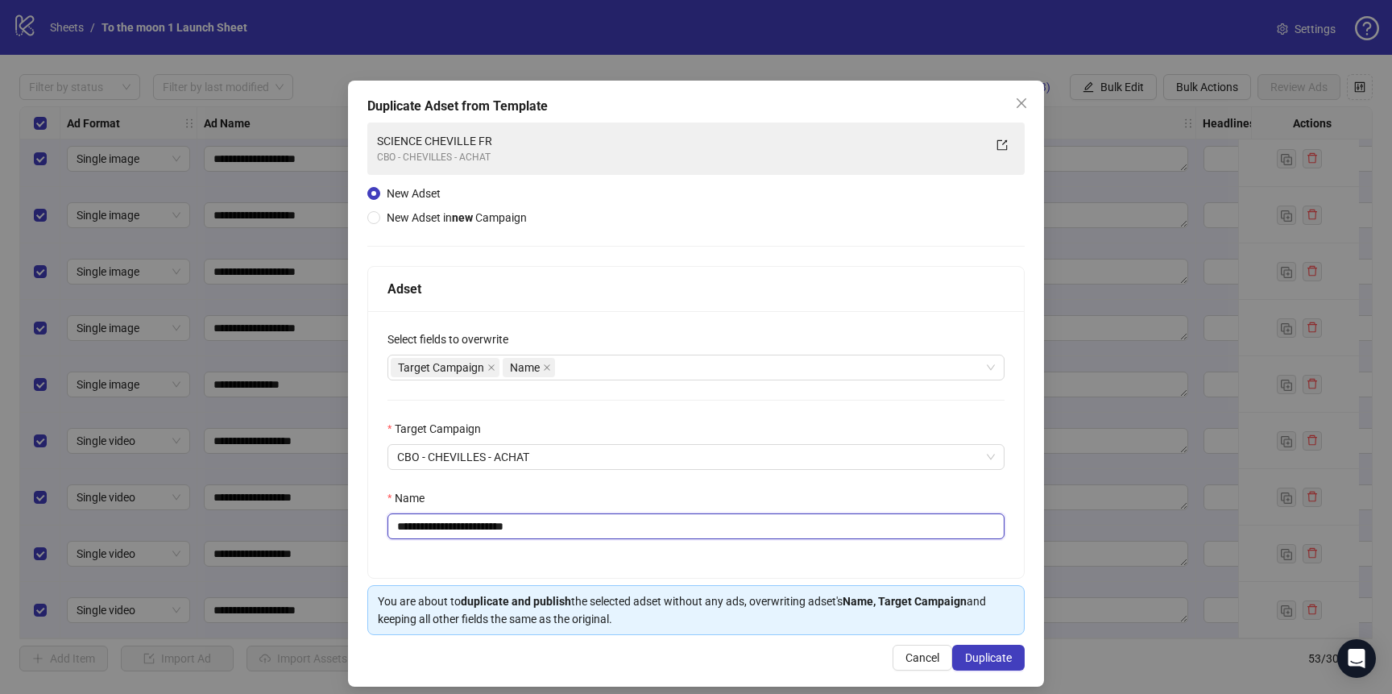
click at [498, 532] on input "**********" at bounding box center [696, 526] width 617 height 26
paste input "text"
type input "**********"
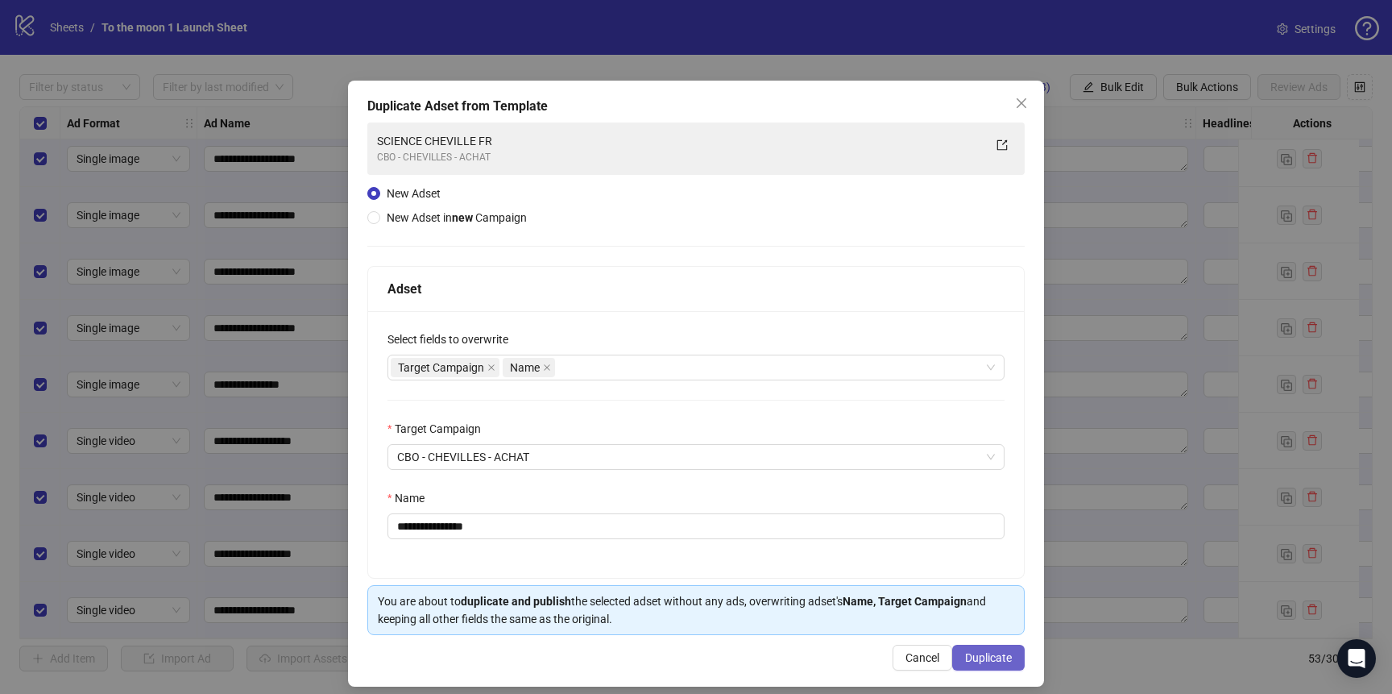
click at [1007, 654] on span "Duplicate" at bounding box center [988, 657] width 47 height 13
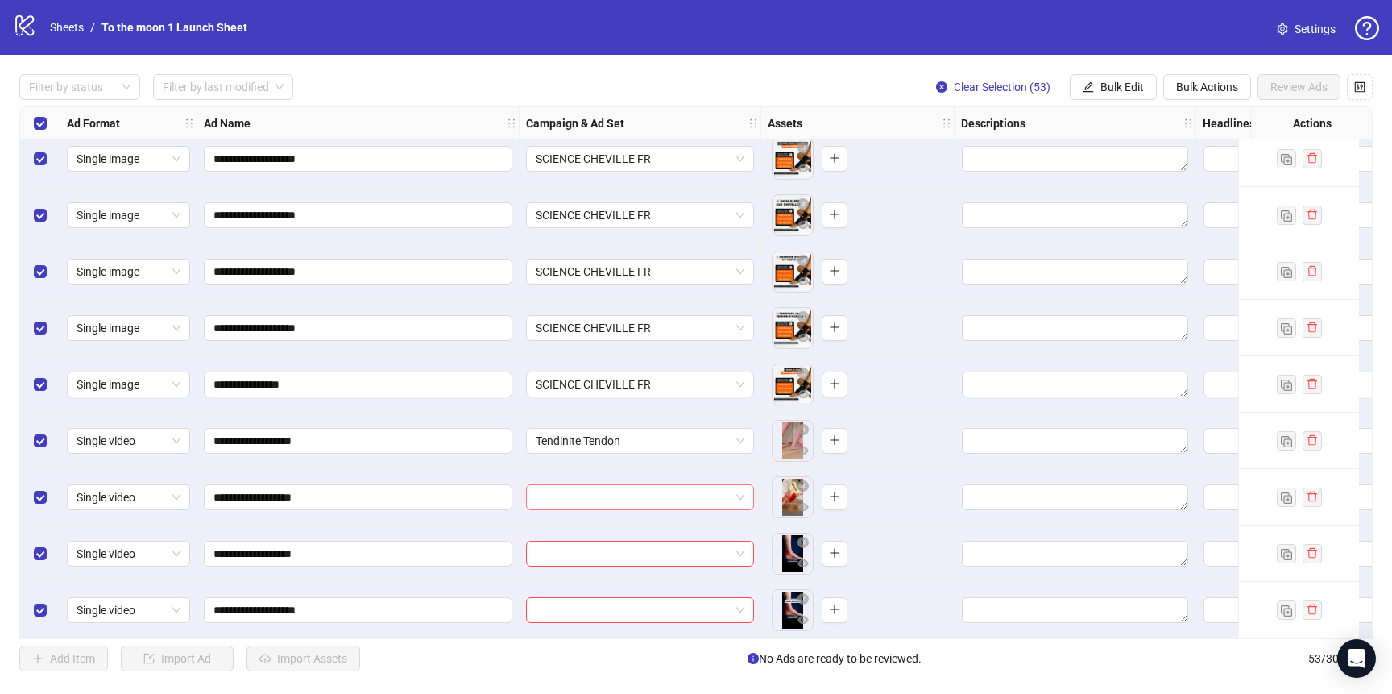
click at [682, 487] on input "search" at bounding box center [633, 497] width 194 height 24
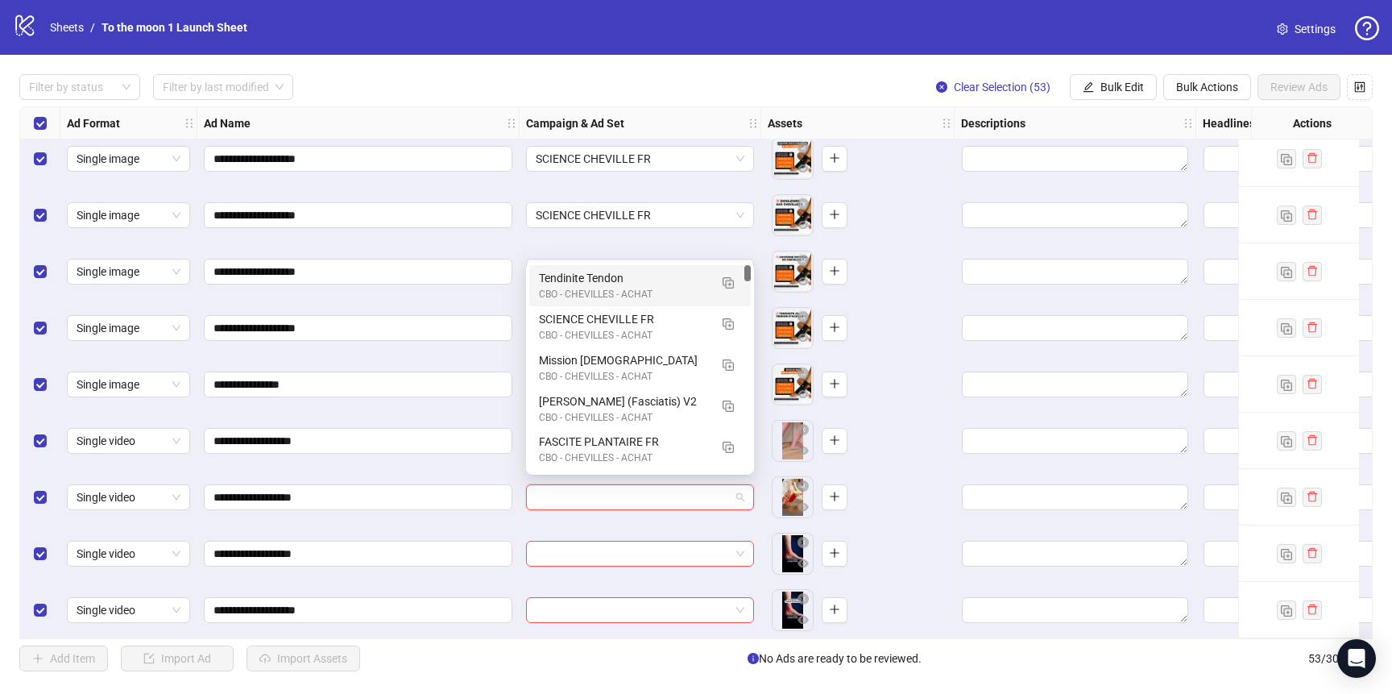
click at [582, 273] on div "Tendinite Tendon" at bounding box center [624, 278] width 170 height 18
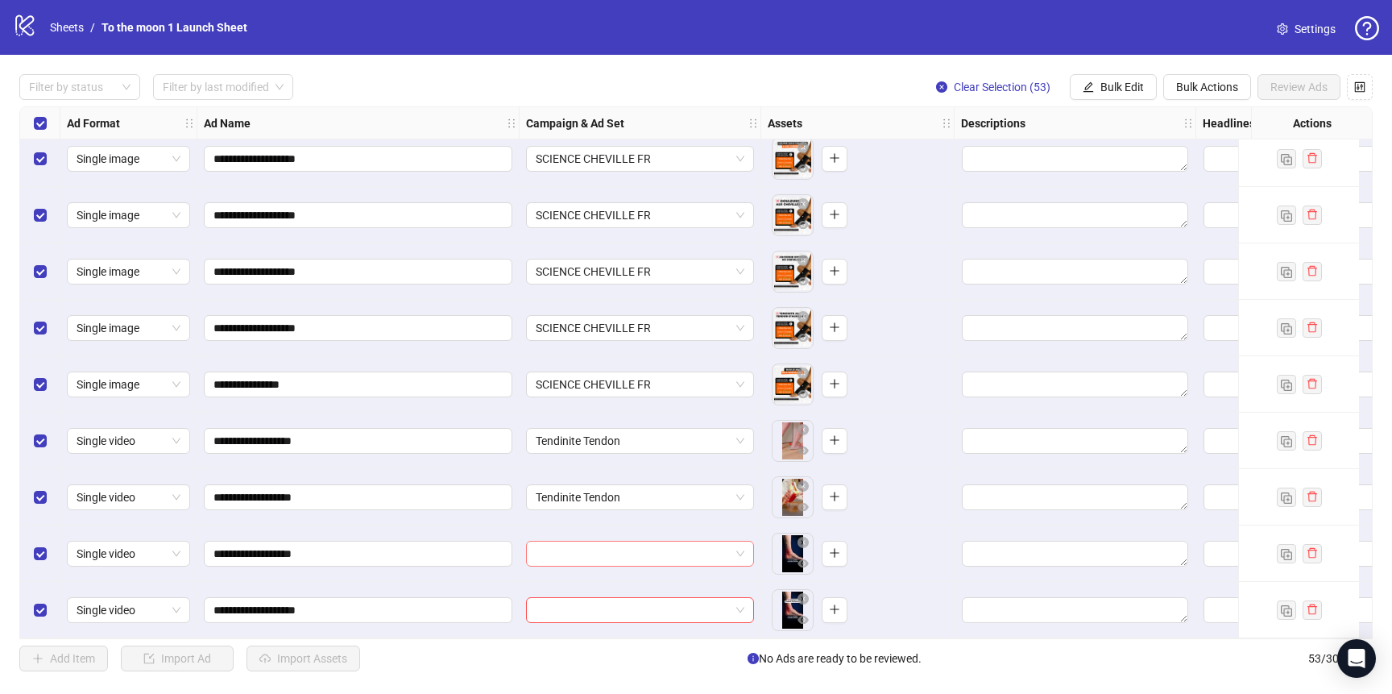
click at [616, 552] on input "search" at bounding box center [633, 553] width 194 height 24
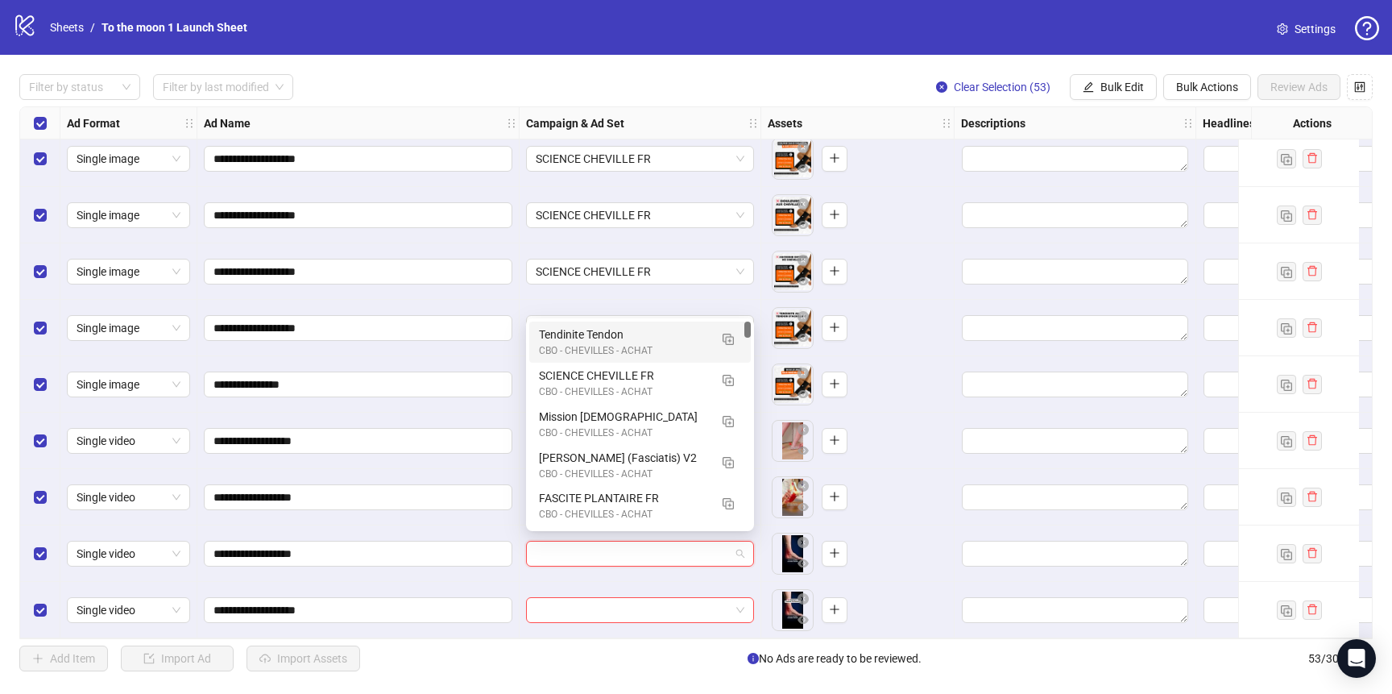
click at [587, 332] on div "Tendinite Tendon" at bounding box center [624, 334] width 170 height 18
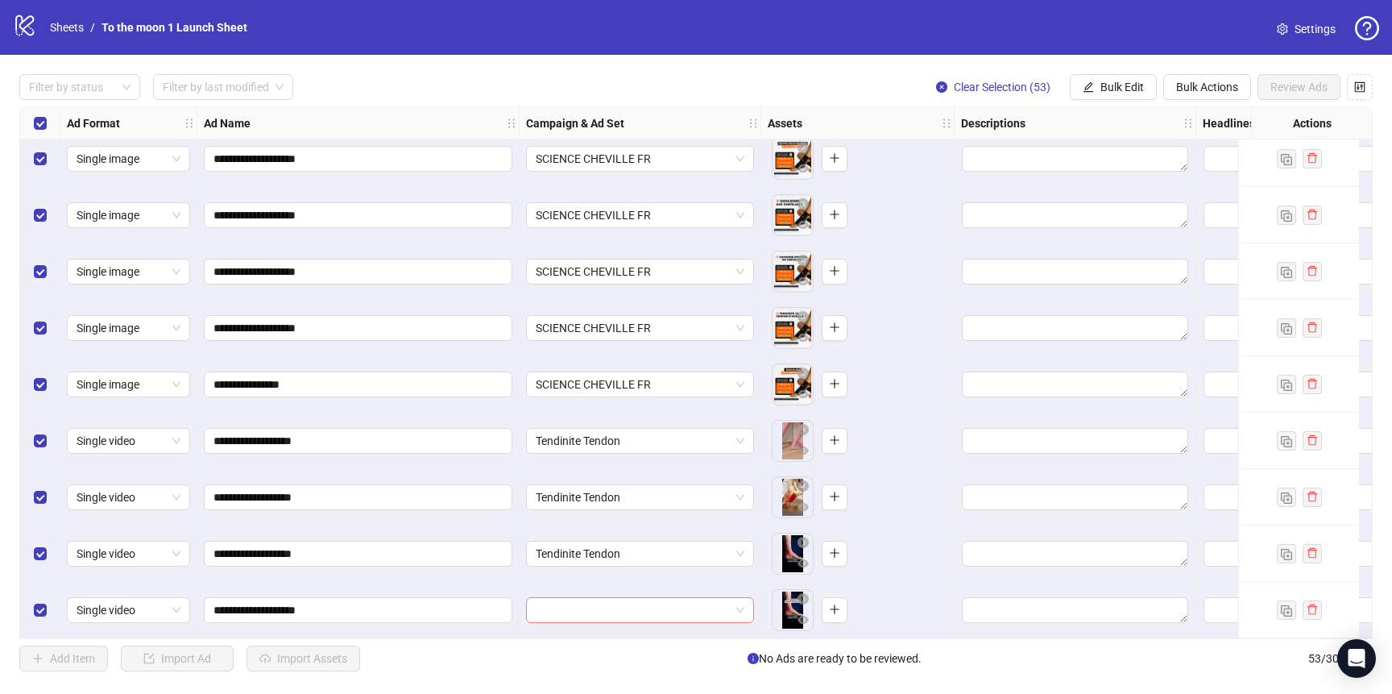
click at [603, 603] on input "search" at bounding box center [633, 610] width 194 height 24
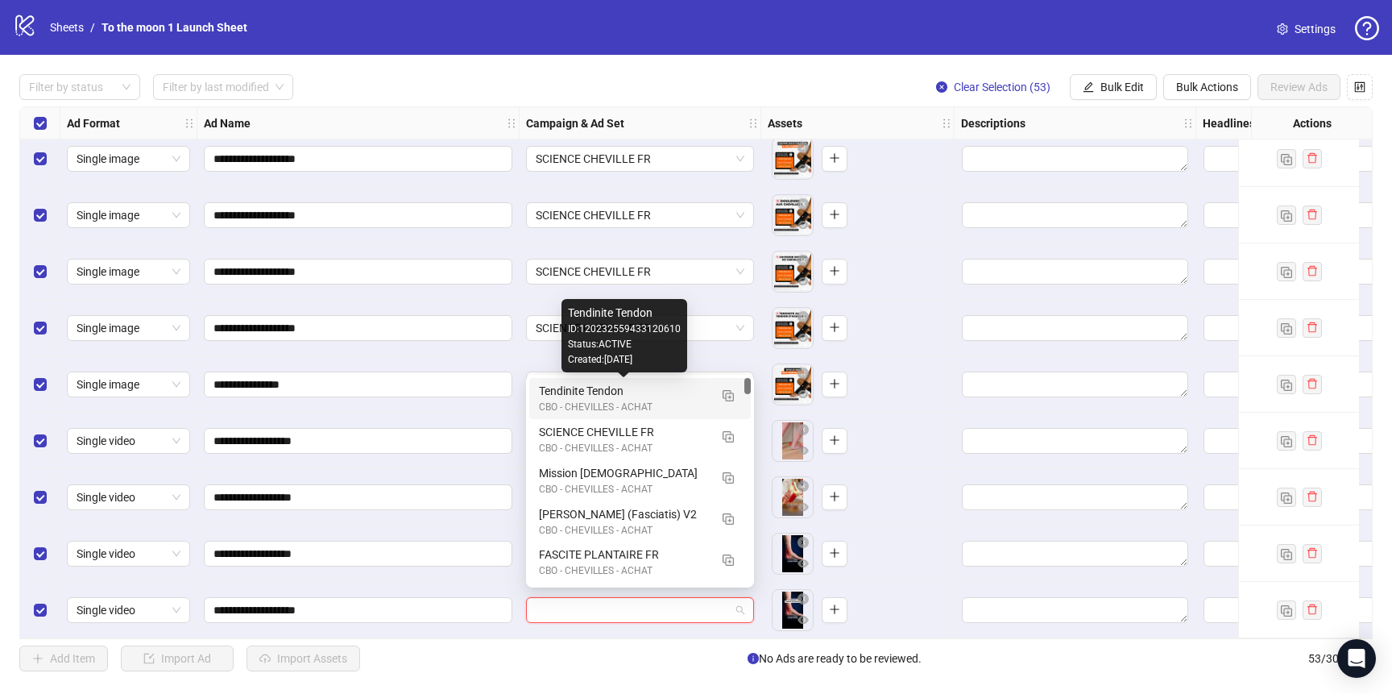
click at [605, 400] on div "CBO - CHEVILLES - ACHAT" at bounding box center [624, 407] width 170 height 15
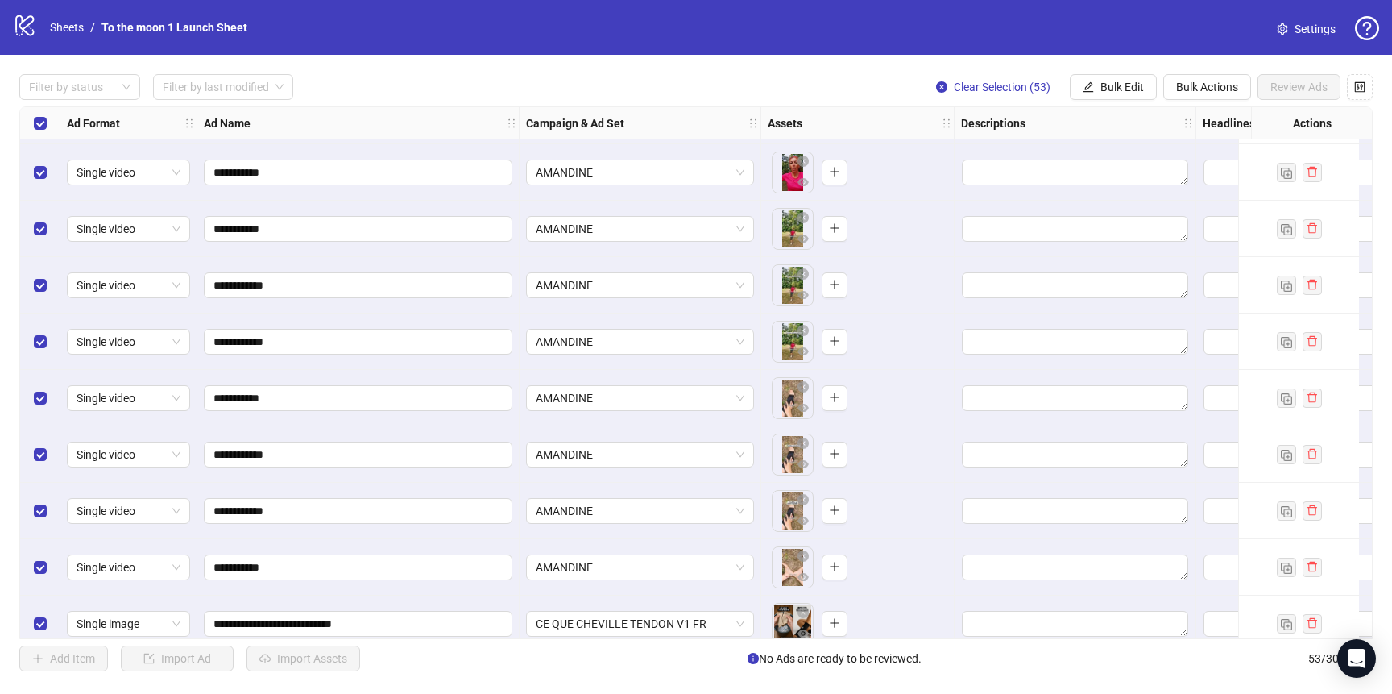
scroll to position [0, 0]
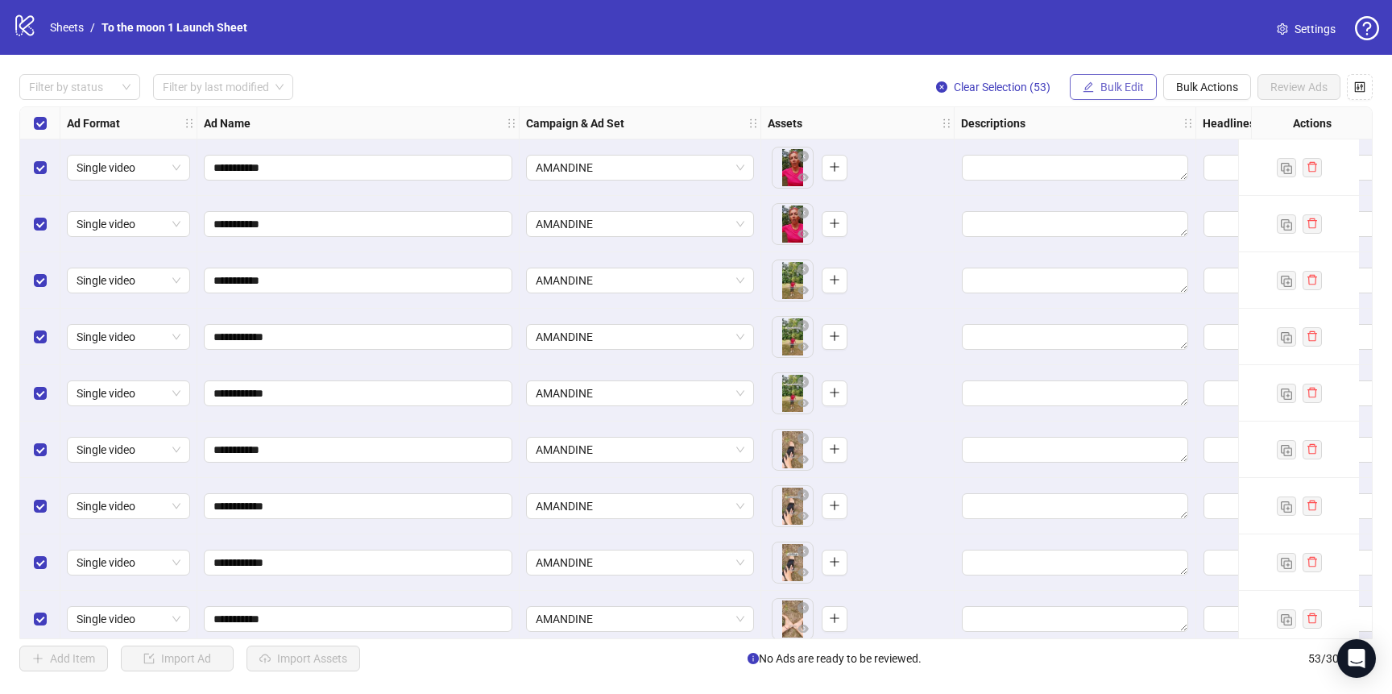
click at [1083, 87] on icon "edit" at bounding box center [1088, 86] width 11 height 11
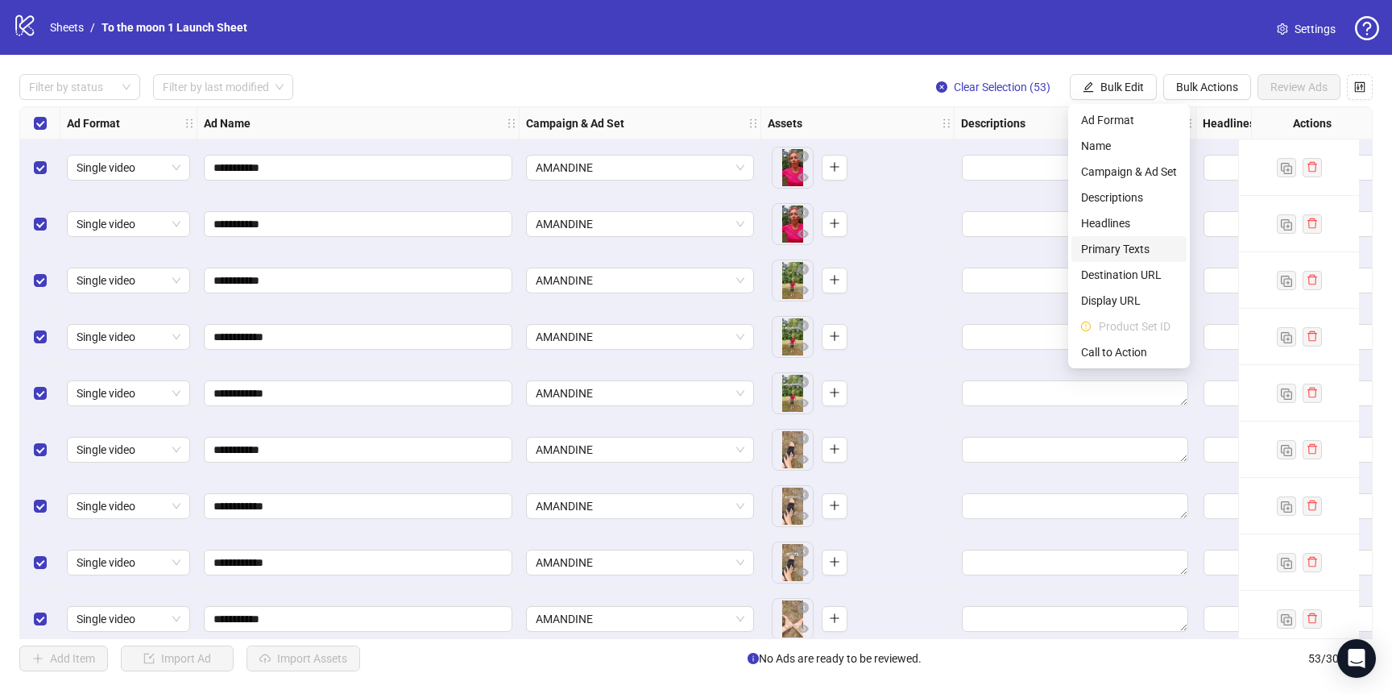
click at [1141, 243] on span "Primary Texts" at bounding box center [1129, 249] width 96 height 18
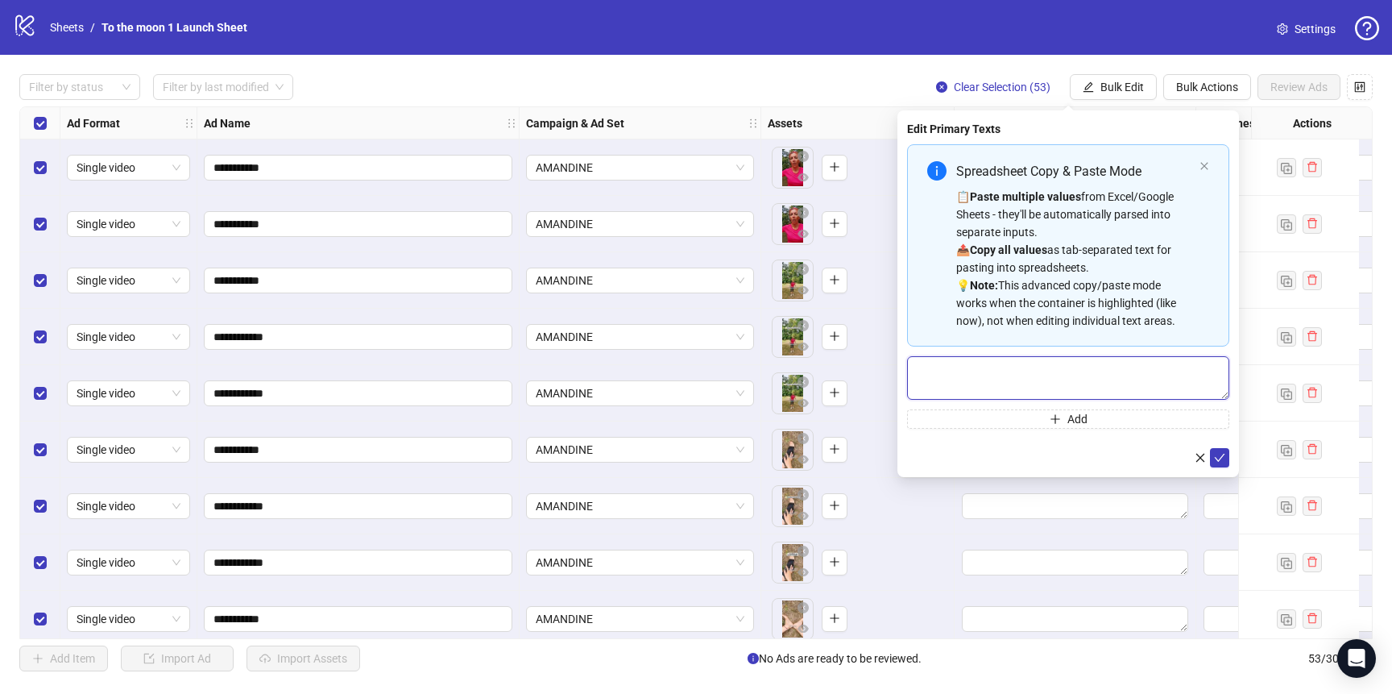
click at [1035, 376] on textarea "Multi-text input container - paste or copy values" at bounding box center [1068, 378] width 322 height 44
paste textarea "**********"
type textarea "**********"
click at [1218, 455] on icon "check" at bounding box center [1219, 457] width 11 height 11
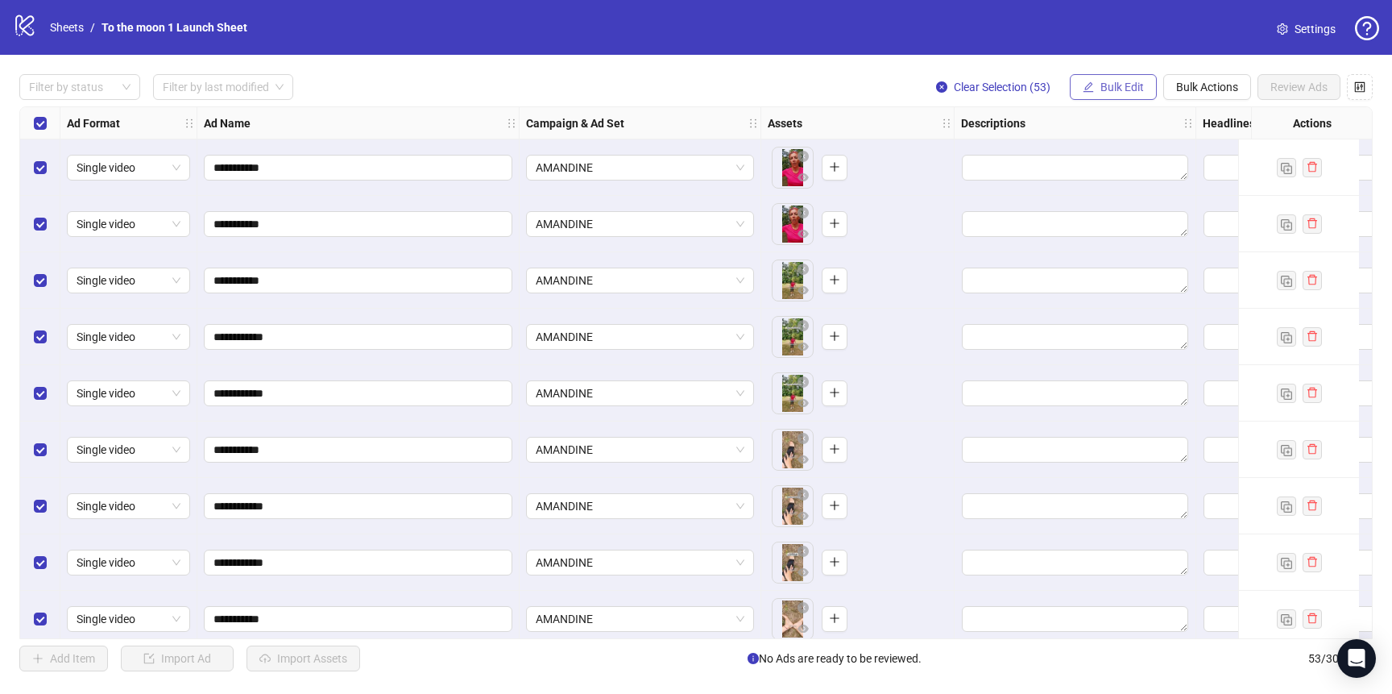
click at [1127, 88] on span "Bulk Edit" at bounding box center [1123, 87] width 44 height 13
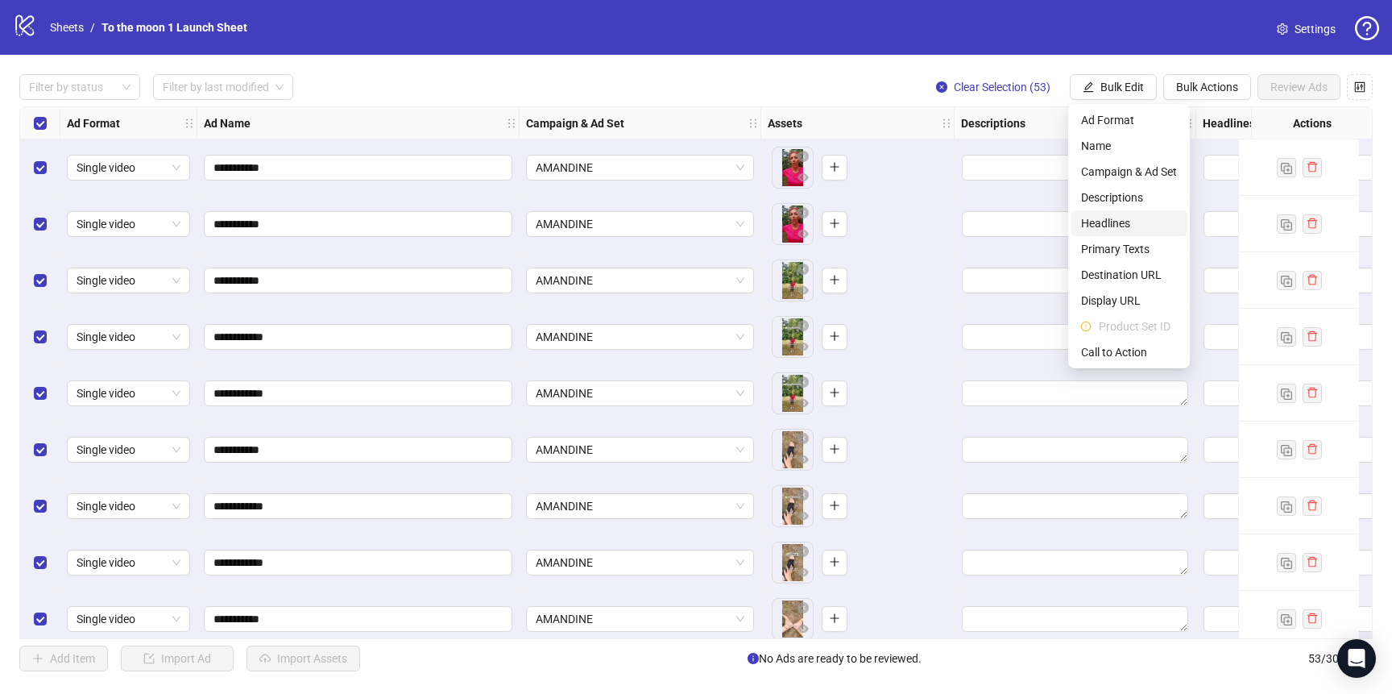
click at [1110, 218] on span "Headlines" at bounding box center [1129, 223] width 96 height 18
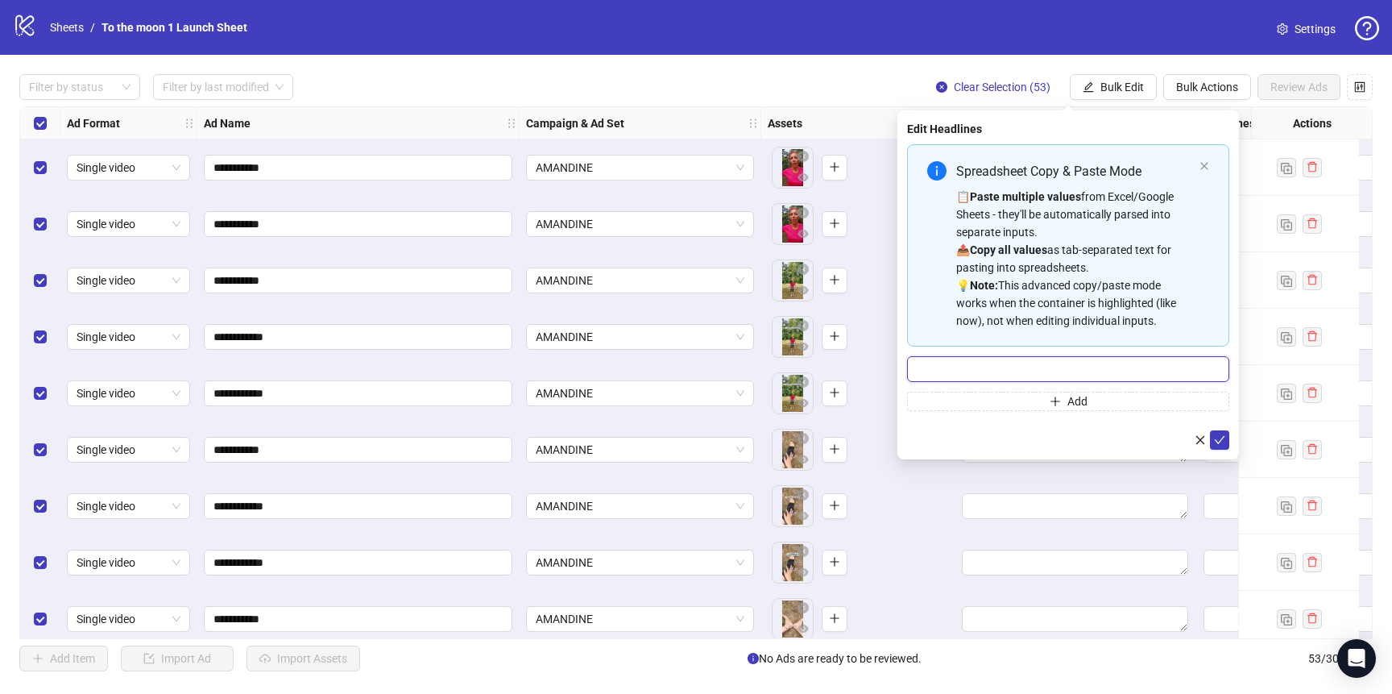
click at [1005, 368] on input "Multi-input container - paste or copy values" at bounding box center [1068, 369] width 322 height 26
paste input "**********"
type input "**********"
click at [1224, 439] on icon "check" at bounding box center [1219, 439] width 11 height 11
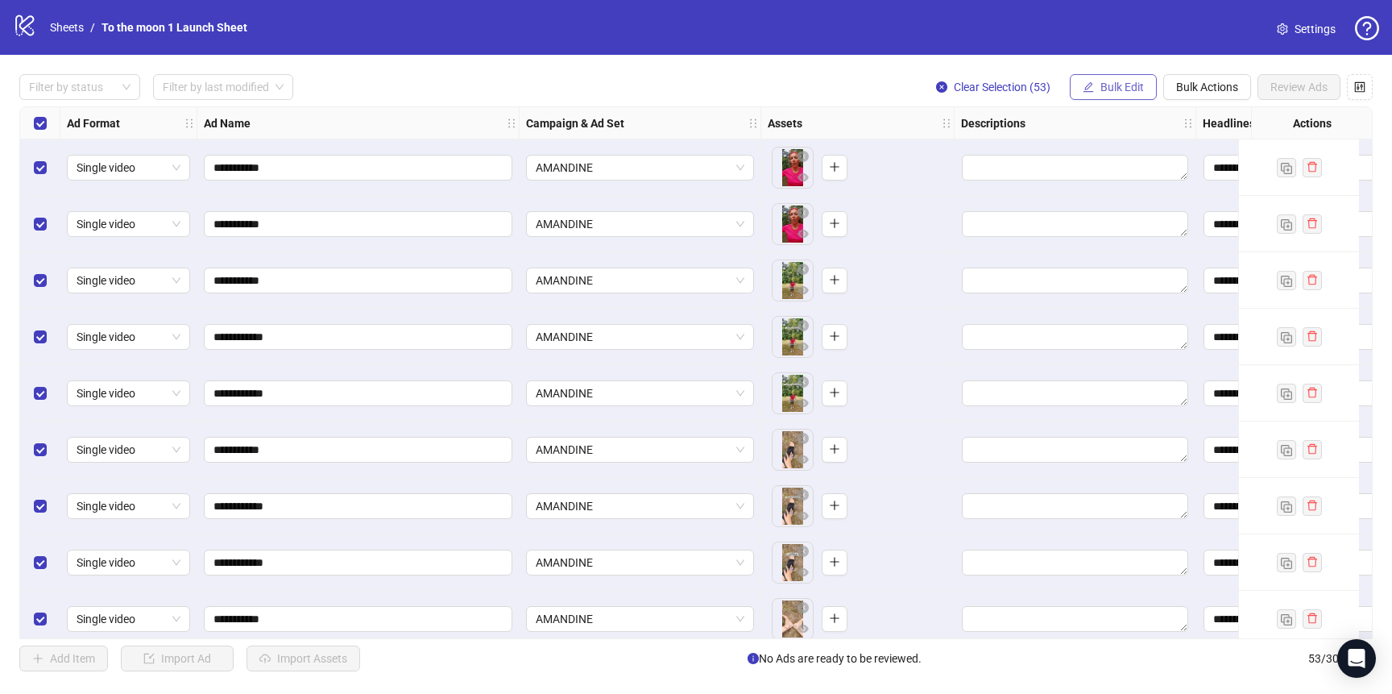
click at [1129, 87] on span "Bulk Edit" at bounding box center [1123, 87] width 44 height 13
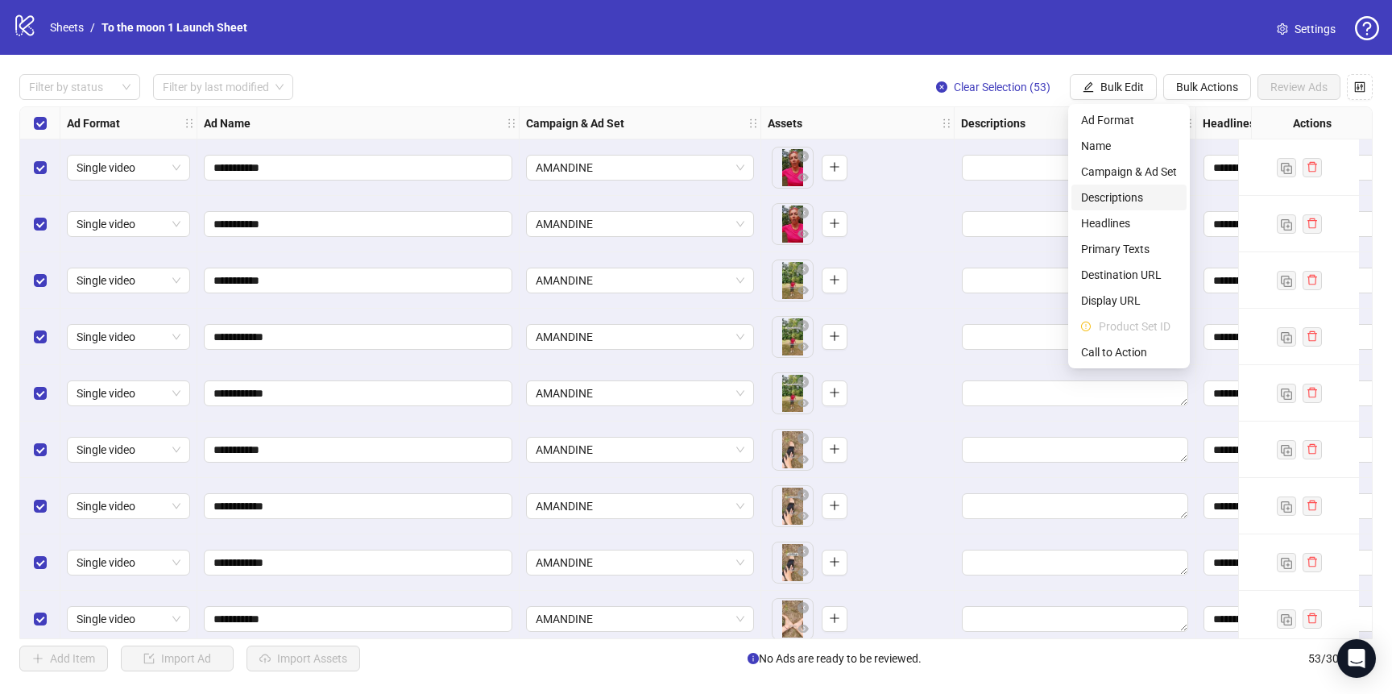
click at [1134, 197] on span "Descriptions" at bounding box center [1129, 198] width 96 height 18
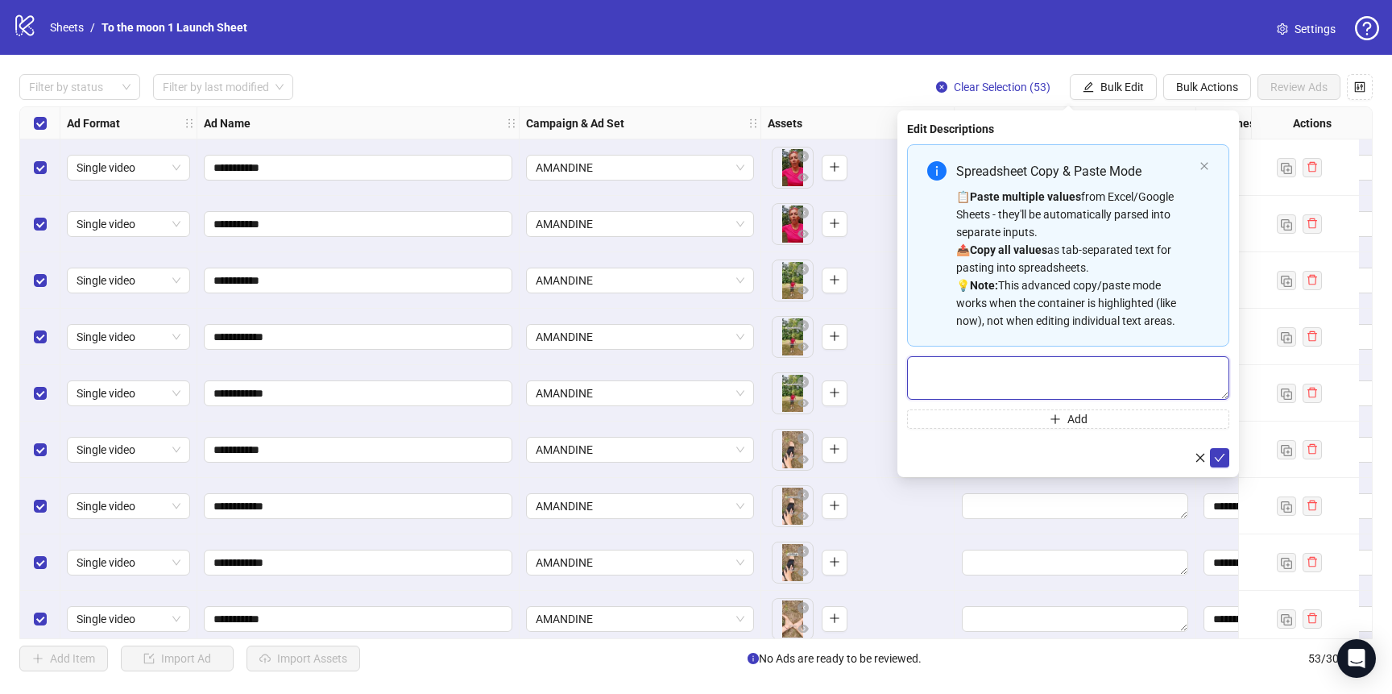
click at [996, 371] on textarea "Multi-text input container - paste or copy values" at bounding box center [1068, 378] width 322 height 44
type textarea "**********"
click at [1220, 459] on icon "check" at bounding box center [1219, 457] width 11 height 11
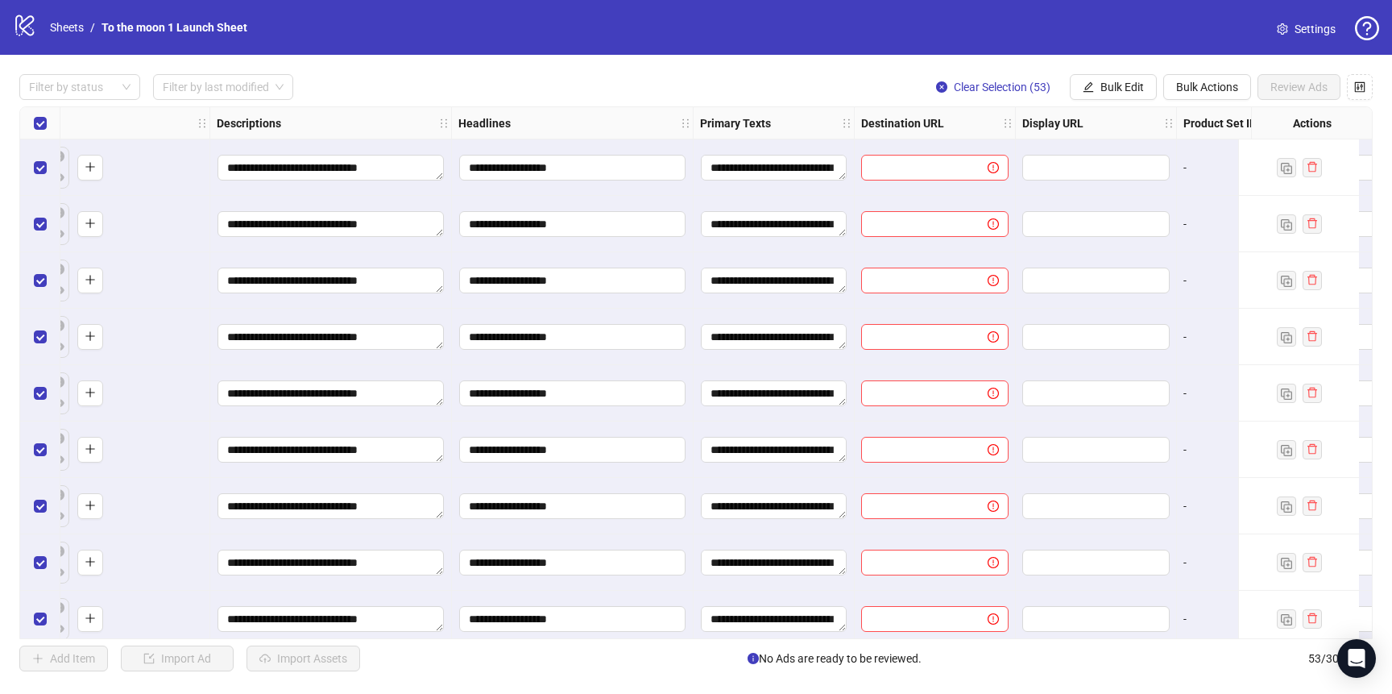
scroll to position [0, 829]
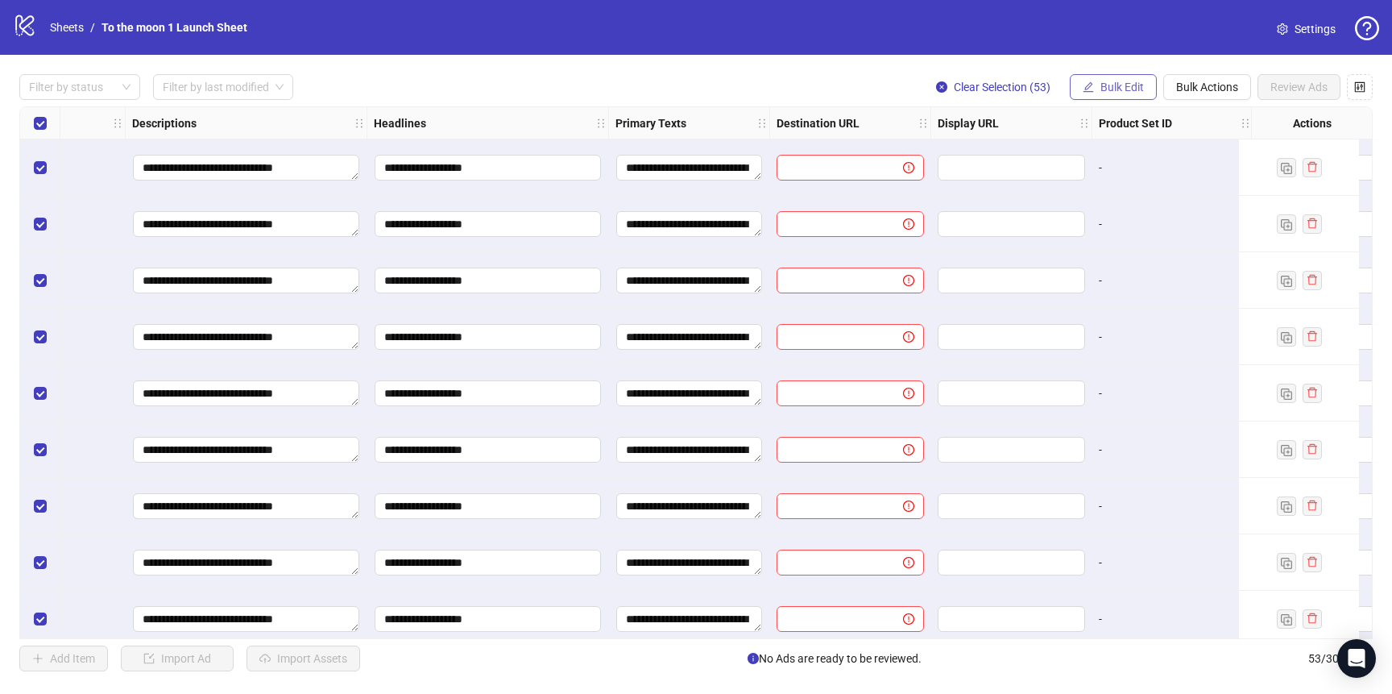
click at [1093, 77] on button "Bulk Edit" at bounding box center [1113, 87] width 87 height 26
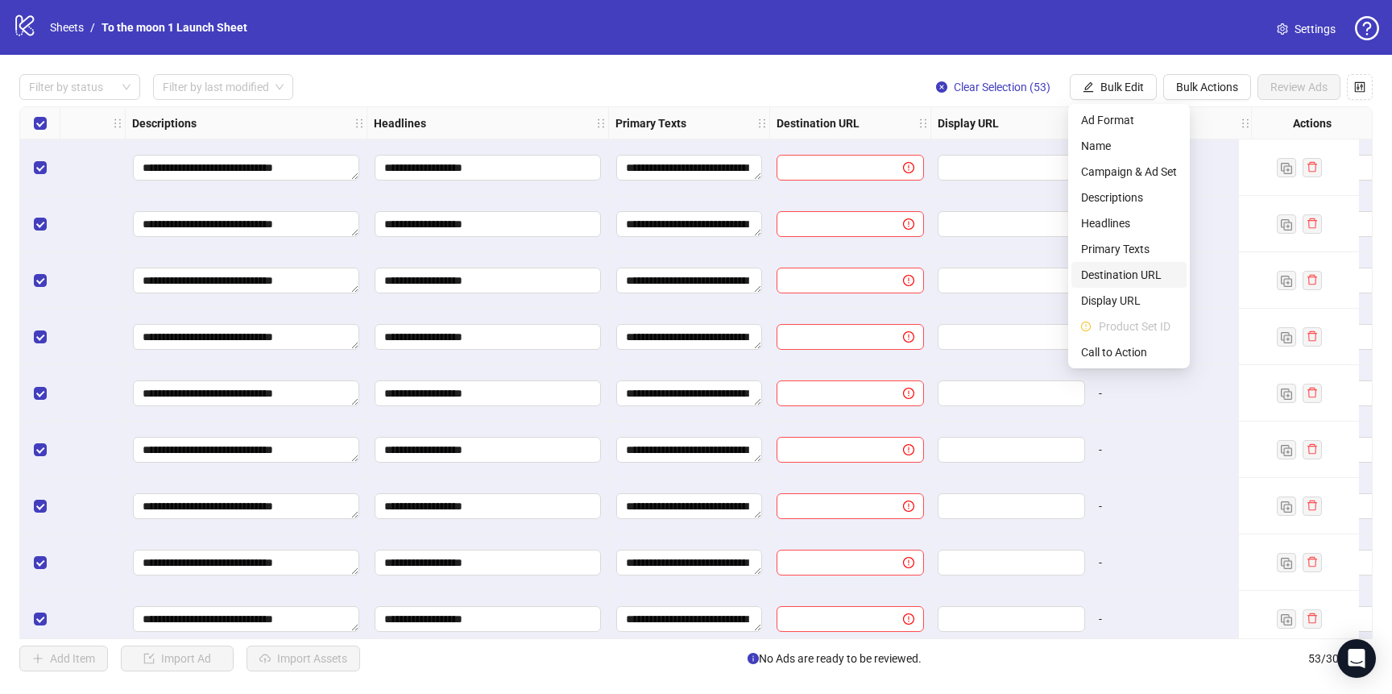
click at [1135, 273] on span "Destination URL" at bounding box center [1129, 275] width 96 height 18
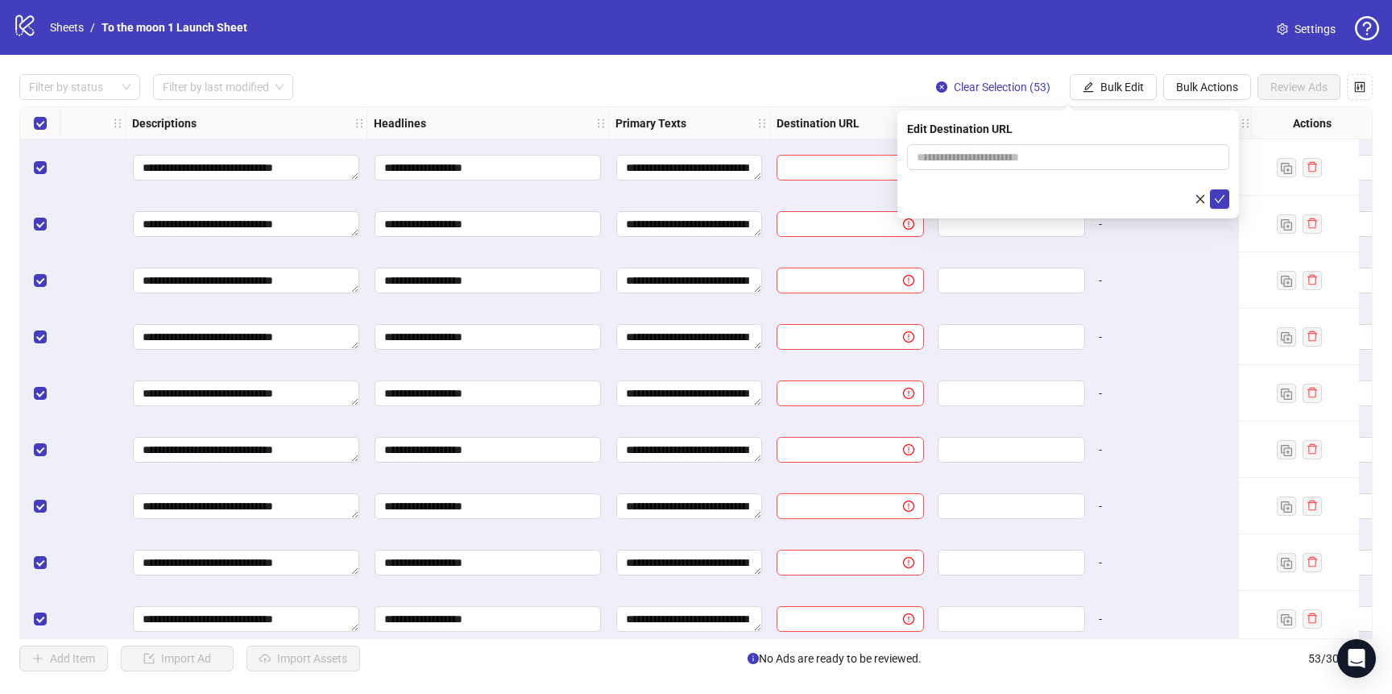
click at [985, 171] on form at bounding box center [1068, 176] width 322 height 64
click at [985, 167] on span at bounding box center [1068, 157] width 322 height 26
paste input "**********"
type input "**********"
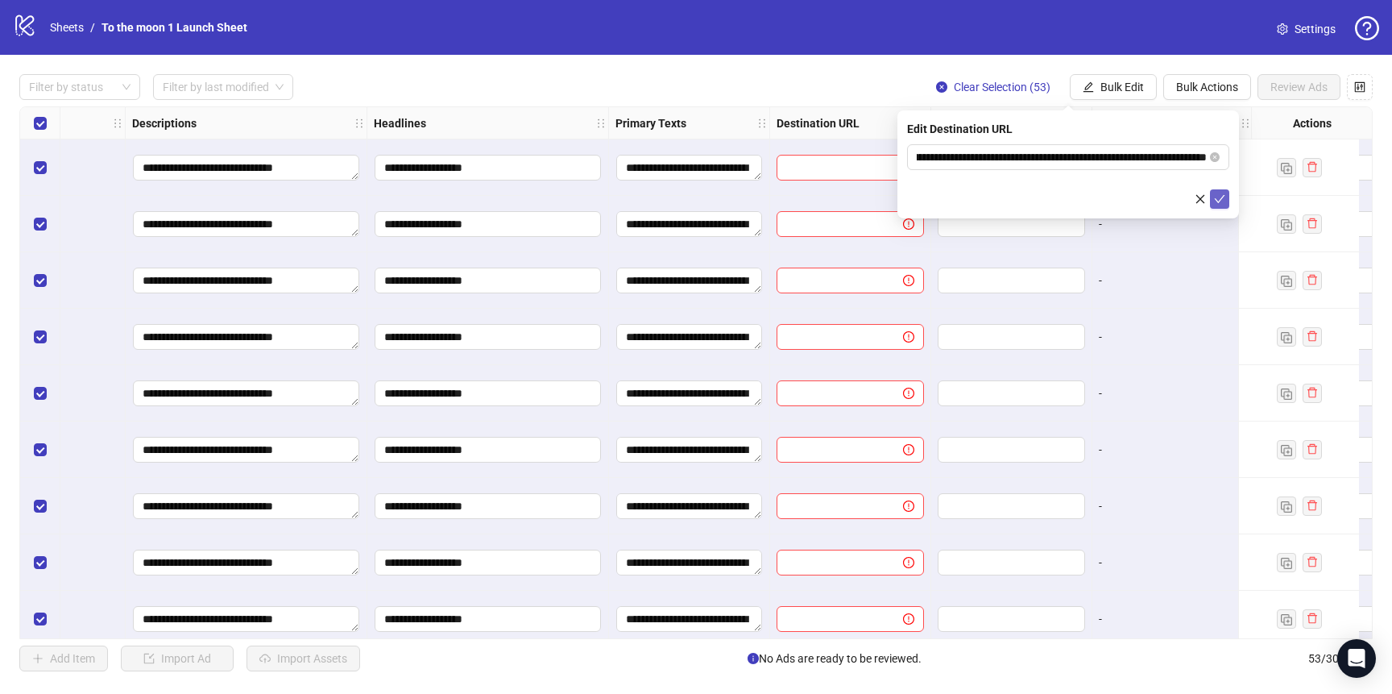
scroll to position [0, 0]
click at [1219, 199] on icon "check" at bounding box center [1219, 198] width 11 height 11
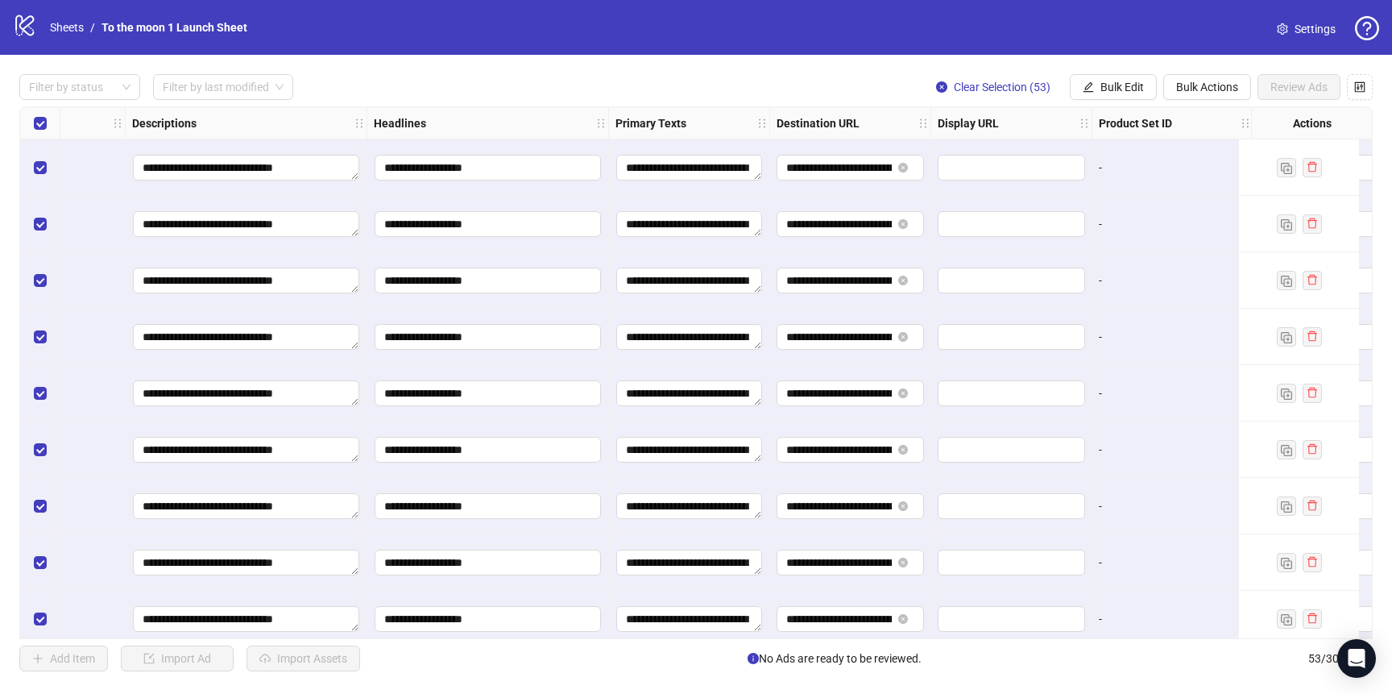
scroll to position [0, 1296]
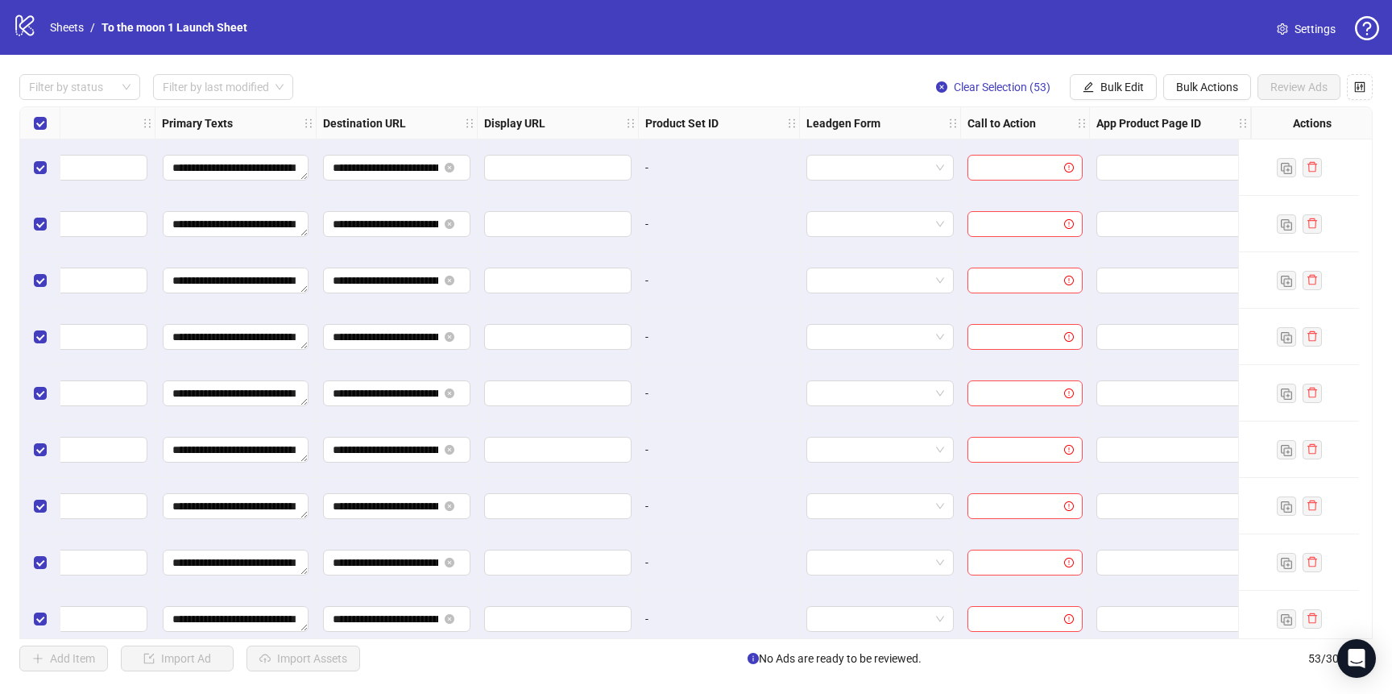
click at [1110, 67] on div "**********" at bounding box center [696, 373] width 1392 height 636
click at [1110, 81] on span "Bulk Edit" at bounding box center [1123, 87] width 44 height 13
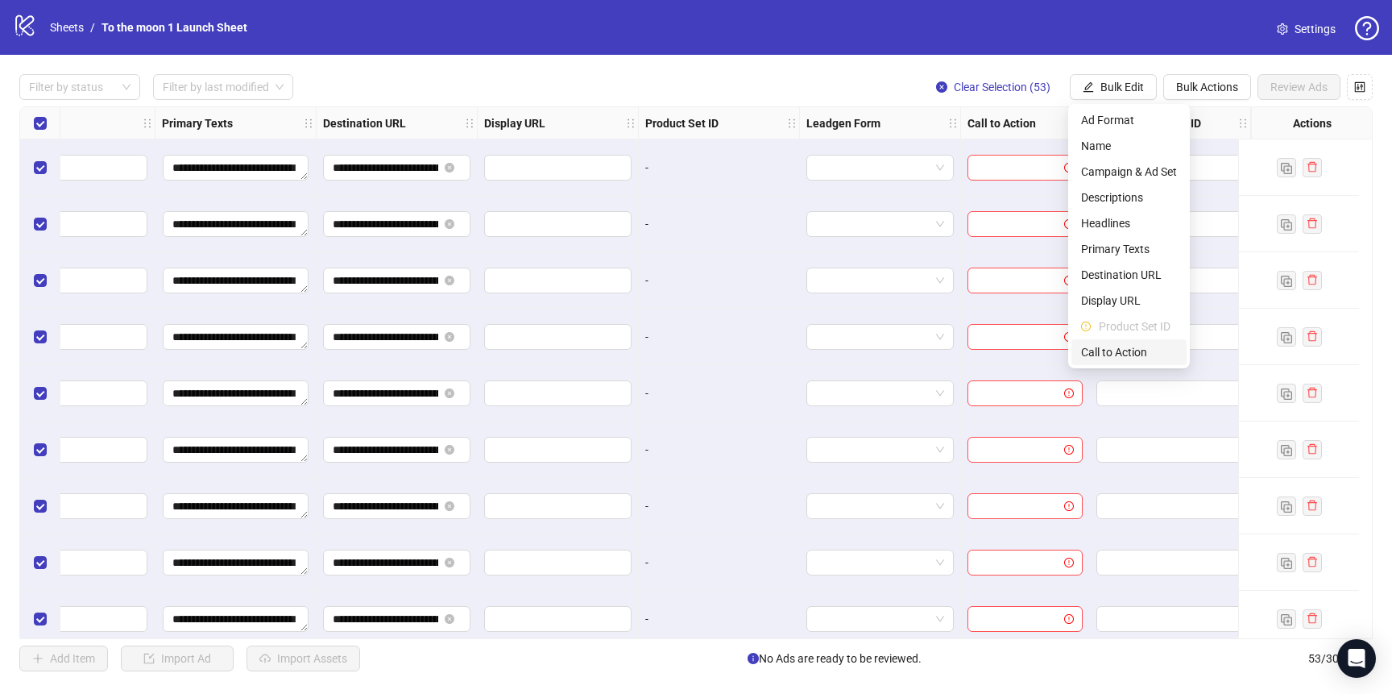
click at [1132, 353] on span "Call to Action" at bounding box center [1129, 352] width 96 height 18
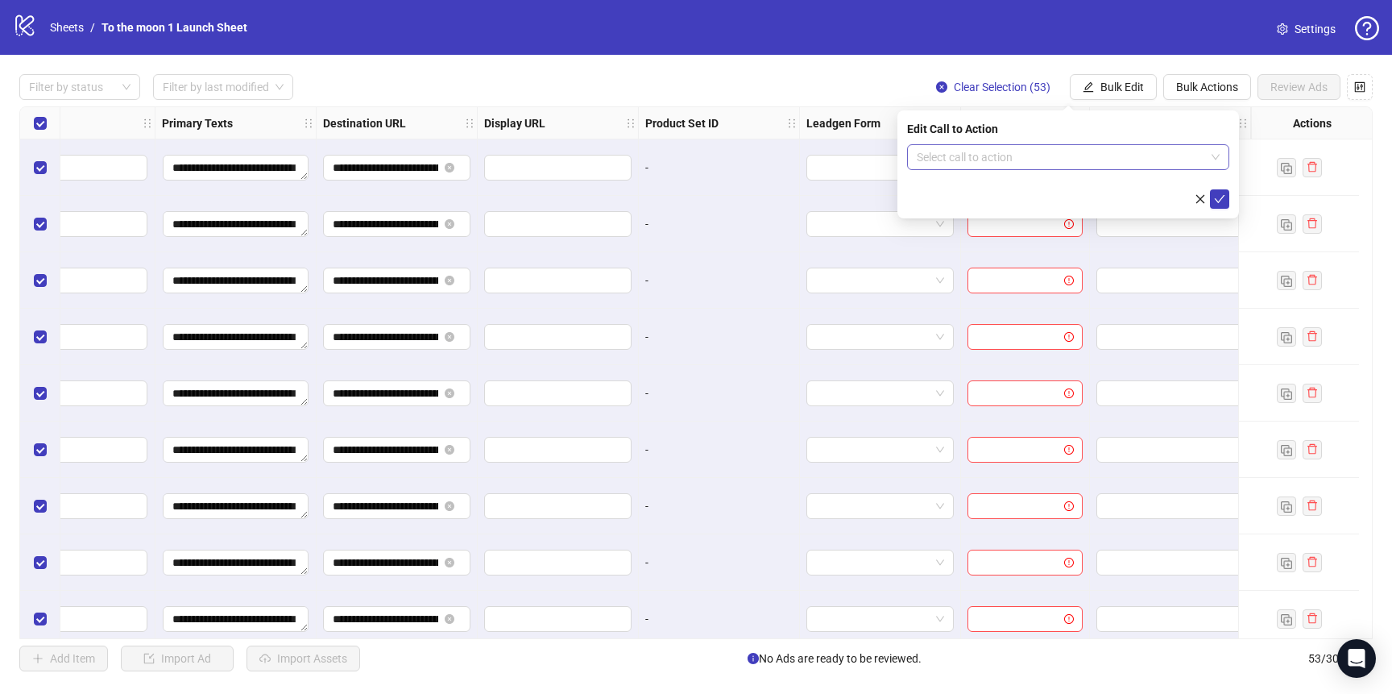
click at [1030, 154] on input "search" at bounding box center [1061, 157] width 288 height 24
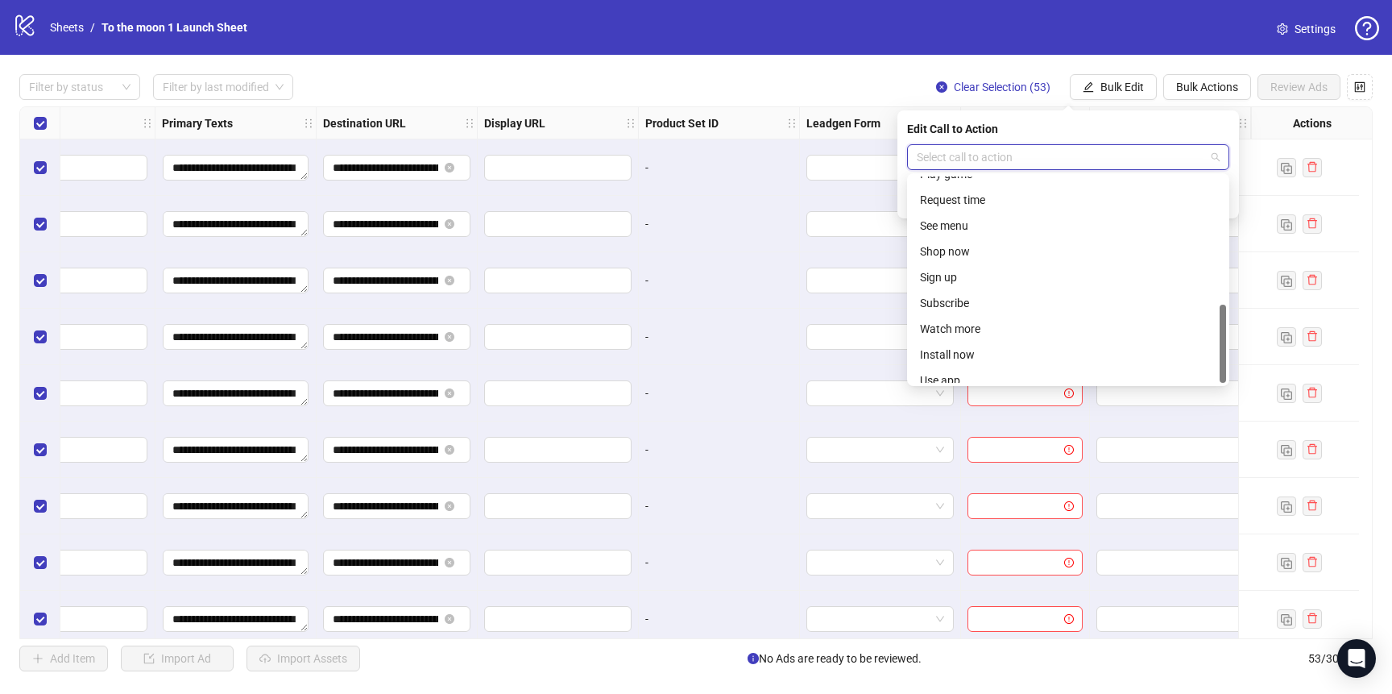
scroll to position [335, 0]
click at [976, 244] on div "Shop now" at bounding box center [1068, 241] width 296 height 18
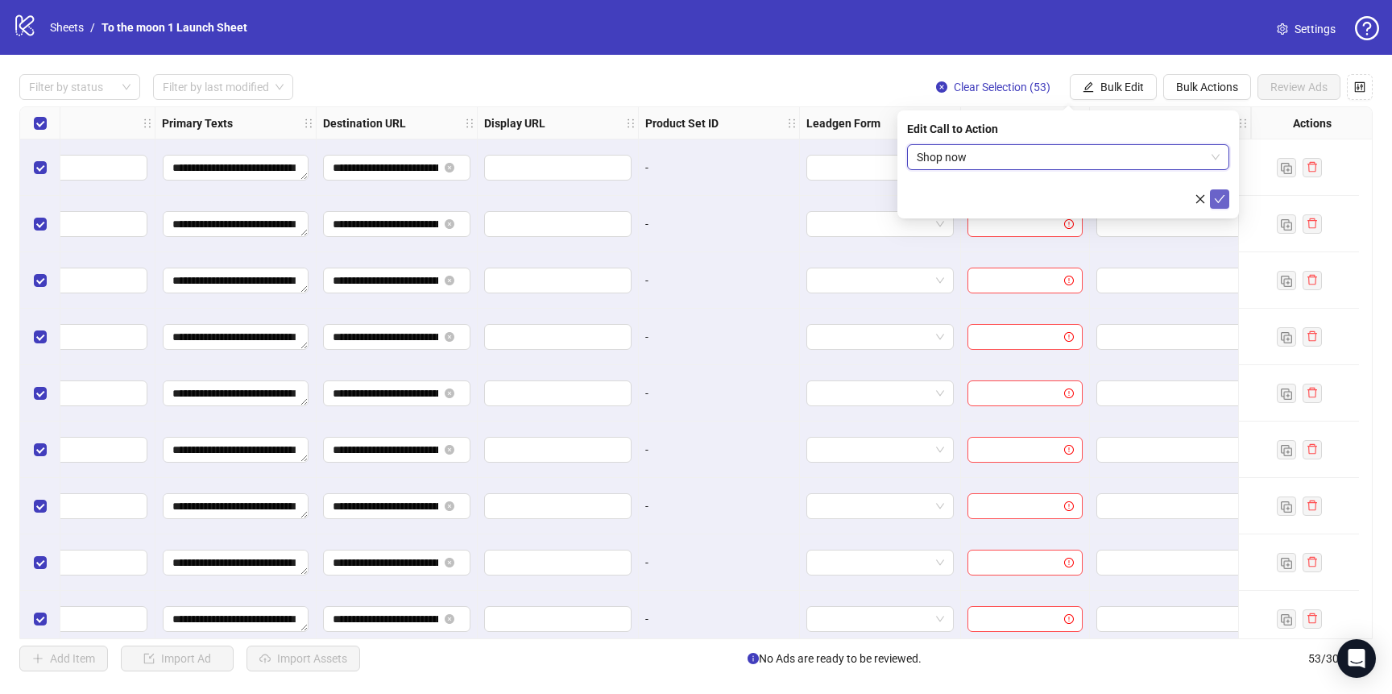
click at [1219, 191] on button "submit" at bounding box center [1219, 198] width 19 height 19
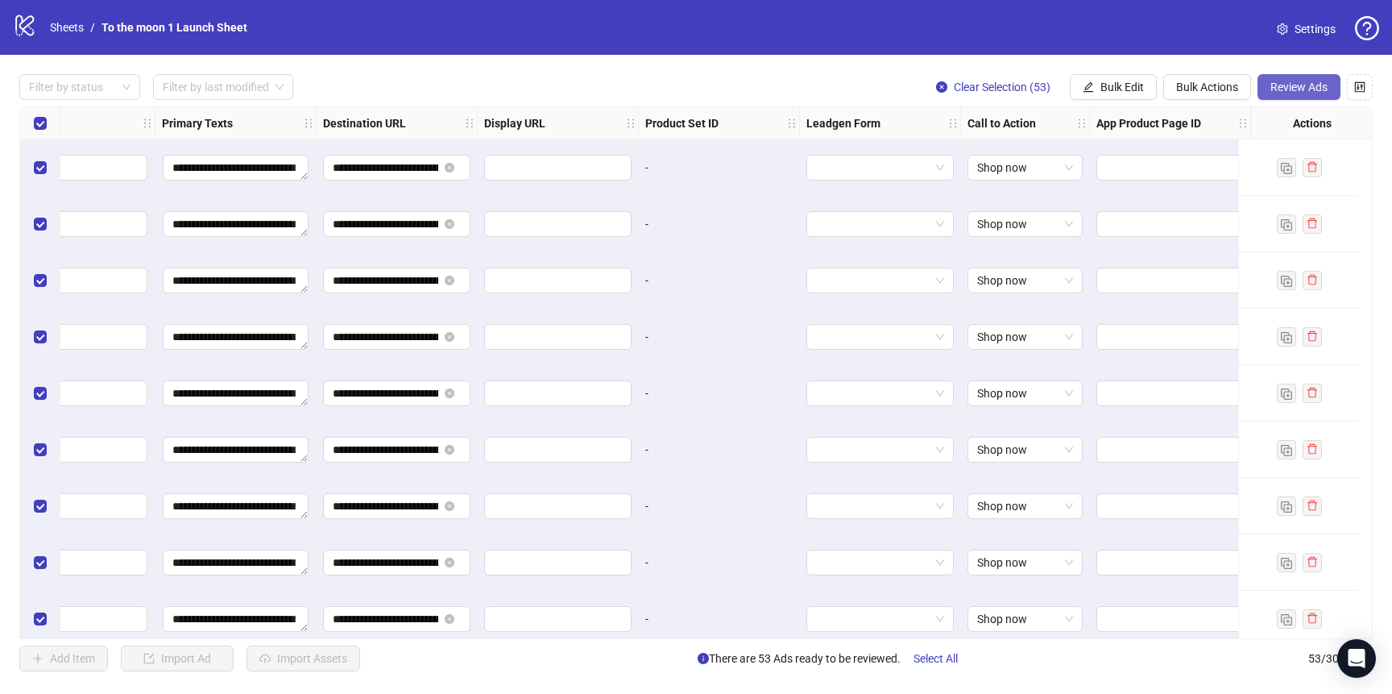
click at [1314, 85] on span "Review Ads" at bounding box center [1299, 87] width 57 height 13
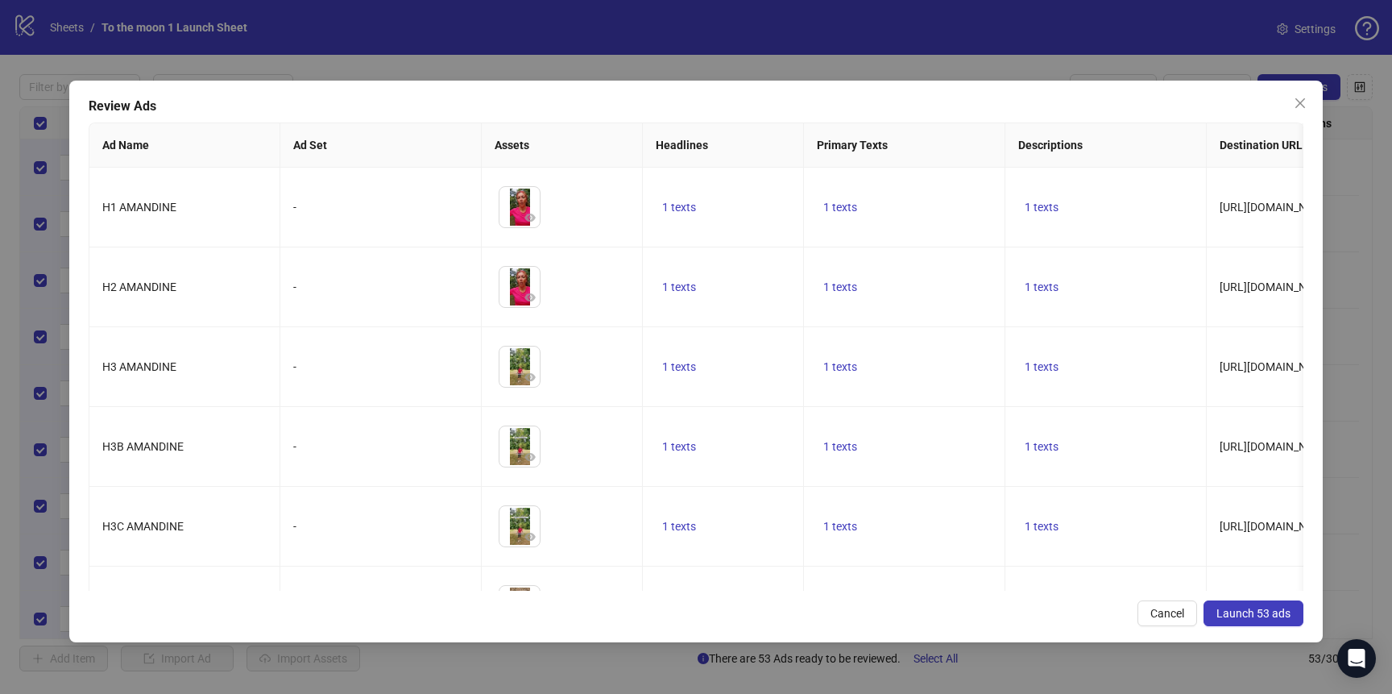
click at [1250, 616] on span "Launch 53 ads" at bounding box center [1254, 613] width 74 height 13
